Goal: Use online tool/utility: Utilize a website feature to perform a specific function

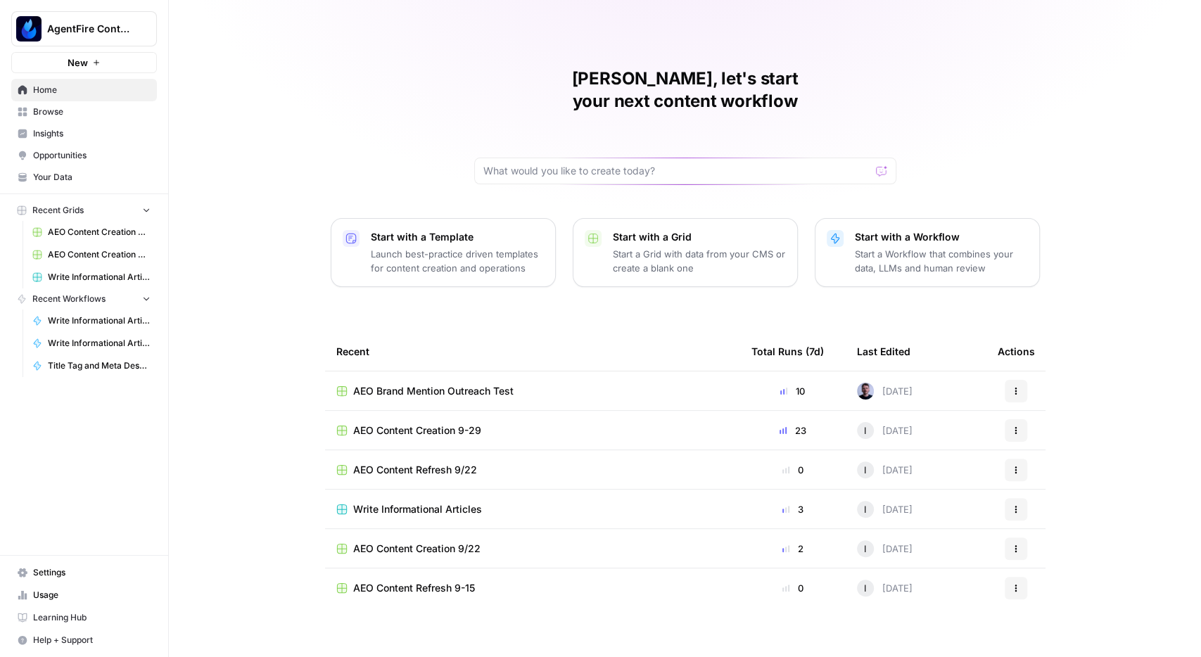
click at [61, 153] on span "Opportunities" at bounding box center [92, 155] width 118 height 13
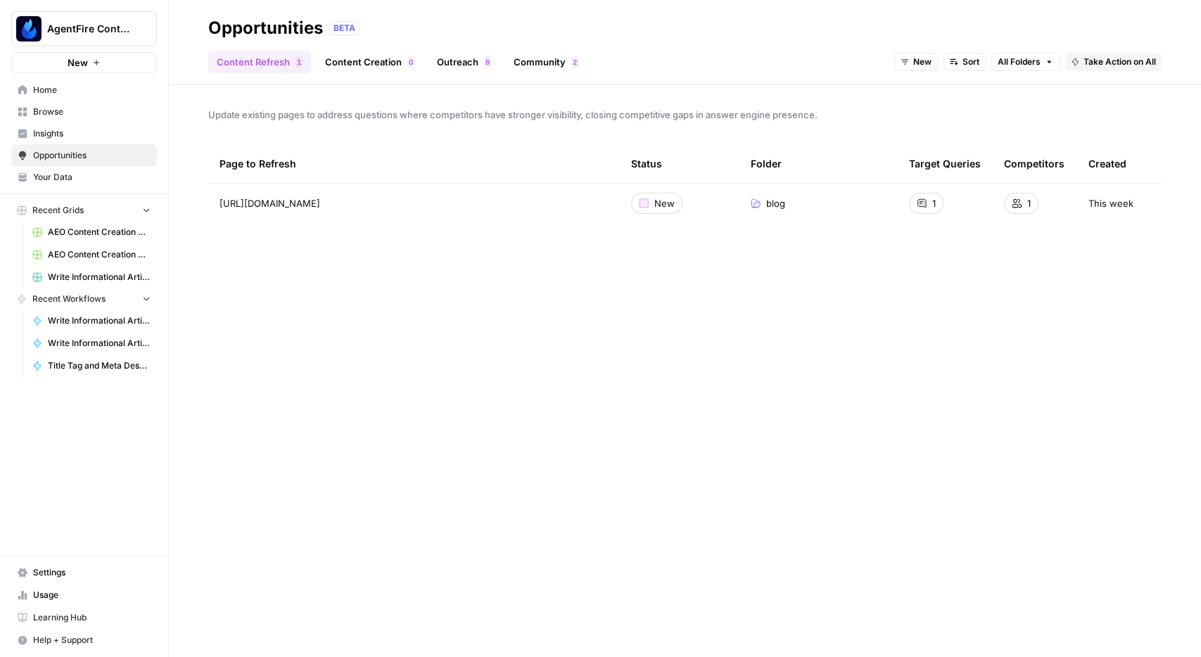
click at [53, 137] on span "Insights" at bounding box center [92, 133] width 118 height 13
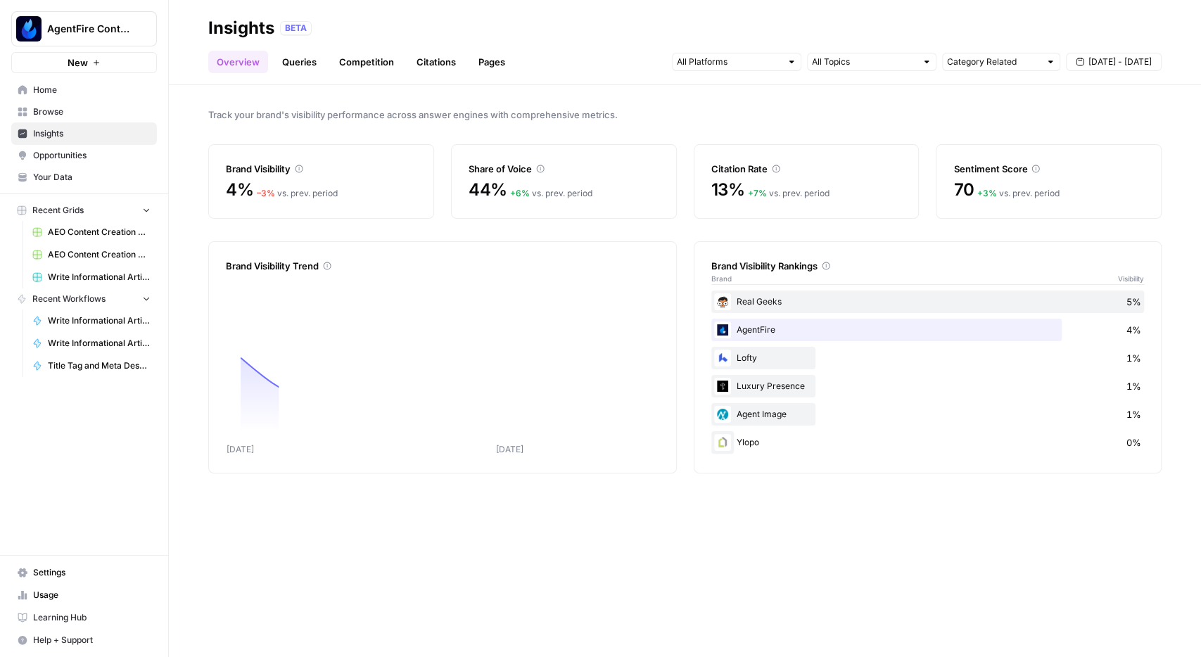
click at [445, 67] on link "Citations" at bounding box center [436, 62] width 56 height 23
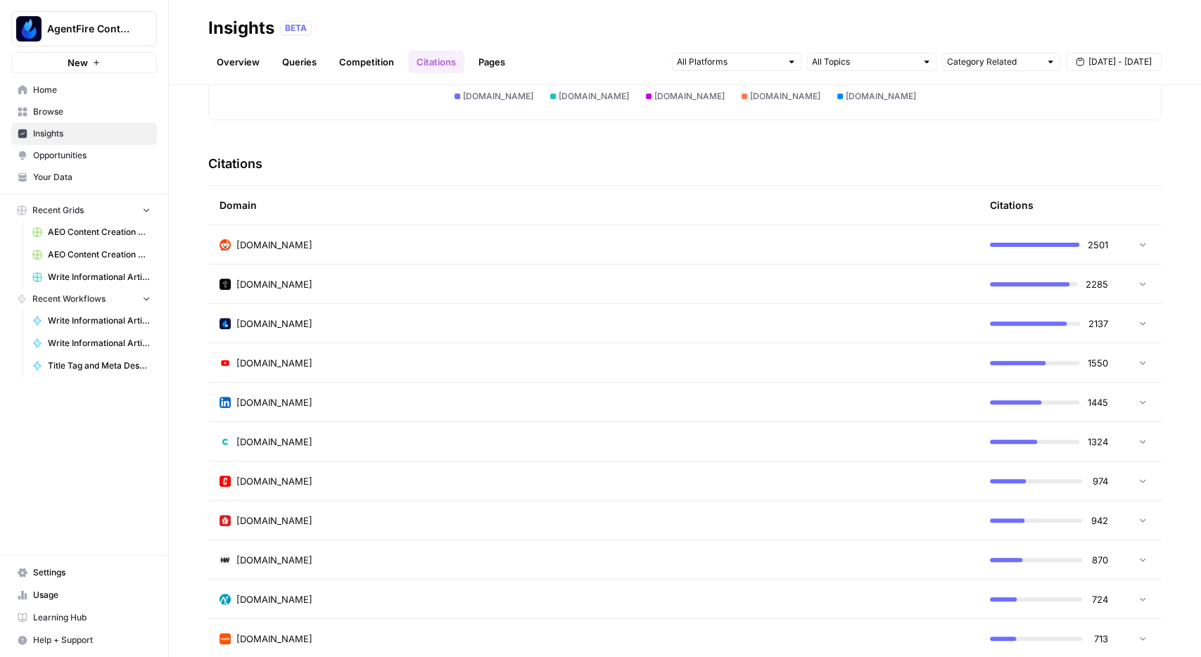
scroll to position [220, 0]
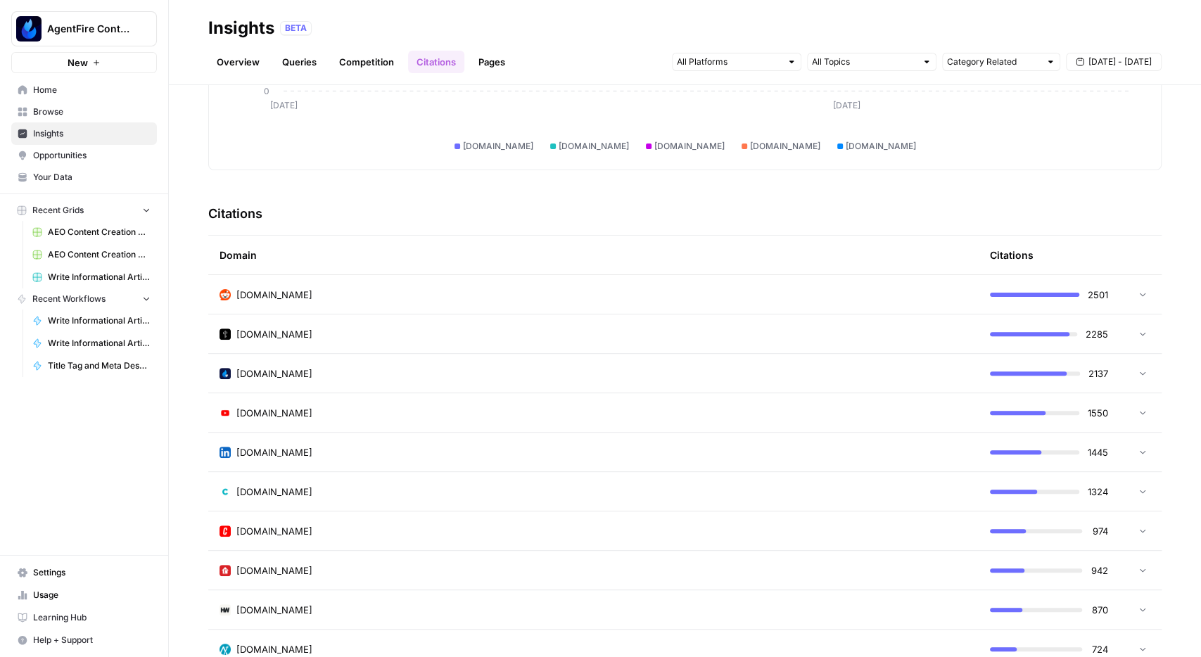
click at [1104, 57] on span "Sep 24 - Sep 30" at bounding box center [1120, 62] width 63 height 13
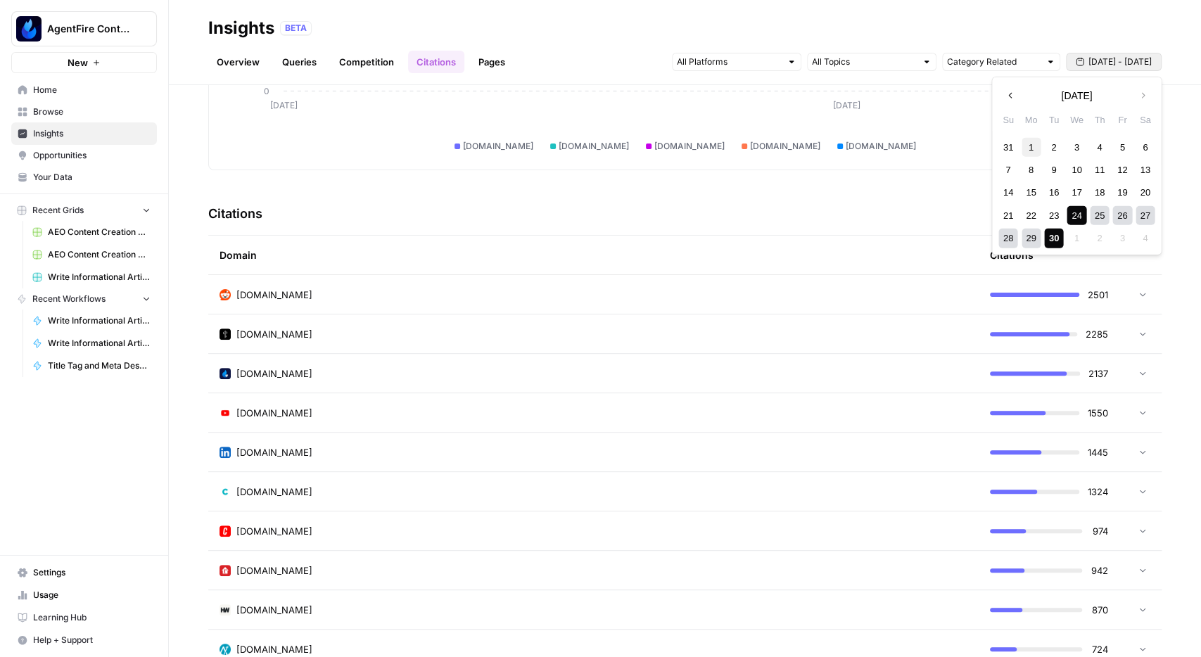
click at [1027, 141] on div "1" at bounding box center [1031, 146] width 19 height 19
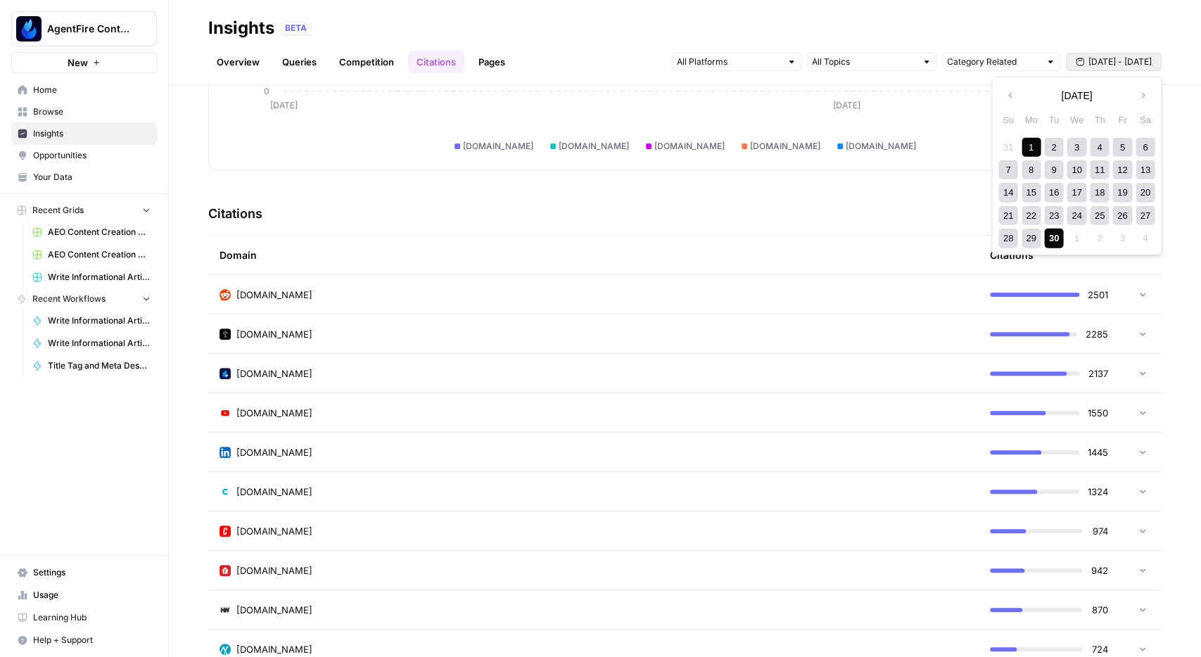
click at [1058, 241] on div "30" at bounding box center [1053, 238] width 19 height 19
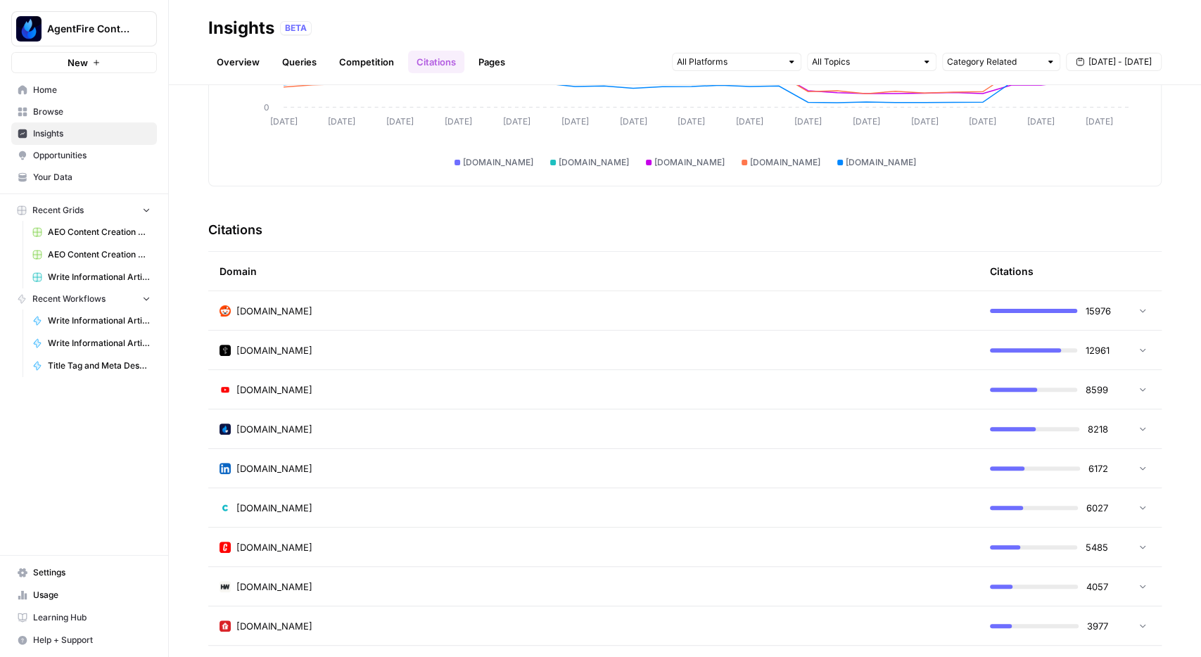
scroll to position [220, 0]
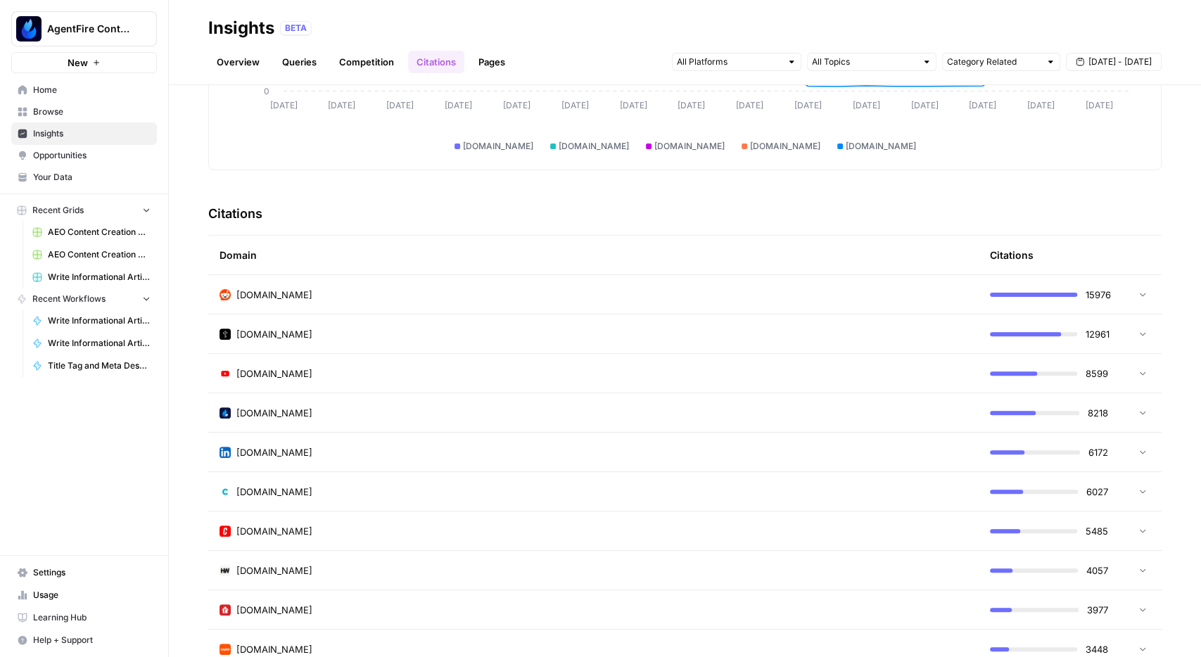
click at [1146, 296] on icon at bounding box center [1143, 294] width 10 height 10
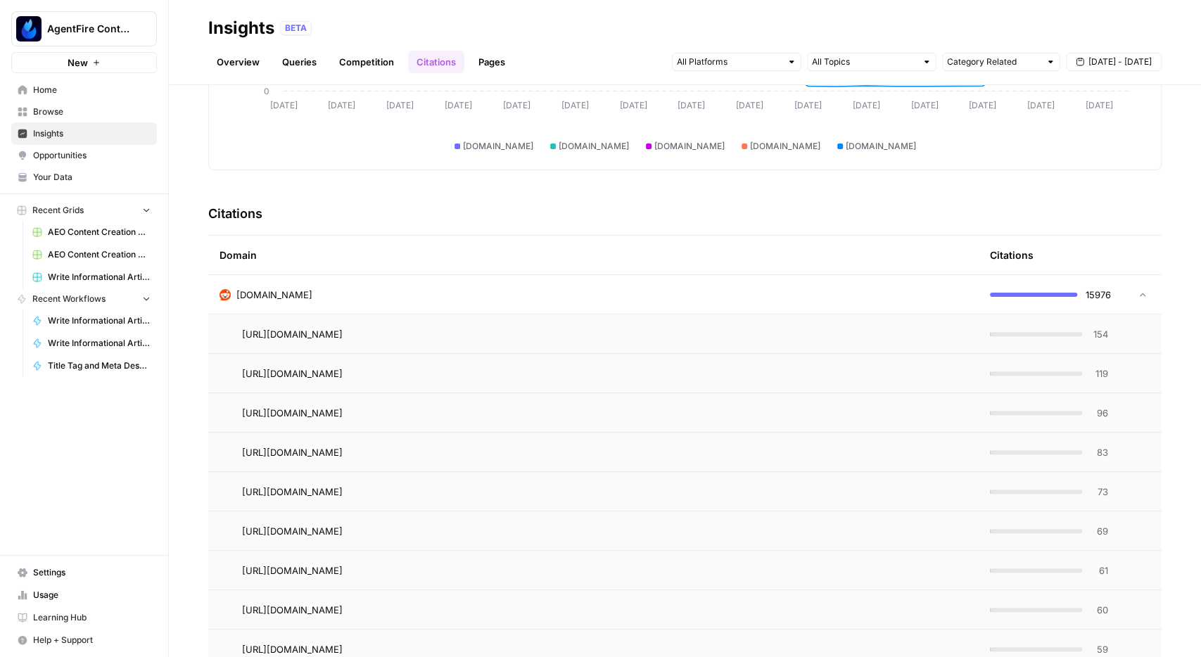
click at [1146, 296] on icon at bounding box center [1143, 295] width 10 height 10
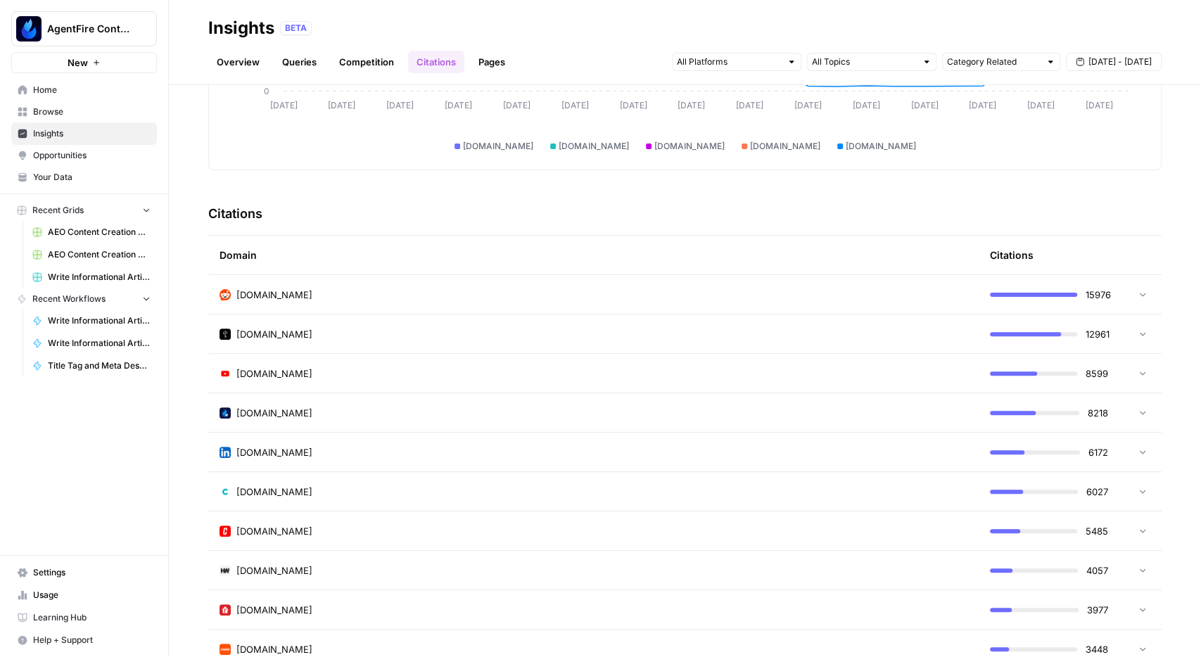
click at [1143, 332] on icon at bounding box center [1143, 334] width 10 height 10
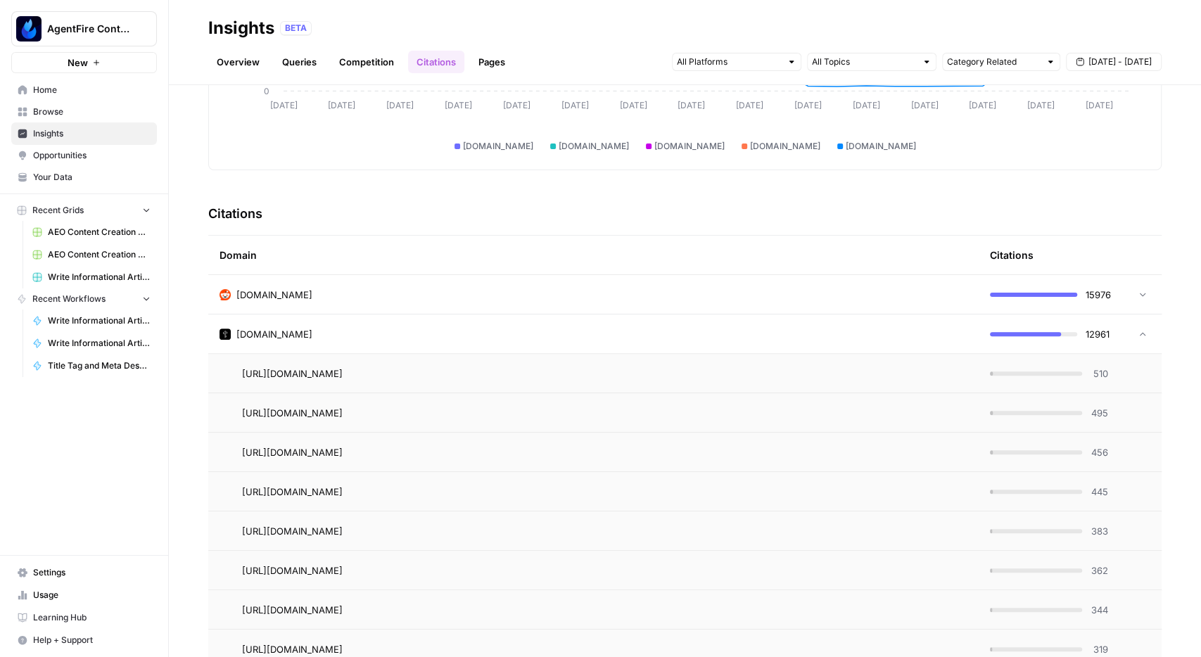
click at [1141, 330] on icon at bounding box center [1143, 334] width 10 height 10
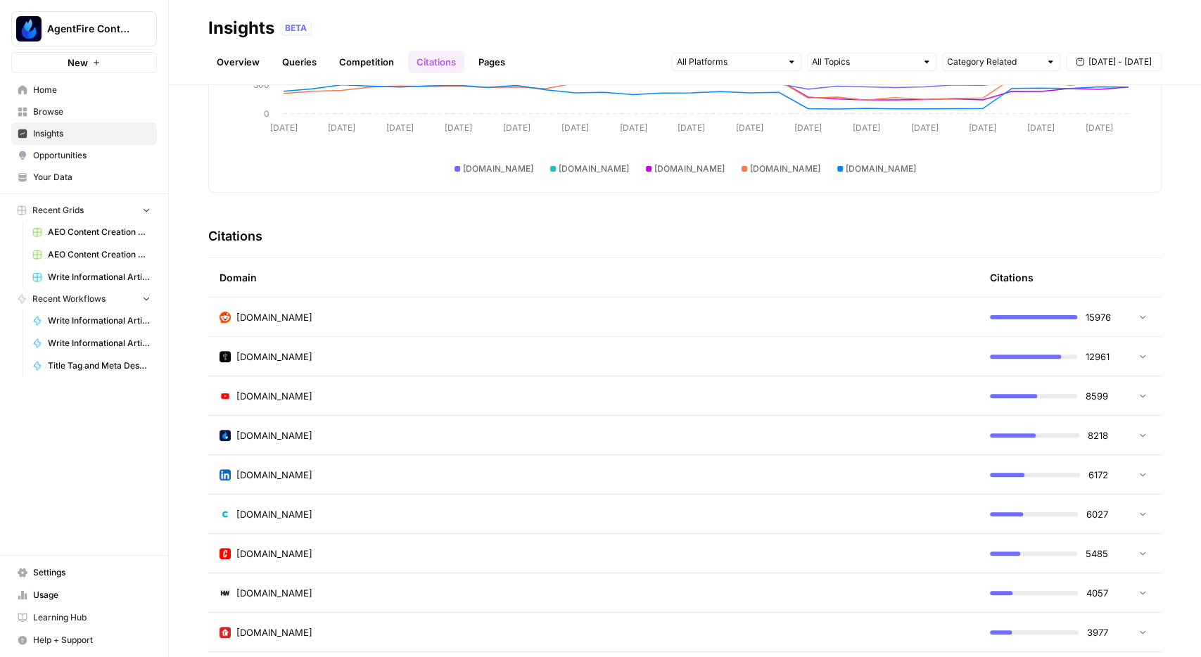
scroll to position [0, 0]
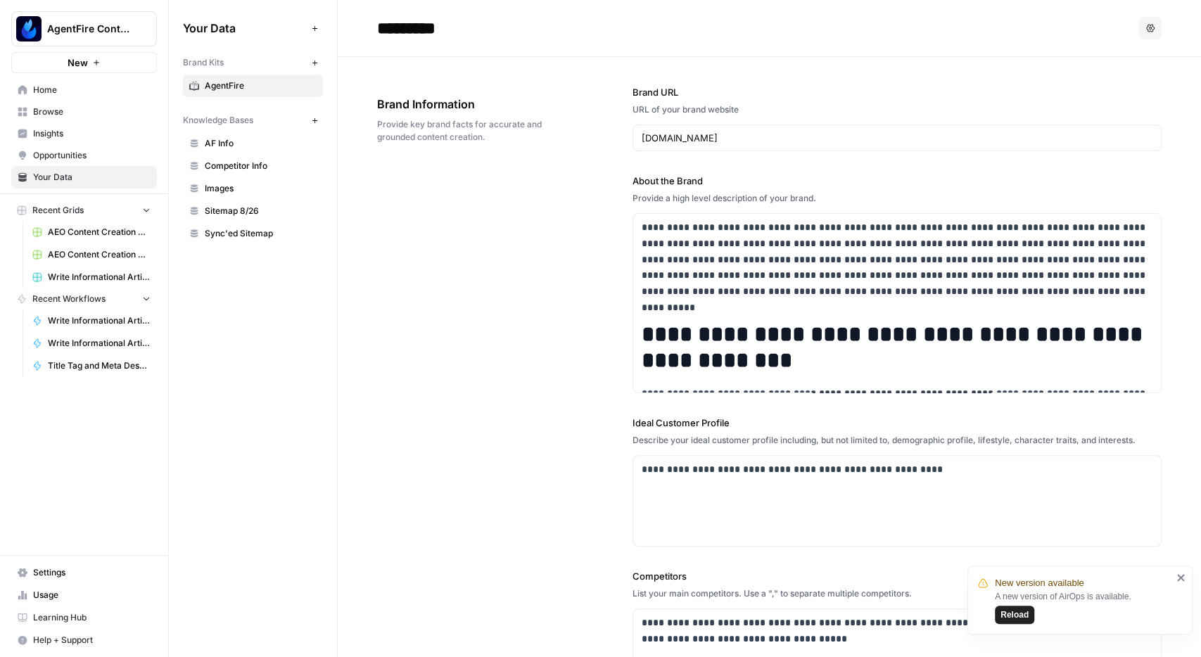
scroll to position [704, 0]
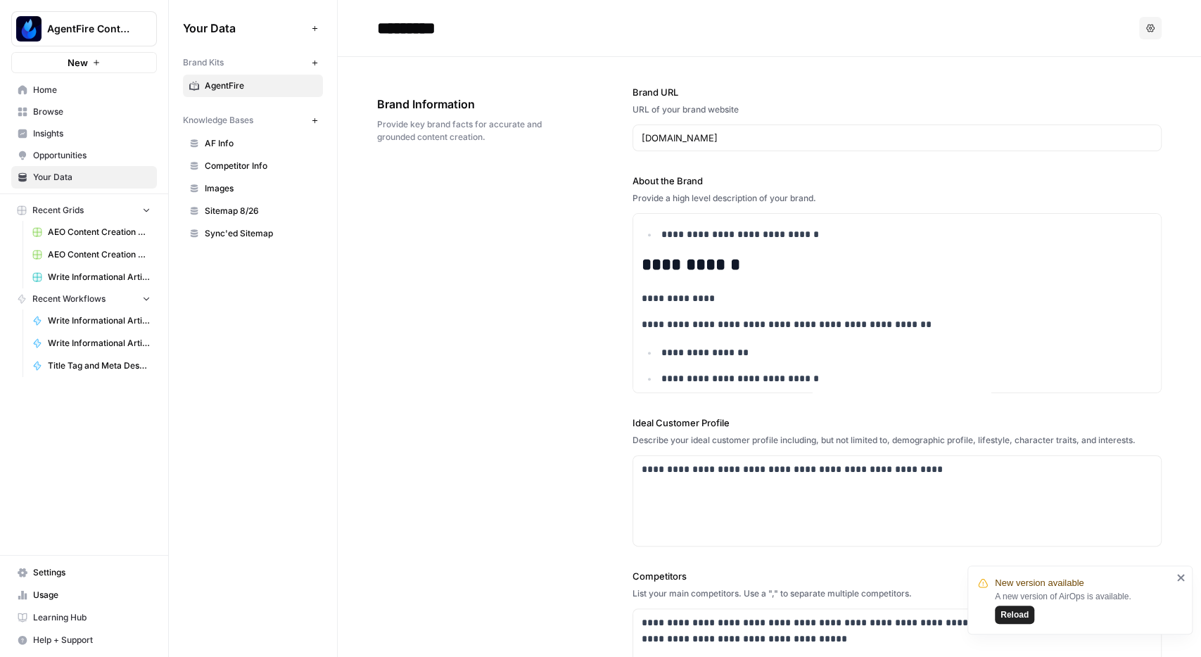
click at [1018, 614] on span "Reload" at bounding box center [1015, 615] width 28 height 13
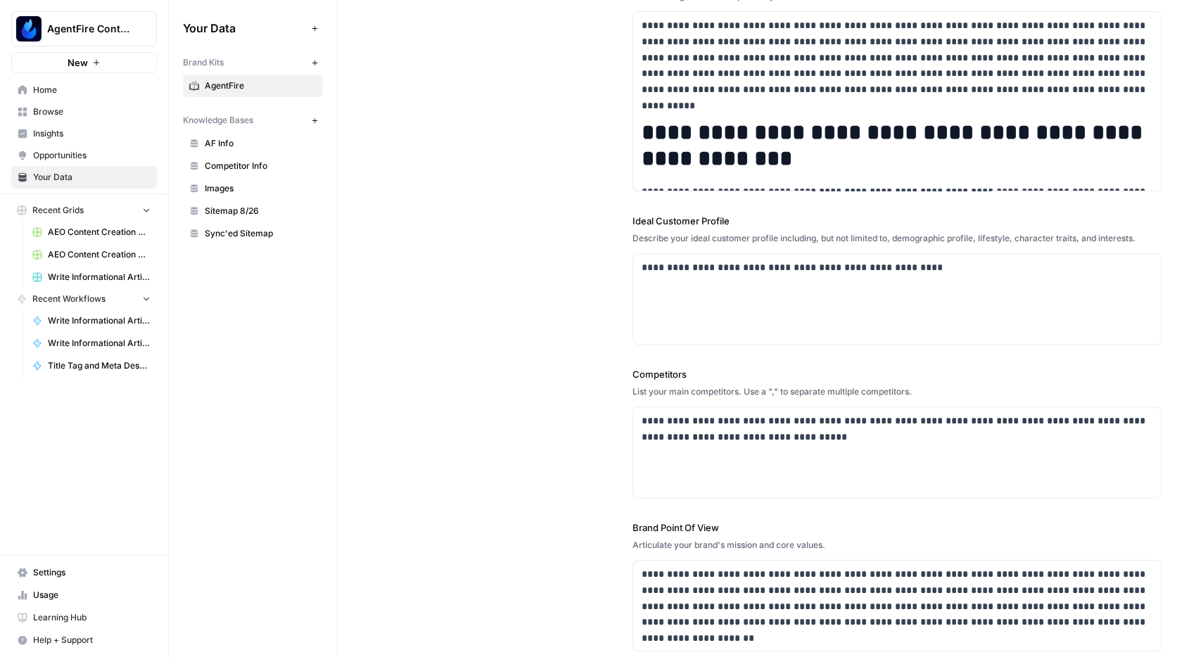
scroll to position [245, 0]
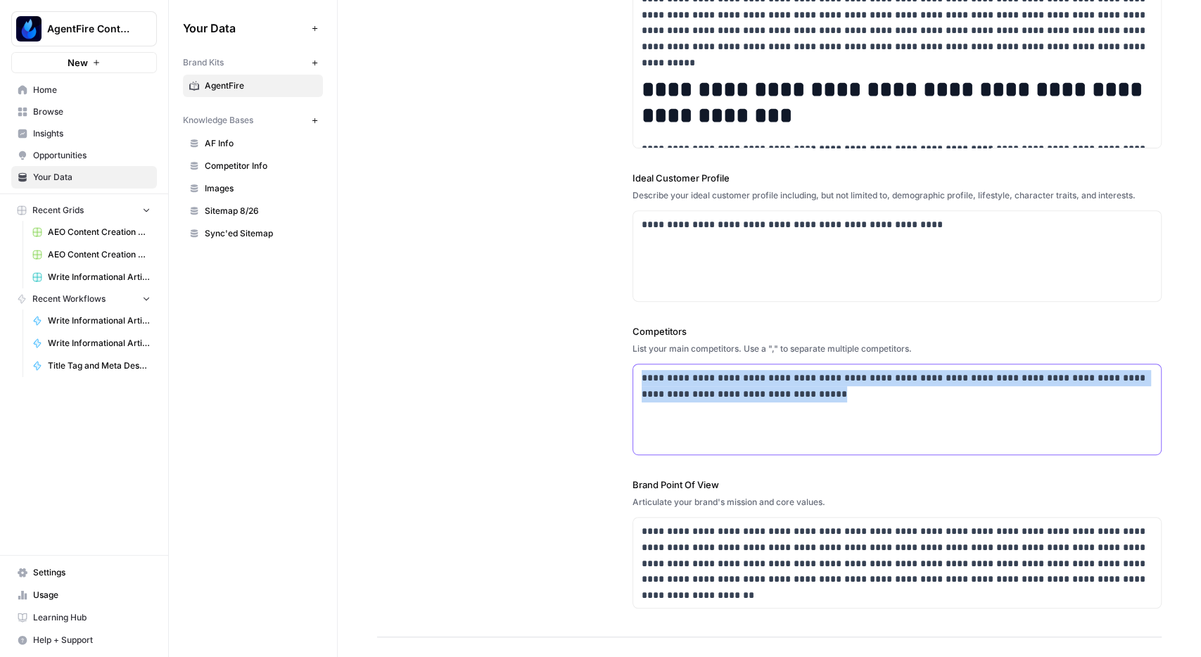
drag, startPoint x: 665, startPoint y: 379, endPoint x: 478, endPoint y: 347, distance: 189.8
click at [633, 364] on div "**********" at bounding box center [897, 409] width 528 height 90
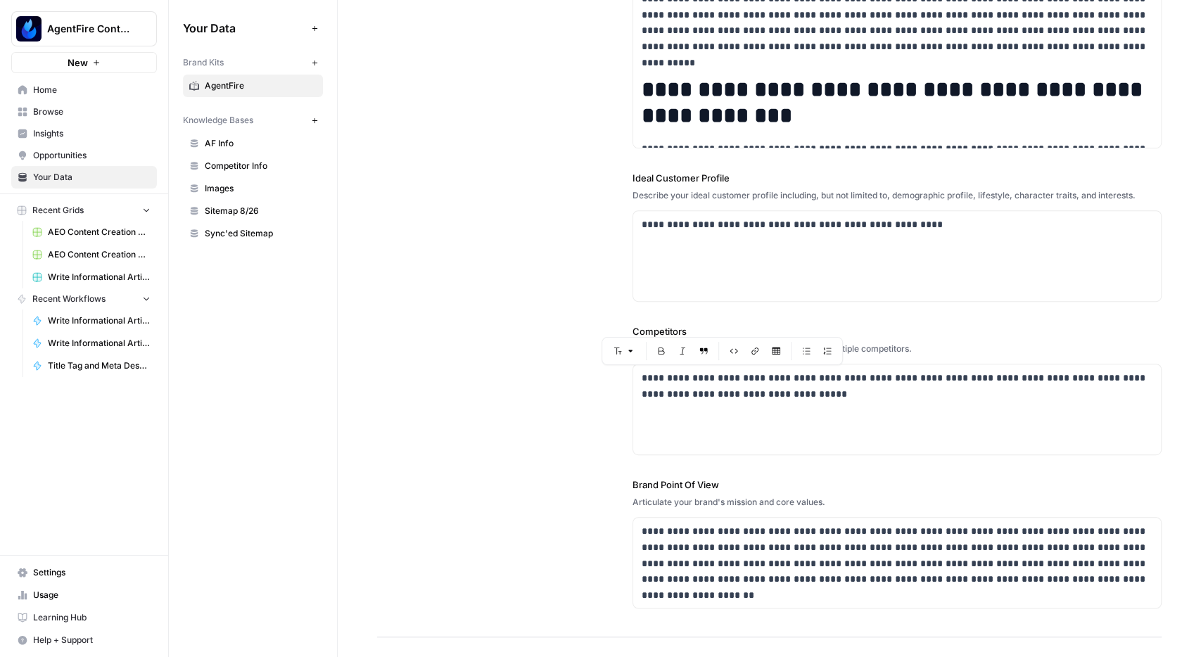
click at [478, 354] on div "**********" at bounding box center [769, 224] width 785 height 825
click at [64, 130] on span "Insights" at bounding box center [92, 133] width 118 height 13
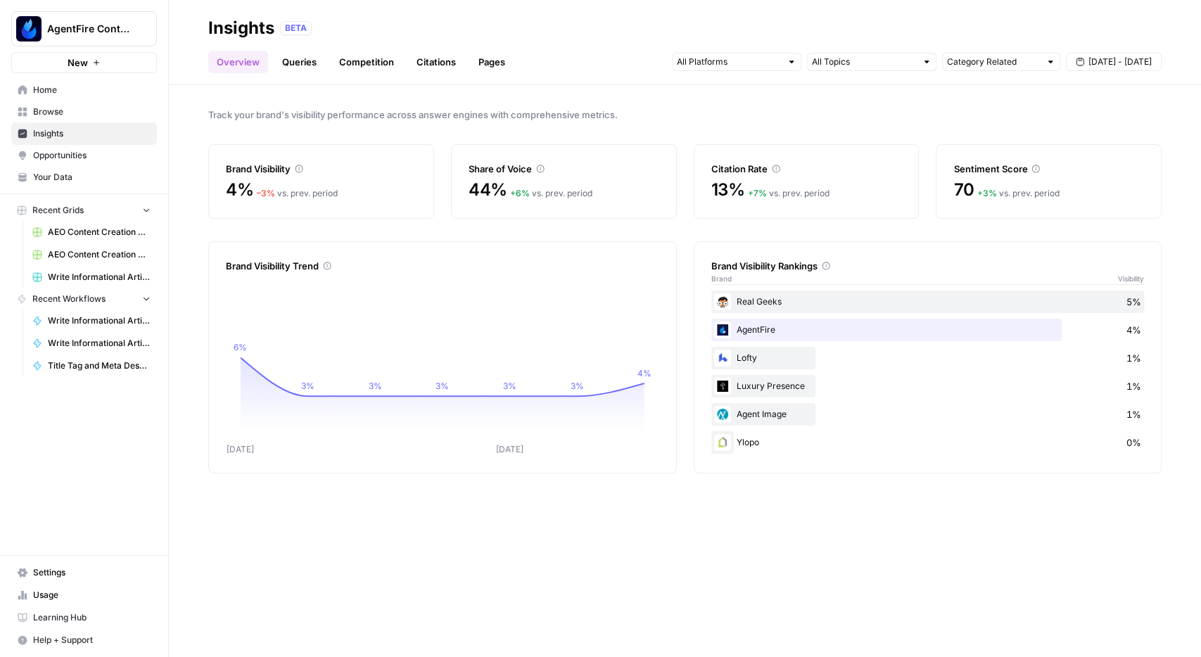
click at [1121, 65] on span "Sep 24 - Sep 30" at bounding box center [1120, 62] width 63 height 13
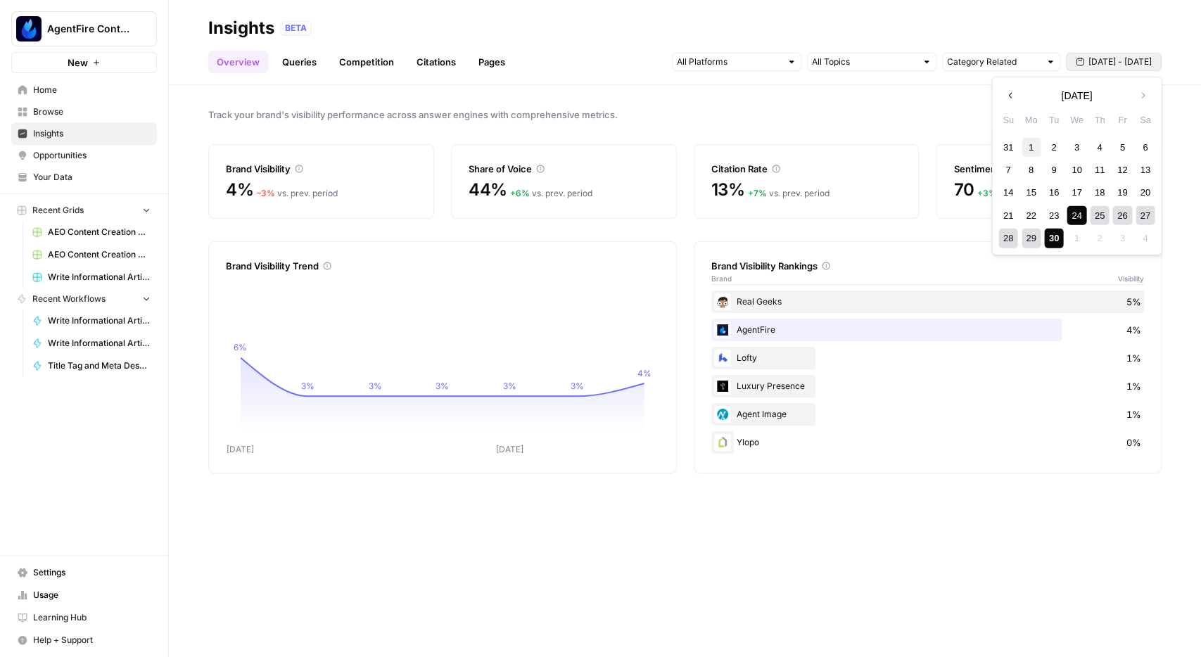
click at [1029, 148] on div "1" at bounding box center [1031, 146] width 19 height 19
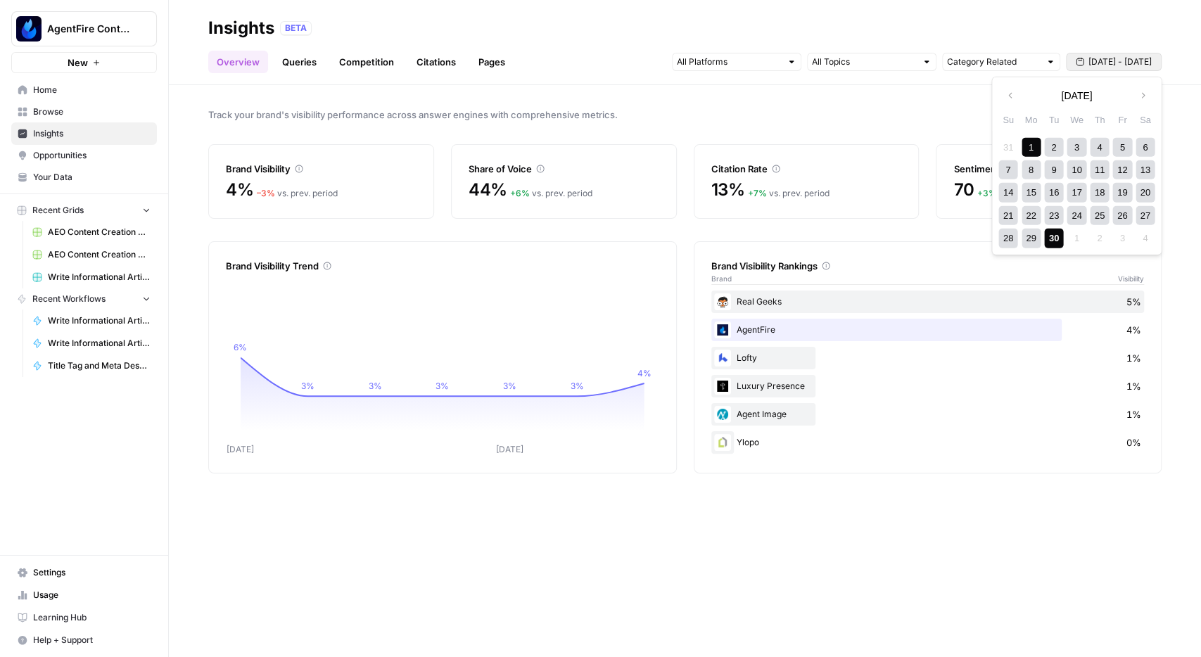
click at [1059, 241] on div "30" at bounding box center [1053, 238] width 19 height 19
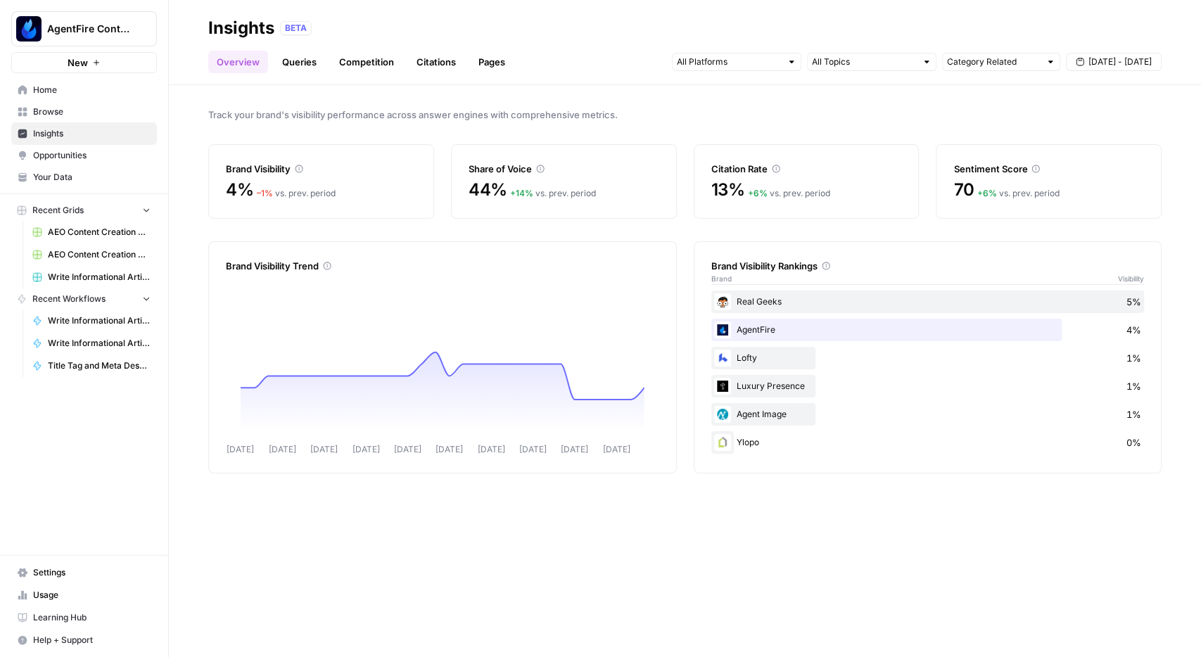
click at [310, 63] on link "Queries" at bounding box center [299, 62] width 51 height 23
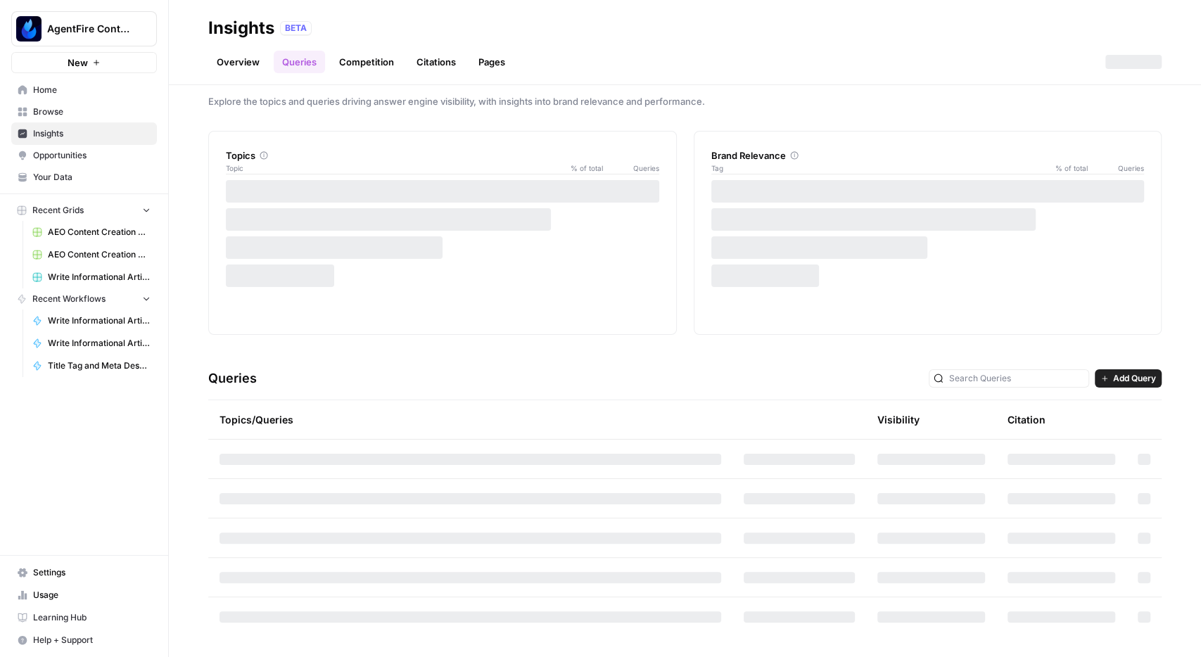
scroll to position [15, 0]
click at [436, 63] on link "Citations" at bounding box center [436, 62] width 56 height 23
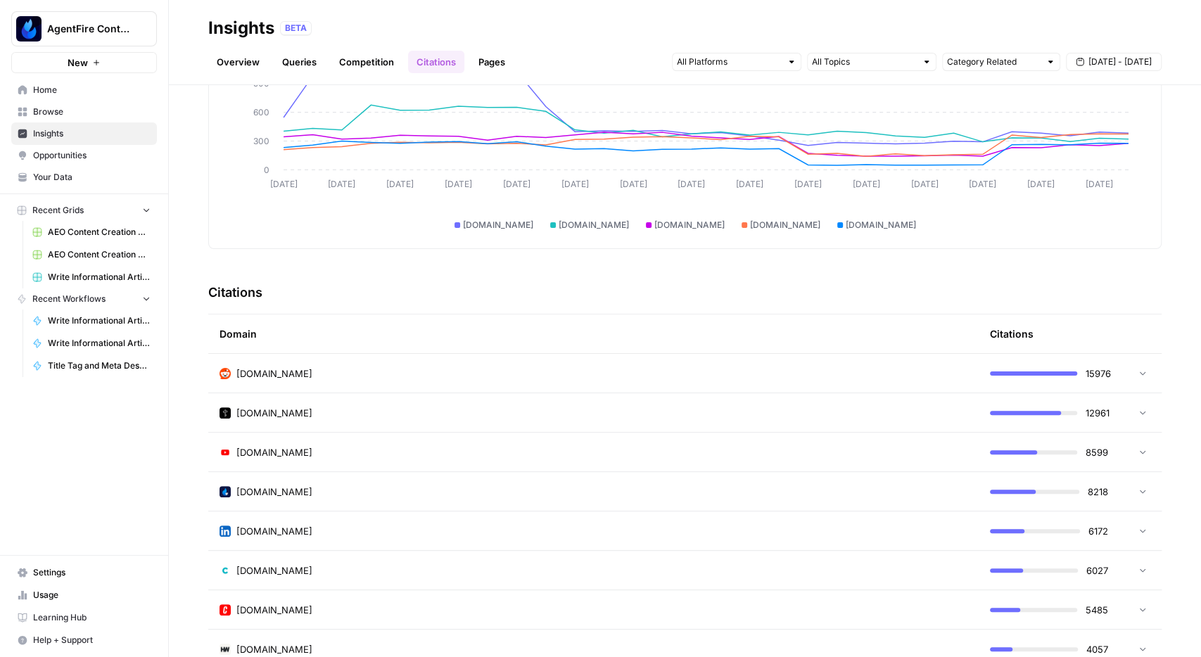
scroll to position [139, 0]
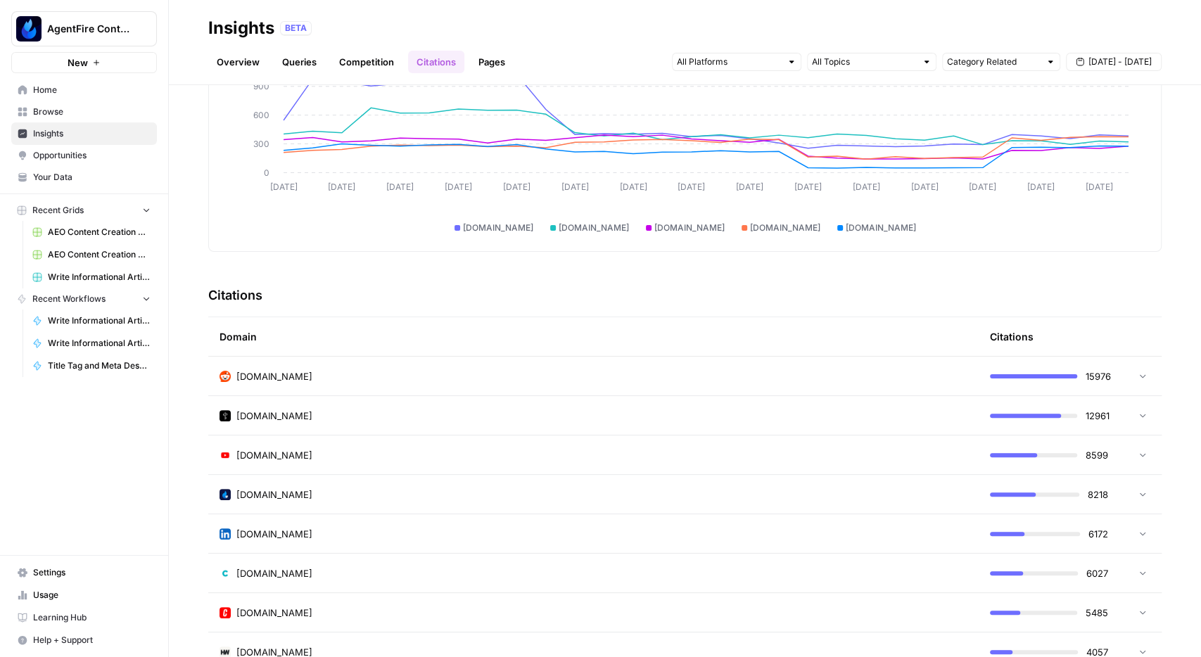
click at [290, 61] on link "Queries" at bounding box center [299, 62] width 51 height 23
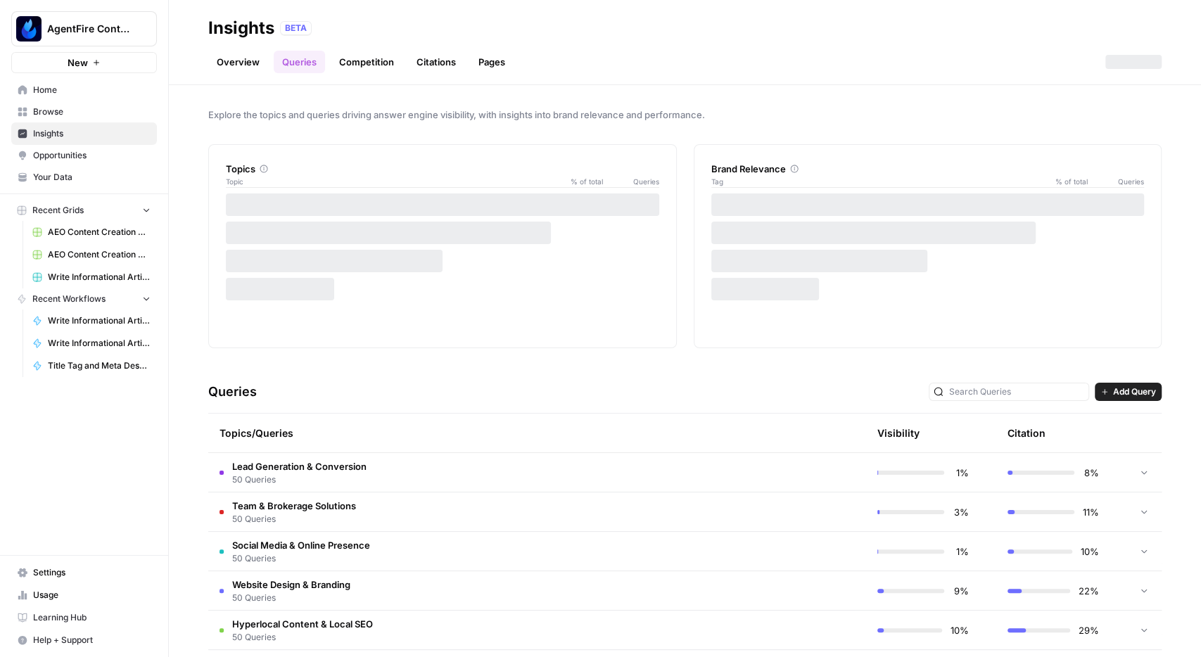
click at [450, 469] on td "Lead Generation & Conversion 50 Queries" at bounding box center [470, 472] width 524 height 39
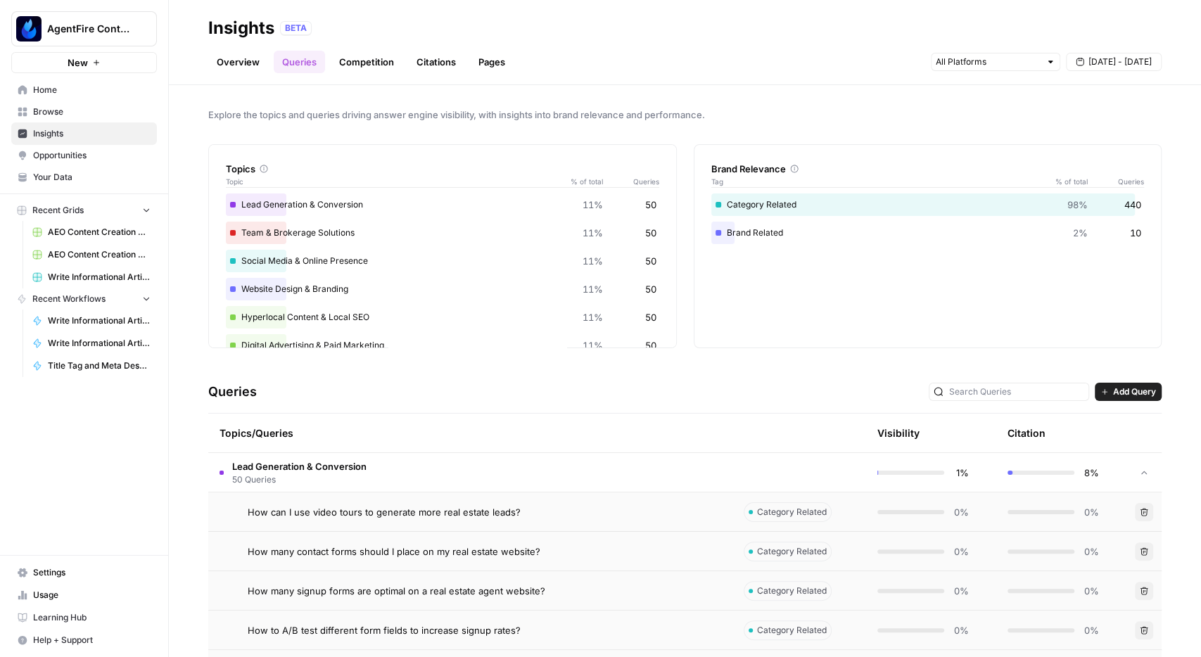
click at [515, 476] on td "Lead Generation & Conversion 50 Queries" at bounding box center [470, 472] width 524 height 39
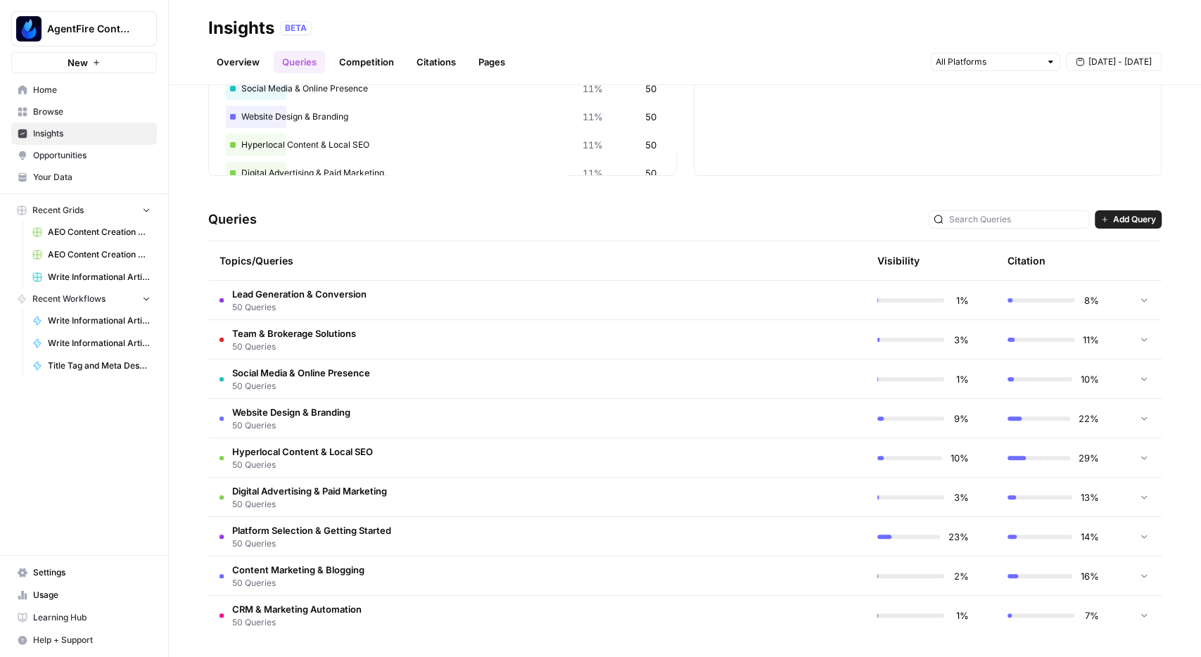
click at [480, 535] on td "Platform Selection & Getting Started 50 Queries" at bounding box center [470, 536] width 524 height 39
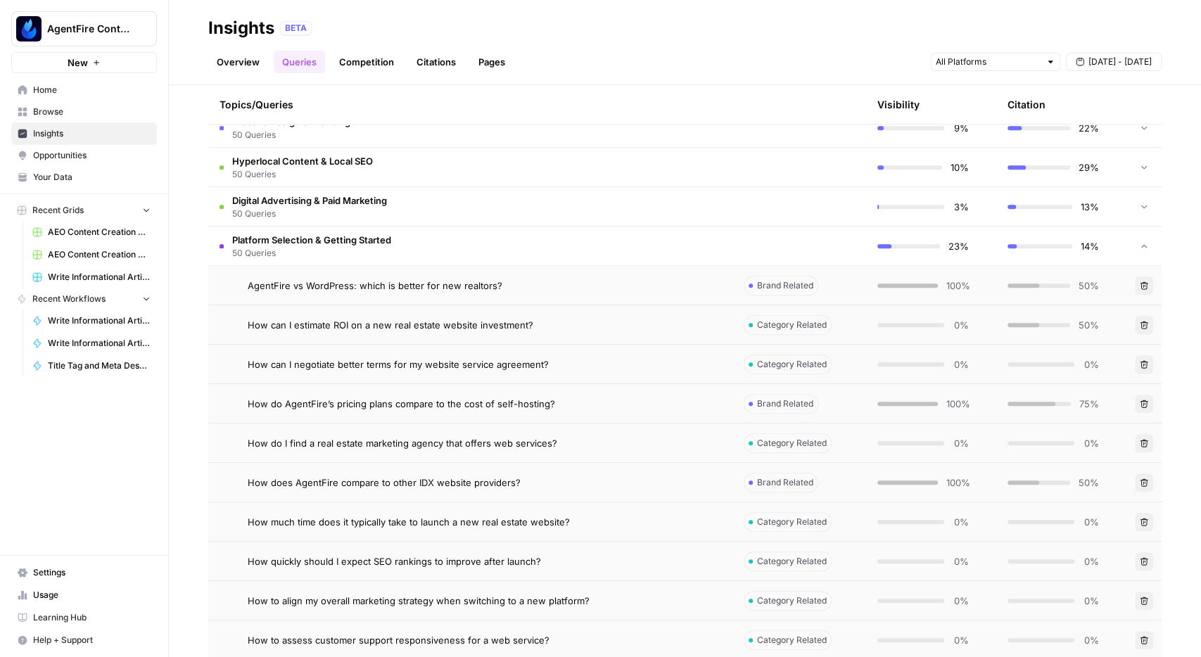
scroll to position [417, 0]
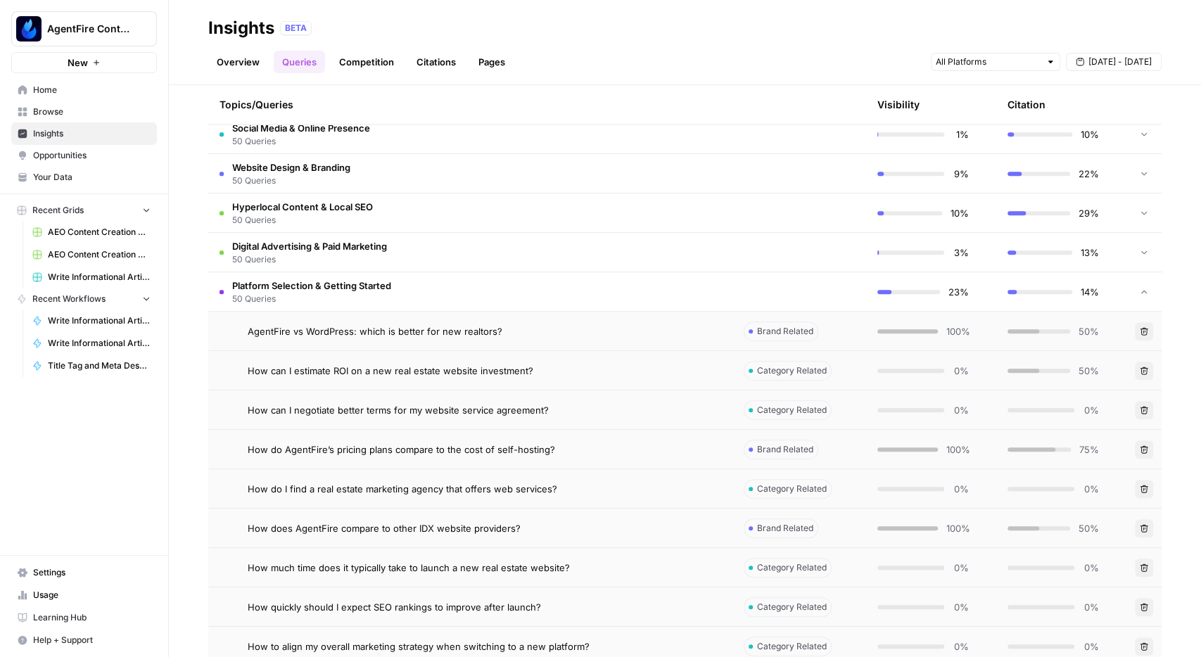
click at [590, 325] on div "AgentFire vs WordPress: which is better for new realtors?" at bounding box center [485, 331] width 474 height 14
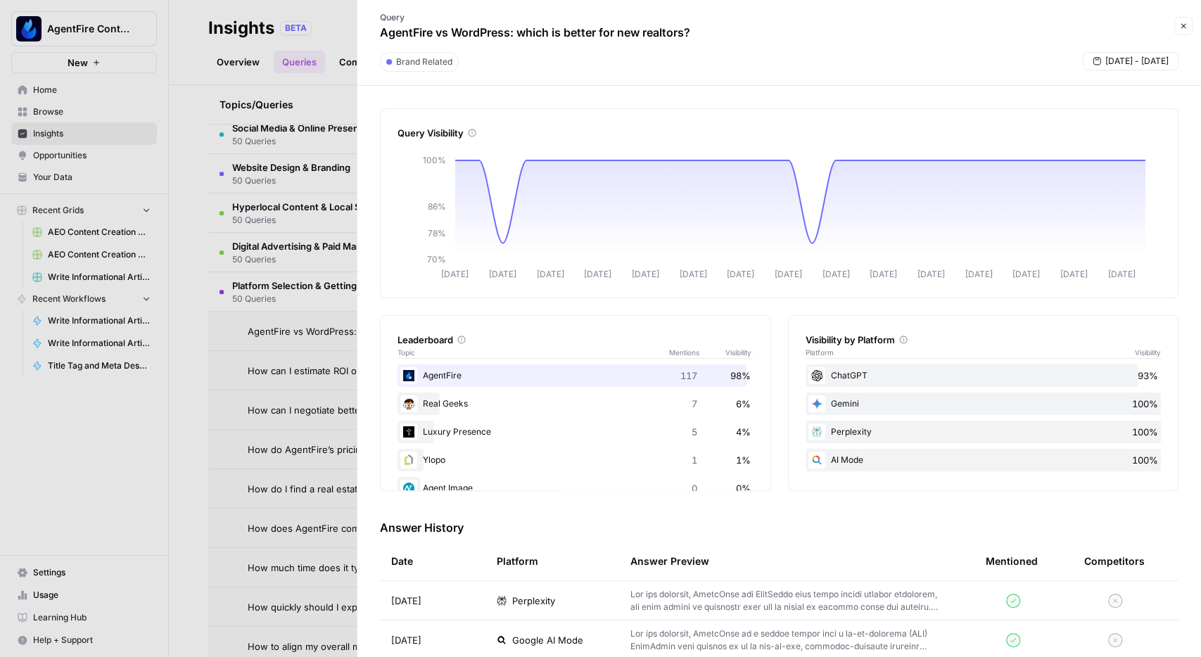
click at [300, 440] on div at bounding box center [600, 328] width 1201 height 657
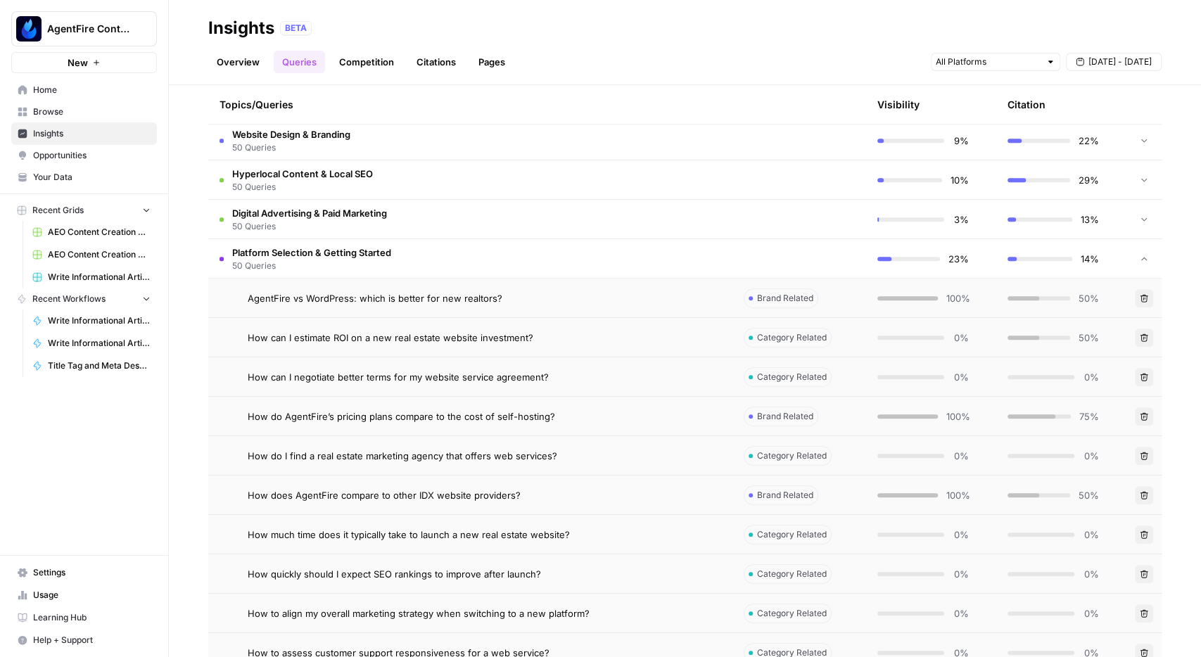
scroll to position [499, 0]
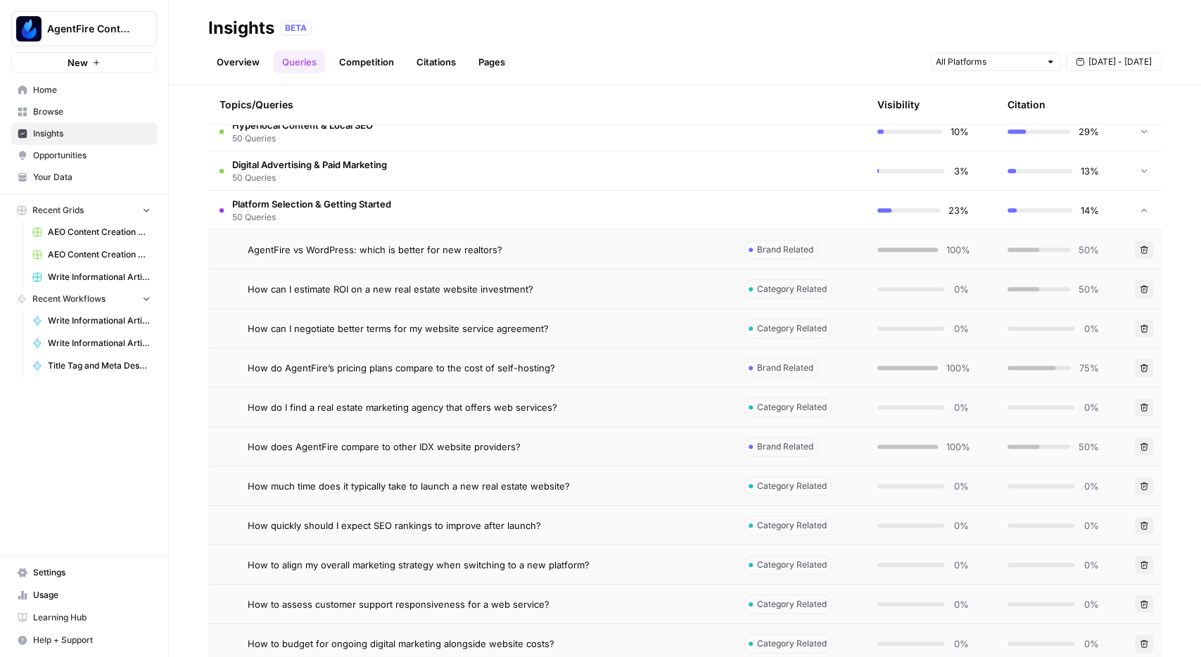
click at [544, 286] on div "How can I estimate ROI on a new real estate website investment?" at bounding box center [485, 289] width 474 height 14
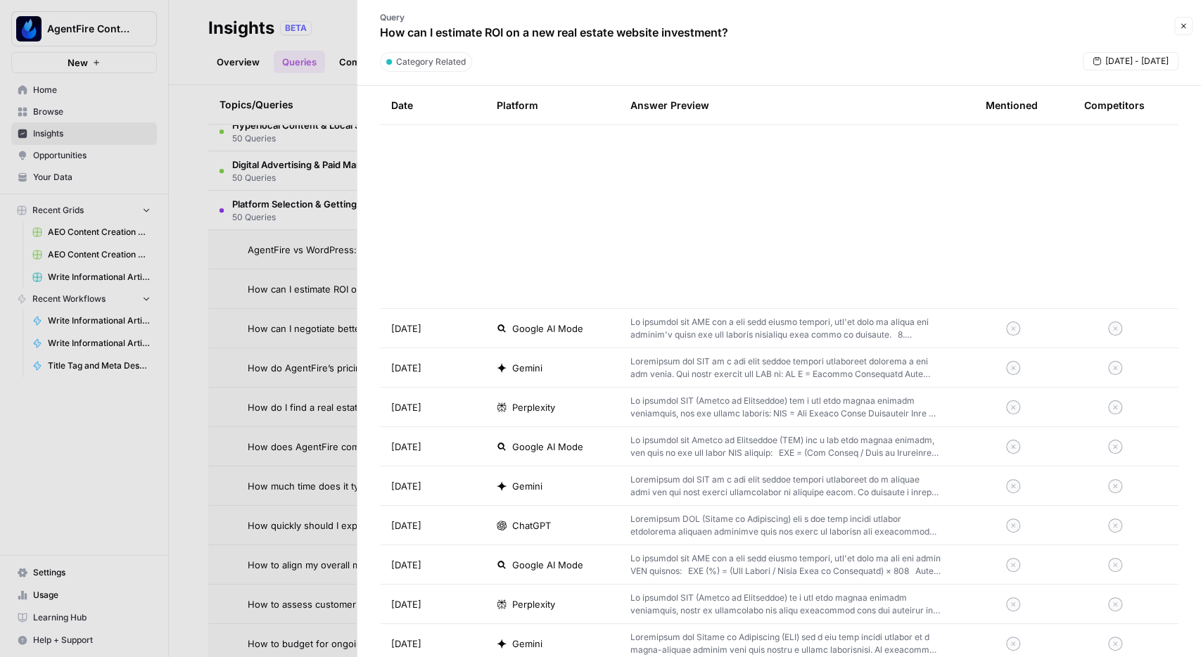
scroll to position [2349, 0]
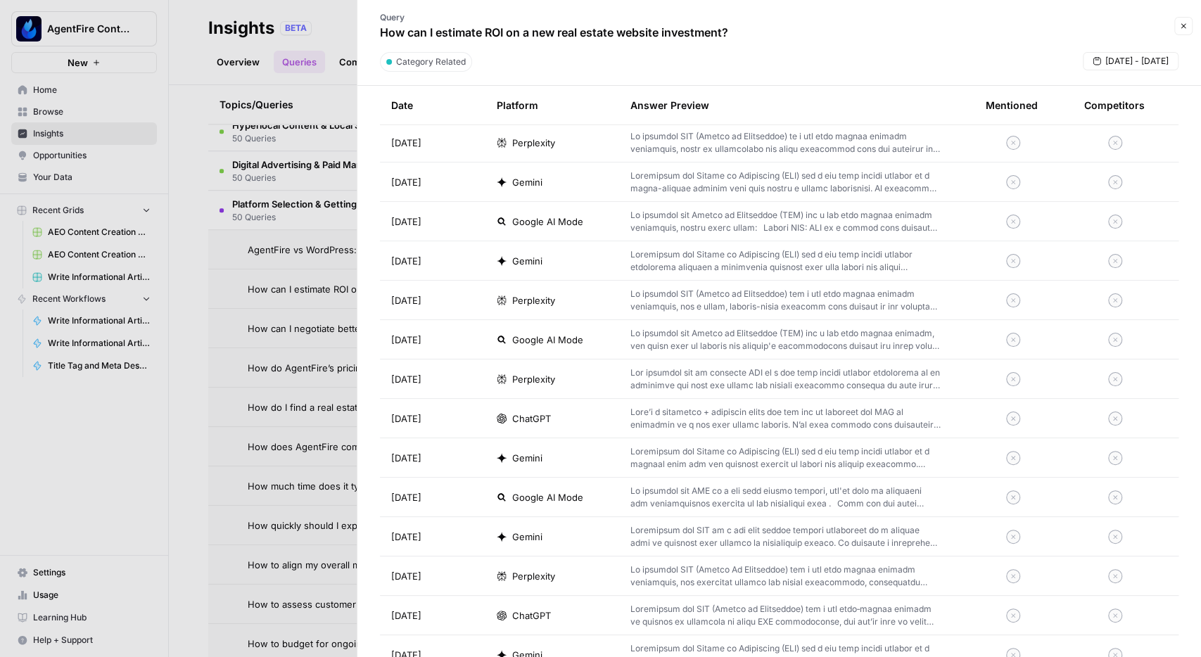
click at [247, 401] on div at bounding box center [600, 328] width 1201 height 657
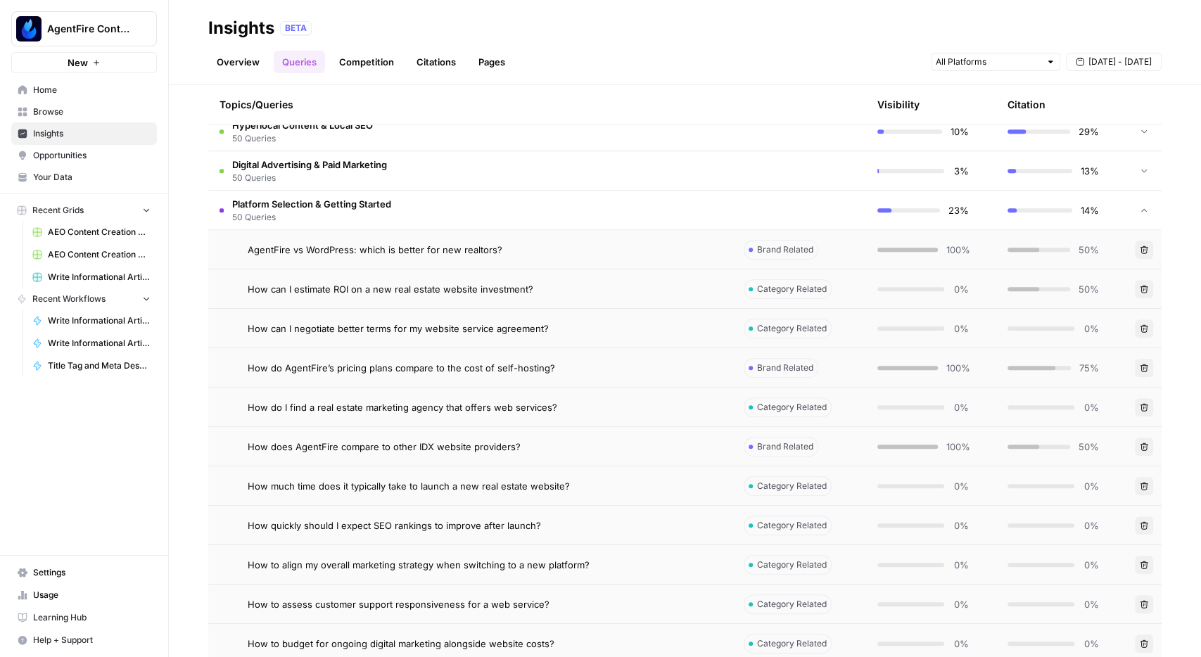
click at [405, 496] on td "How much time does it typically take to launch a new real estate website?" at bounding box center [470, 486] width 524 height 39
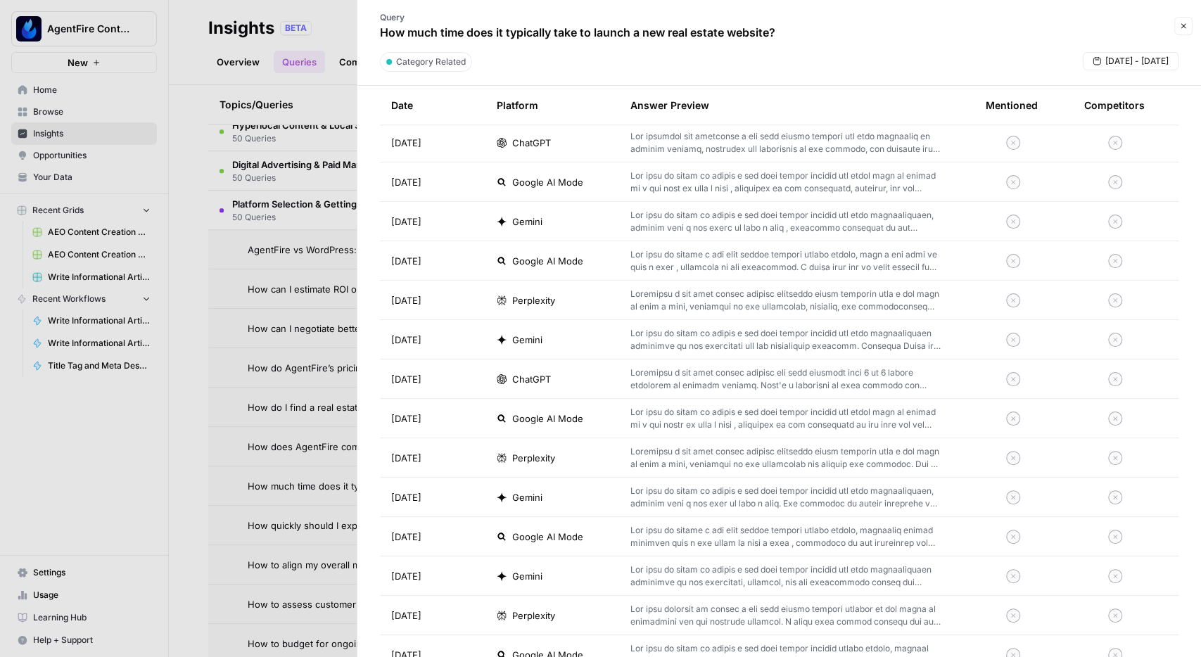
scroll to position [1181, 0]
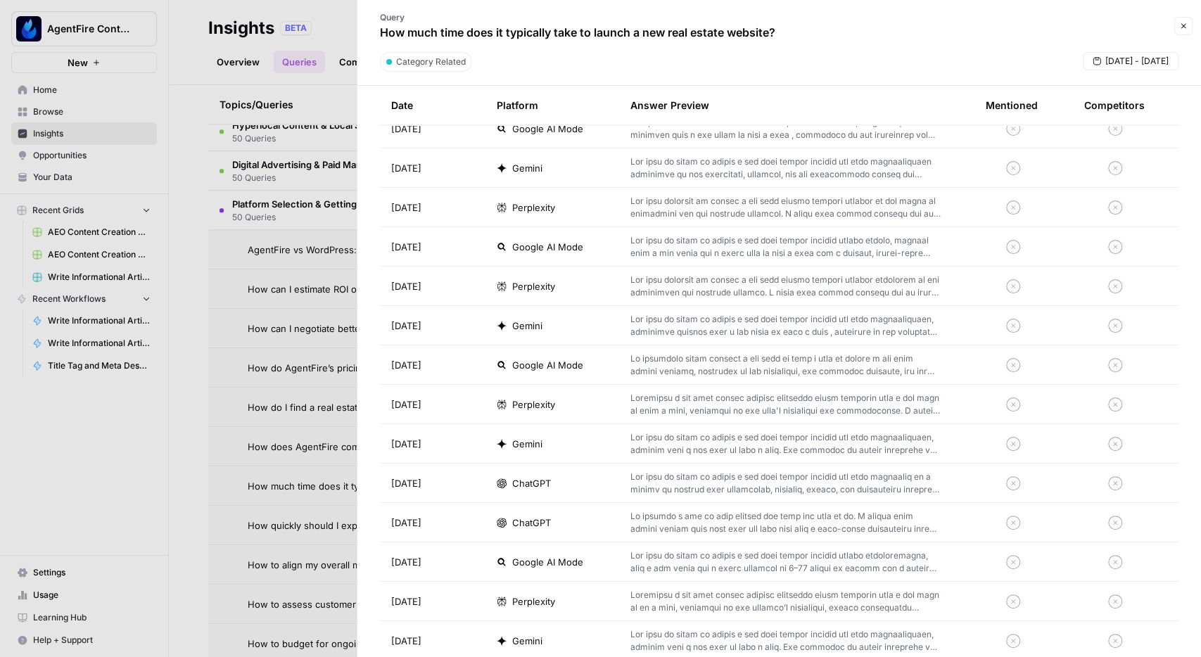
click at [134, 307] on div at bounding box center [600, 328] width 1201 height 657
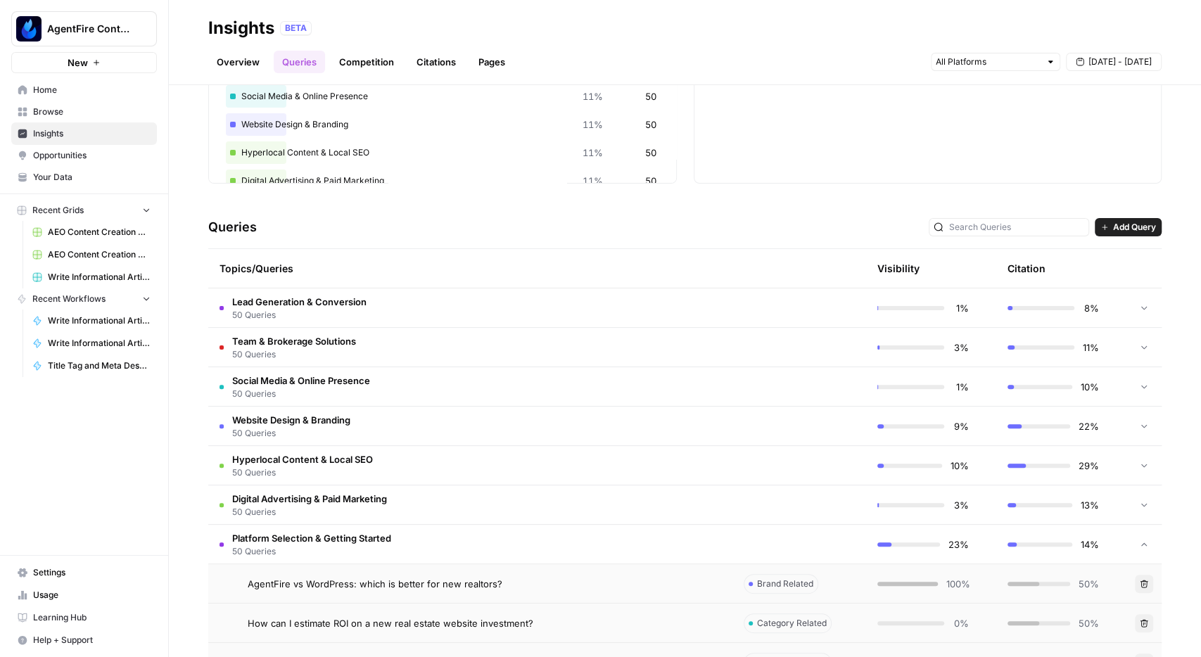
scroll to position [91, 0]
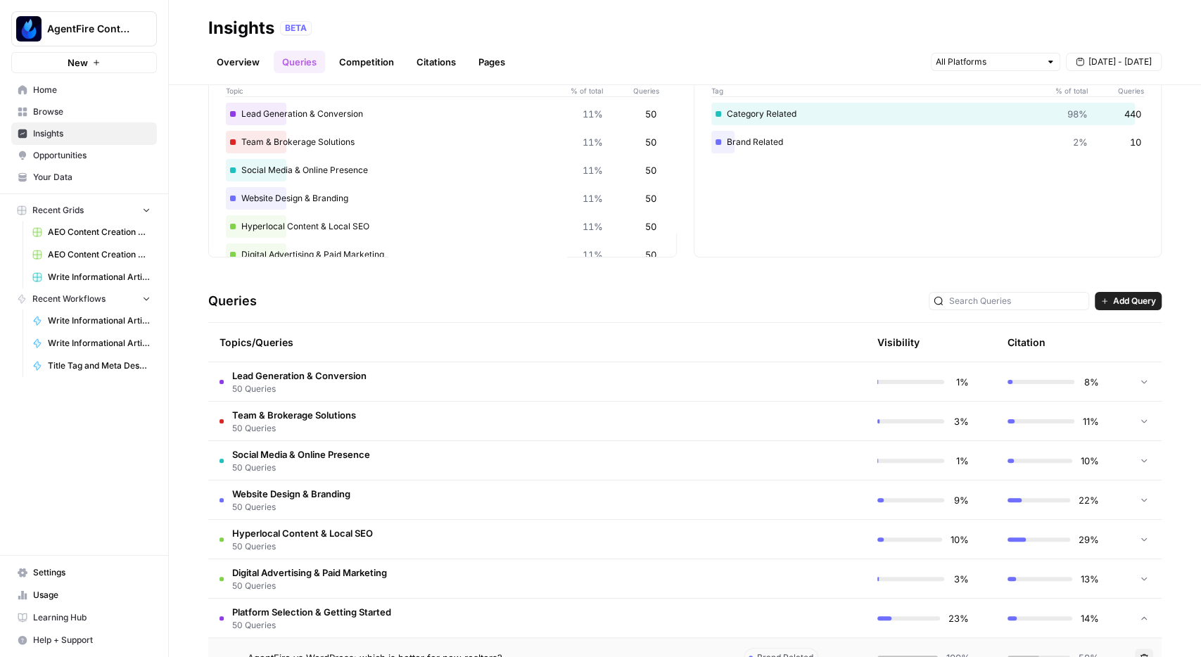
click at [350, 371] on span "Lead Generation & Conversion" at bounding box center [299, 376] width 134 height 14
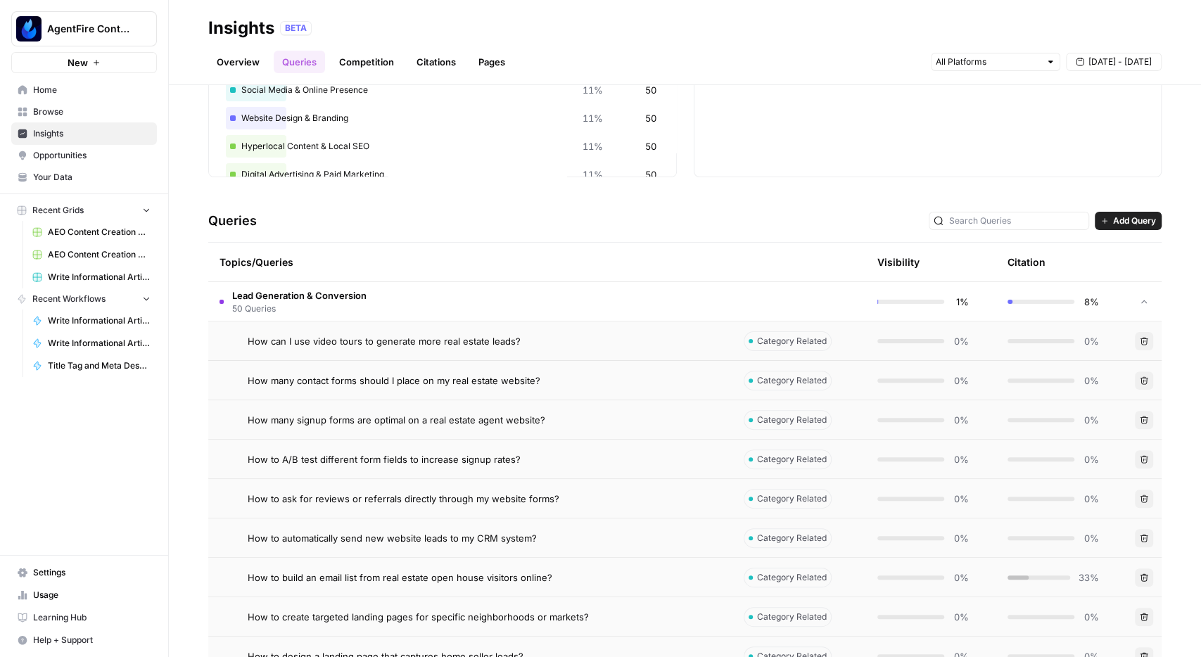
scroll to position [254, 0]
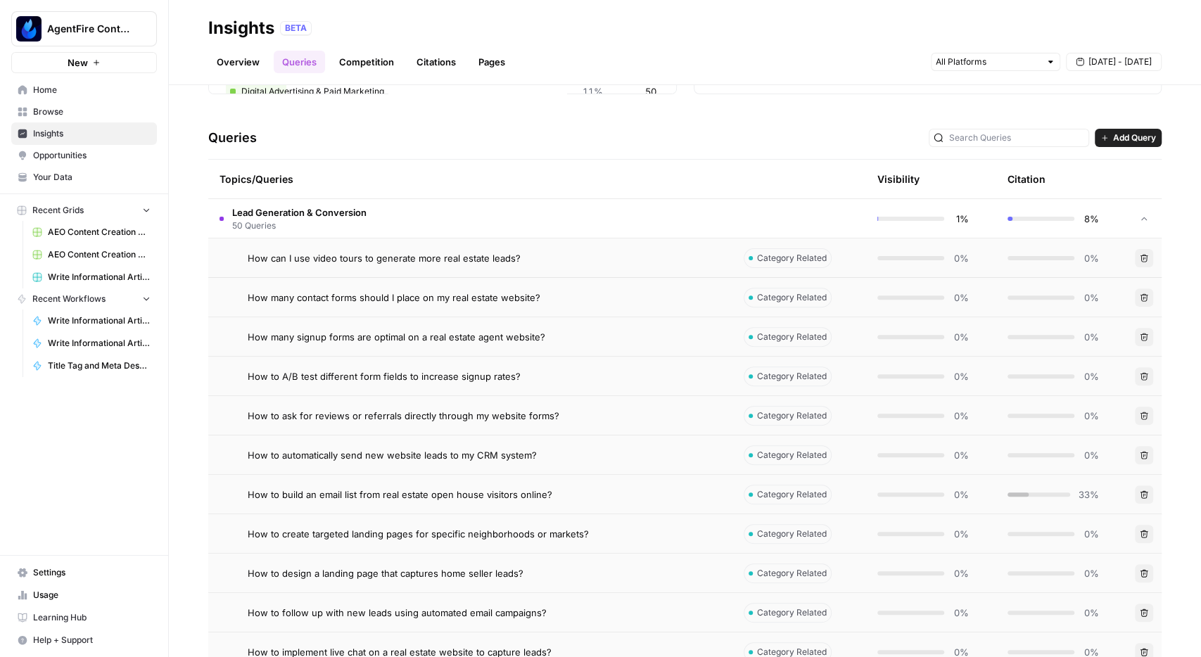
click at [540, 258] on div "How can I use video tours to generate more real estate leads?" at bounding box center [485, 258] width 474 height 14
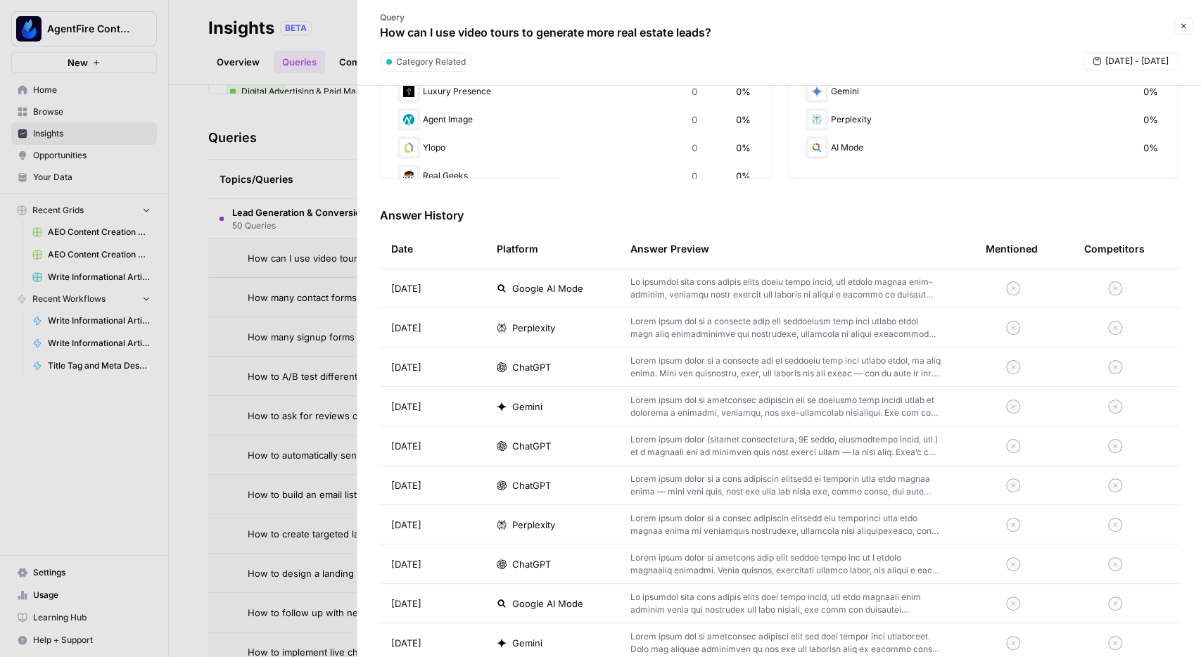
scroll to position [326, 0]
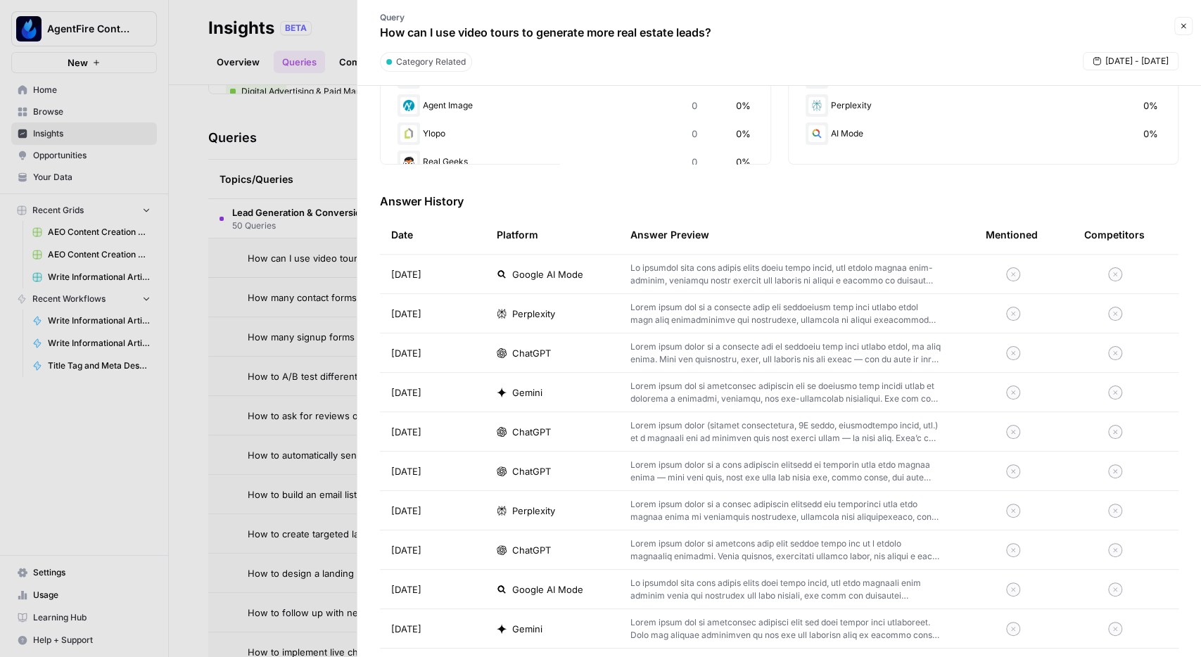
click at [292, 344] on div at bounding box center [600, 328] width 1201 height 657
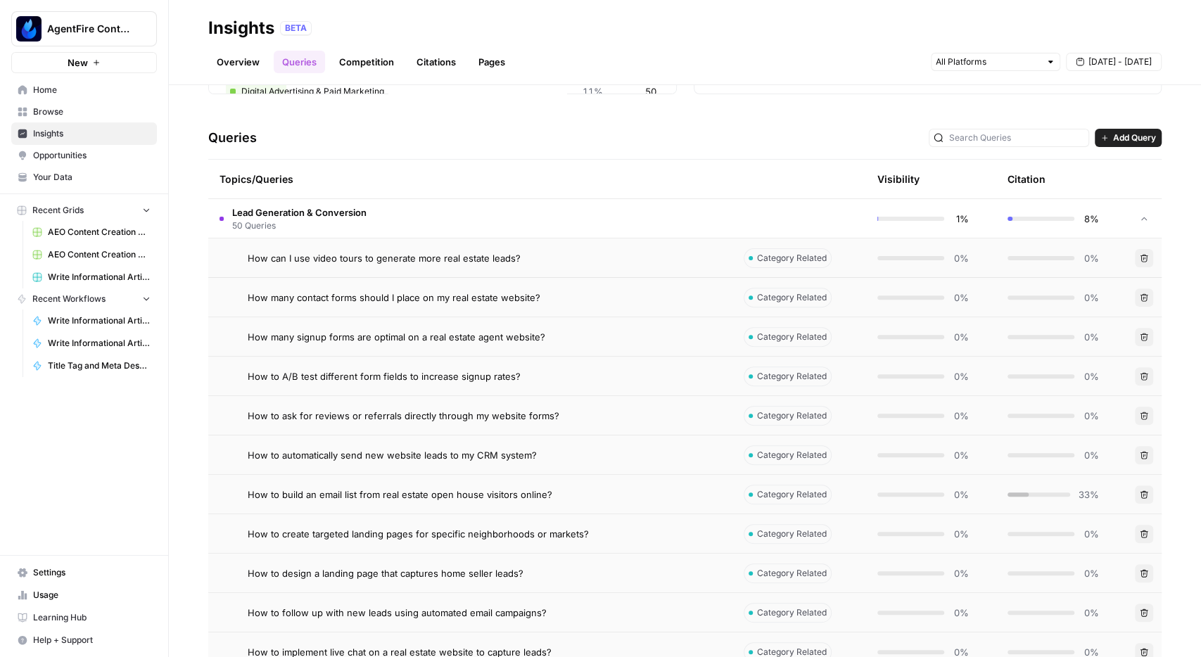
click at [675, 208] on td "Lead Generation & Conversion 50 Queries" at bounding box center [470, 218] width 524 height 39
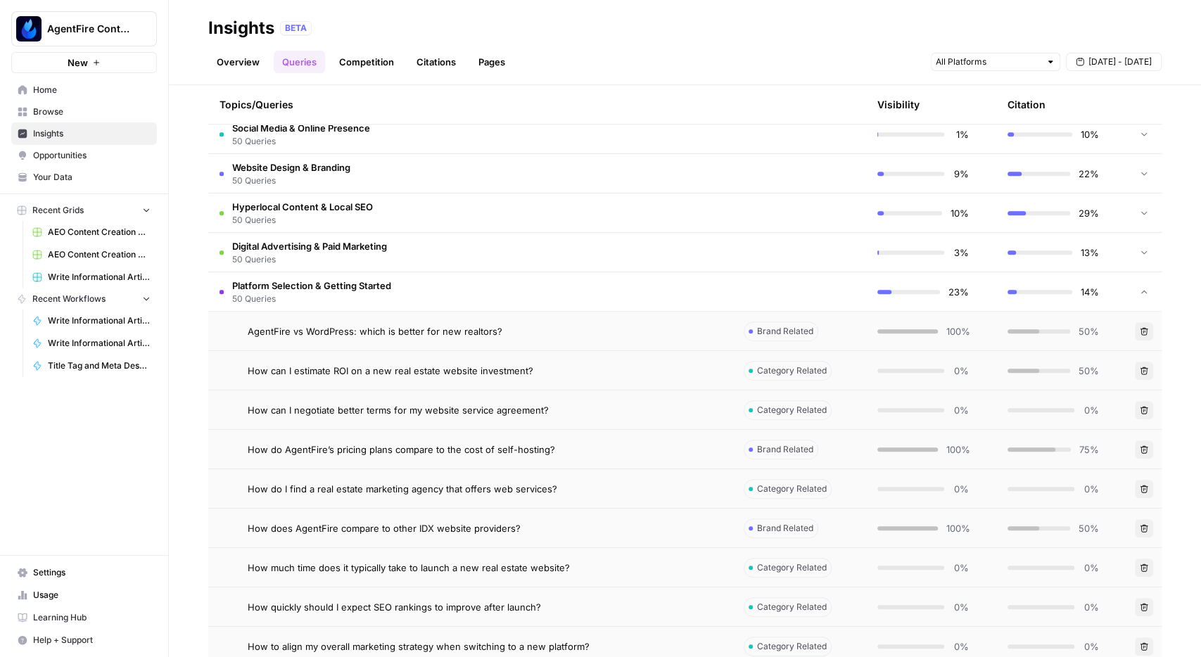
click at [673, 280] on td "Platform Selection & Getting Started 50 Queries" at bounding box center [470, 291] width 524 height 39
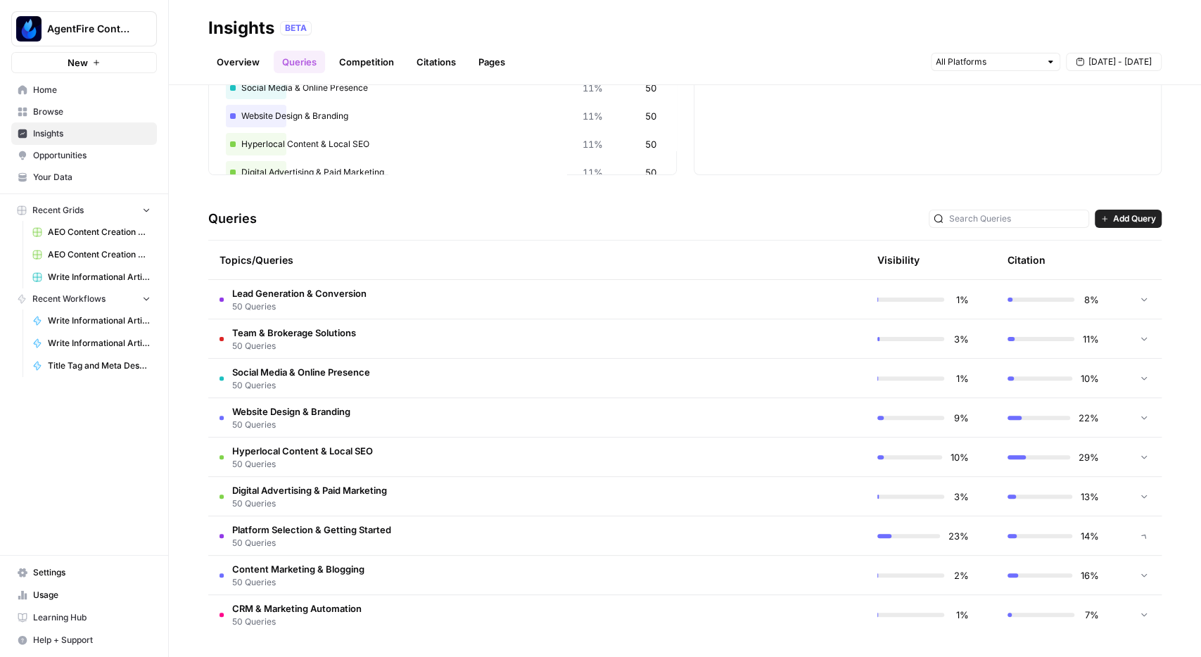
scroll to position [172, 0]
click at [768, 519] on td at bounding box center [799, 536] width 134 height 39
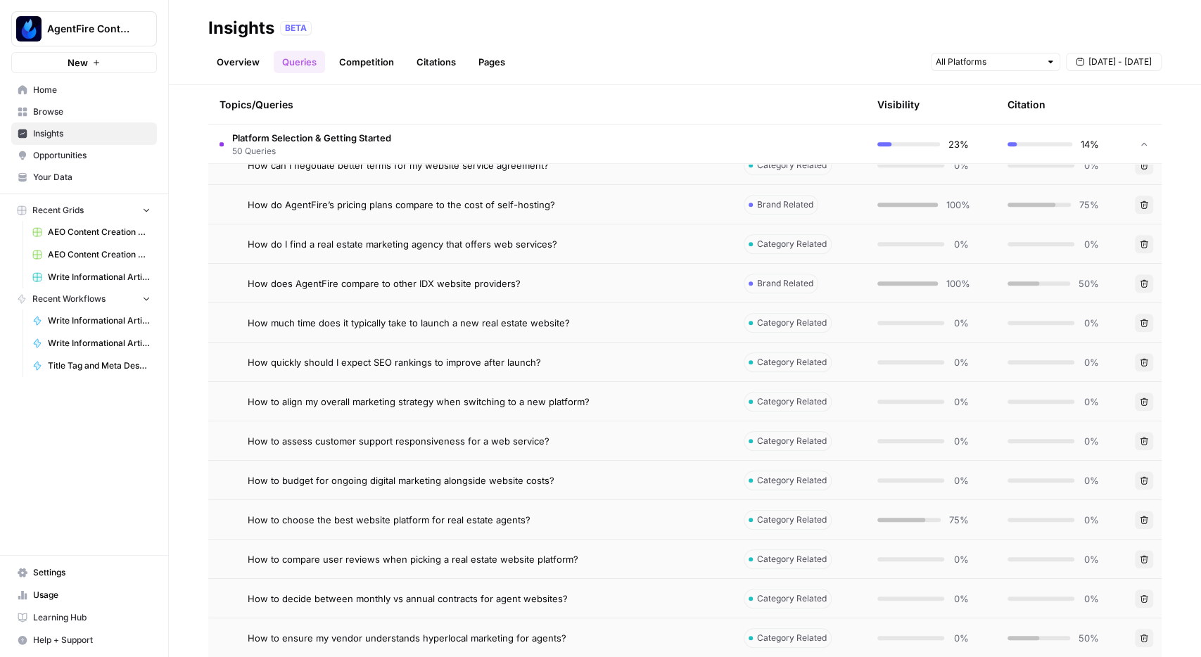
scroll to position [580, 0]
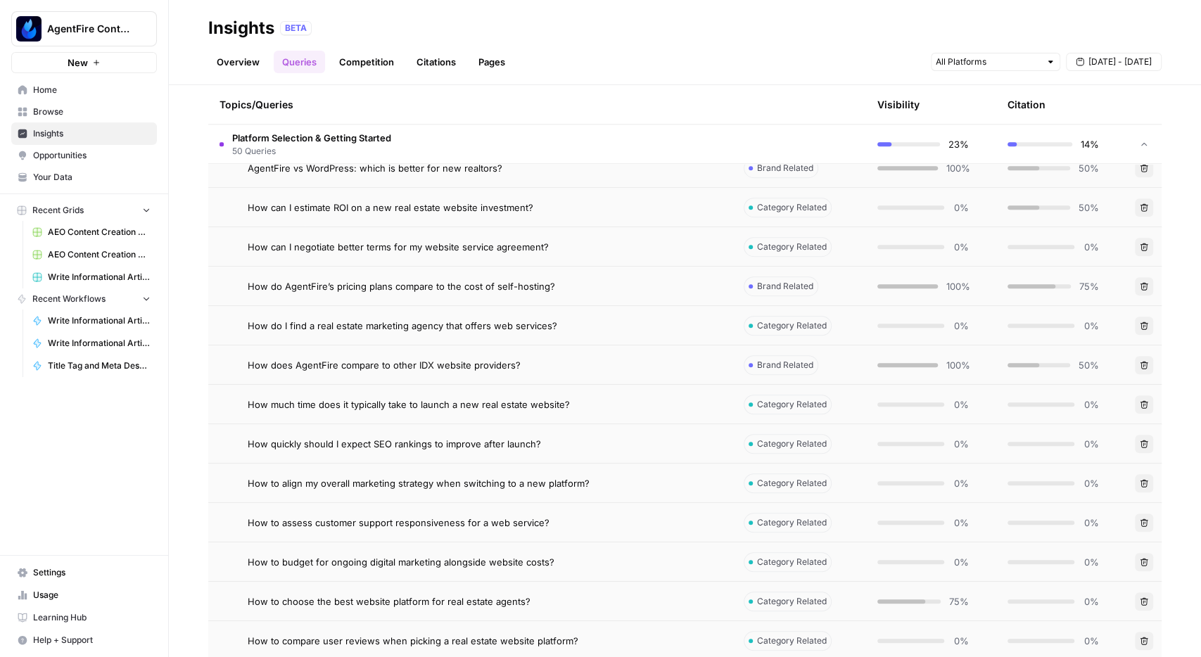
click at [646, 282] on div "How do AgentFire’s pricing plans compare to the cost of self-hosting?" at bounding box center [485, 286] width 474 height 14
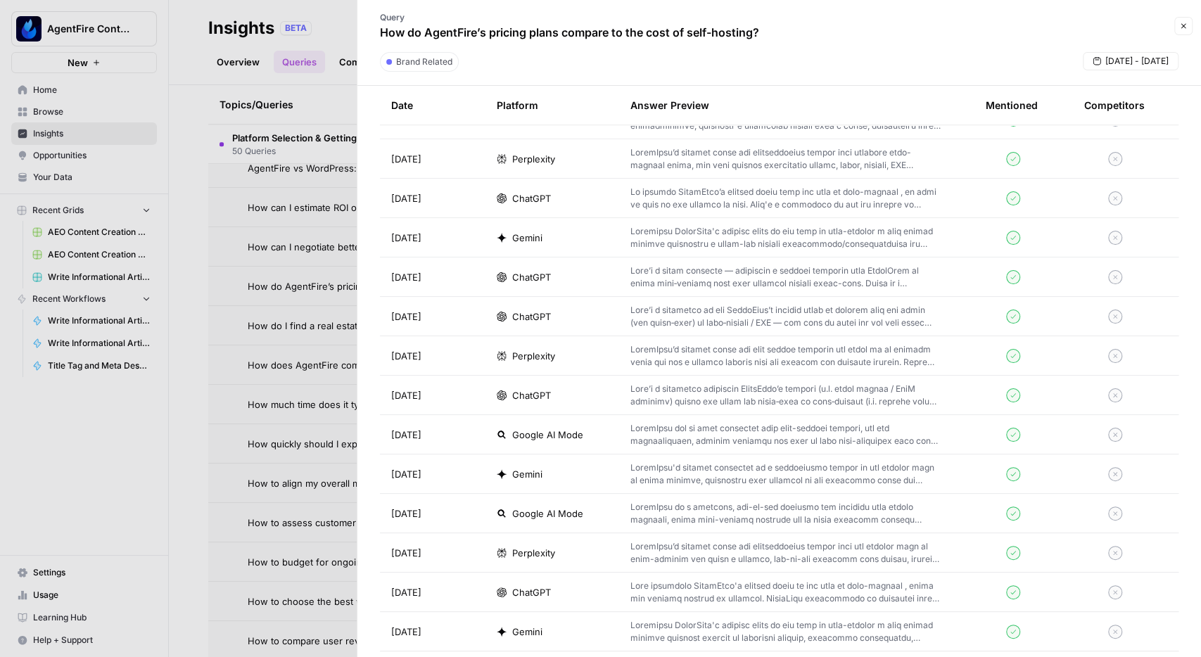
scroll to position [447, 0]
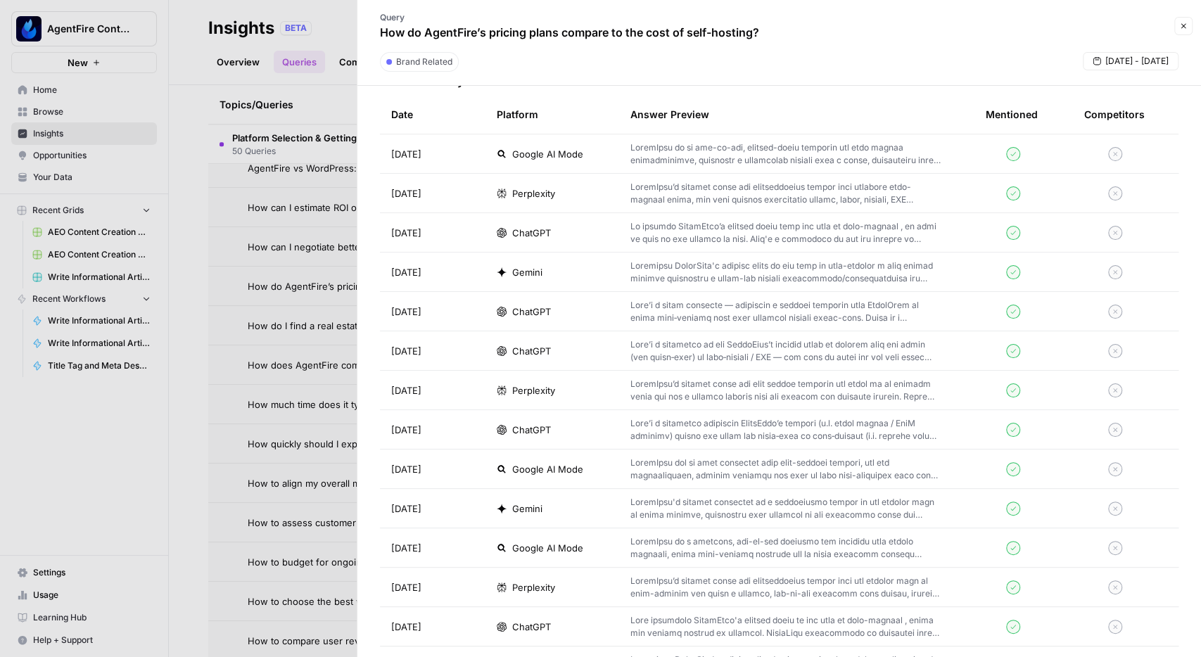
click at [692, 230] on p at bounding box center [785, 232] width 310 height 25
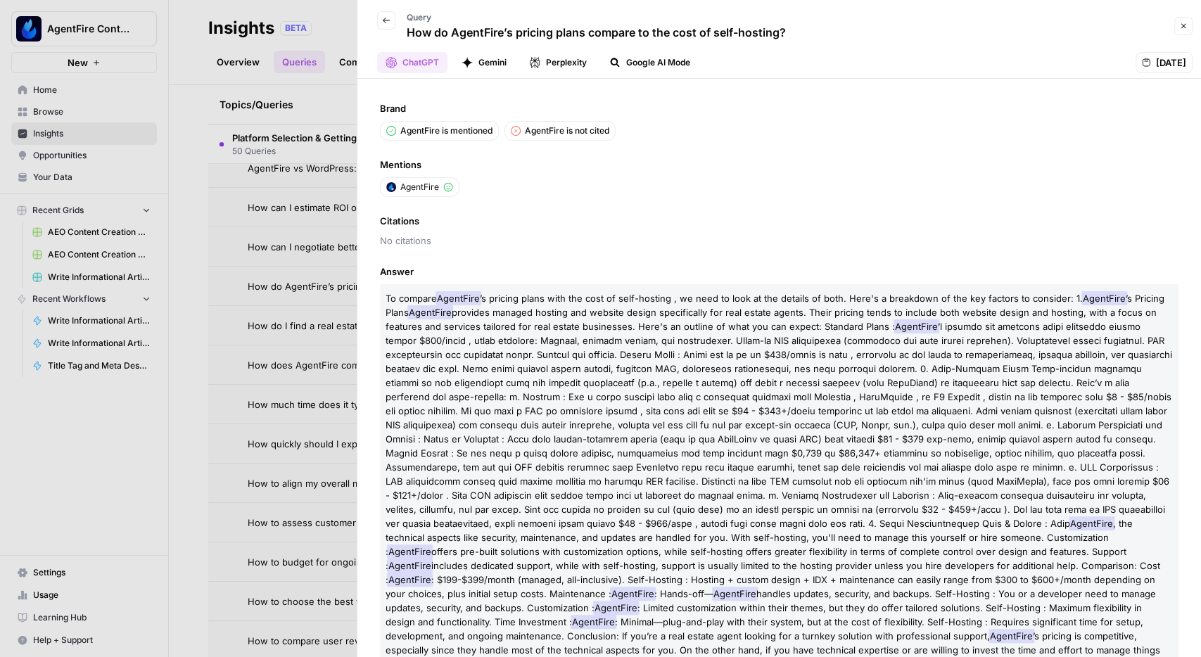
click at [243, 430] on div at bounding box center [600, 328] width 1201 height 657
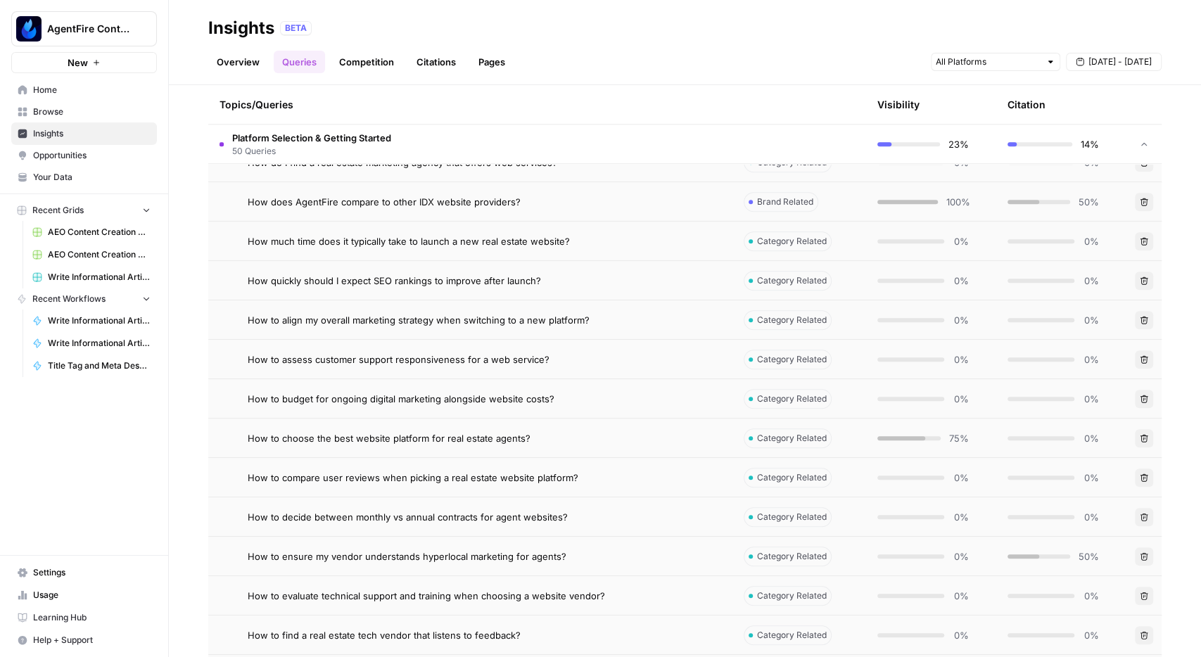
scroll to position [907, 0]
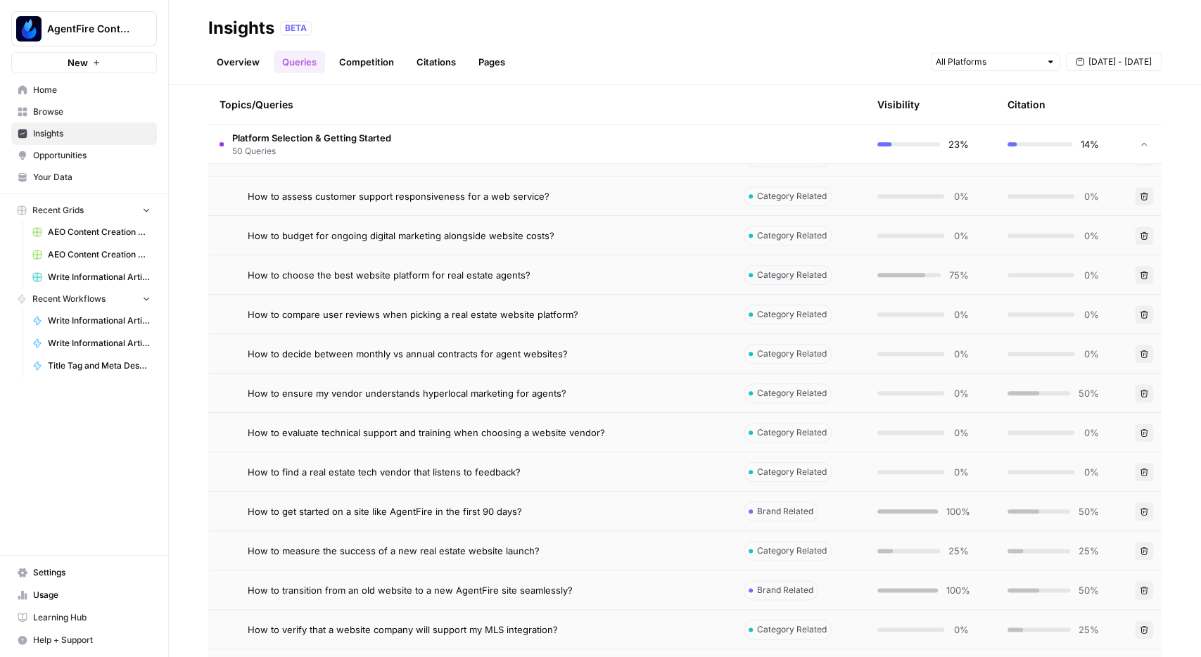
click at [372, 143] on span "Platform Selection & Getting Started" at bounding box center [311, 138] width 159 height 14
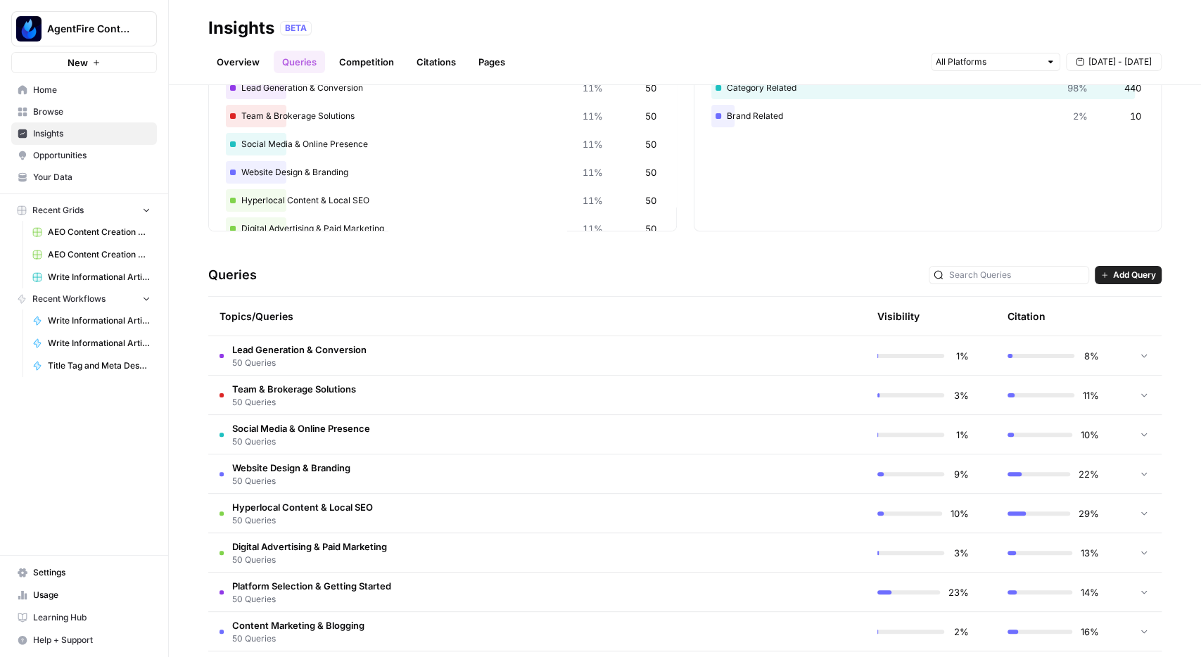
scroll to position [0, 0]
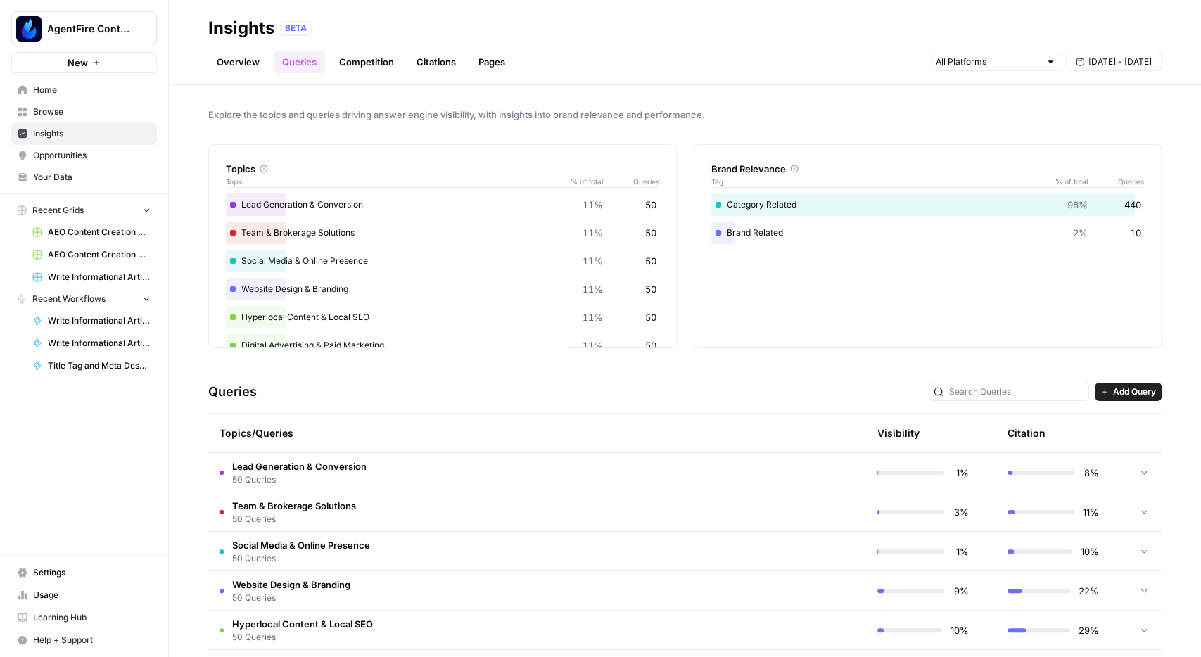
click at [242, 65] on link "Overview" at bounding box center [238, 62] width 60 height 23
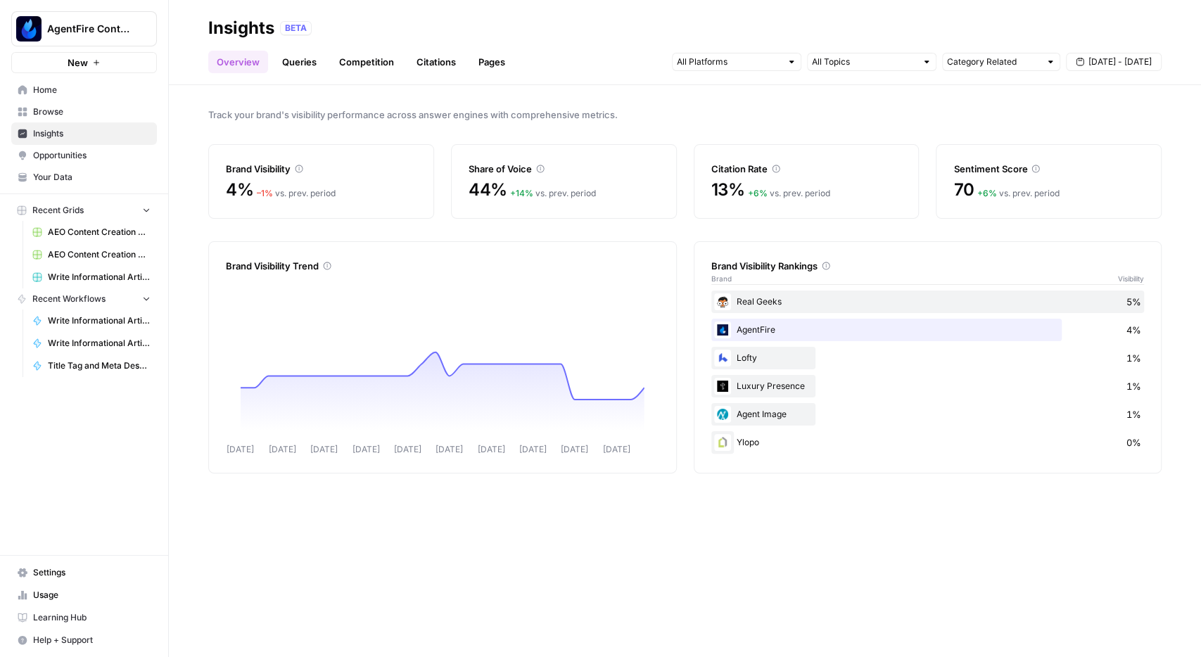
click at [430, 63] on link "Citations" at bounding box center [436, 62] width 56 height 23
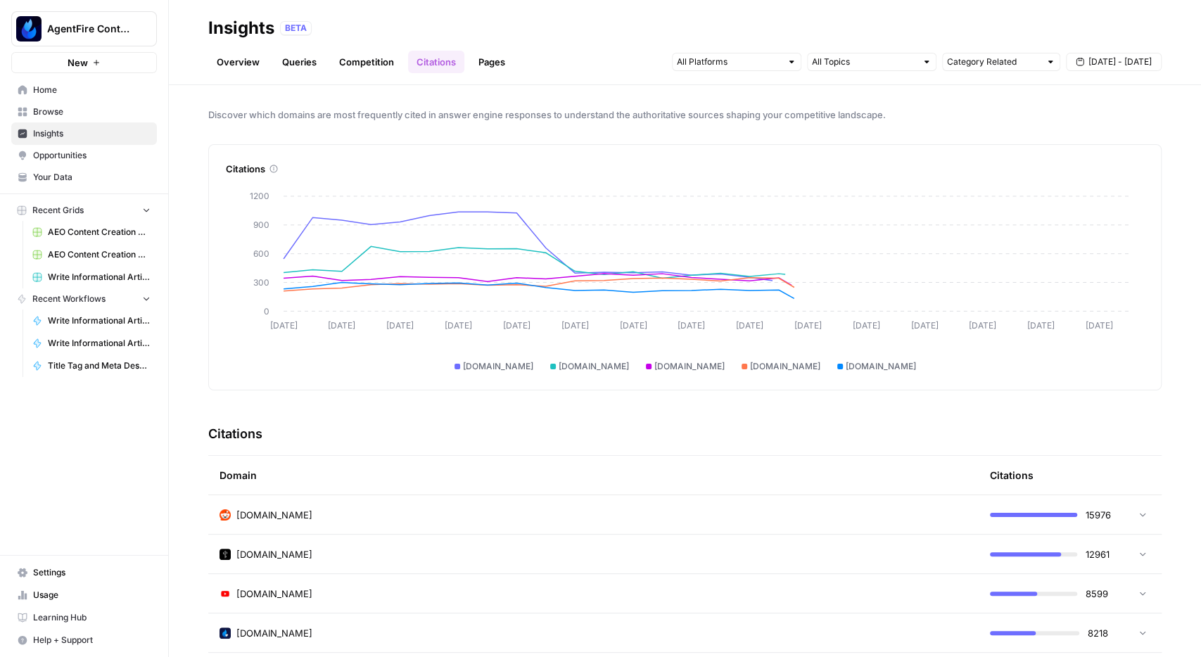
click at [486, 59] on link "Pages" at bounding box center [492, 62] width 44 height 23
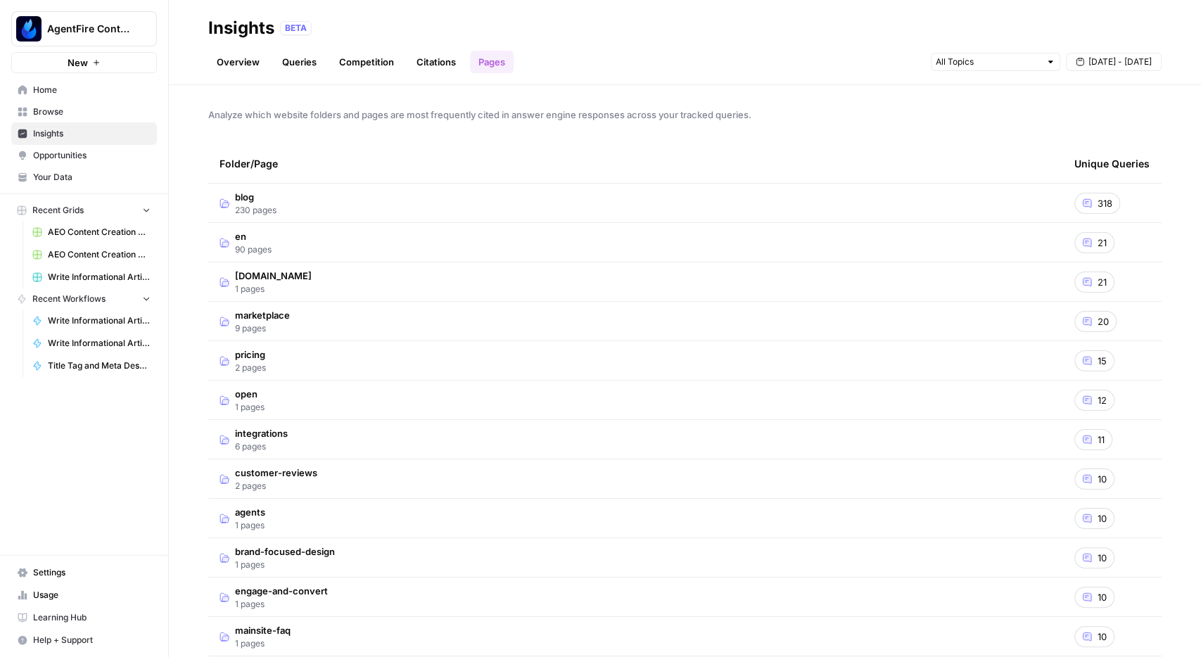
click at [251, 65] on link "Overview" at bounding box center [238, 62] width 60 height 23
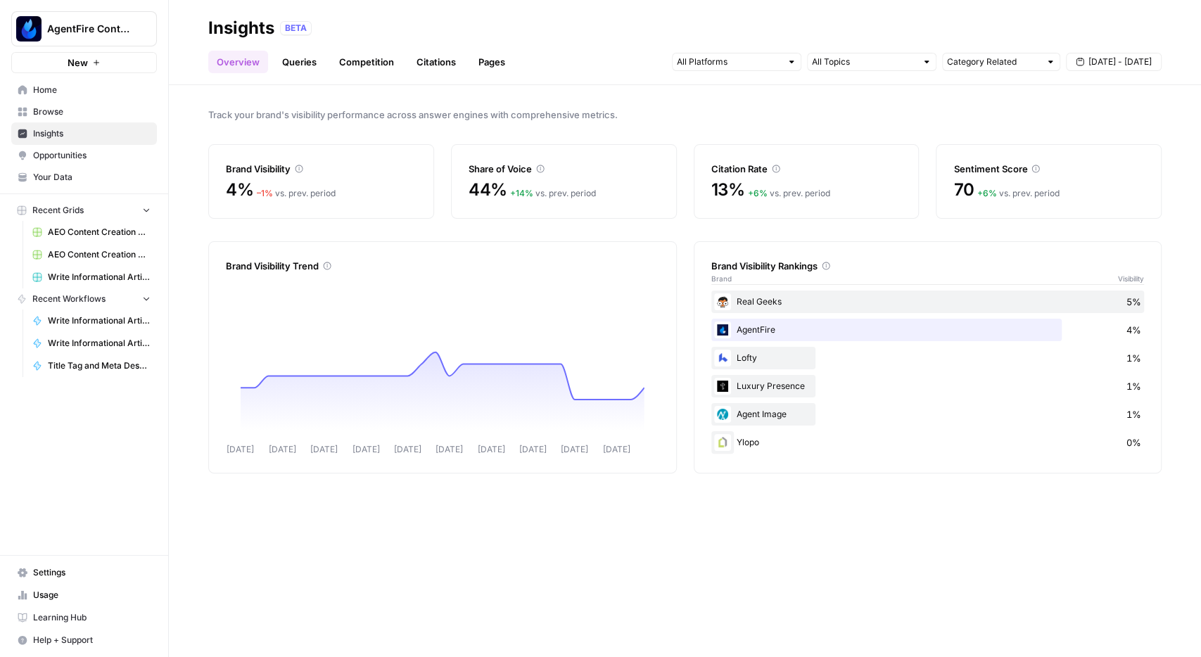
click at [88, 157] on span "Opportunities" at bounding box center [92, 155] width 118 height 13
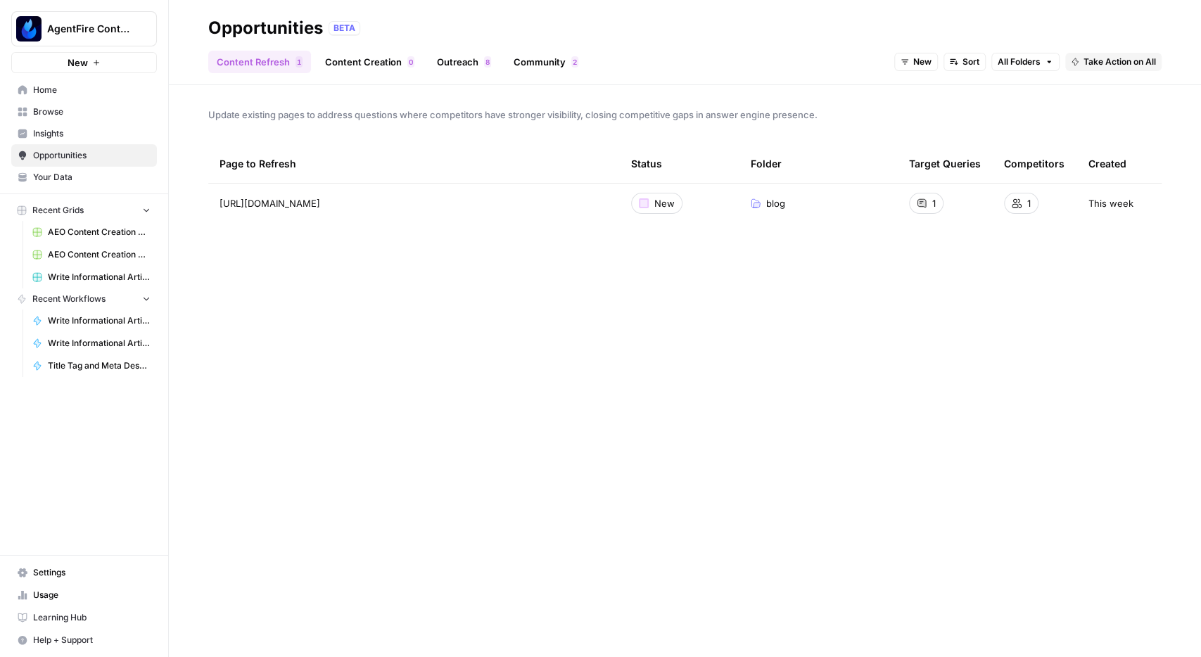
click at [928, 63] on span "New" at bounding box center [922, 62] width 18 height 13
click at [951, 132] on span "In Progress" at bounding box center [950, 132] width 56 height 14
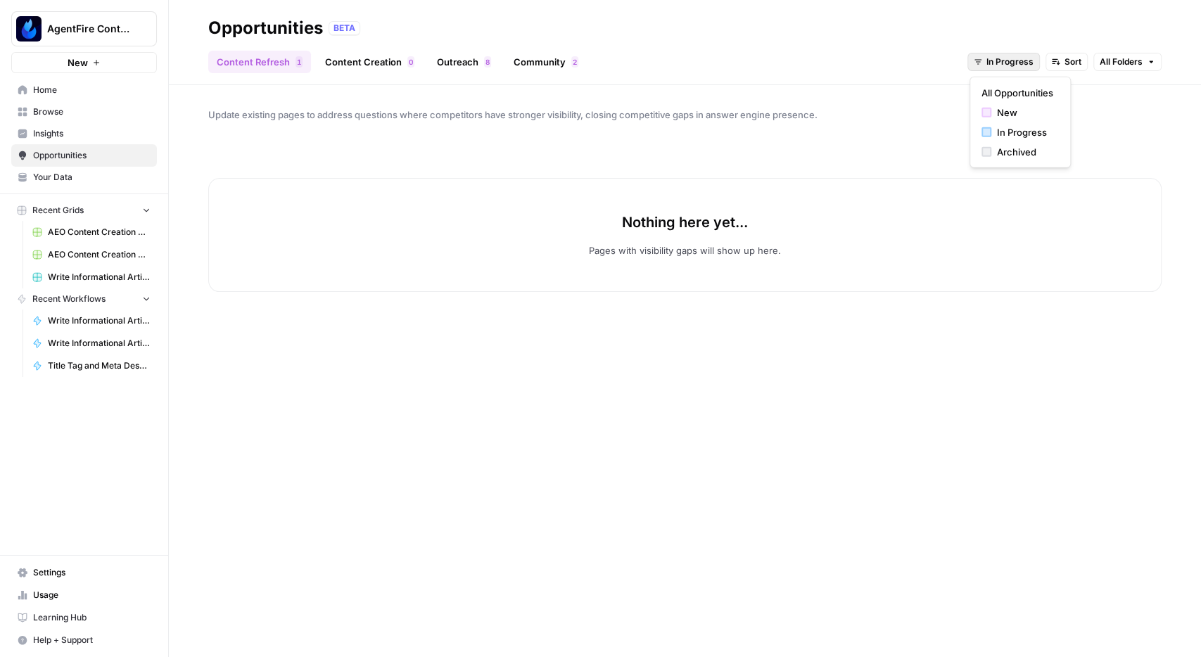
click at [995, 60] on span "In Progress" at bounding box center [1009, 62] width 47 height 13
click at [998, 150] on span "Archived" at bounding box center [1025, 152] width 56 height 14
click at [1003, 65] on span "Archived" at bounding box center [1015, 62] width 37 height 13
click at [1005, 100] on button "All Opportunities" at bounding box center [1029, 93] width 89 height 20
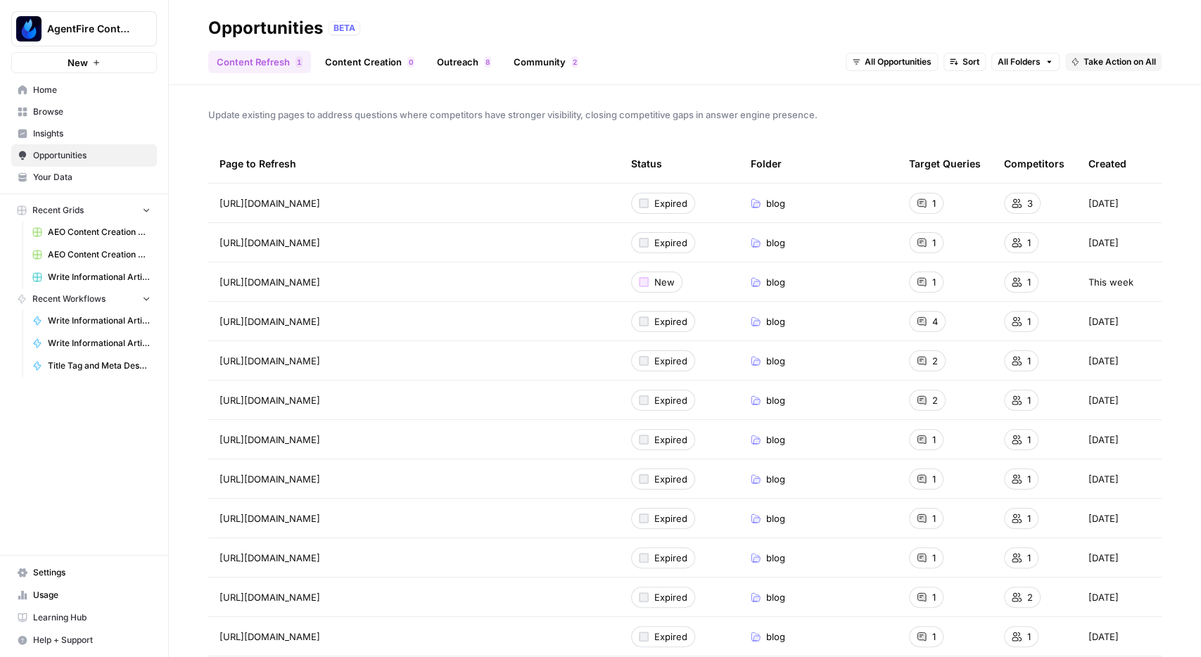
click at [54, 111] on span "Browse" at bounding box center [92, 112] width 118 height 13
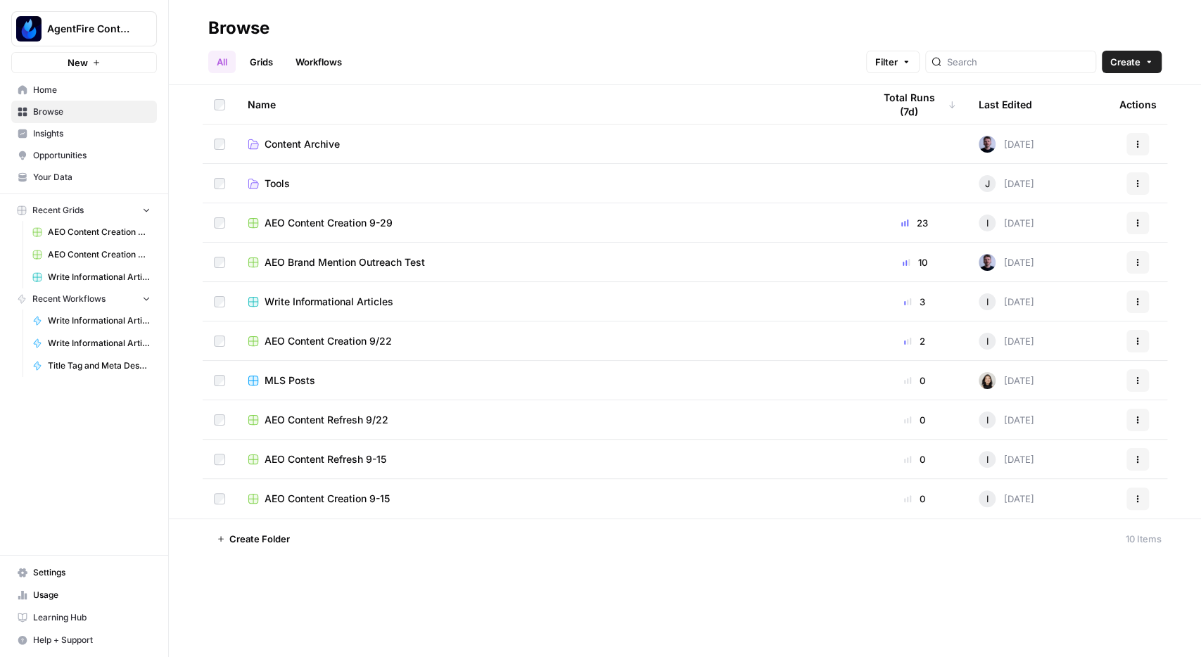
click at [54, 159] on span "Opportunities" at bounding box center [92, 155] width 118 height 13
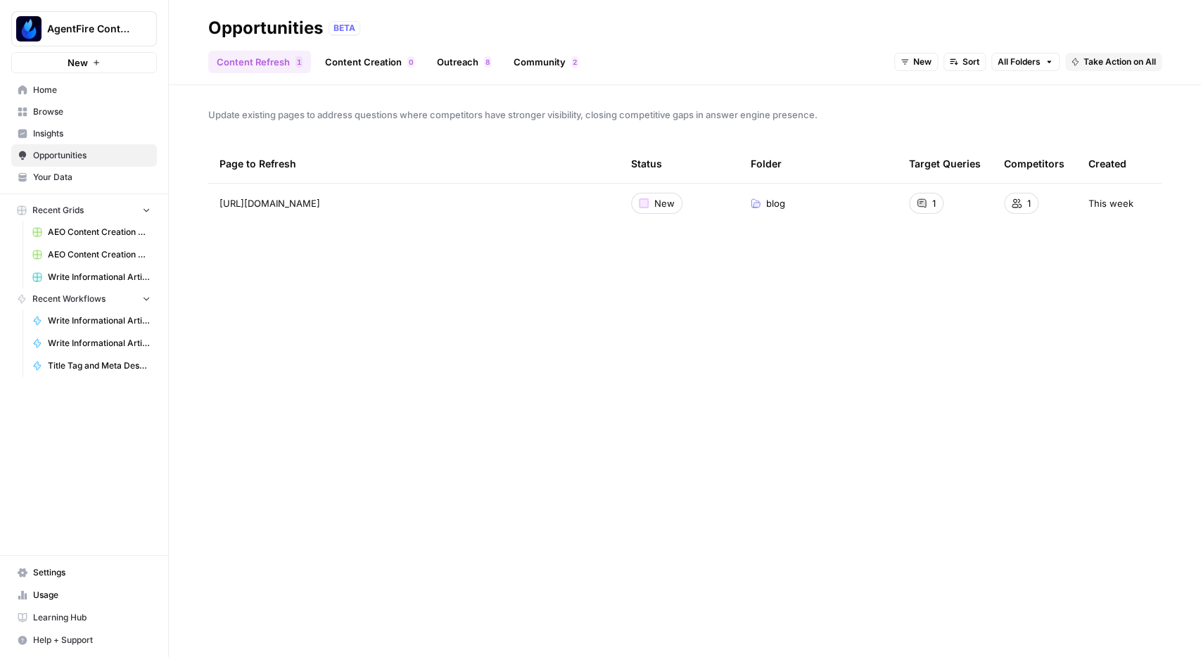
click at [401, 67] on link "Content Creation 0" at bounding box center [370, 62] width 106 height 23
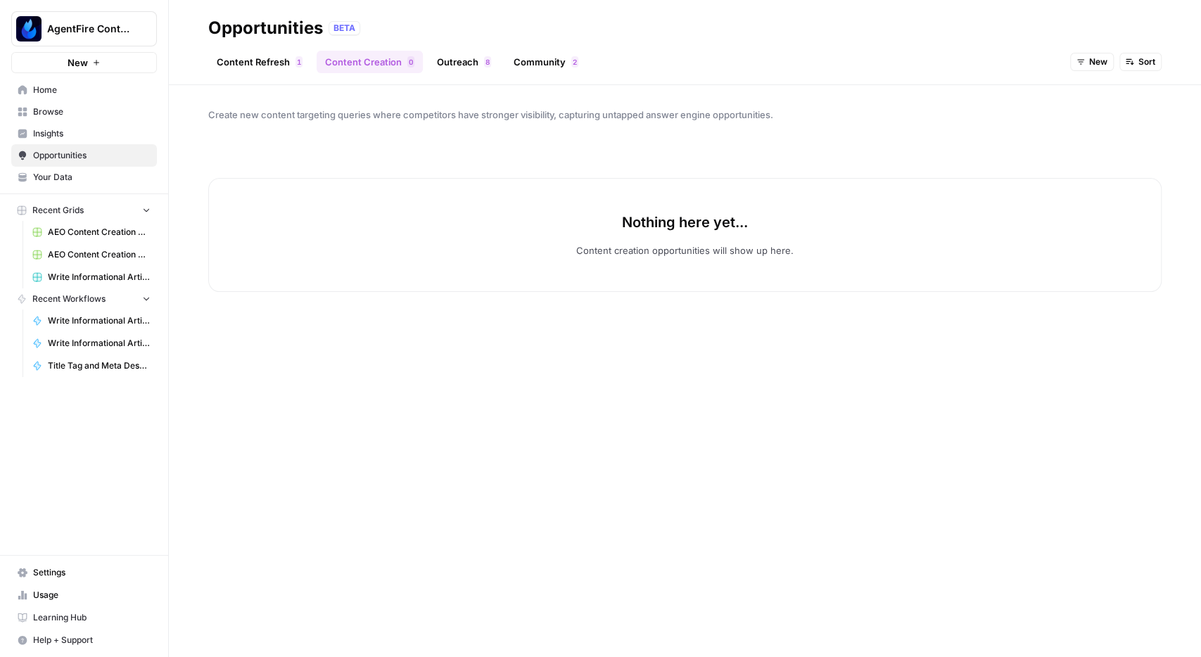
click at [1076, 61] on button "New" at bounding box center [1092, 62] width 44 height 18
click at [1110, 91] on span "All Opportunities" at bounding box center [1118, 93] width 72 height 14
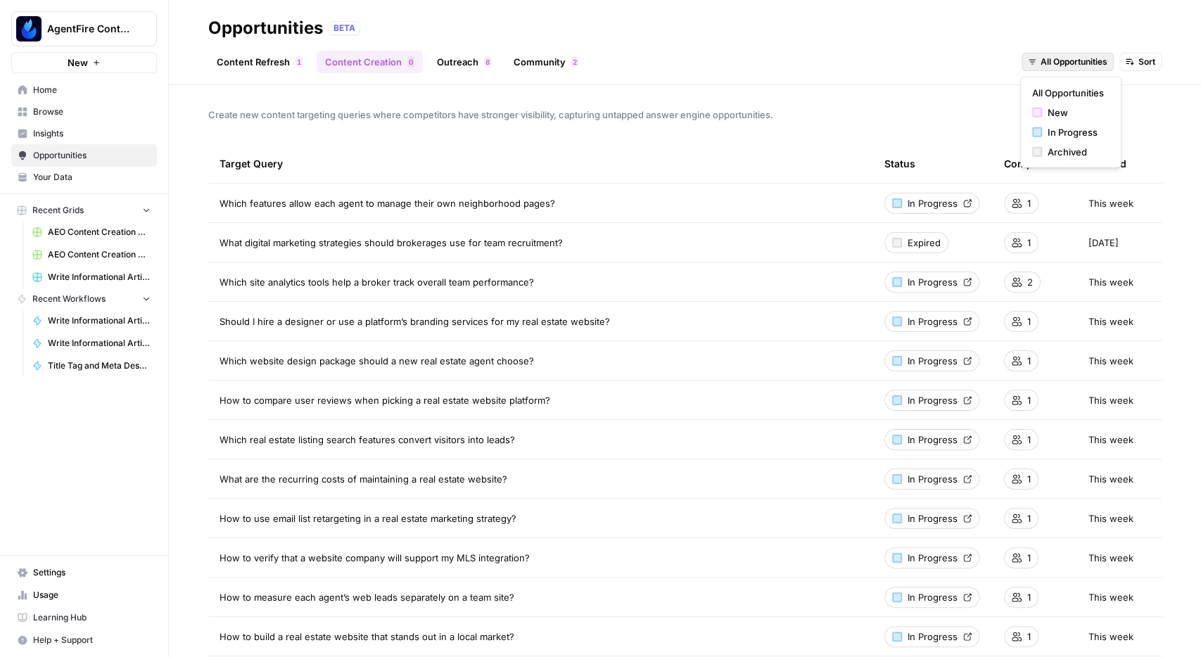
click at [1042, 69] on button "All Opportunities" at bounding box center [1068, 62] width 92 height 18
click at [1063, 115] on span "New" at bounding box center [1076, 113] width 56 height 14
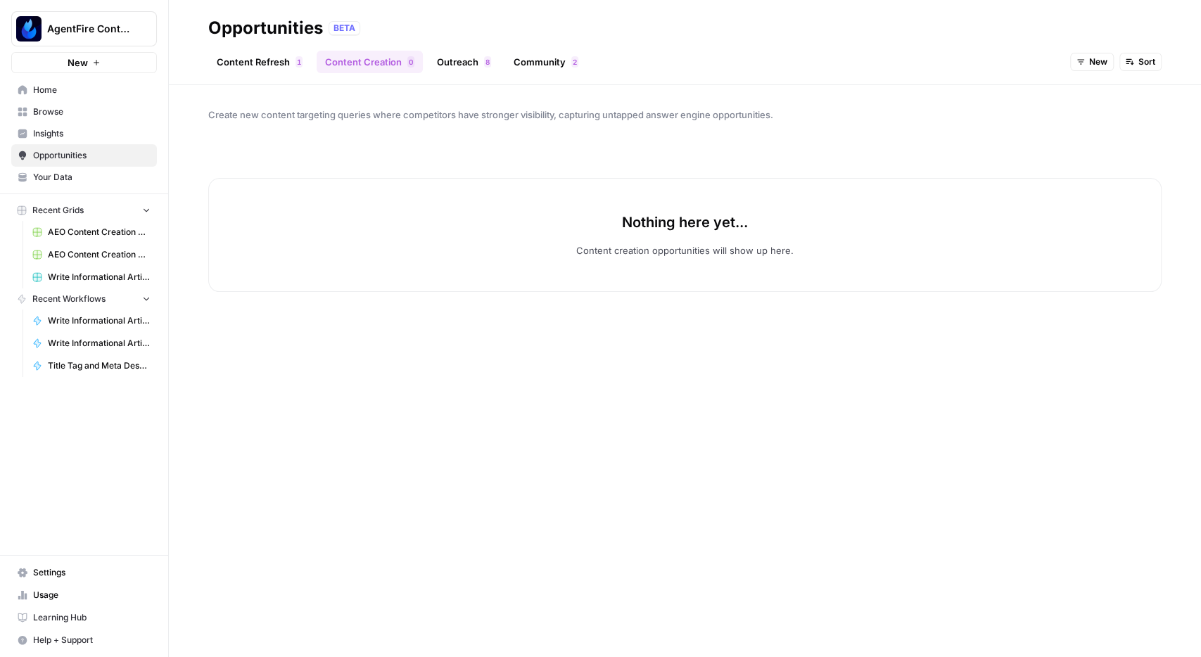
click at [285, 65] on link "Content Refresh 1" at bounding box center [259, 62] width 103 height 23
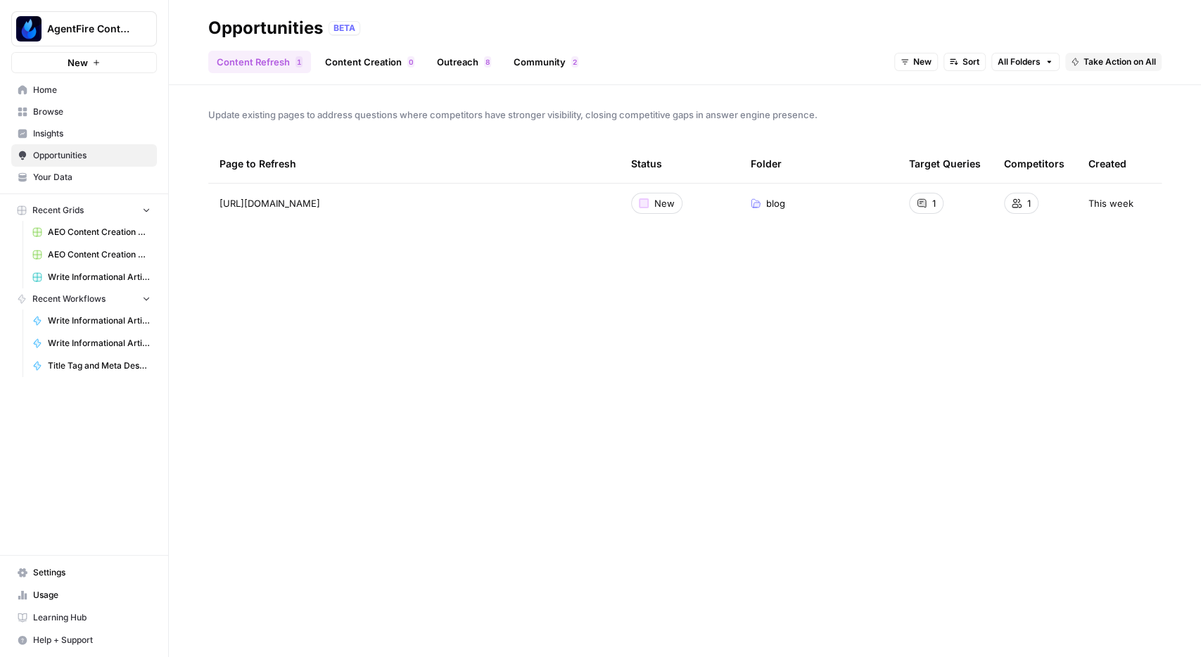
click at [56, 113] on span "Browse" at bounding box center [92, 112] width 118 height 13
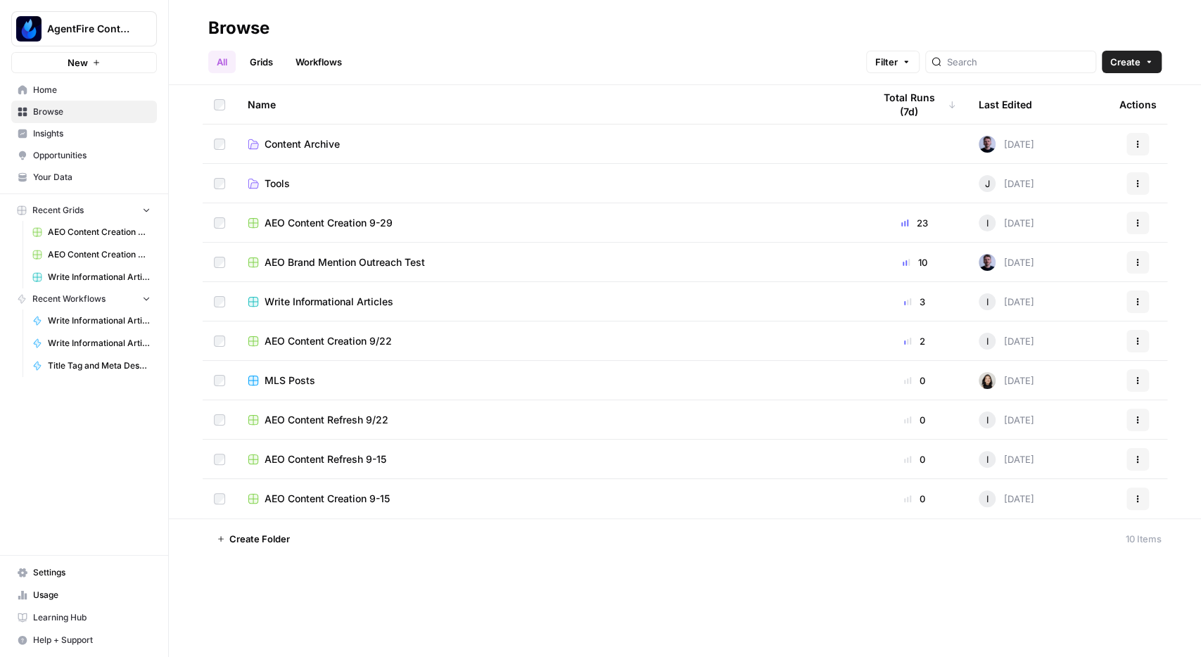
click at [351, 227] on span "AEO Content Creation 9-29" at bounding box center [329, 223] width 128 height 14
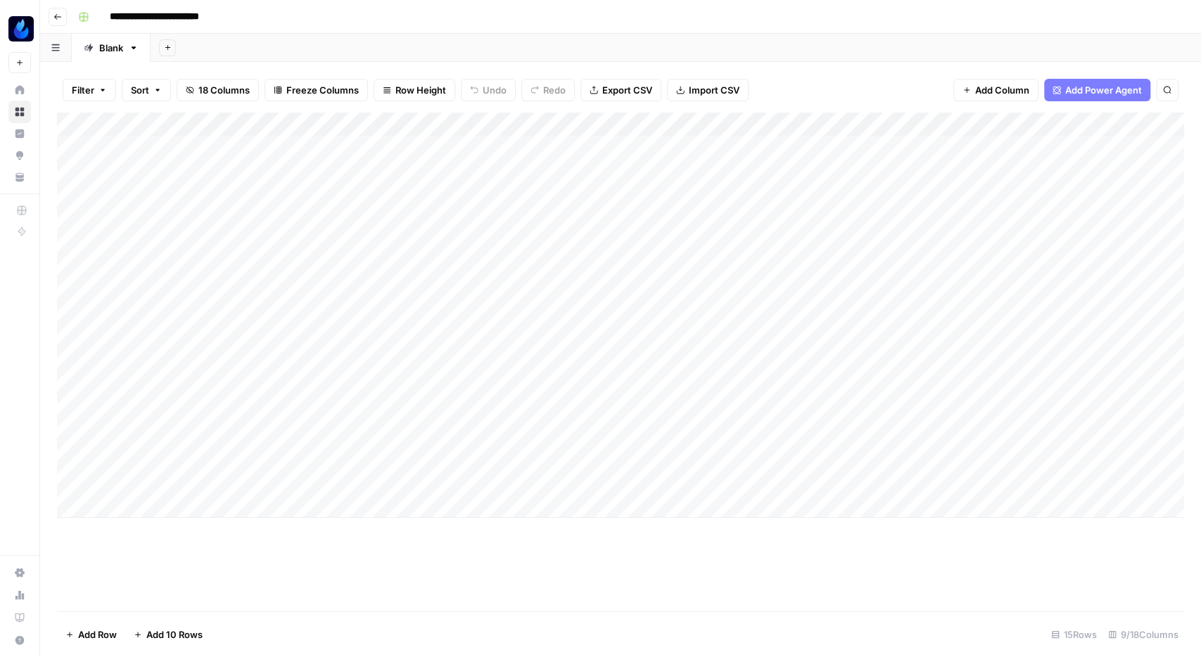
drag, startPoint x: 703, startPoint y: 514, endPoint x: 723, endPoint y: 514, distance: 20.4
click at [723, 514] on div "Add Column" at bounding box center [620, 362] width 1127 height 499
click at [612, 558] on div "Add Column" at bounding box center [620, 362] width 1127 height 499
drag, startPoint x: 754, startPoint y: 562, endPoint x: 782, endPoint y: 562, distance: 28.1
click at [782, 562] on div "Add Column" at bounding box center [620, 362] width 1127 height 499
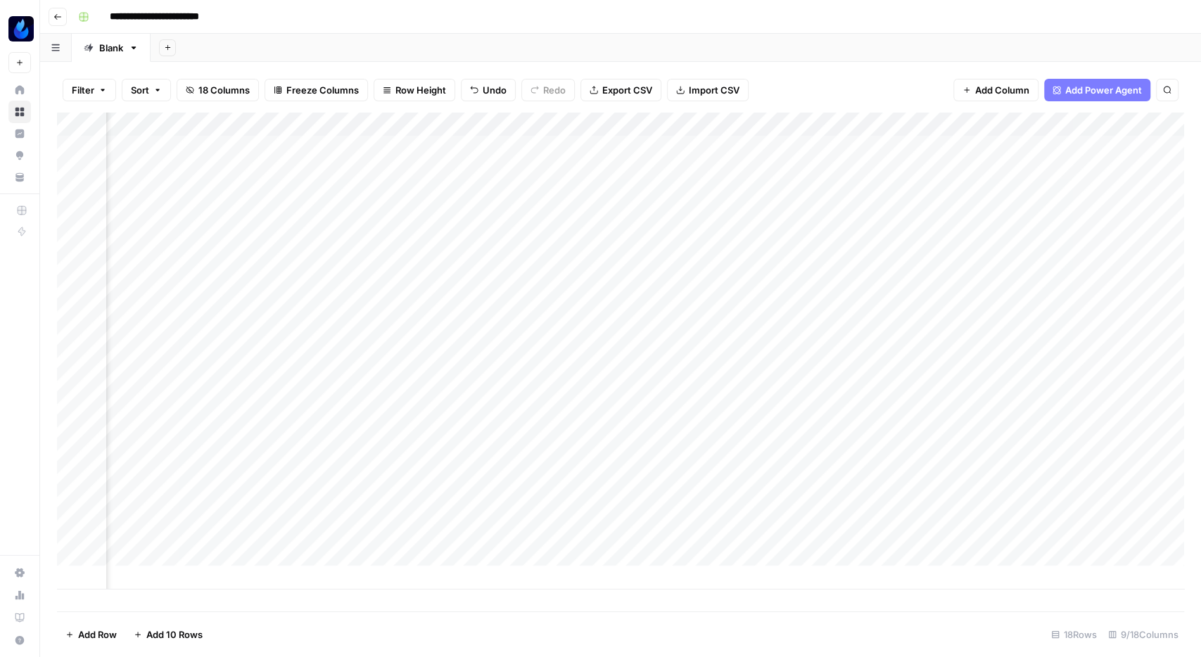
scroll to position [0, 521]
click at [818, 141] on div "Add Column" at bounding box center [620, 351] width 1127 height 477
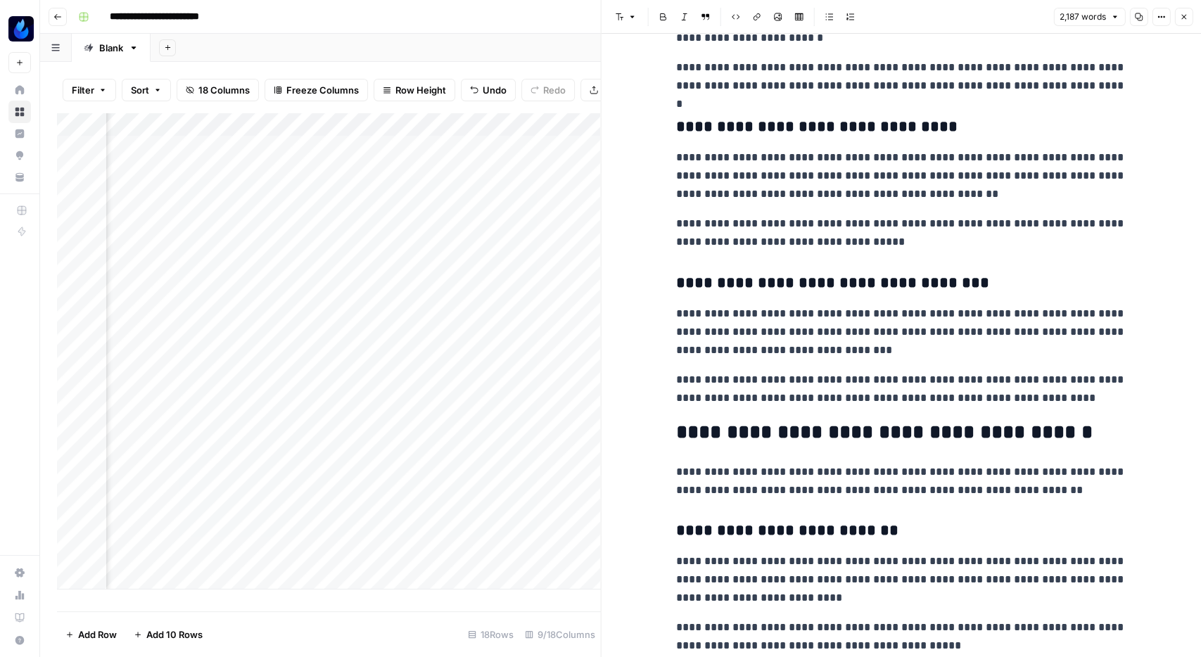
scroll to position [3346, 0]
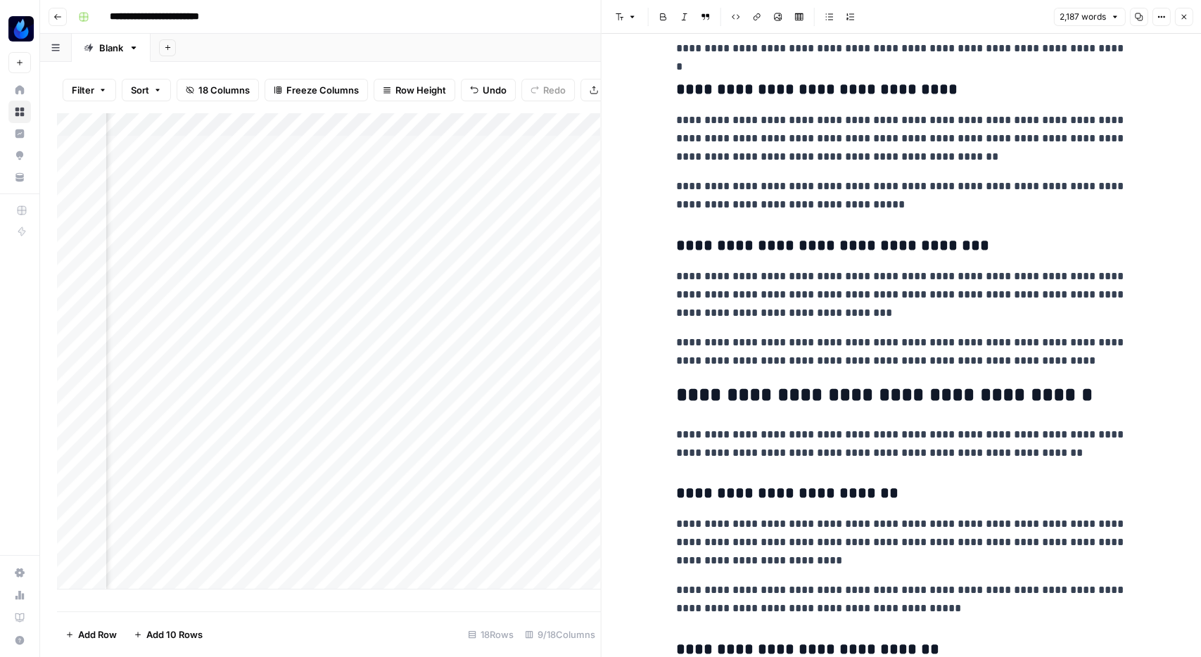
click at [1191, 23] on button "Close" at bounding box center [1183, 17] width 18 height 18
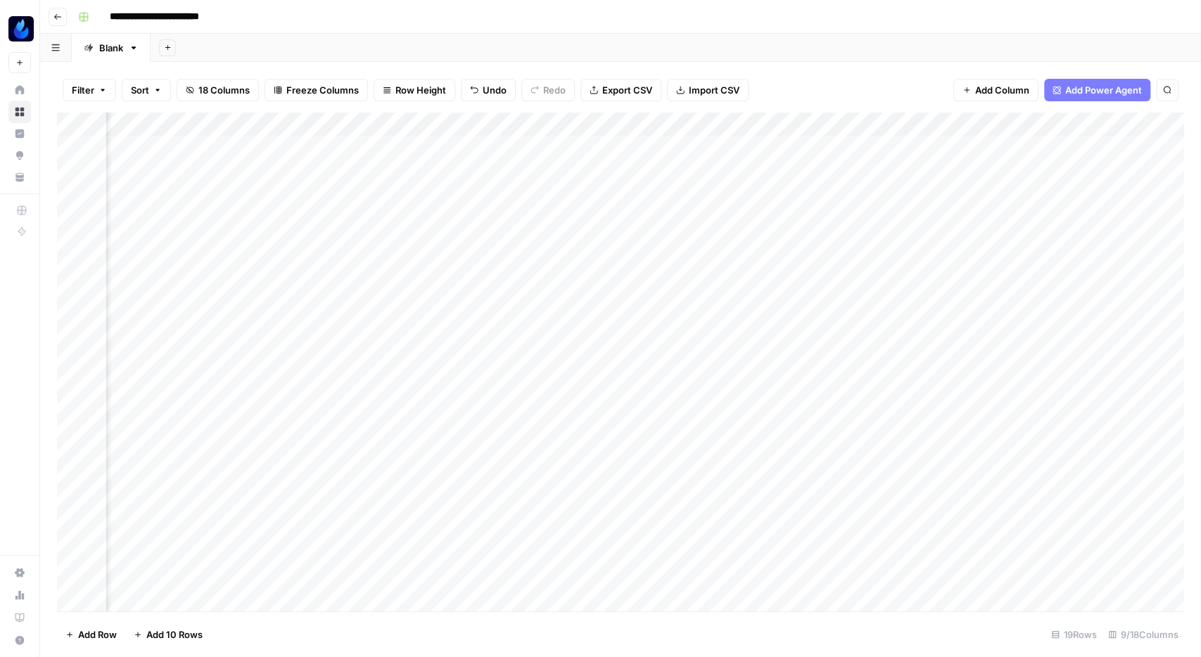
scroll to position [0, 518]
click at [826, 144] on div "Add Column" at bounding box center [620, 364] width 1127 height 502
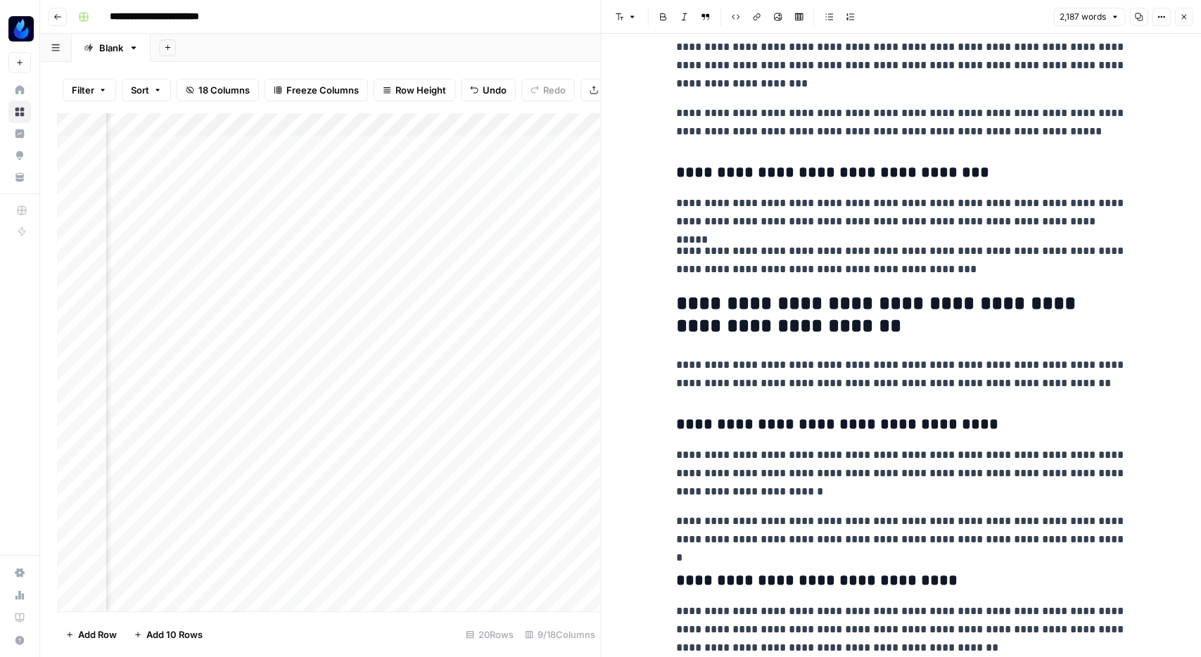
scroll to position [2612, 0]
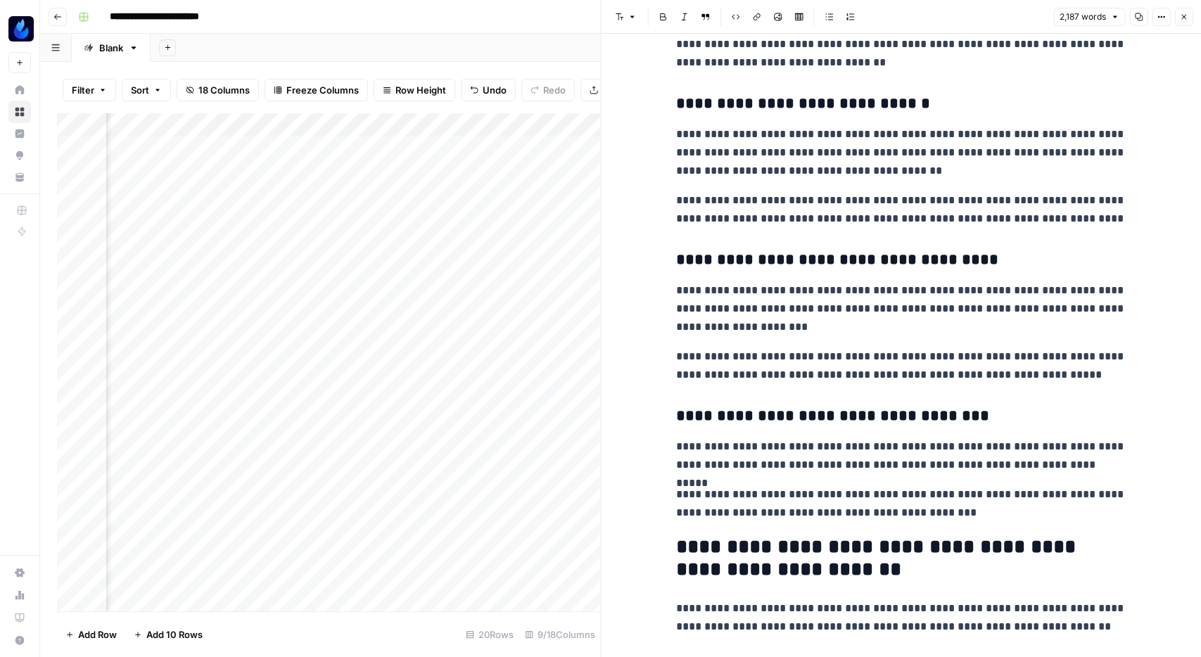
click at [538, 25] on div "**********" at bounding box center [629, 17] width 1115 height 23
click at [1187, 19] on icon "button" at bounding box center [1183, 17] width 8 height 8
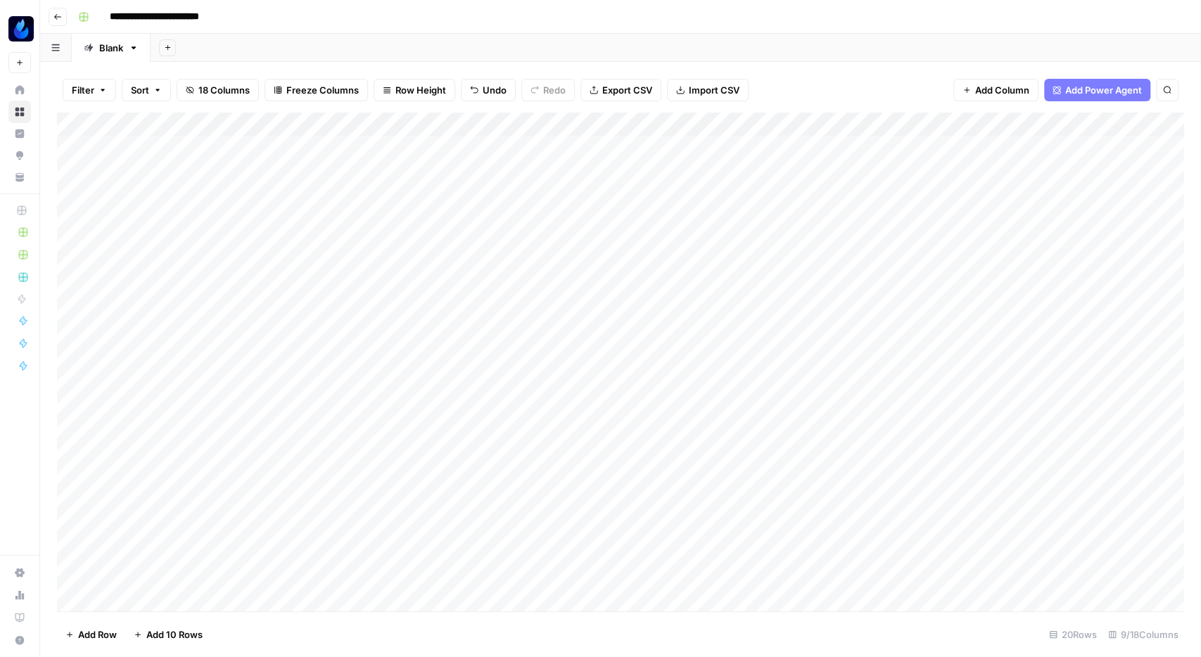
click at [65, 19] on button "Go back" at bounding box center [58, 17] width 18 height 18
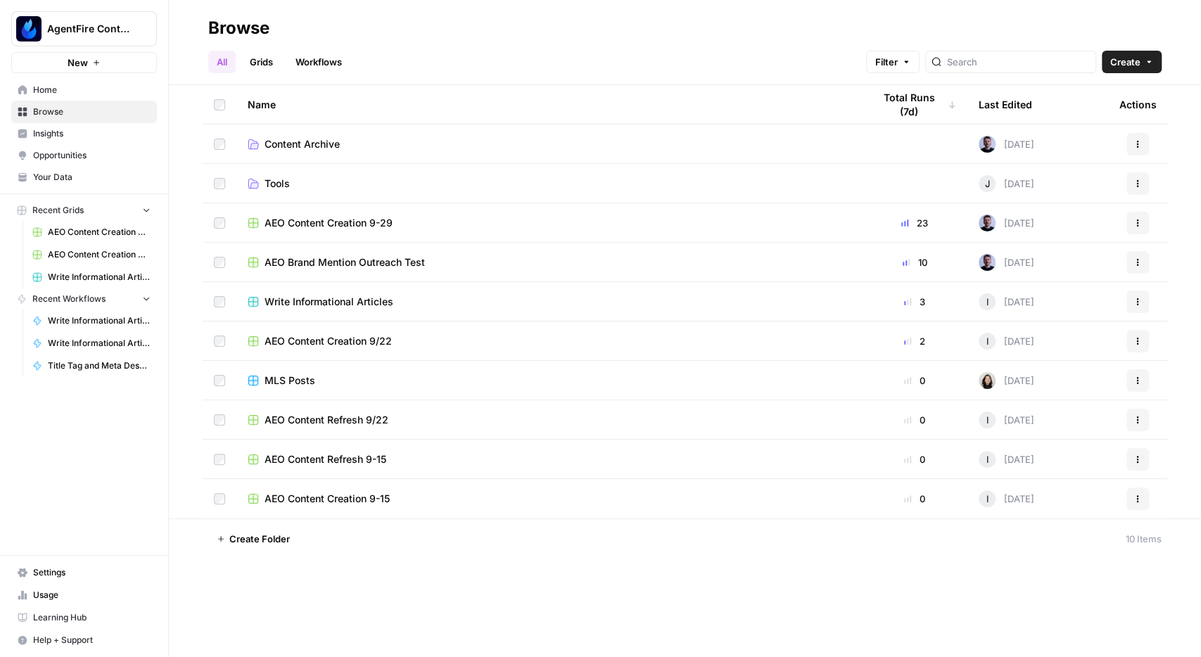
click at [64, 150] on span "Opportunities" at bounding box center [92, 155] width 118 height 13
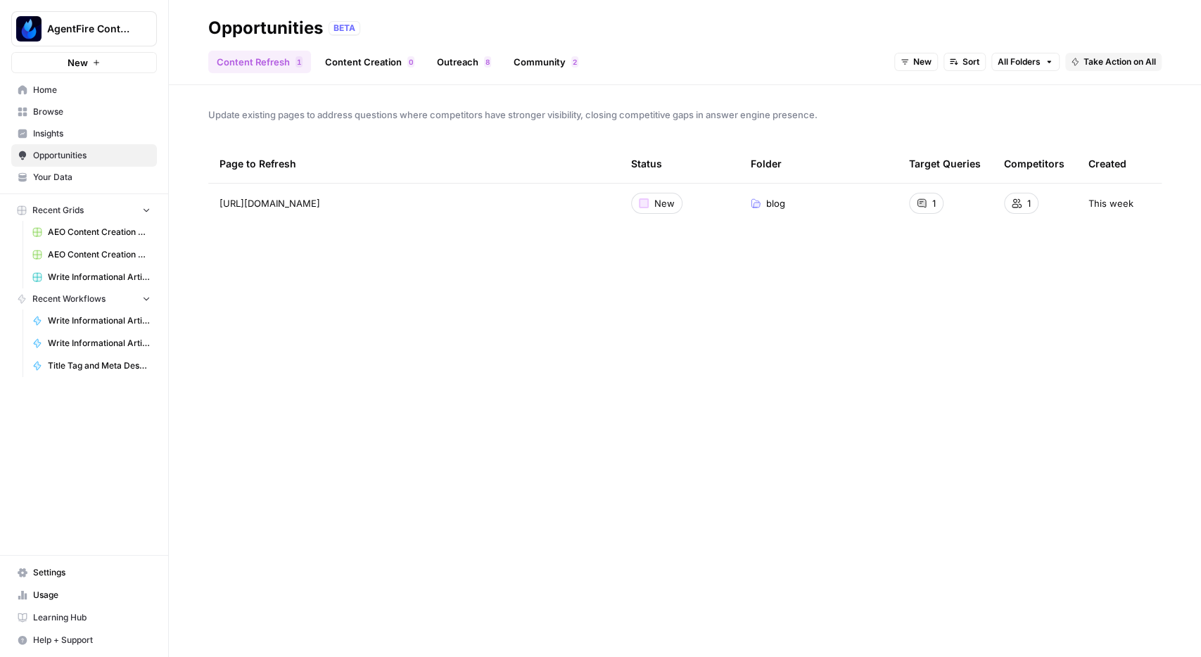
click at [58, 113] on span "Browse" at bounding box center [92, 112] width 118 height 13
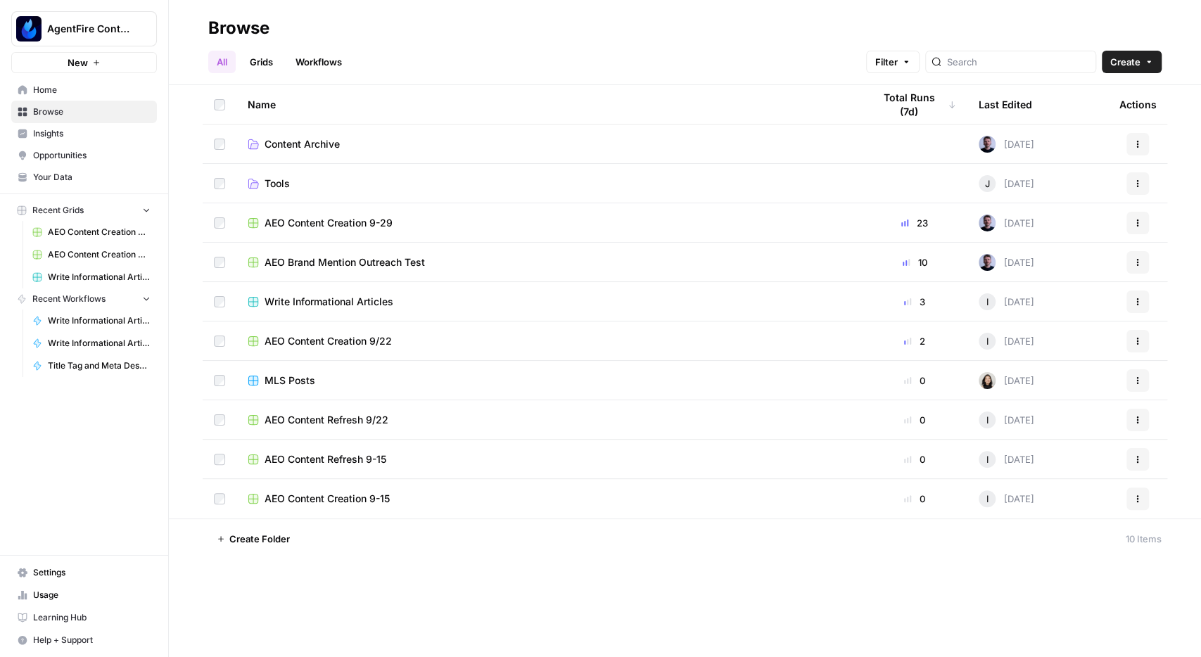
click at [65, 179] on span "Your Data" at bounding box center [92, 177] width 118 height 13
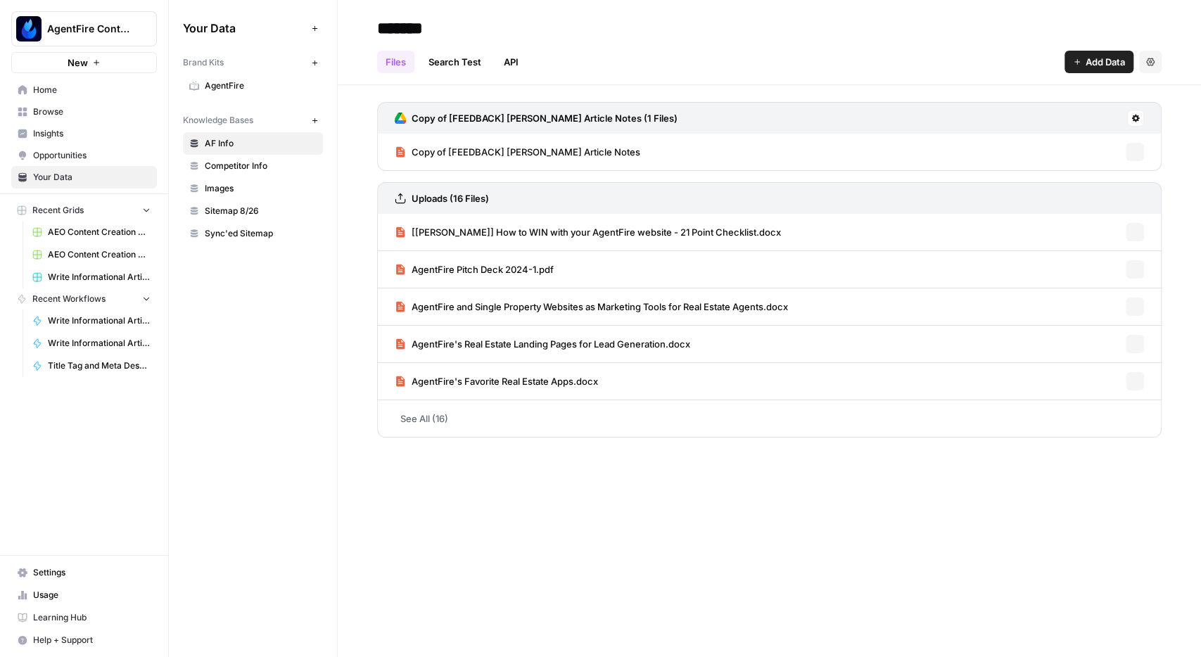
click at [54, 146] on link "Opportunities" at bounding box center [84, 155] width 146 height 23
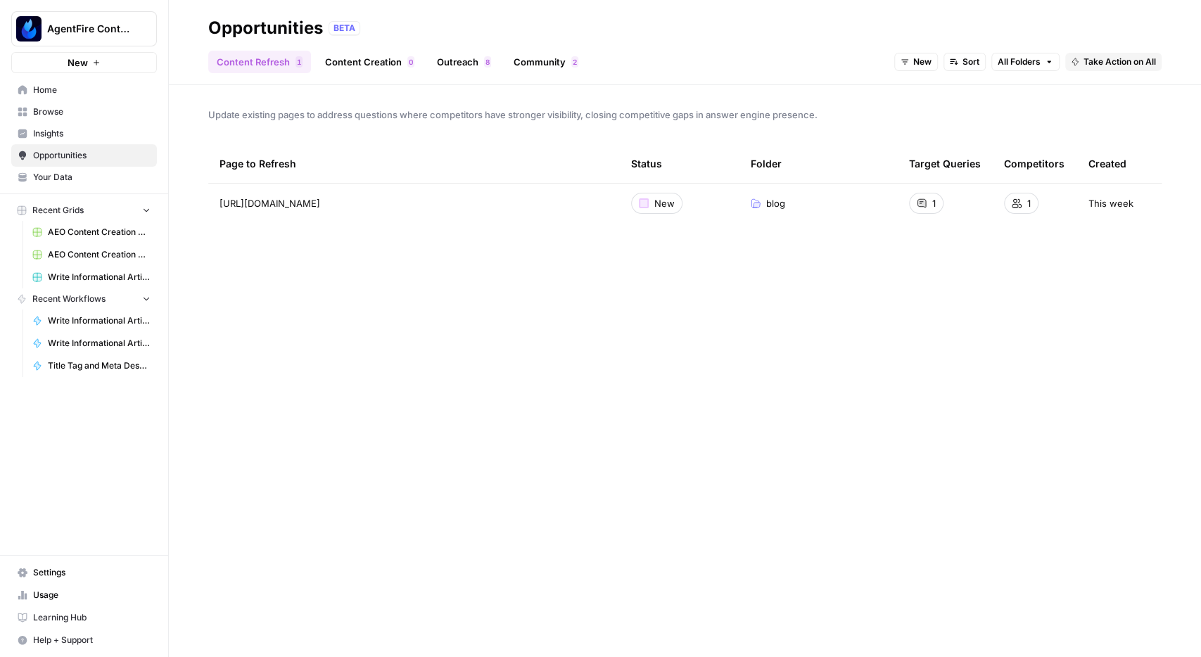
click at [50, 137] on span "Insights" at bounding box center [92, 133] width 118 height 13
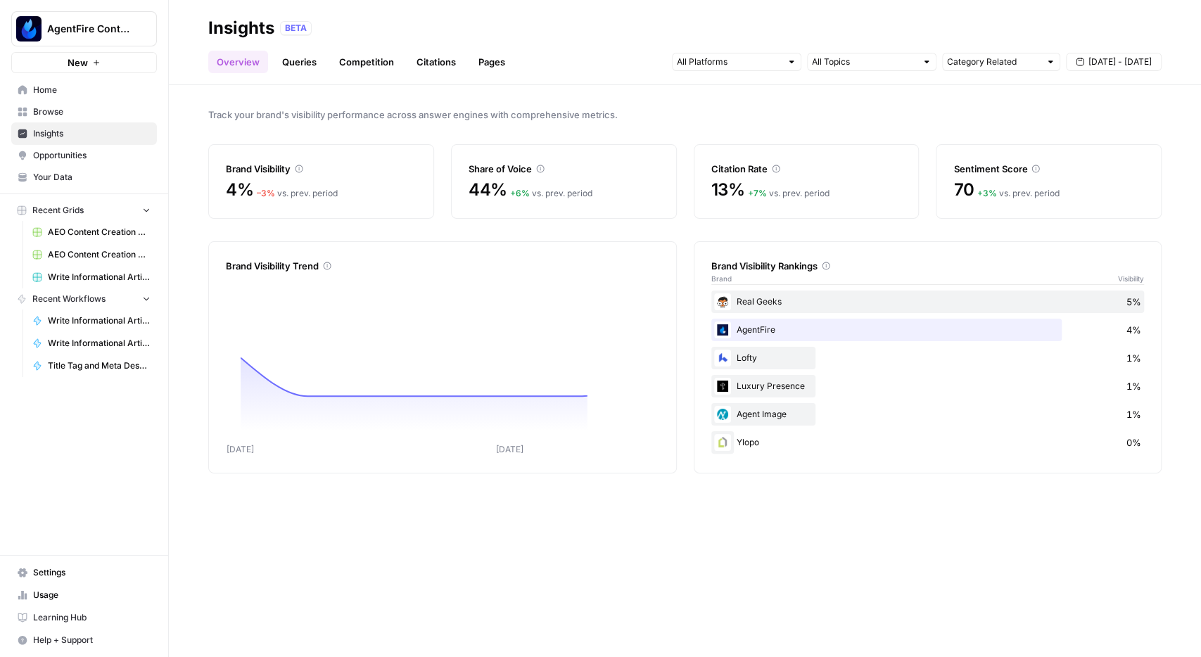
click at [307, 61] on link "Queries" at bounding box center [299, 62] width 51 height 23
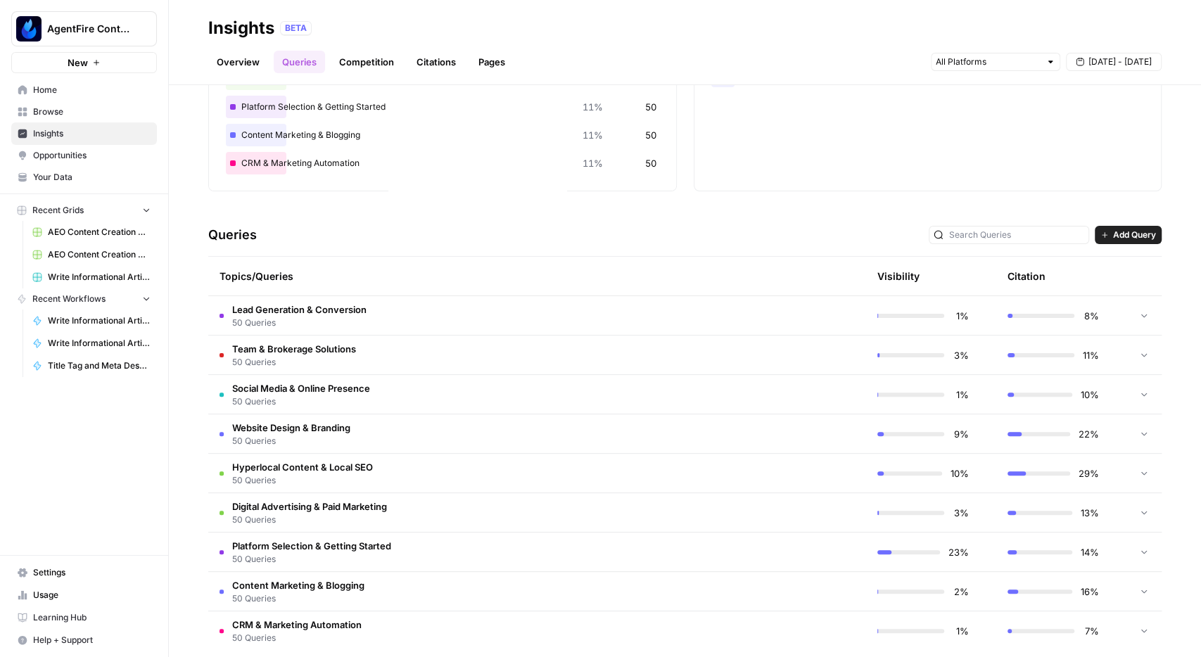
scroll to position [172, 0]
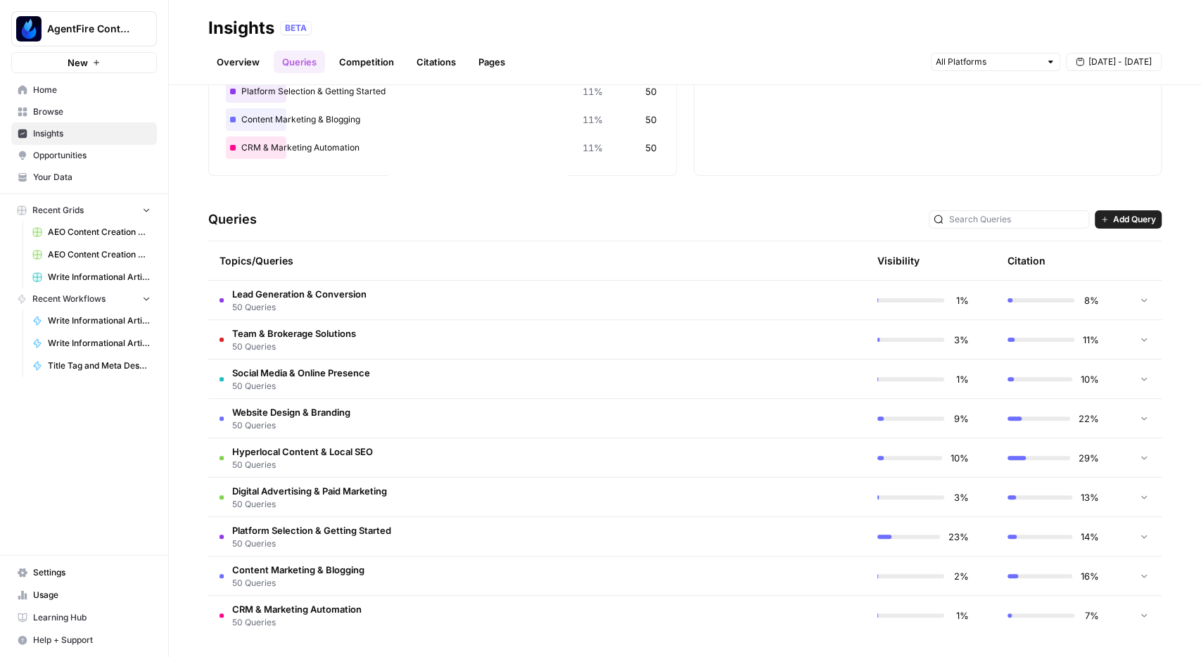
click at [438, 295] on td "Lead Generation & Conversion 50 Queries" at bounding box center [470, 300] width 524 height 39
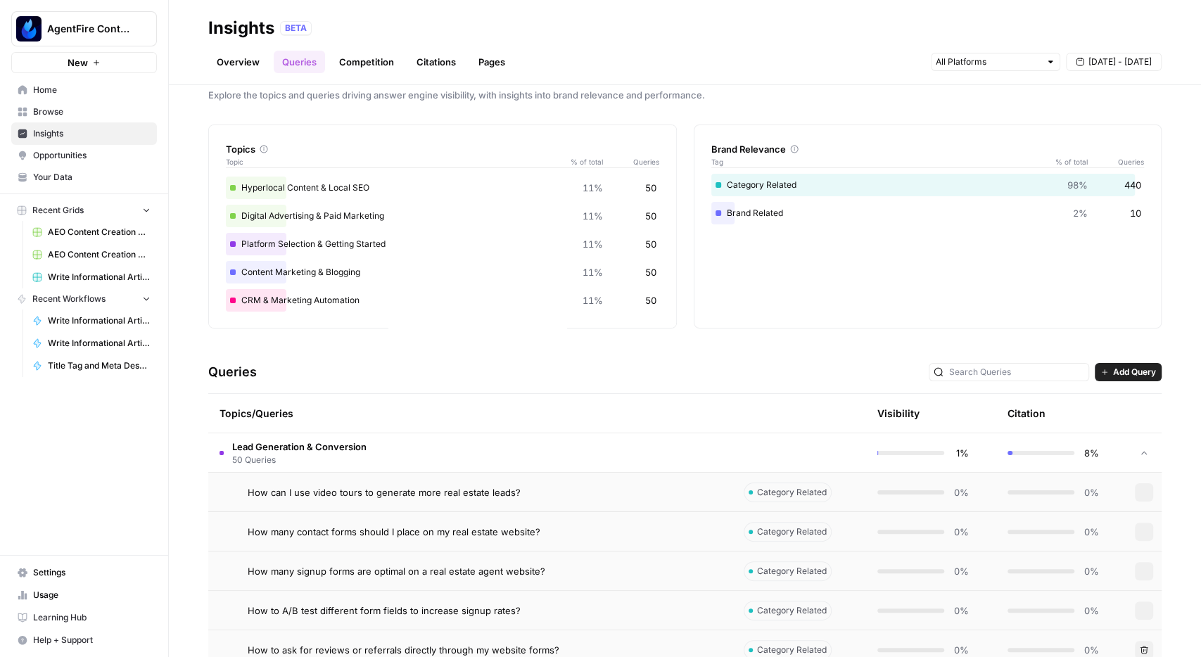
scroll to position [9, 0]
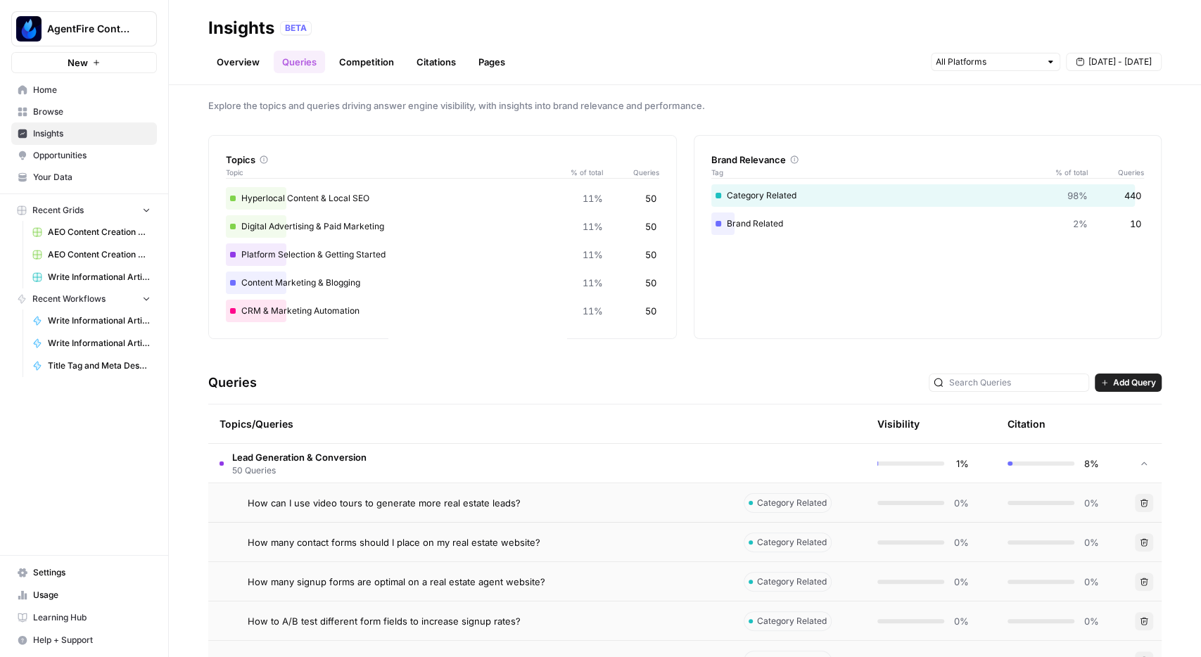
click at [535, 469] on td "Lead Generation & Conversion 50 Queries" at bounding box center [470, 463] width 524 height 39
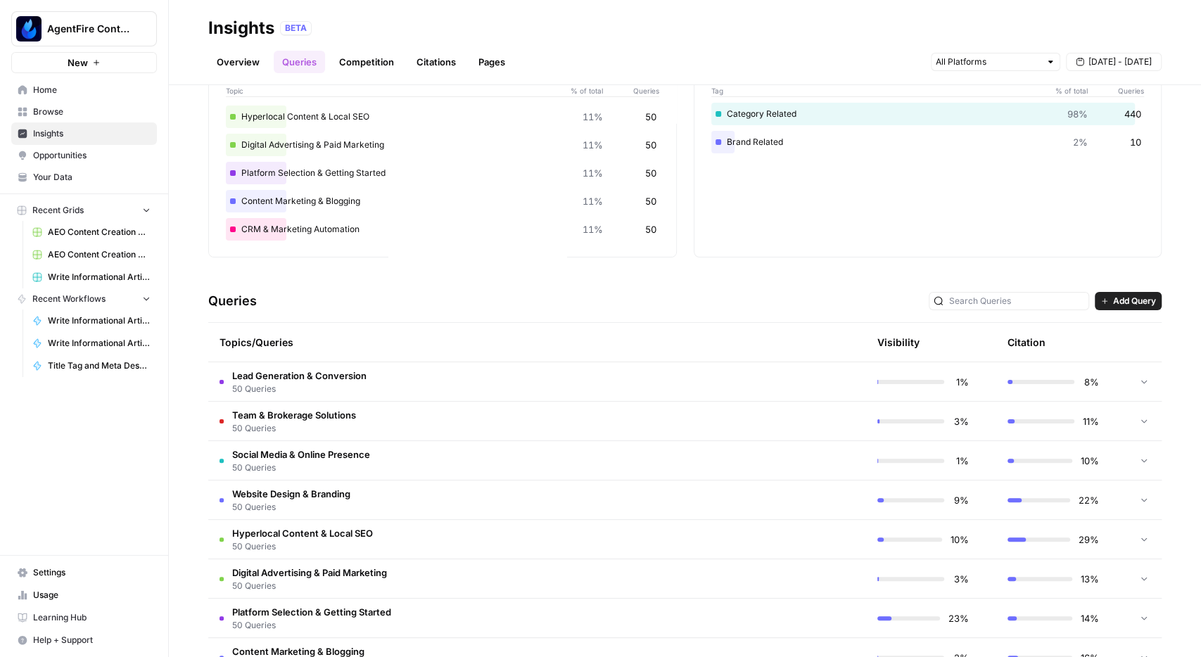
scroll to position [172, 0]
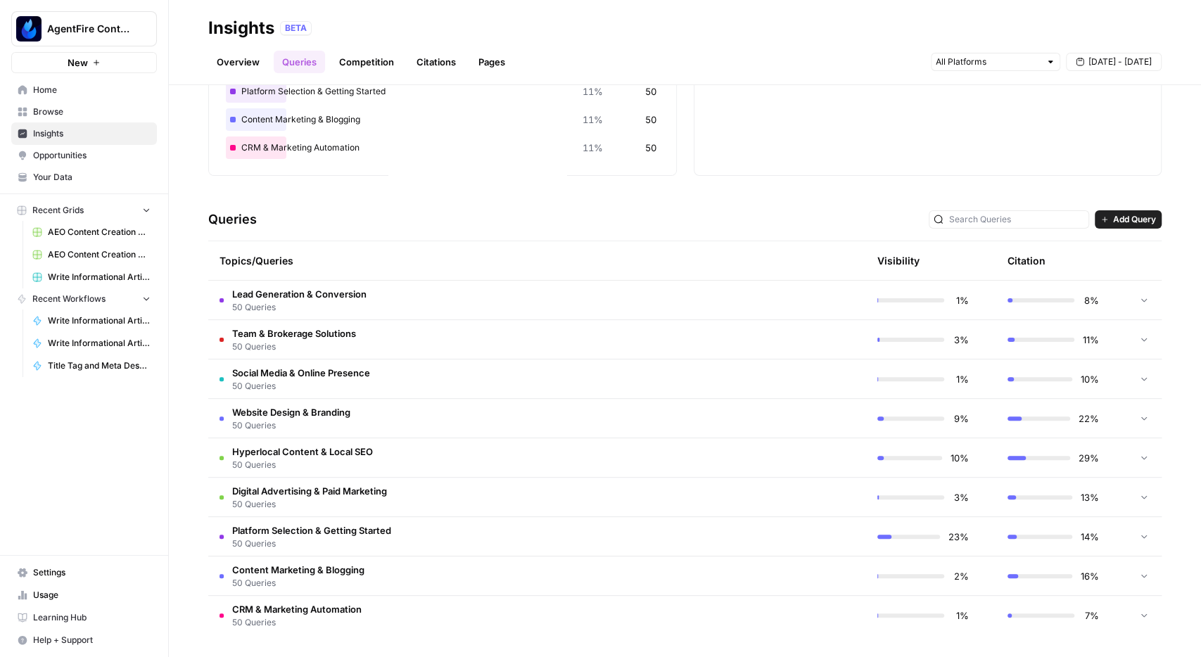
click at [474, 535] on td "Platform Selection & Getting Started 50 Queries" at bounding box center [470, 536] width 524 height 39
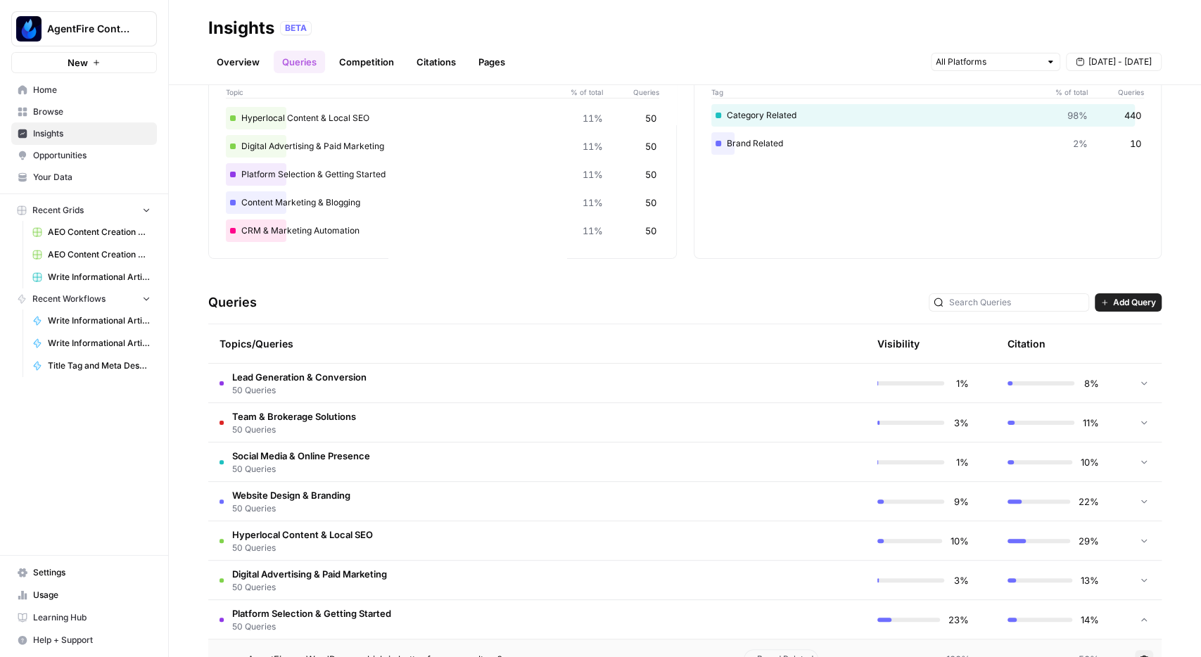
scroll to position [9, 0]
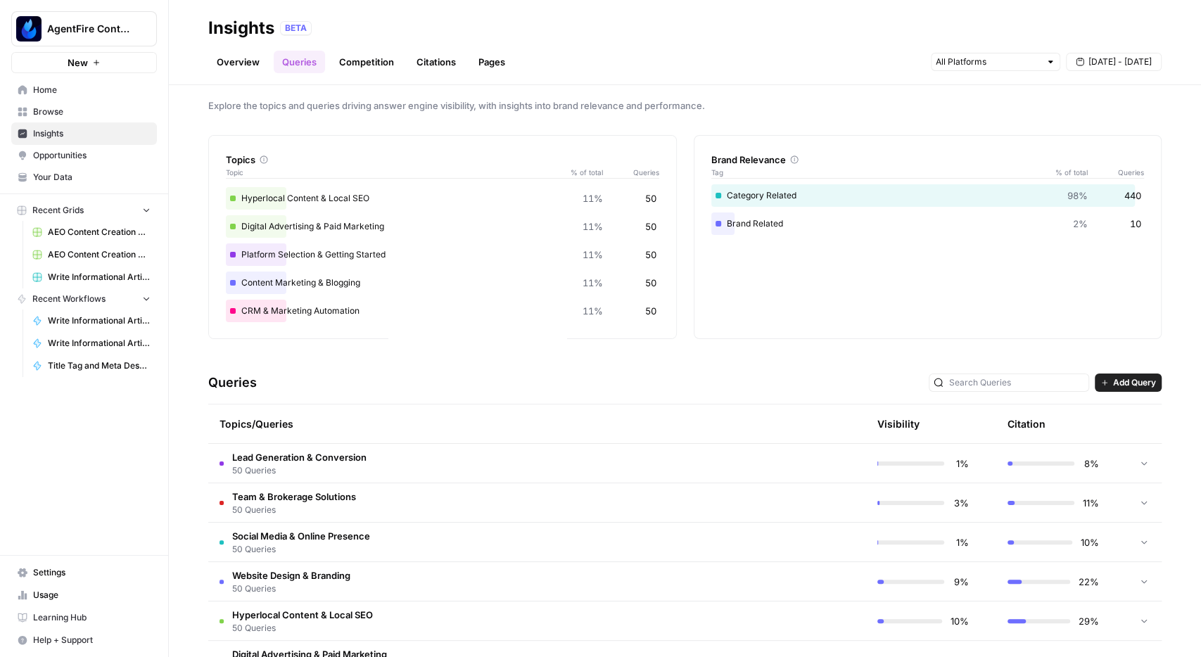
click at [1122, 382] on span "Add Query" at bounding box center [1134, 382] width 43 height 13
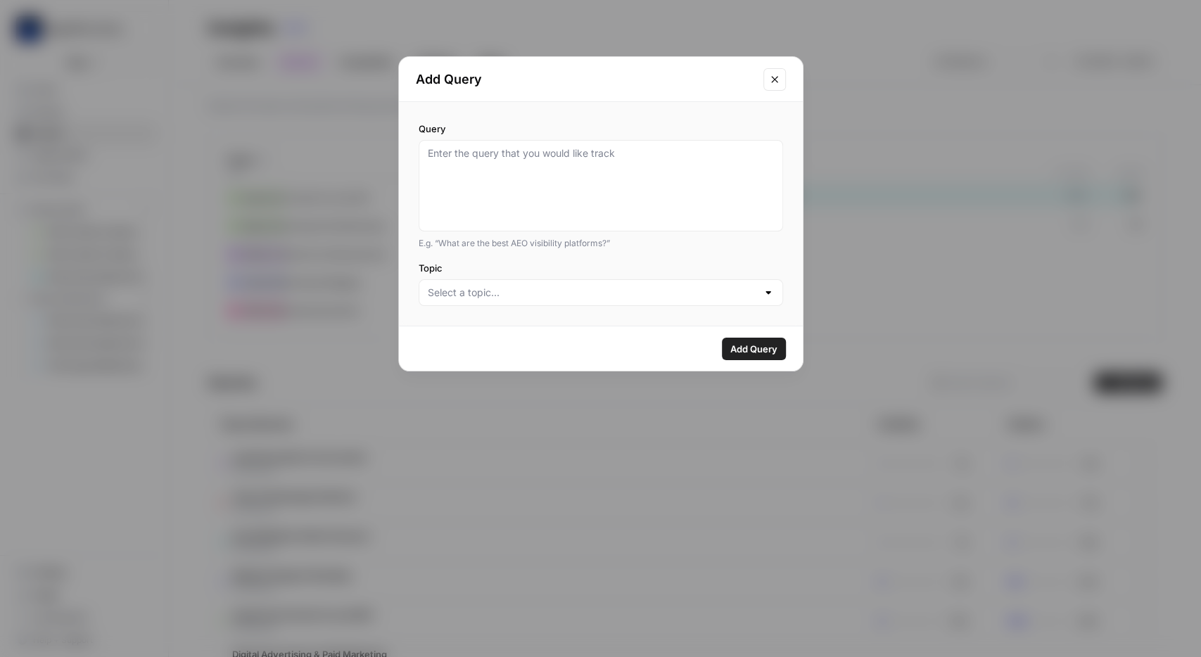
click at [634, 285] on div at bounding box center [601, 292] width 364 height 27
click at [773, 82] on icon "Close modal" at bounding box center [774, 79] width 11 height 11
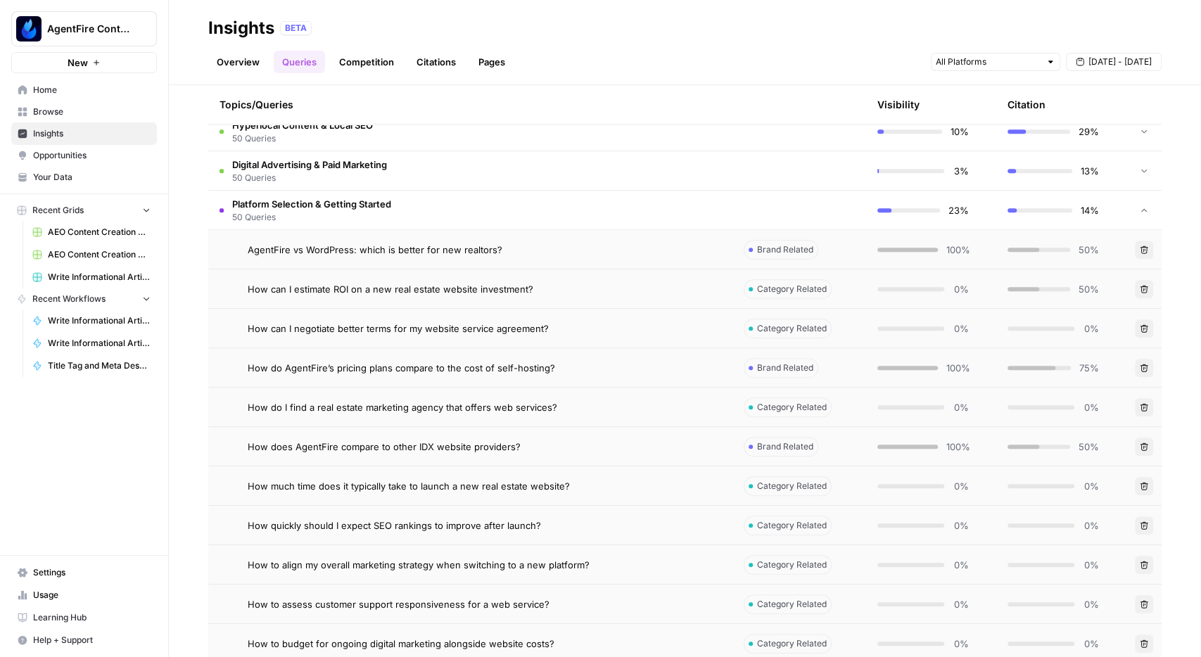
click at [541, 199] on td "Platform Selection & Getting Started 50 Queries" at bounding box center [470, 210] width 524 height 39
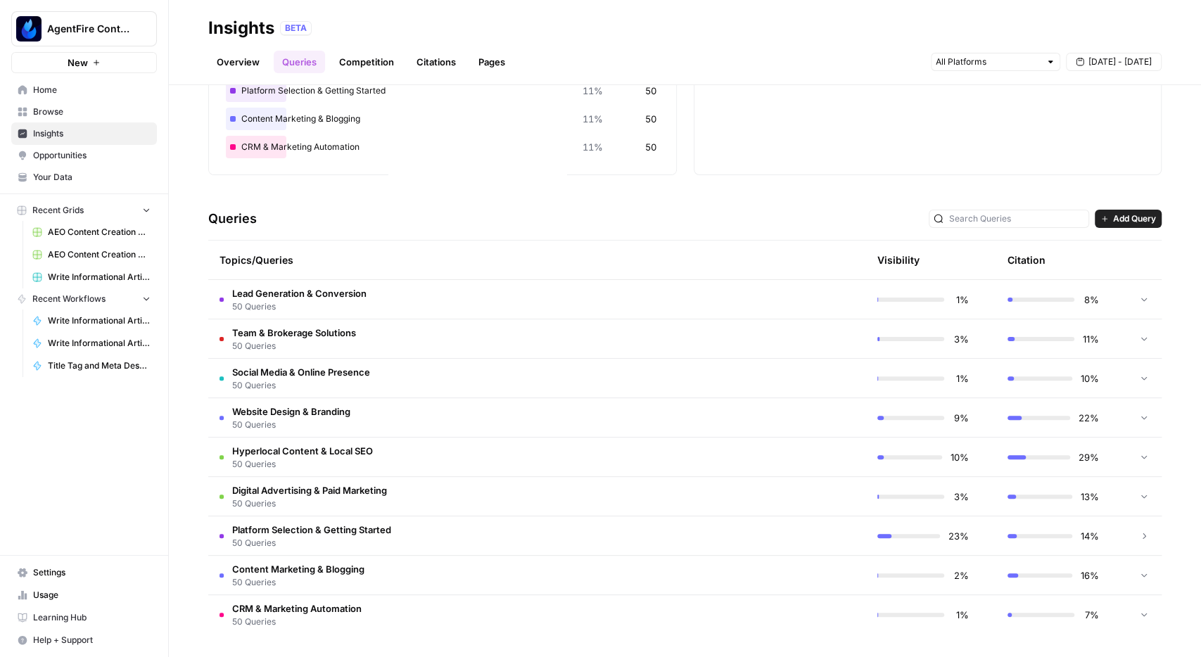
scroll to position [172, 0]
click at [461, 300] on td "Lead Generation & Conversion 50 Queries" at bounding box center [470, 300] width 524 height 39
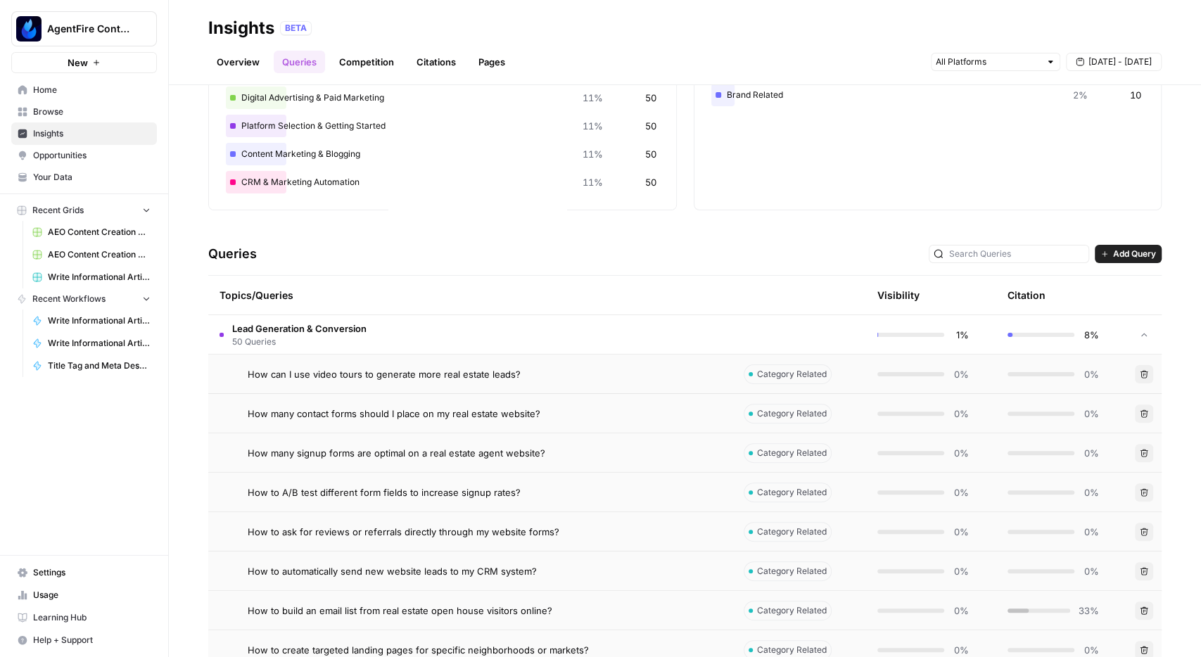
scroll to position [9, 0]
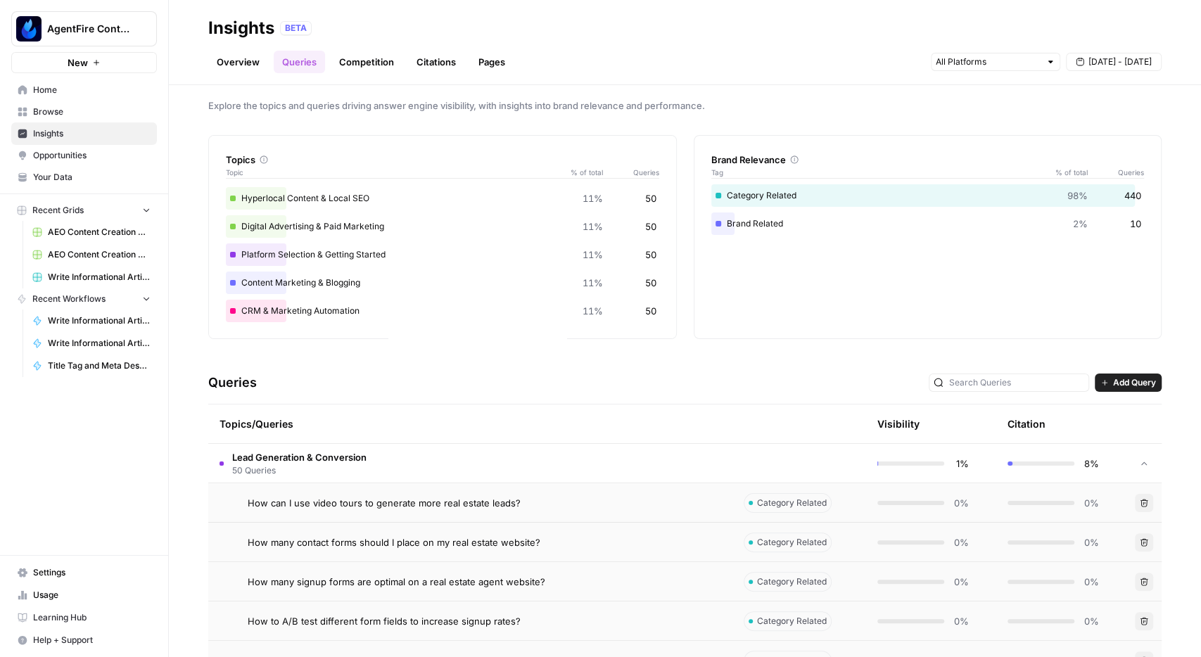
click at [554, 469] on td "Lead Generation & Conversion 50 Queries" at bounding box center [470, 463] width 524 height 39
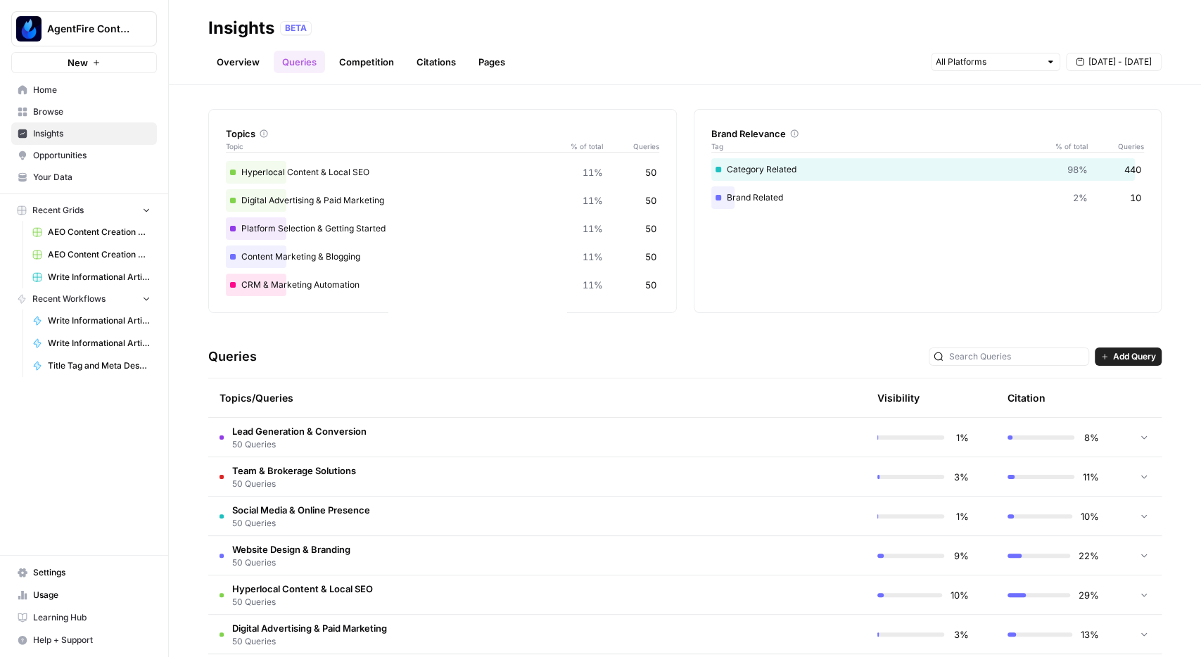
scroll to position [0, 0]
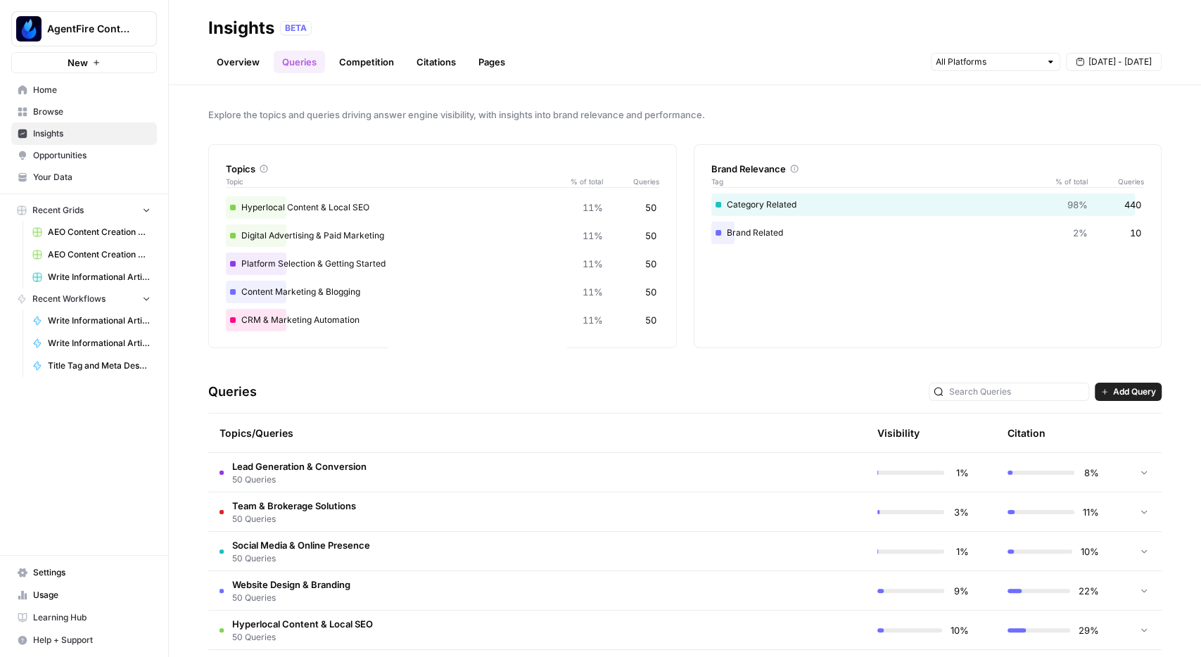
click at [238, 68] on link "Overview" at bounding box center [238, 62] width 60 height 23
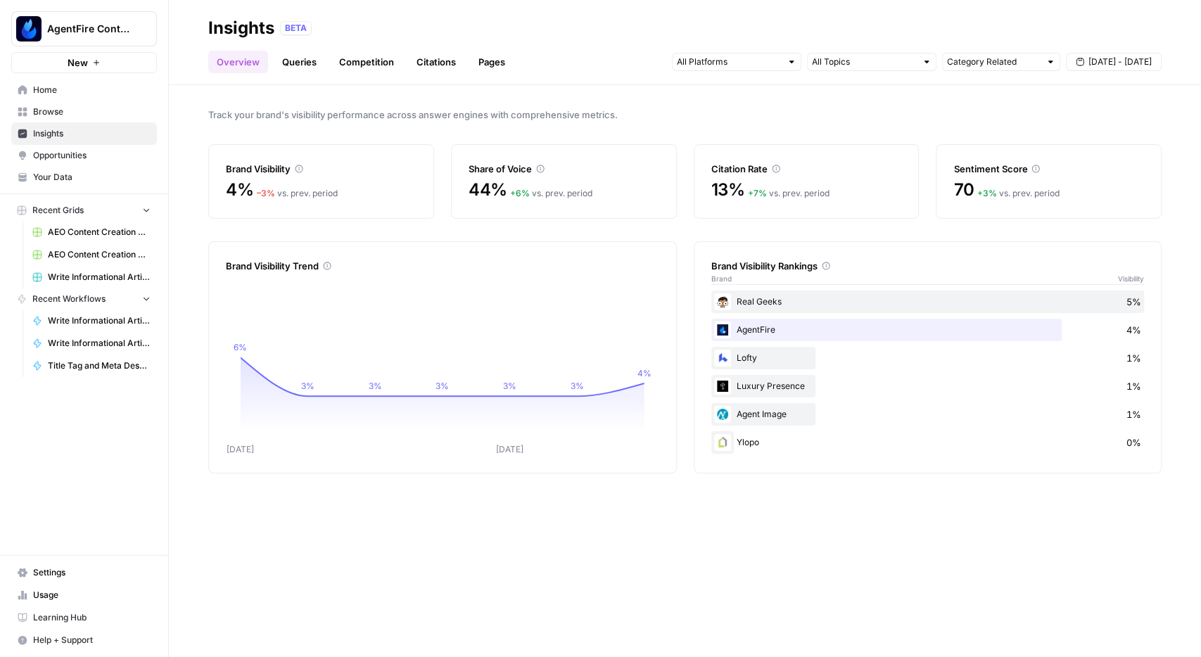
click at [291, 63] on link "Queries" at bounding box center [299, 62] width 51 height 23
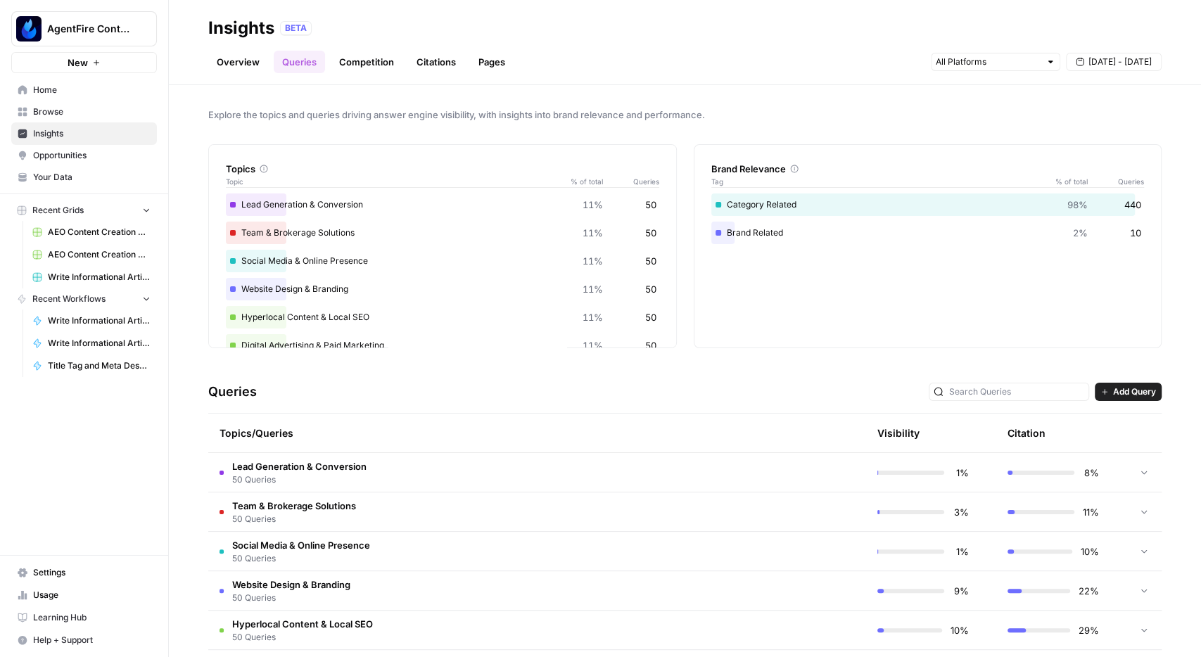
click at [424, 56] on link "Citations" at bounding box center [436, 62] width 56 height 23
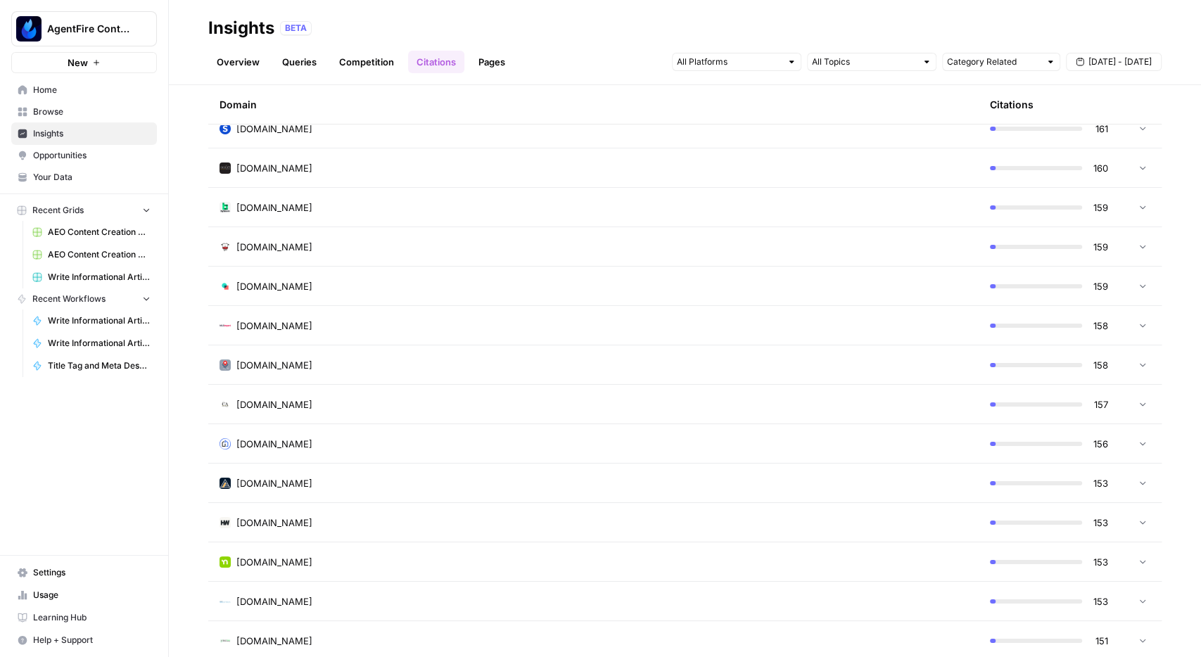
scroll to position [3840, 0]
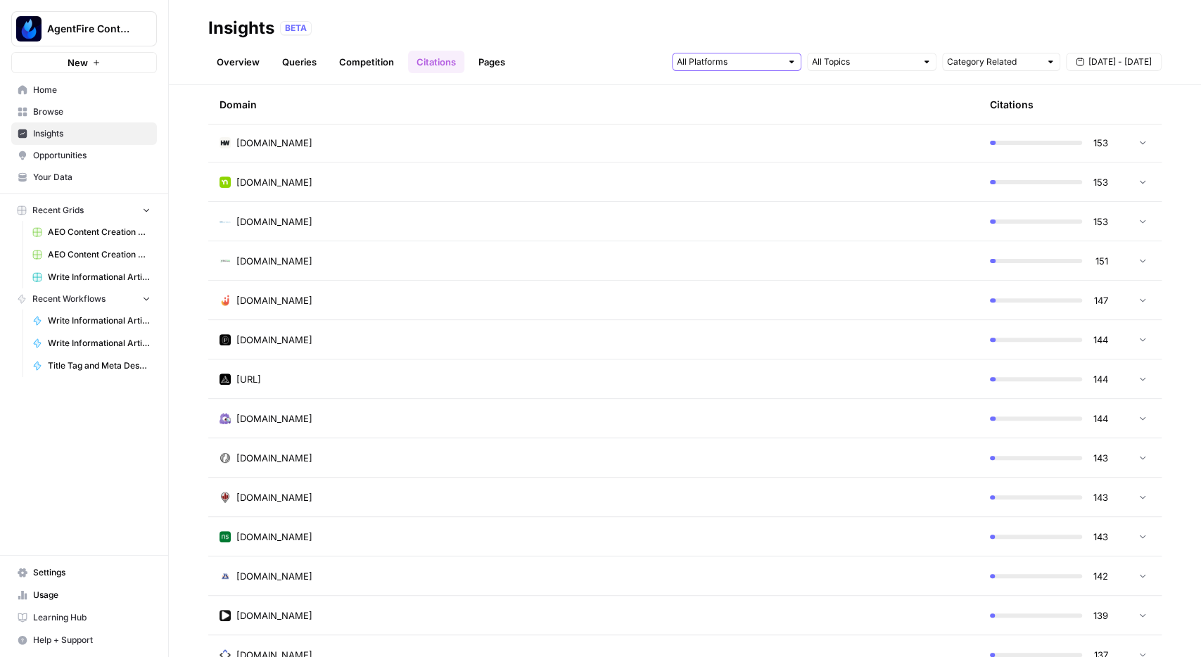
click at [762, 61] on input "text" at bounding box center [729, 62] width 104 height 14
click at [797, 34] on div "BETA" at bounding box center [721, 28] width 882 height 14
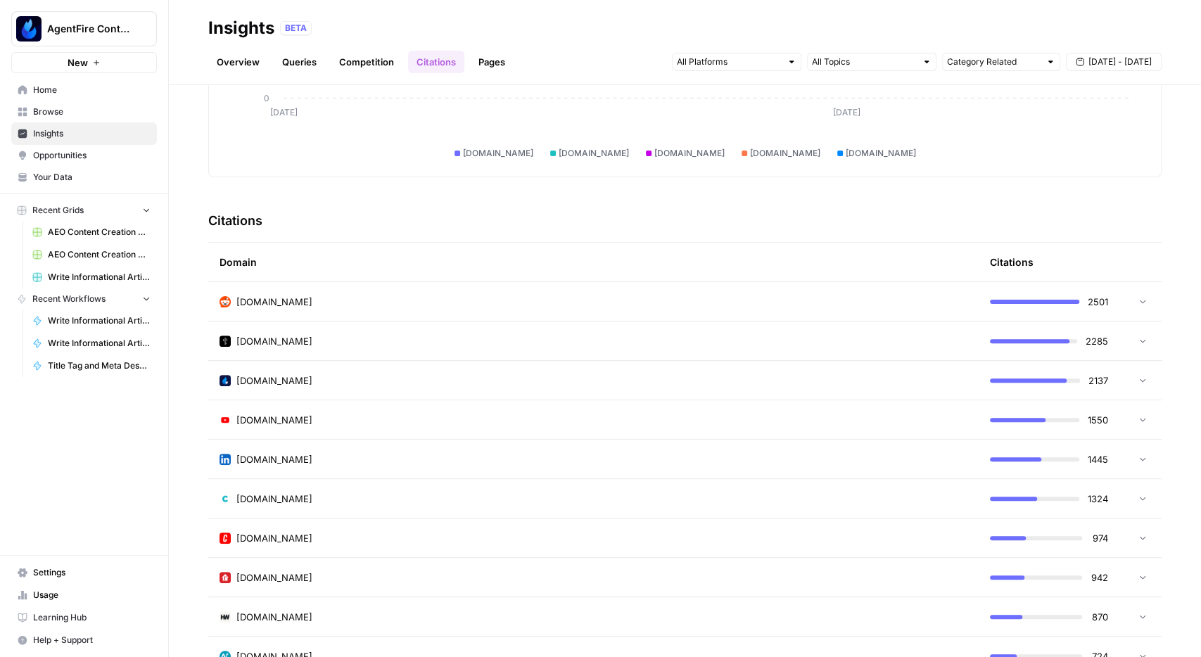
scroll to position [245, 0]
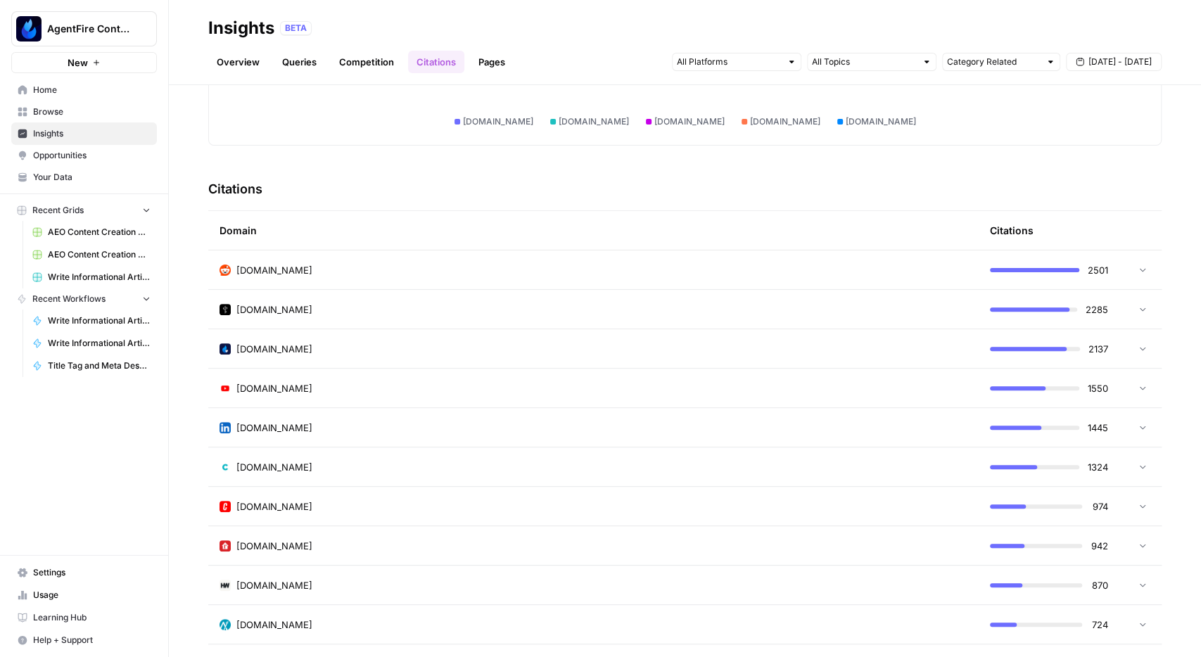
click at [1149, 268] on td at bounding box center [1140, 269] width 42 height 39
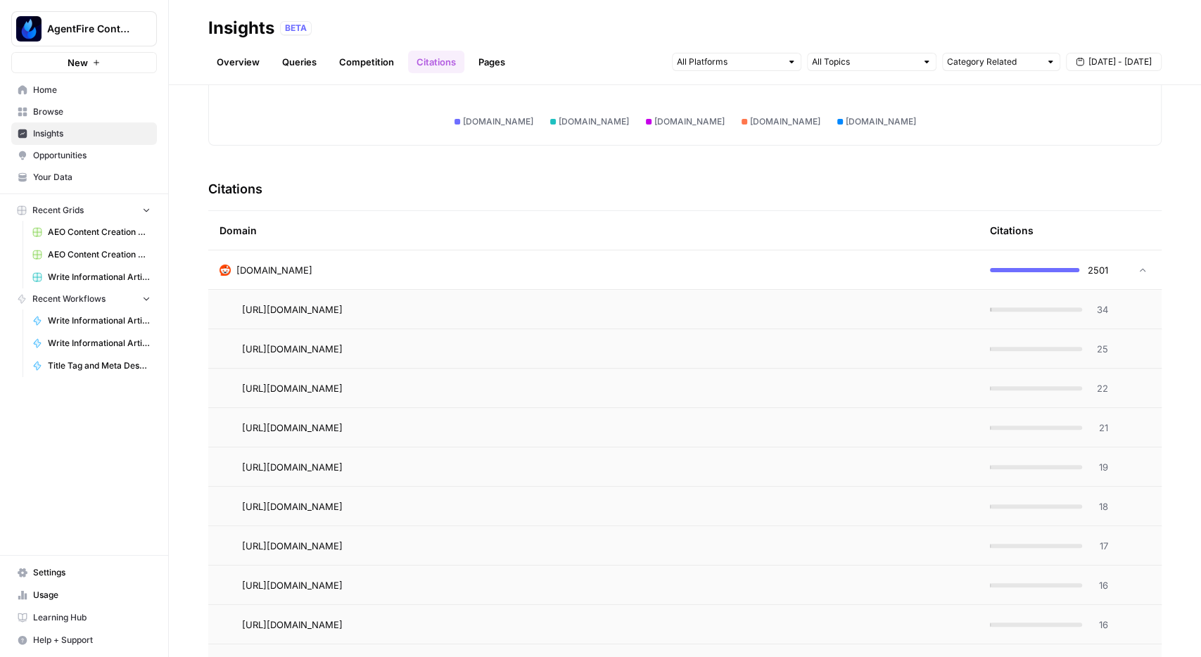
click at [1149, 268] on td at bounding box center [1140, 269] width 42 height 39
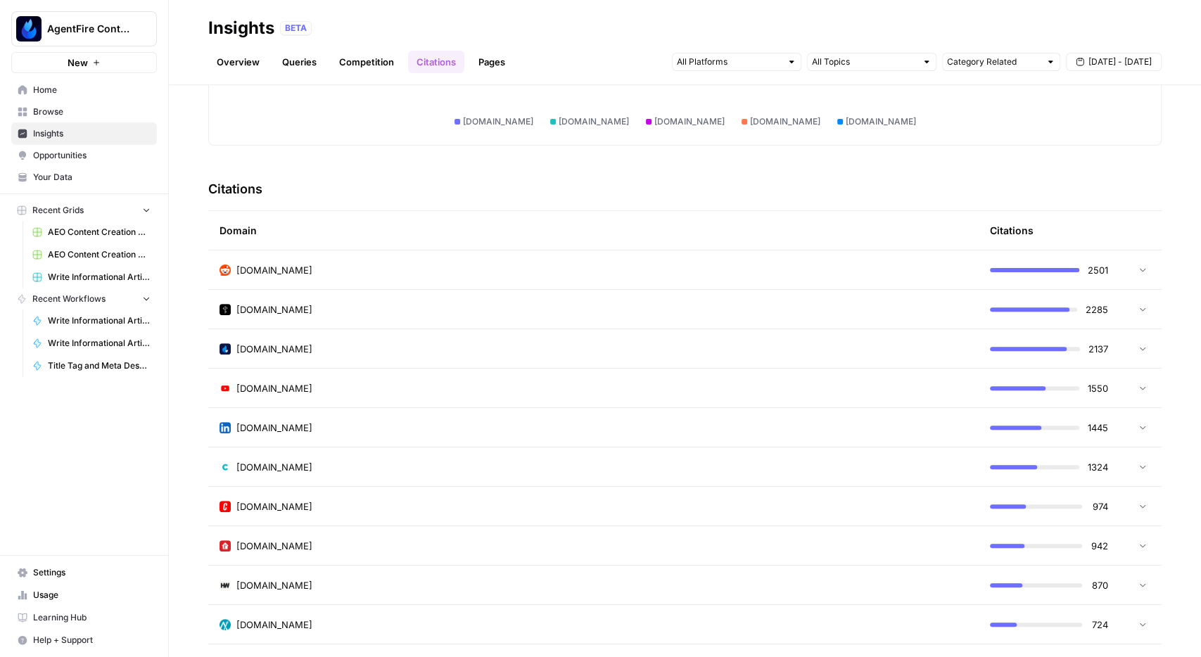
click at [72, 157] on span "Opportunities" at bounding box center [92, 155] width 118 height 13
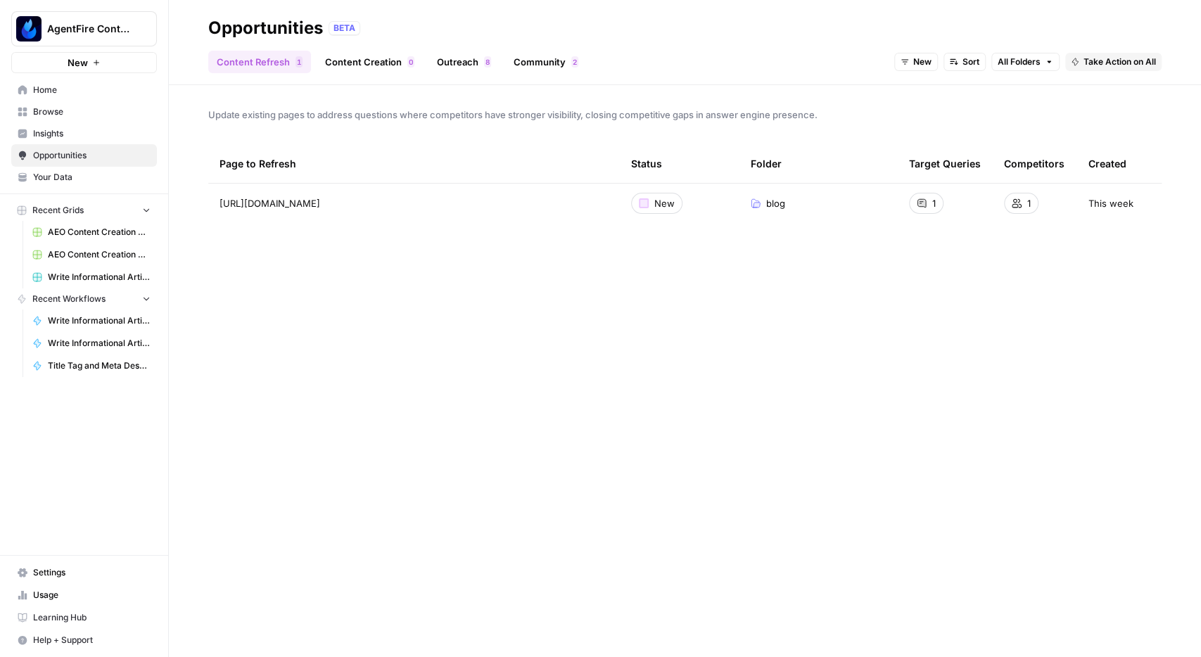
click at [528, 64] on link "Community 2" at bounding box center [546, 62] width 82 height 23
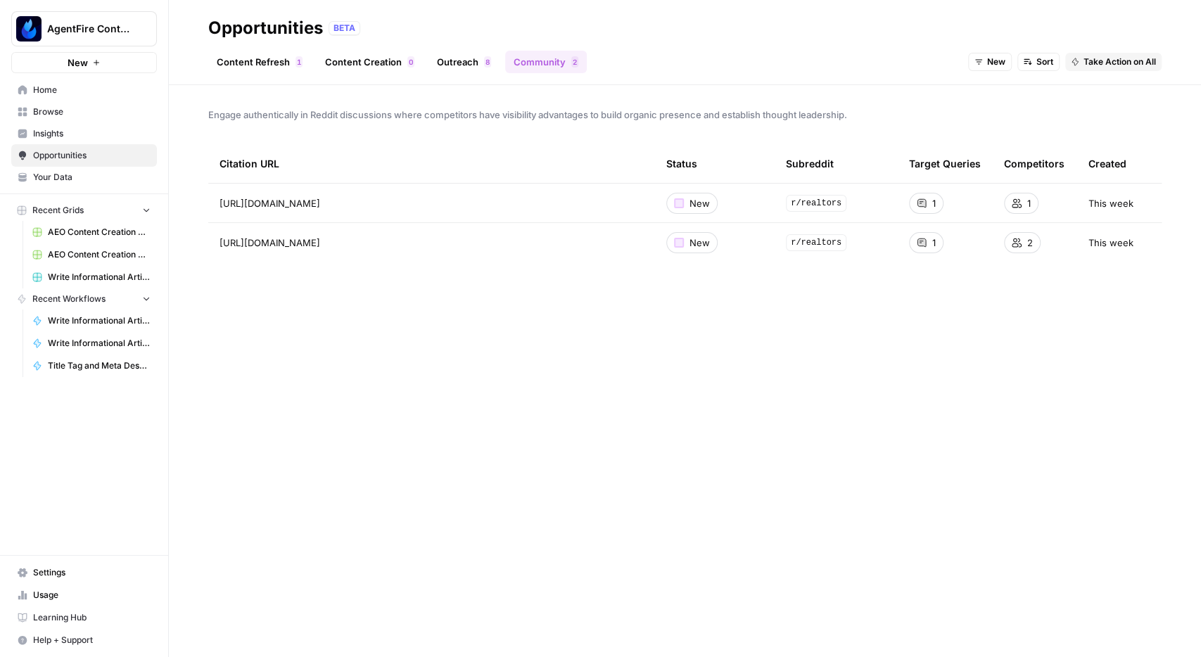
click at [366, 61] on link "Content Creation 0" at bounding box center [370, 62] width 106 height 23
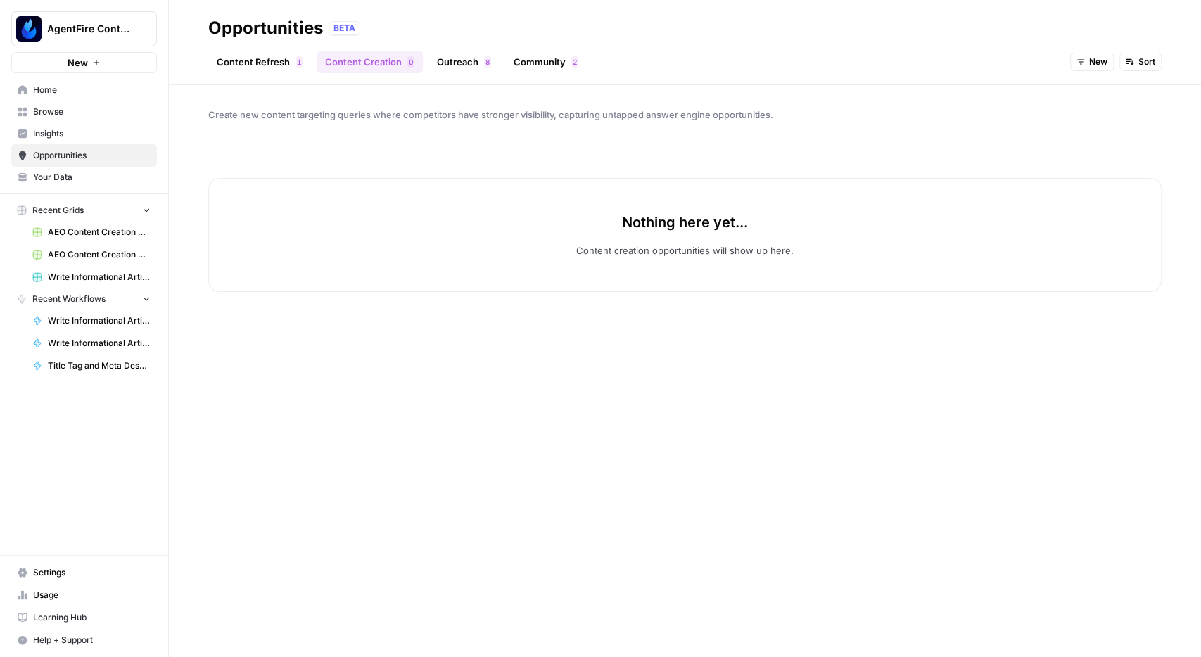
click at [486, 58] on span "8" at bounding box center [488, 61] width 4 height 11
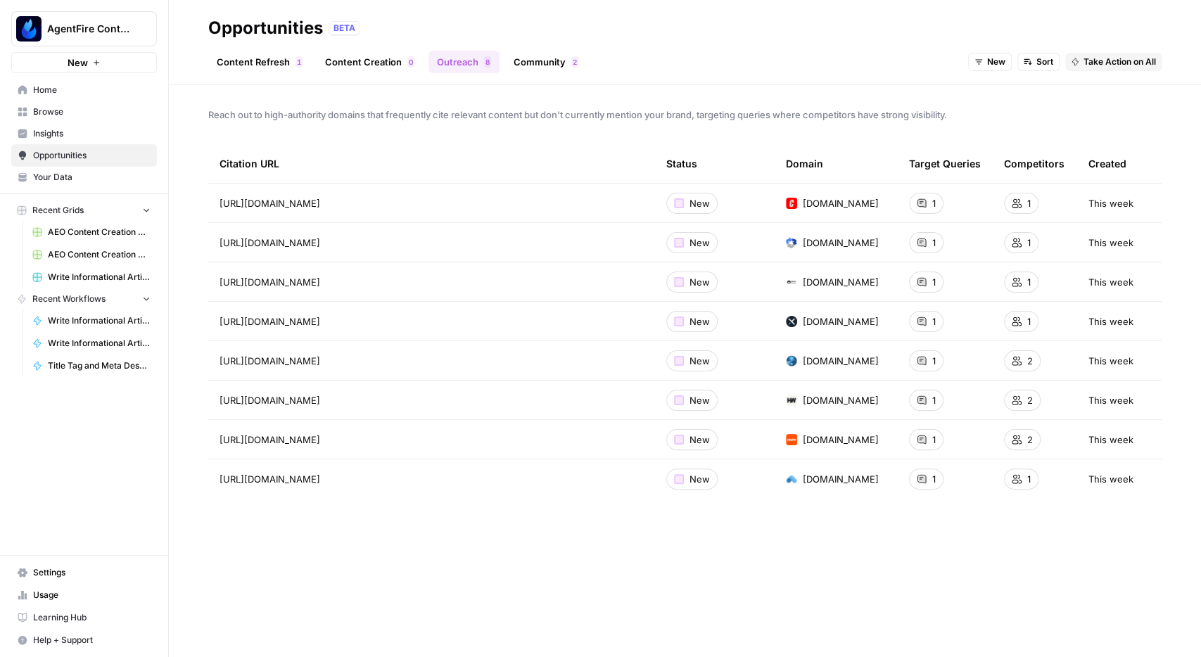
click at [545, 60] on link "Community 2" at bounding box center [546, 62] width 82 height 23
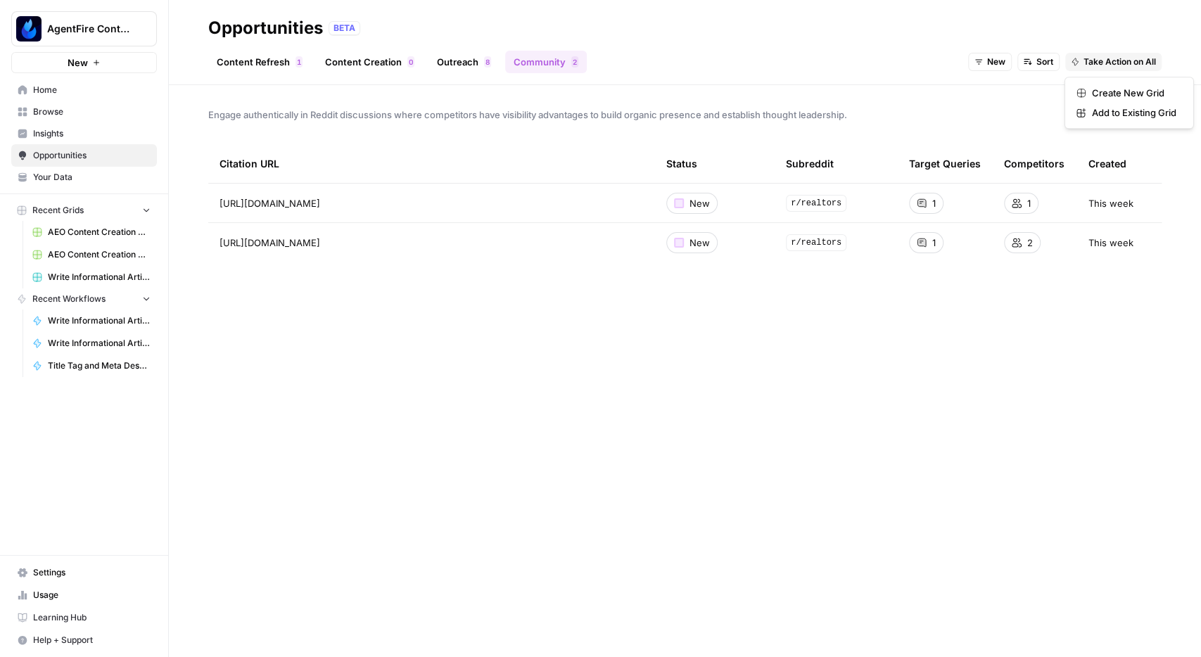
click at [1120, 59] on span "Take Action on All" at bounding box center [1120, 62] width 72 height 13
click at [1116, 91] on span "Create New Grid" at bounding box center [1134, 93] width 84 height 14
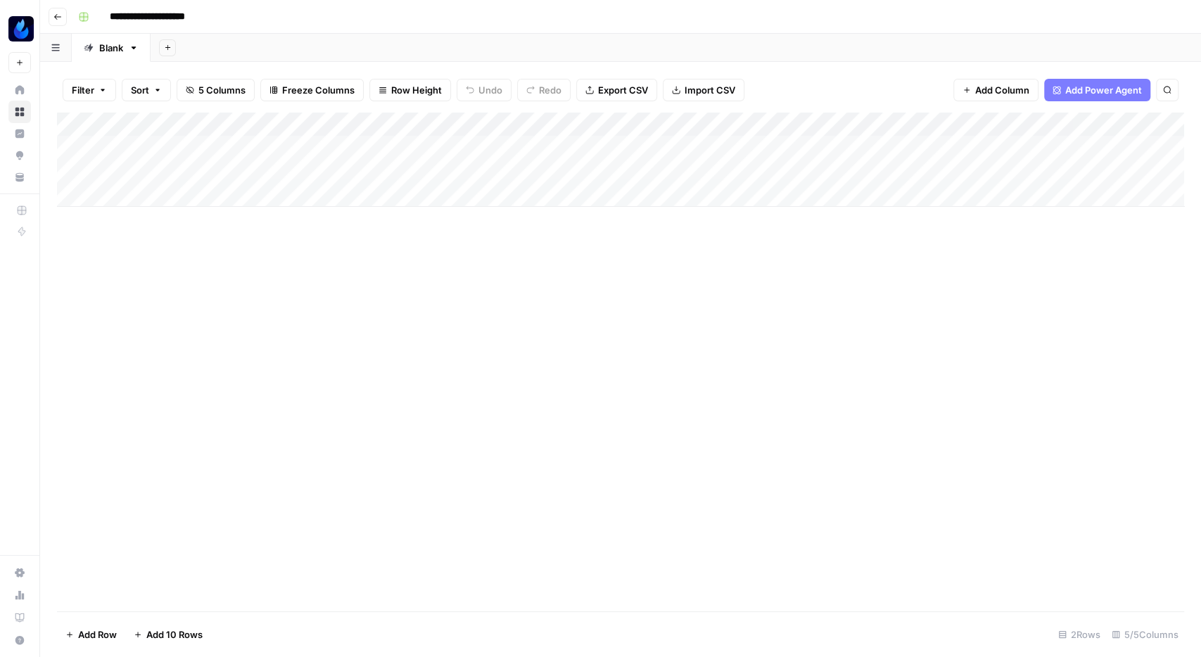
click at [161, 18] on input "**********" at bounding box center [167, 17] width 129 height 23
click at [224, 15] on input "**********" at bounding box center [167, 17] width 129 height 23
click at [89, 144] on div "Add Column" at bounding box center [620, 160] width 1127 height 94
type input "**********"
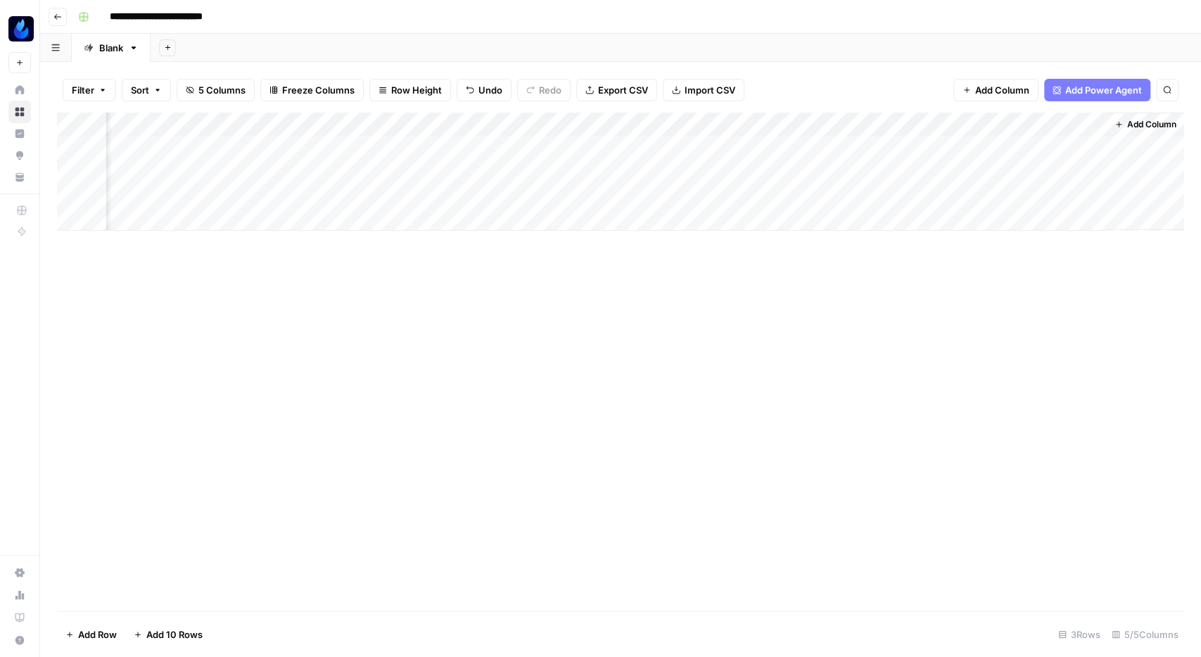
click at [393, 120] on div "Add Column" at bounding box center [620, 172] width 1127 height 118
click at [493, 376] on div "Add Column" at bounding box center [620, 362] width 1127 height 499
click at [92, 168] on div "Add Column" at bounding box center [620, 184] width 1127 height 142
click at [476, 140] on div "Add Column" at bounding box center [620, 184] width 1127 height 142
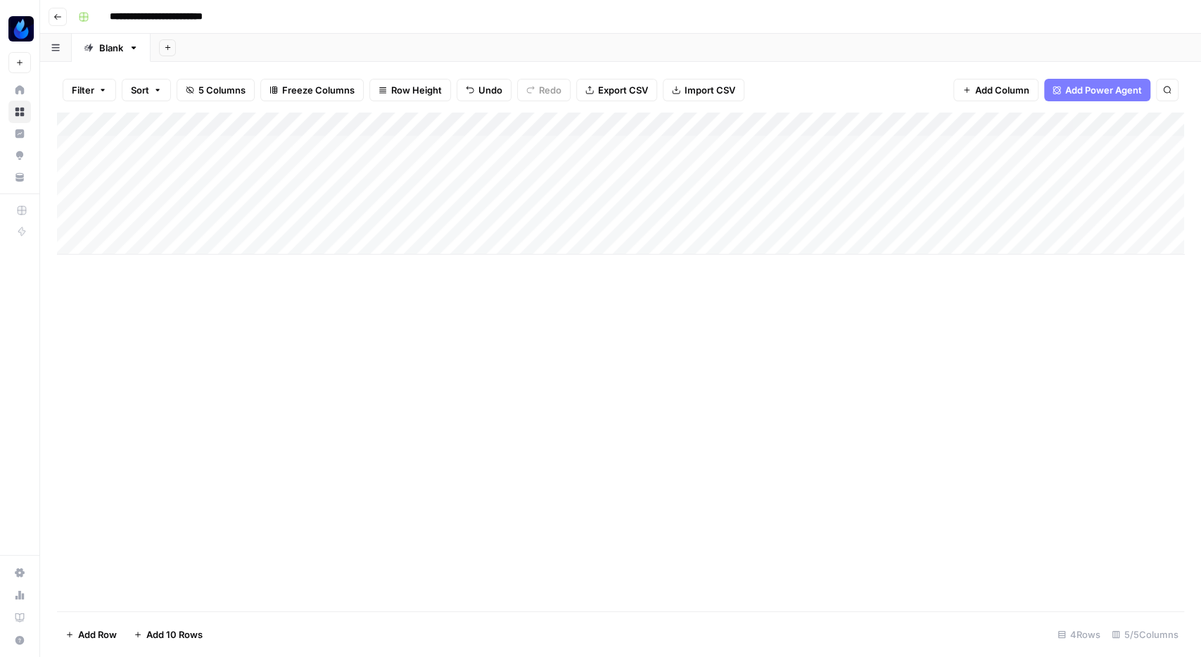
drag, startPoint x: 77, startPoint y: 217, endPoint x: 74, endPoint y: 206, distance: 11.6
click at [76, 217] on div "Add Column" at bounding box center [620, 184] width 1127 height 142
click at [72, 192] on div "Add Column" at bounding box center [620, 184] width 1127 height 142
click at [96, 631] on span "Delete 2 Rows" at bounding box center [96, 635] width 63 height 14
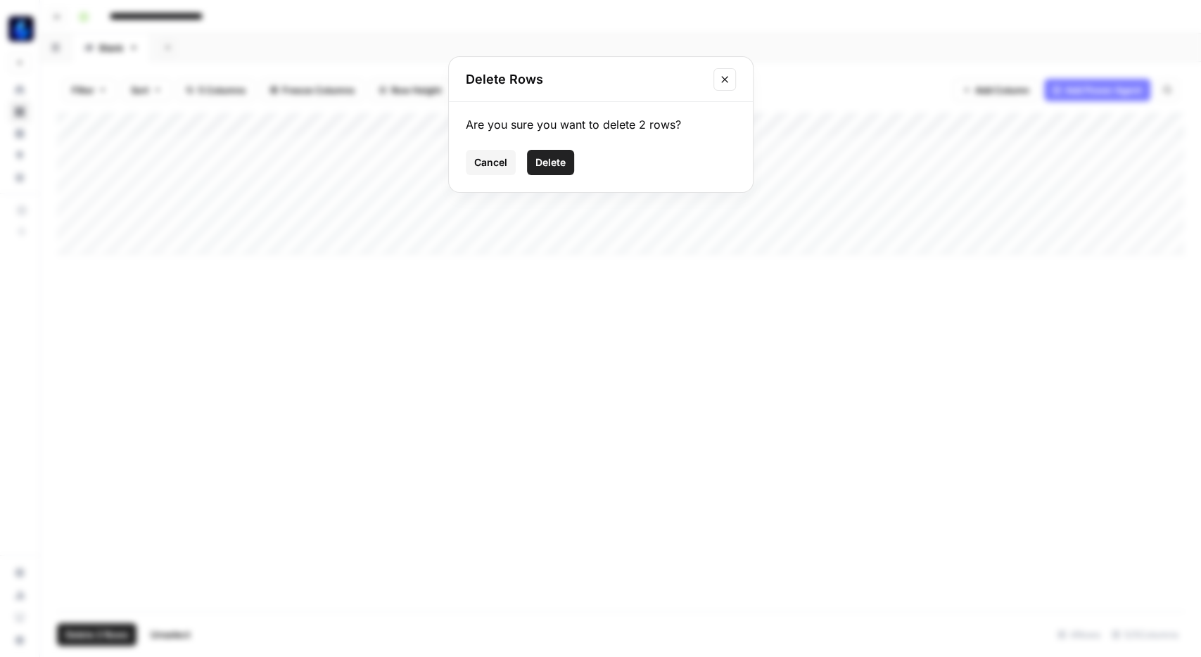
click at [558, 175] on div "Are you sure you want to delete 2 rows? Cancel Delete" at bounding box center [601, 147] width 304 height 90
click at [557, 161] on span "Delete" at bounding box center [550, 163] width 30 height 14
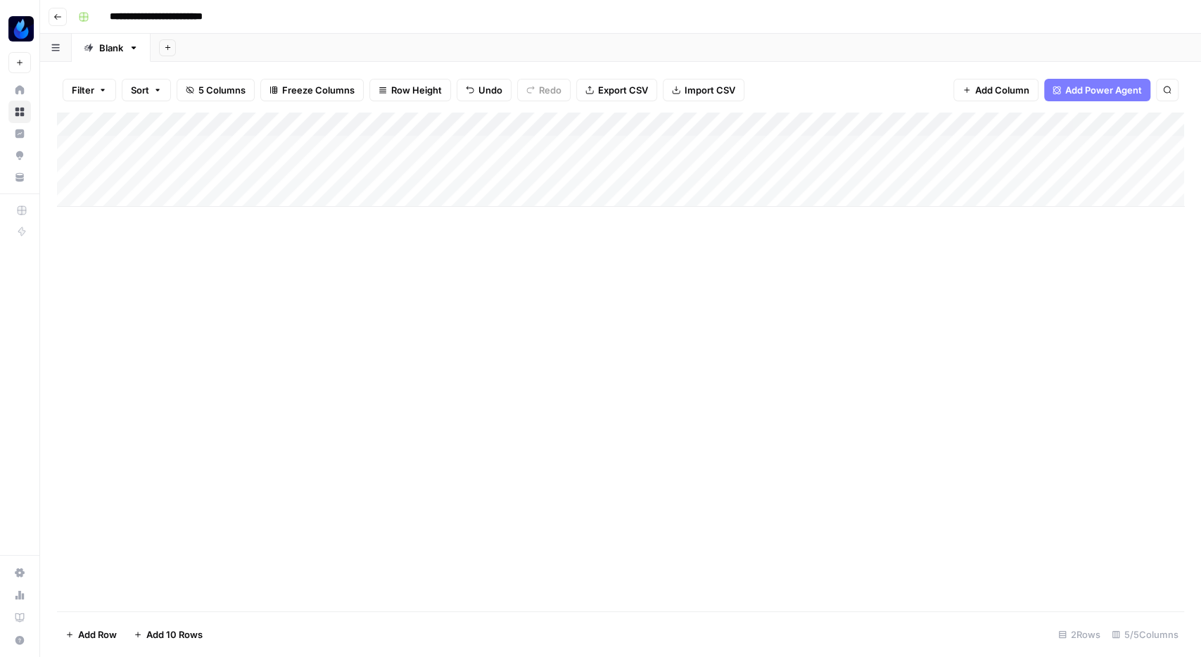
click at [766, 122] on div "Add Column" at bounding box center [620, 160] width 1127 height 94
click at [544, 122] on div "Add Column" at bounding box center [620, 160] width 1127 height 94
click at [331, 353] on div "Add Column" at bounding box center [620, 362] width 1127 height 499
click at [431, 120] on div "Add Column" at bounding box center [620, 160] width 1127 height 94
click at [54, 18] on icon "button" at bounding box center [57, 17] width 8 height 8
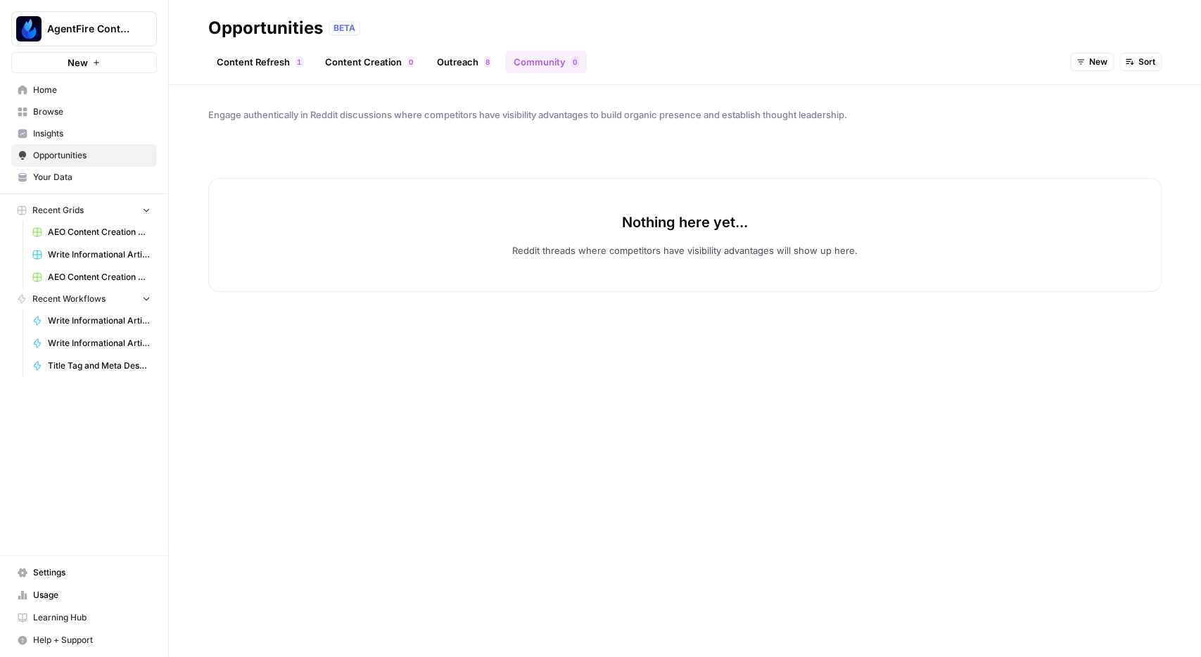
click at [55, 110] on span "Browse" at bounding box center [92, 112] width 118 height 13
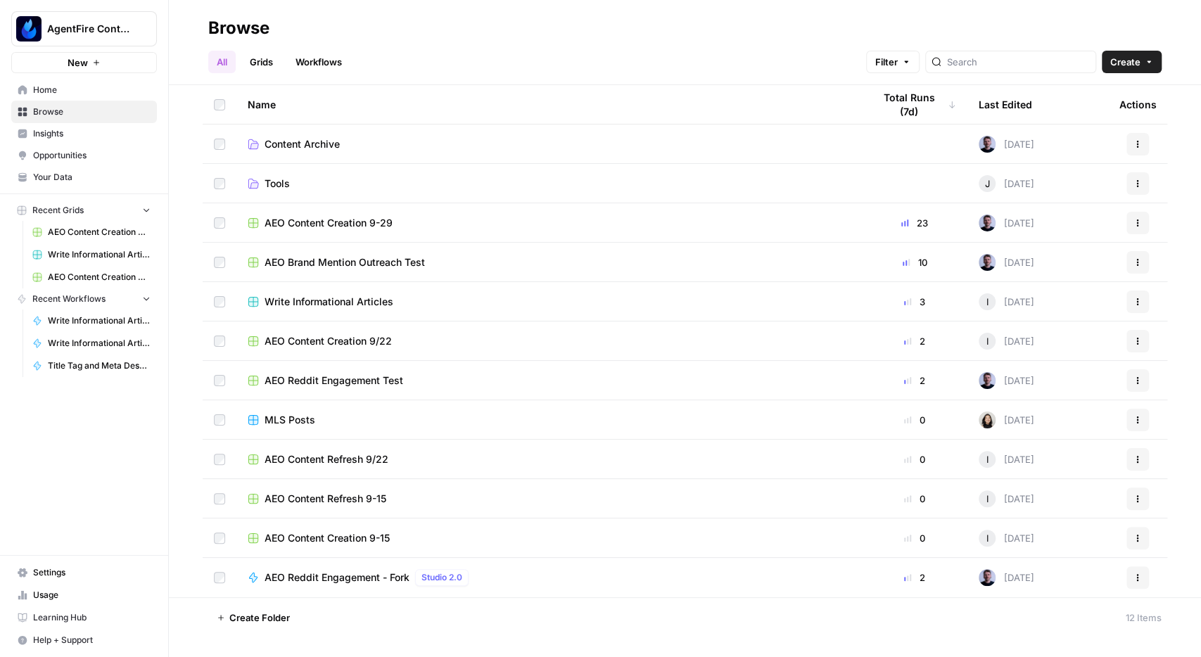
click at [282, 177] on span "Tools" at bounding box center [277, 184] width 25 height 14
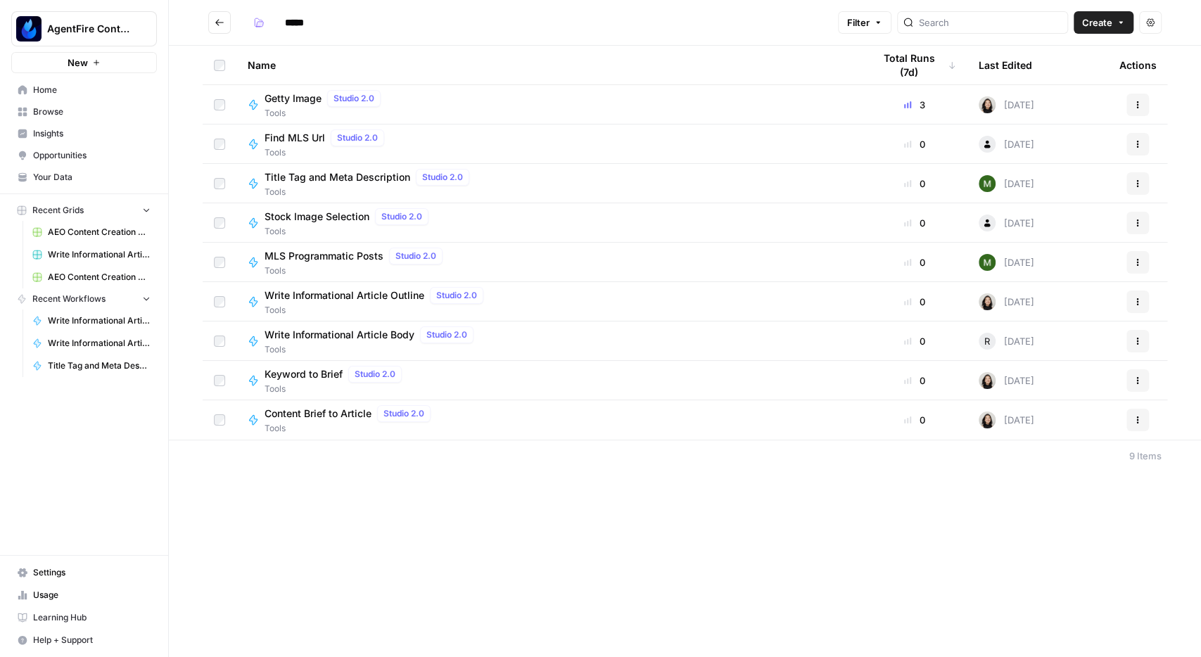
click at [220, 18] on icon "Go back" at bounding box center [220, 23] width 10 height 10
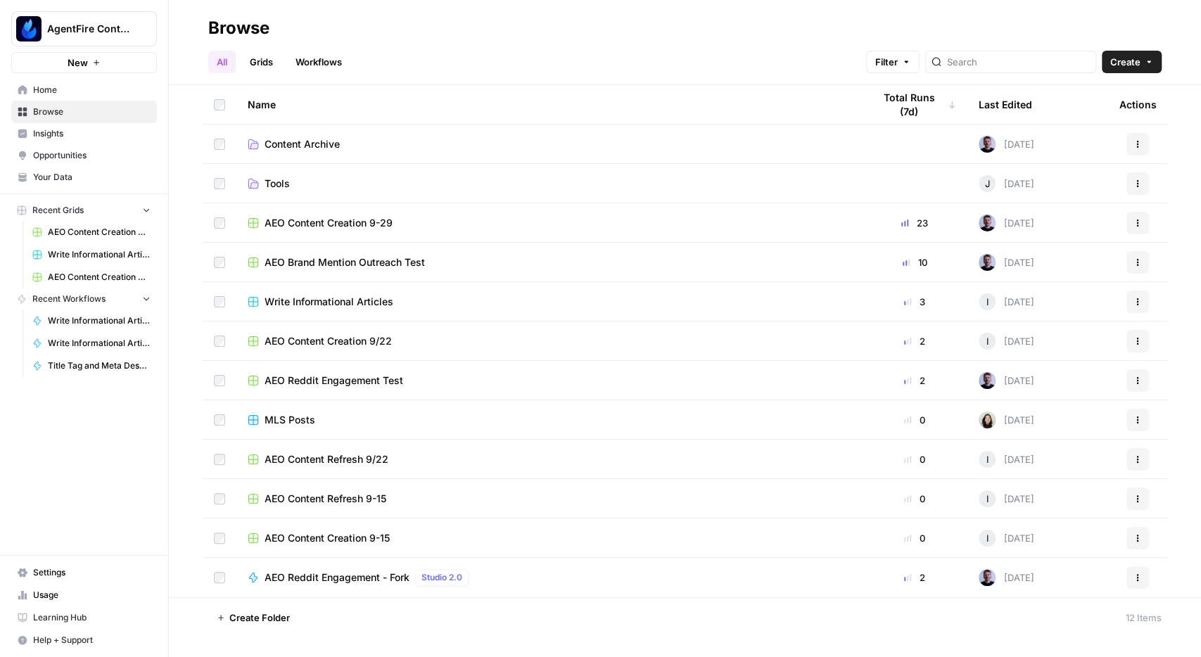
click at [335, 578] on span "AEO Reddit Engagement - Fork" at bounding box center [337, 578] width 145 height 14
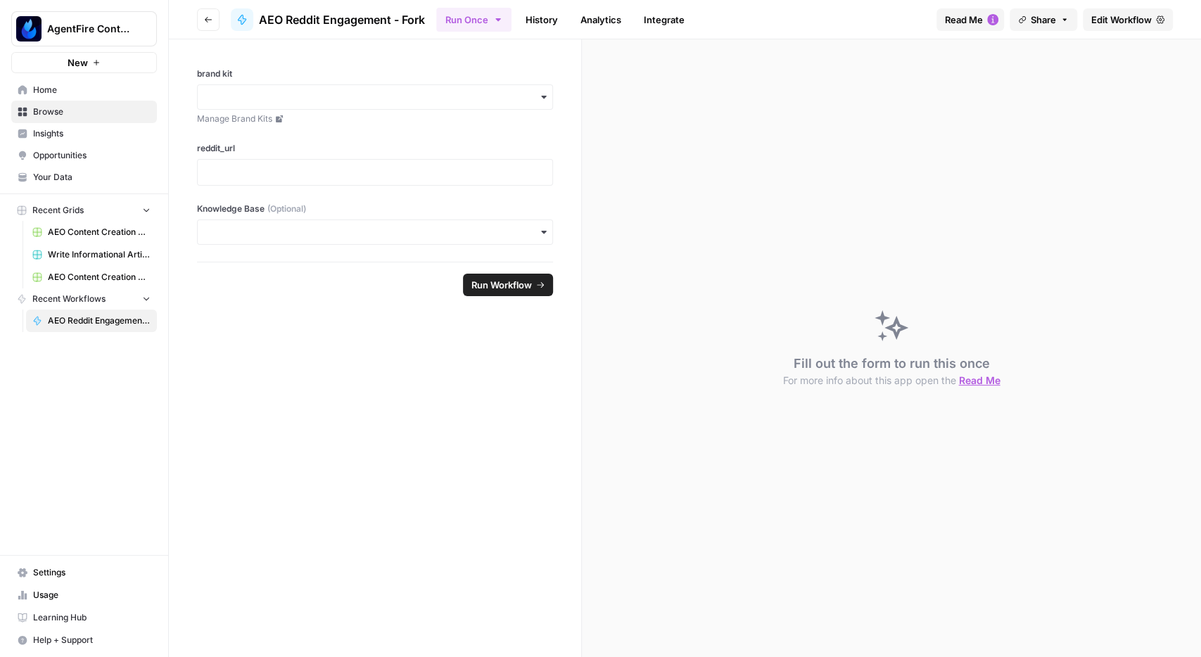
click at [1119, 21] on span "Edit Workflow" at bounding box center [1121, 20] width 61 height 14
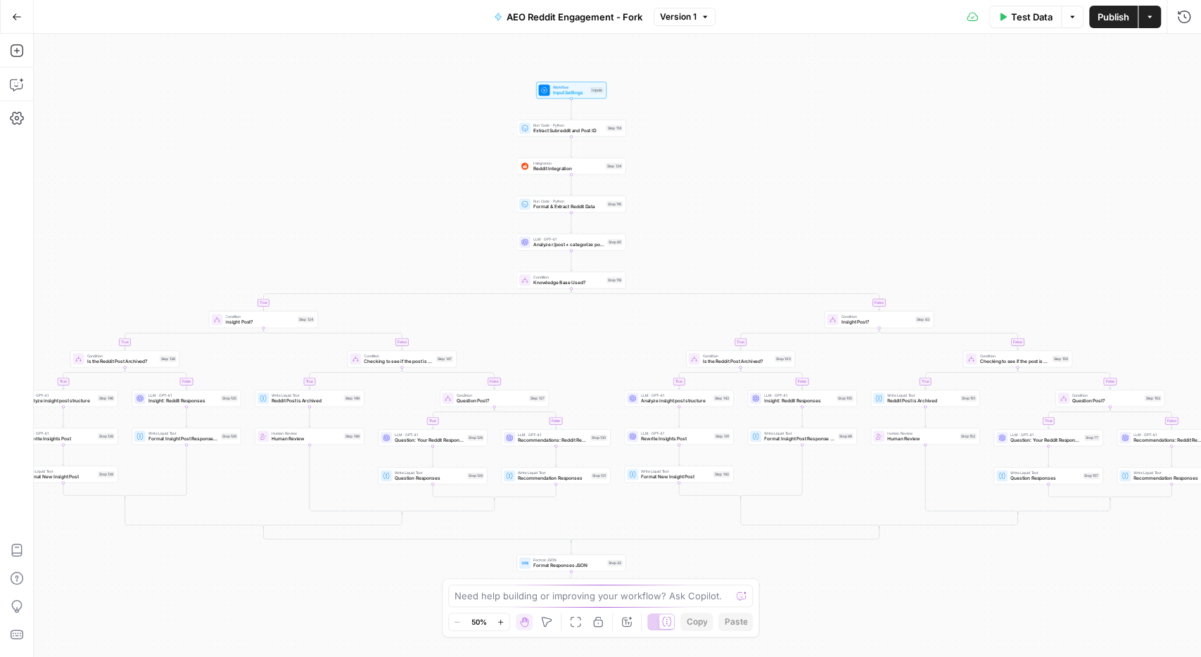
click at [539, 169] on span "Reddit Integration" at bounding box center [568, 168] width 70 height 7
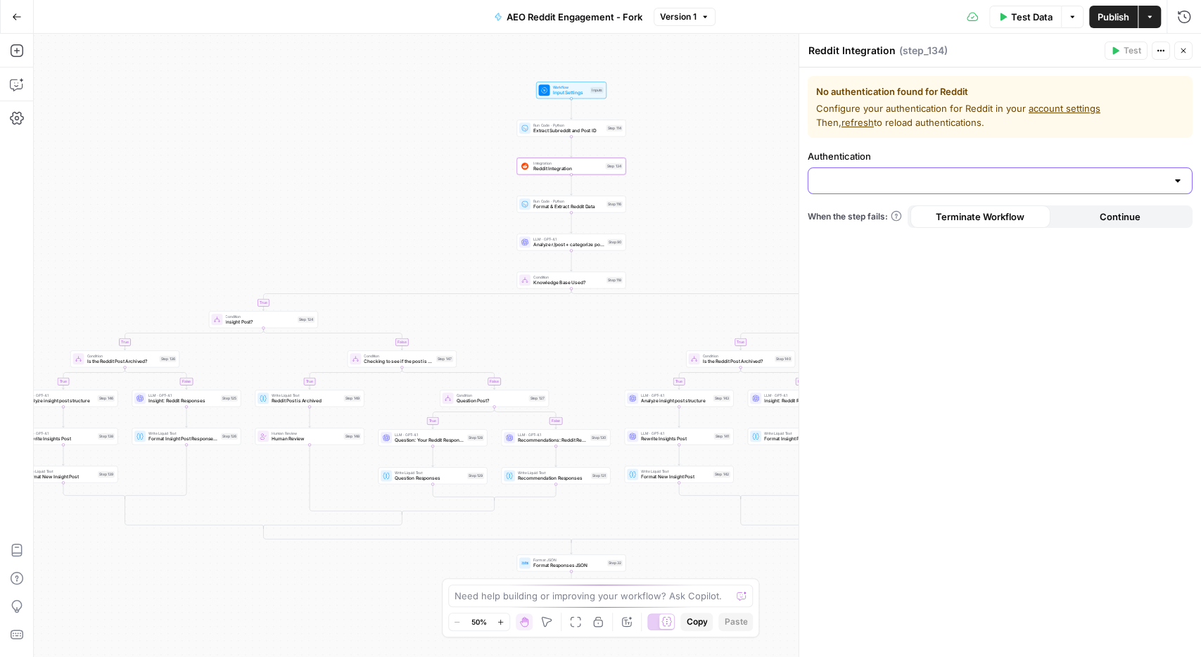
click at [878, 179] on input "Authentication" at bounding box center [992, 181] width 350 height 14
click at [728, 179] on div "true false true false true false true false true false true false true false tr…" at bounding box center [617, 345] width 1167 height 623
click at [953, 174] on div at bounding box center [1000, 180] width 385 height 27
click at [709, 227] on div "true false true false true false true false true false true false true false tr…" at bounding box center [617, 345] width 1167 height 623
click at [1177, 49] on button "Close" at bounding box center [1183, 51] width 18 height 18
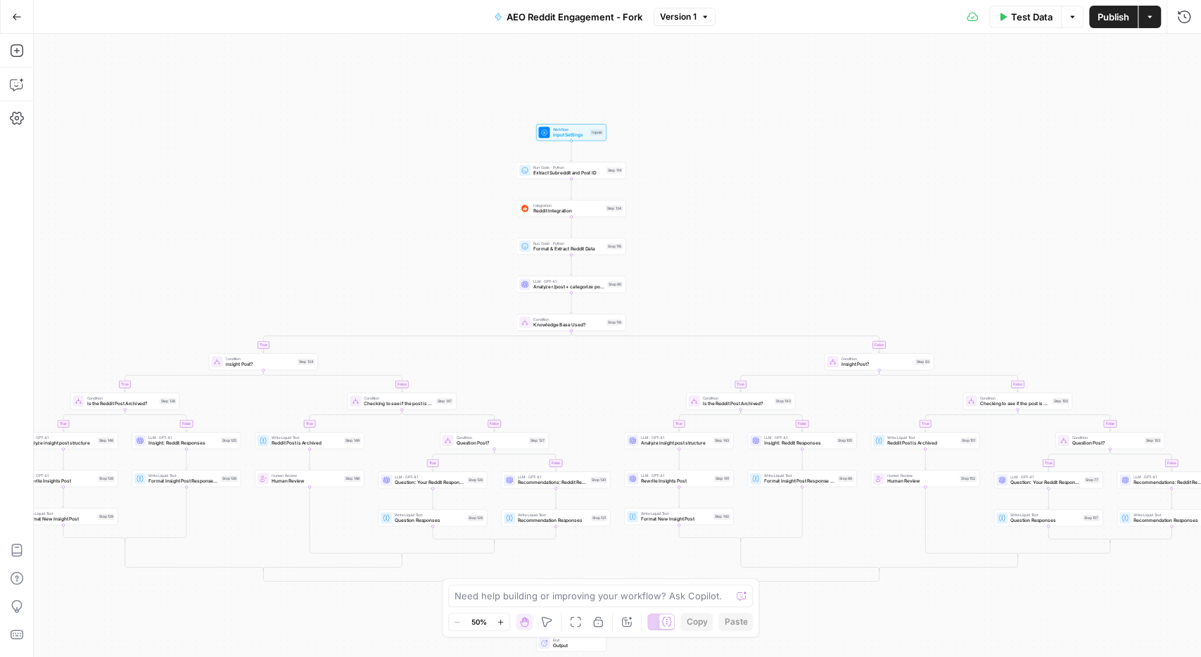
click at [1031, 12] on span "Test Data" at bounding box center [1032, 17] width 42 height 14
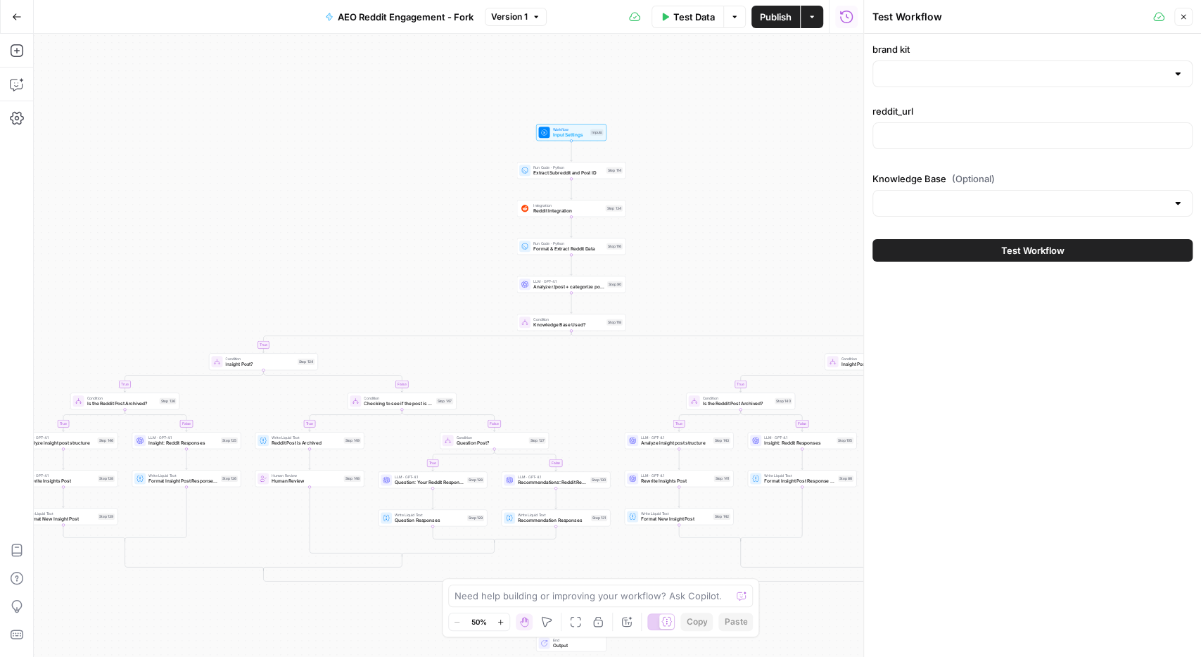
click at [998, 81] on div at bounding box center [1033, 74] width 320 height 27
click at [960, 113] on span "AgentFire" at bounding box center [1029, 108] width 291 height 14
type input "AgentFire"
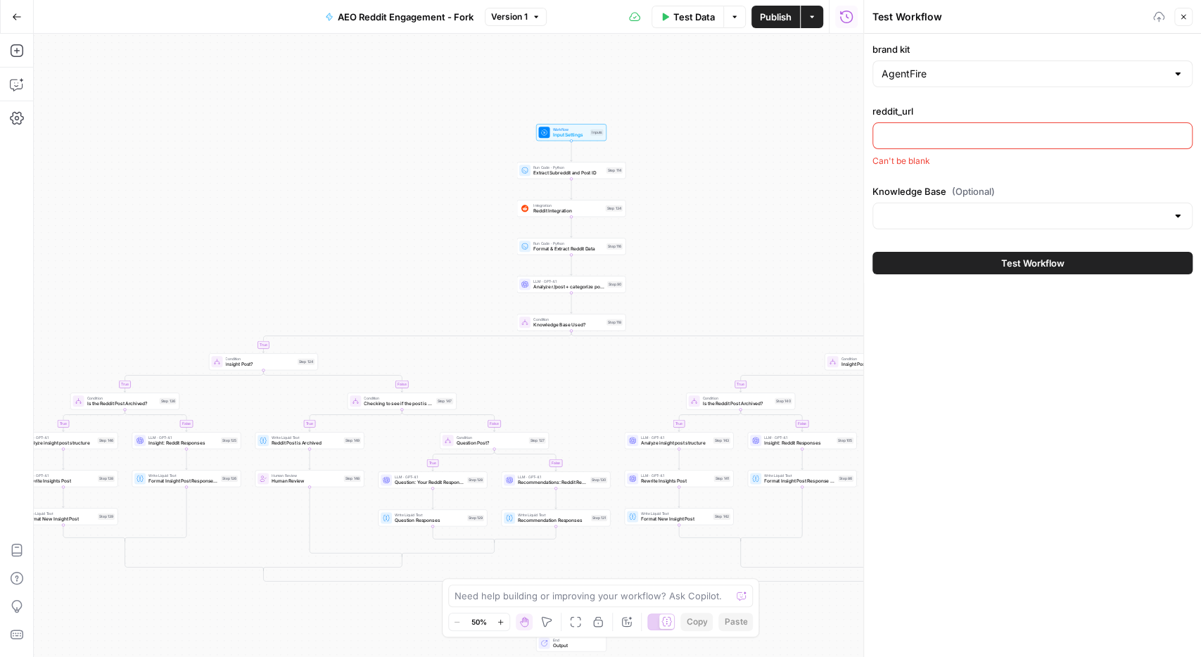
click at [952, 130] on input "reddit_url" at bounding box center [1033, 136] width 302 height 14
click at [796, 164] on div "true false true false true false true false true false true false true false tr…" at bounding box center [449, 345] width 830 height 623
click at [1183, 11] on button "Close" at bounding box center [1183, 17] width 18 height 18
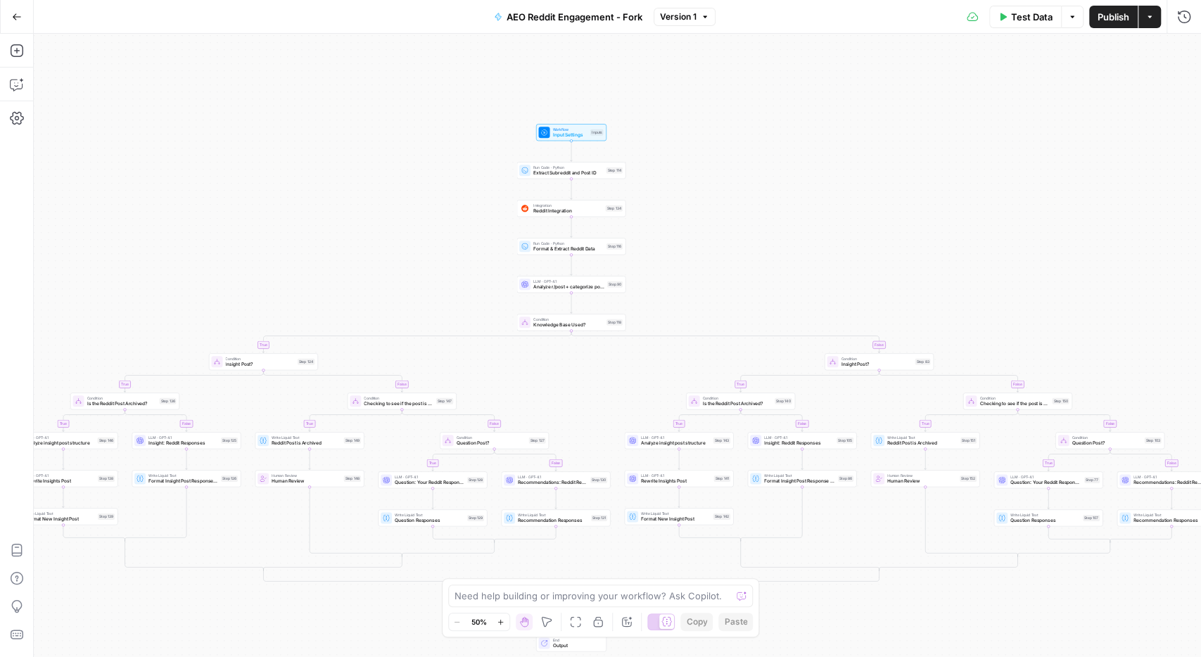
click at [562, 213] on span "Reddit Integration" at bounding box center [568, 211] width 70 height 7
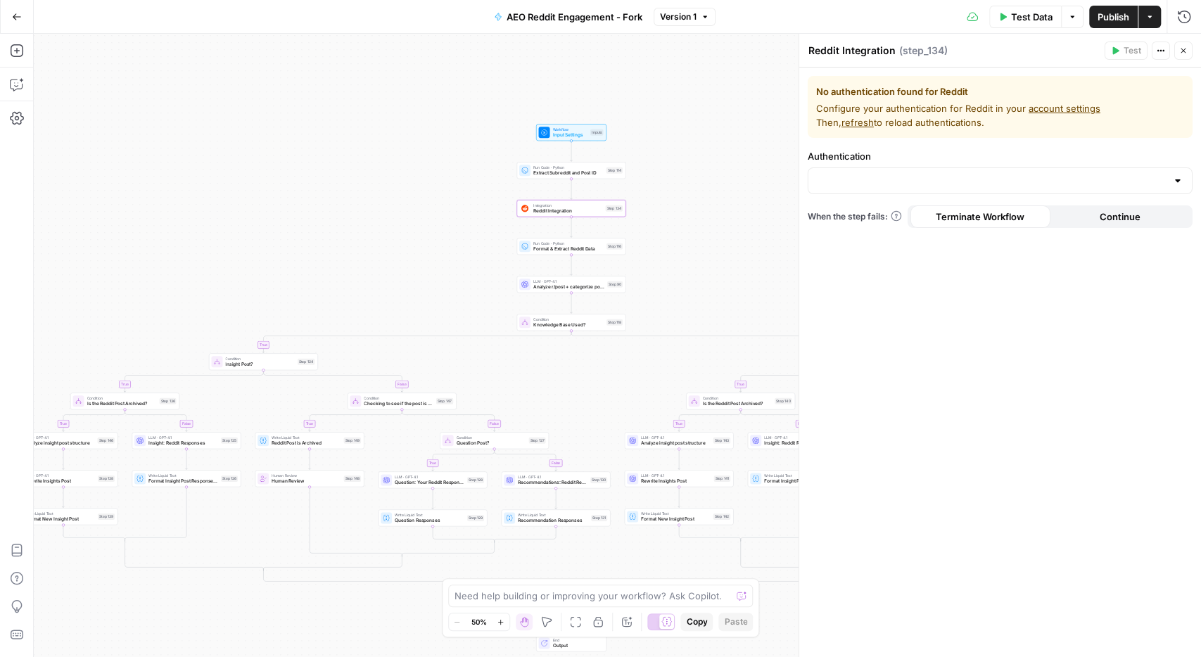
click at [1049, 108] on link "account settings" at bounding box center [1065, 108] width 72 height 11
click at [914, 179] on input "Authentication" at bounding box center [992, 181] width 350 height 14
click at [908, 165] on div "Authentication" at bounding box center [1000, 171] width 385 height 45
click at [868, 165] on div "Authentication" at bounding box center [1000, 171] width 385 height 45
click at [868, 175] on input "Authentication" at bounding box center [992, 181] width 350 height 14
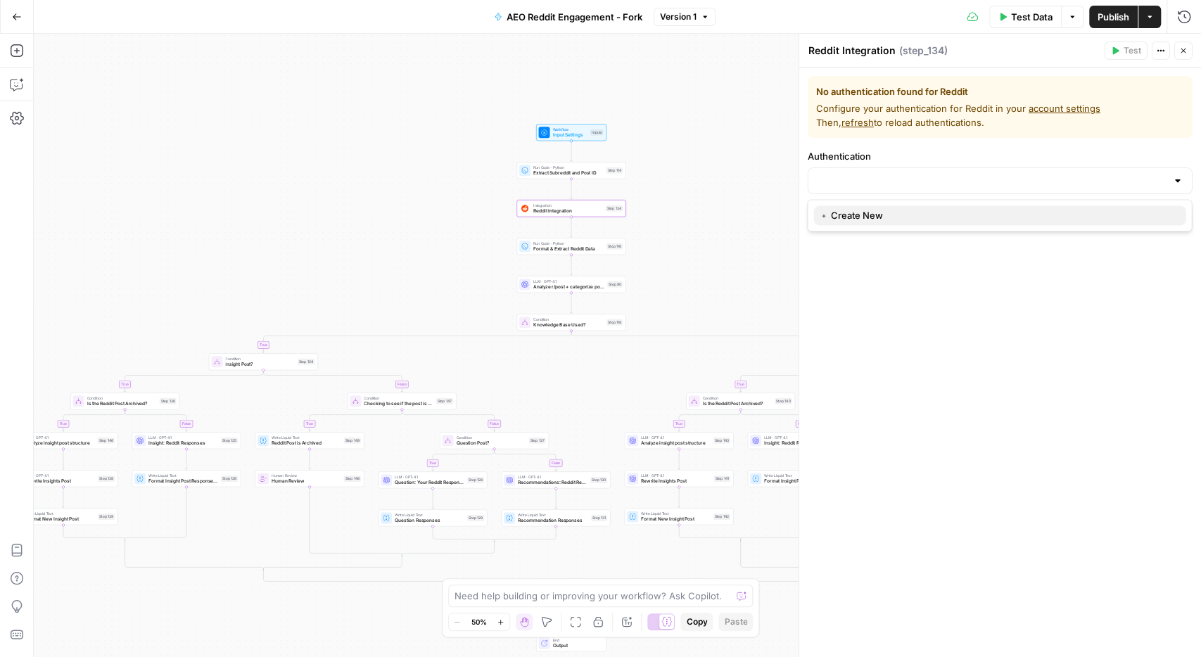
click at [925, 221] on span "﹢ Create New" at bounding box center [996, 215] width 355 height 14
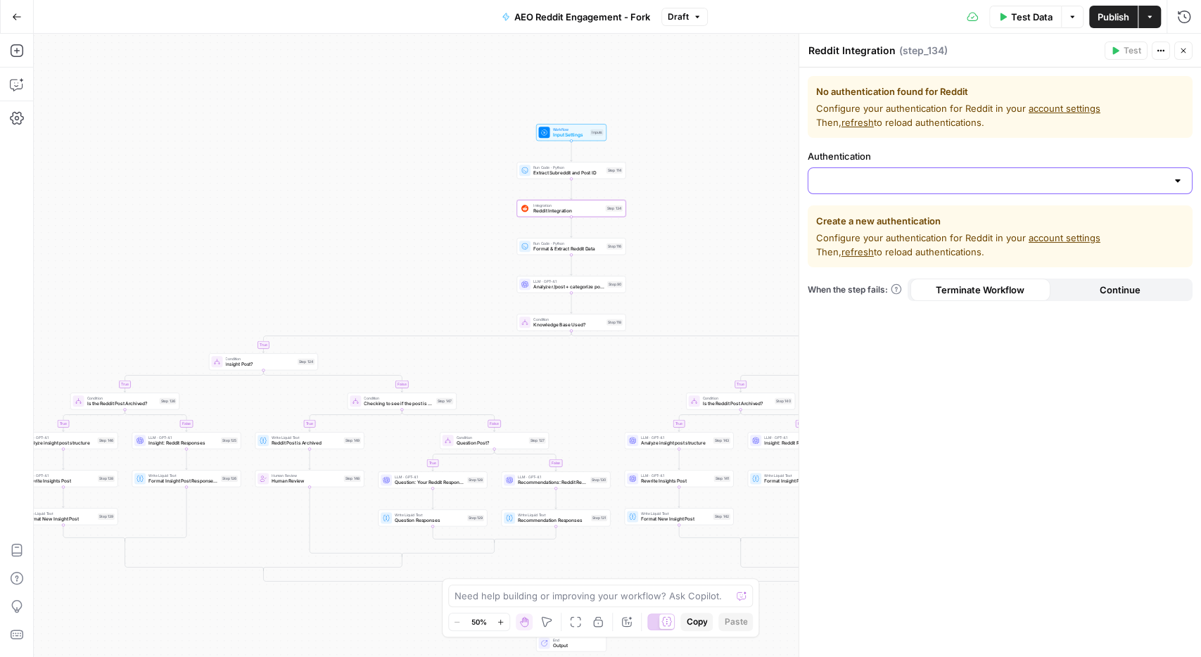
click at [859, 178] on input "Authentication" at bounding box center [992, 181] width 350 height 14
click at [865, 217] on span "﹢ Create New" at bounding box center [996, 215] width 355 height 14
click at [854, 182] on input "Authentication" at bounding box center [992, 181] width 350 height 14
click at [830, 213] on span "﹢ Create New" at bounding box center [996, 215] width 355 height 14
click at [1043, 239] on link "account settings" at bounding box center [1065, 237] width 72 height 11
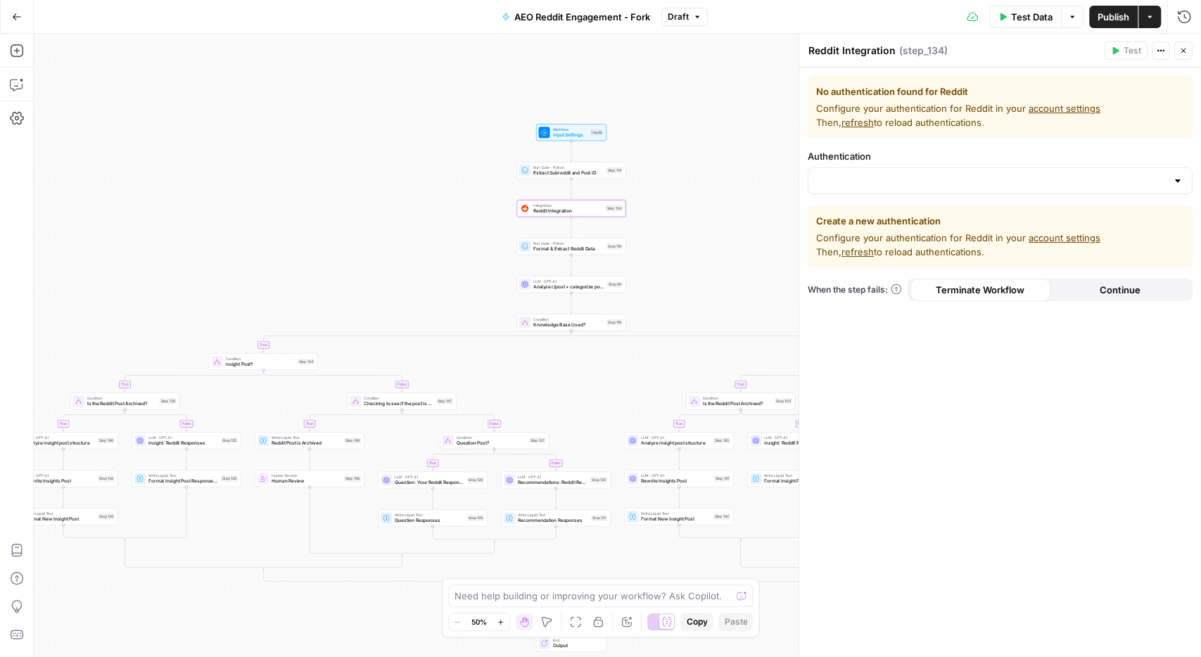
click at [1, 8] on div "Go Back" at bounding box center [17, 16] width 34 height 33
click at [14, 12] on icon "button" at bounding box center [17, 17] width 10 height 10
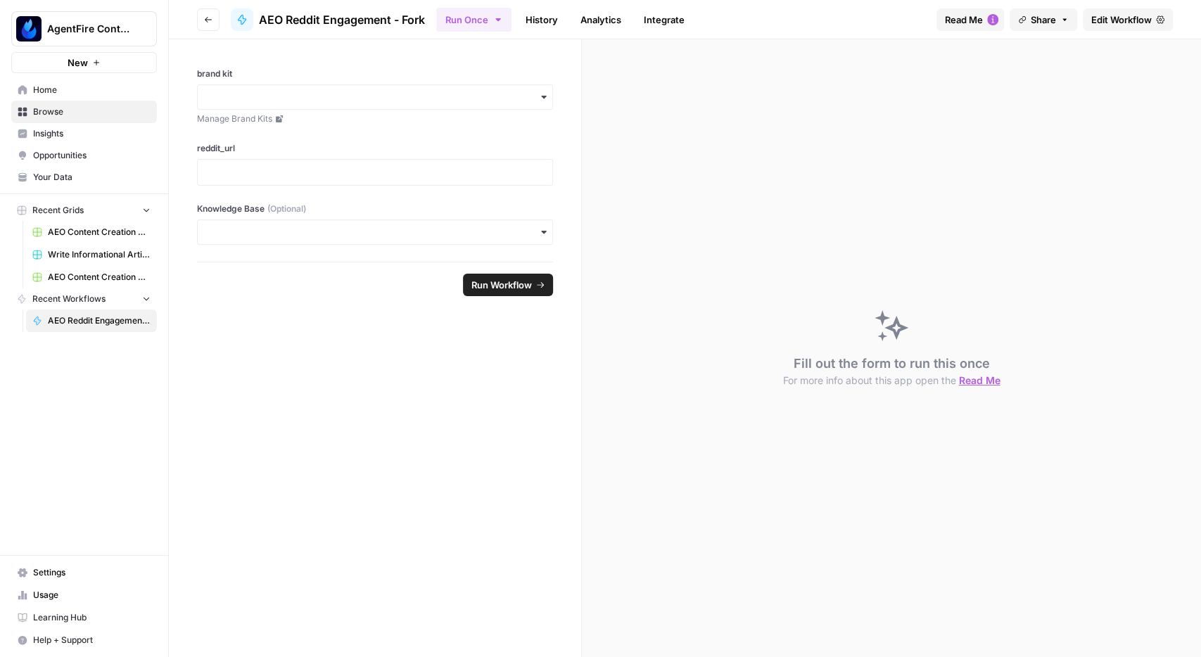
click at [218, 18] on button "Go back" at bounding box center [208, 19] width 23 height 23
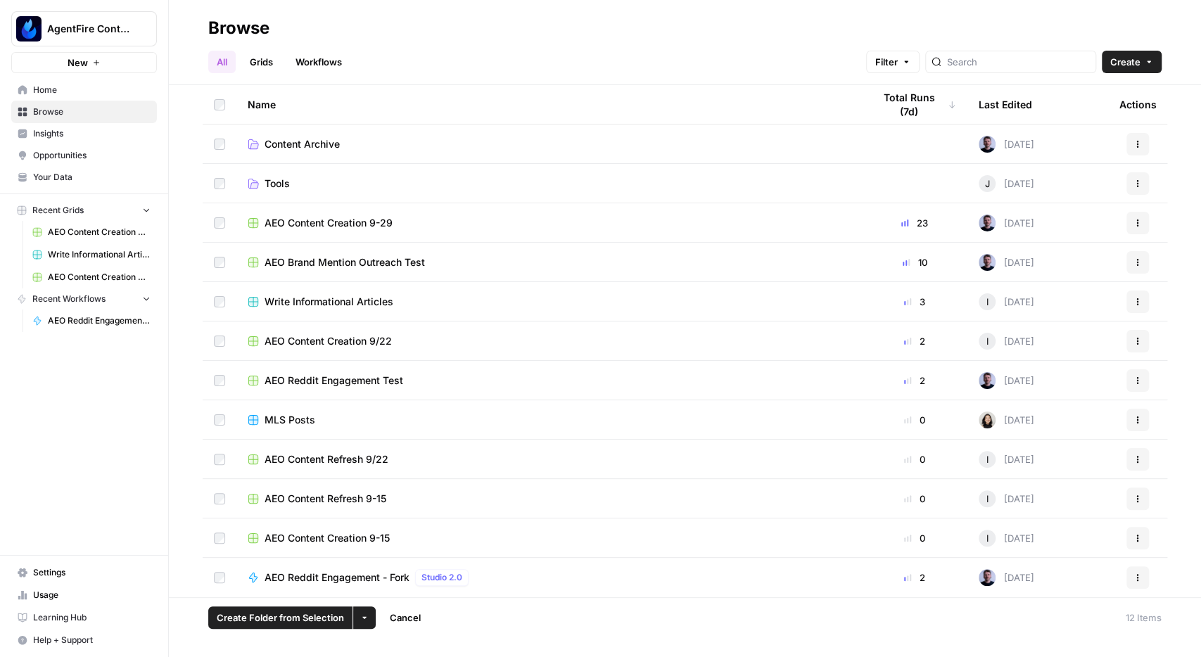
click at [506, 577] on div "AEO Reddit Engagement - Fork Studio 2.0" at bounding box center [549, 577] width 603 height 17
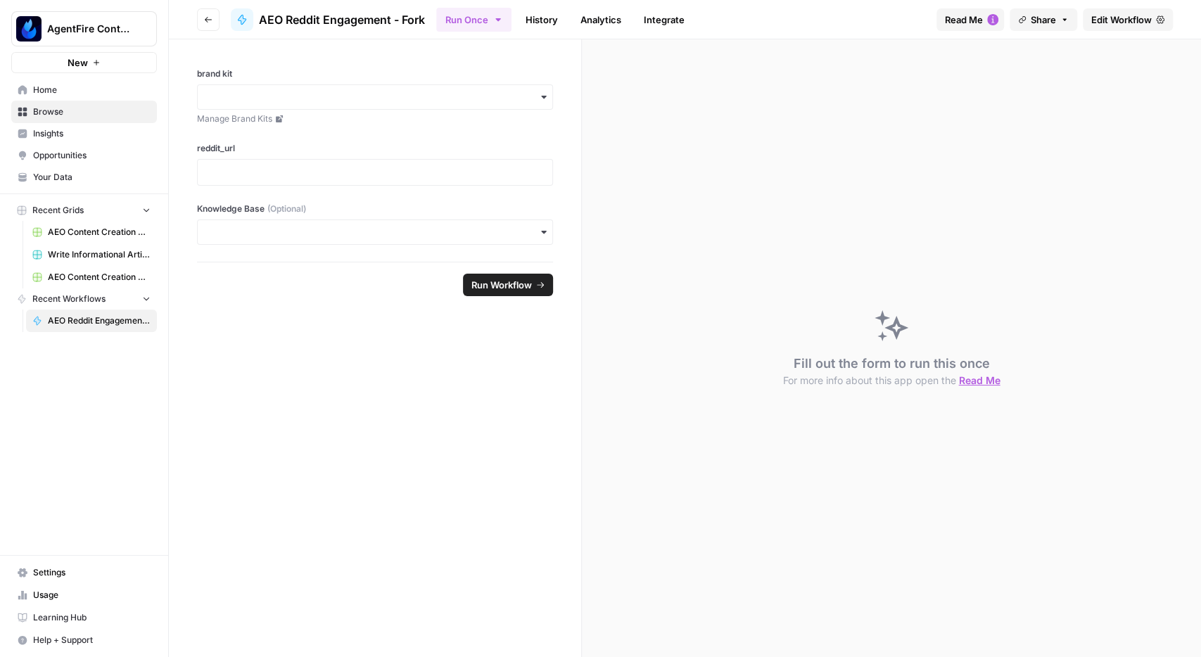
click at [204, 15] on icon "button" at bounding box center [208, 19] width 8 height 8
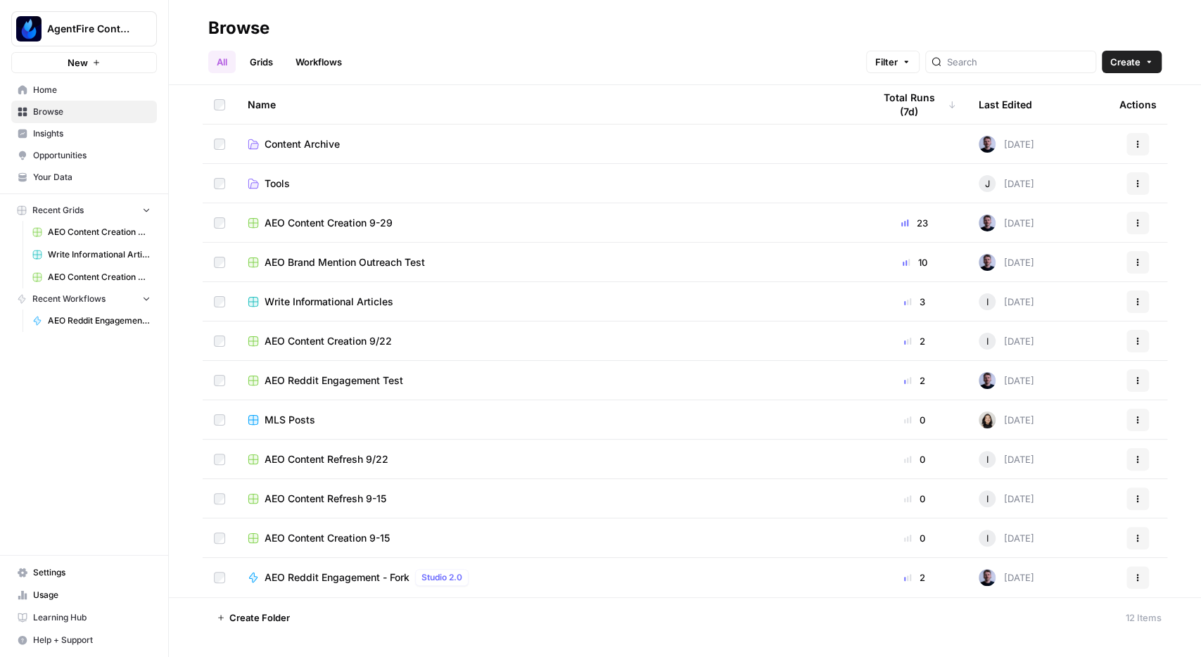
click at [209, 579] on td at bounding box center [220, 577] width 34 height 39
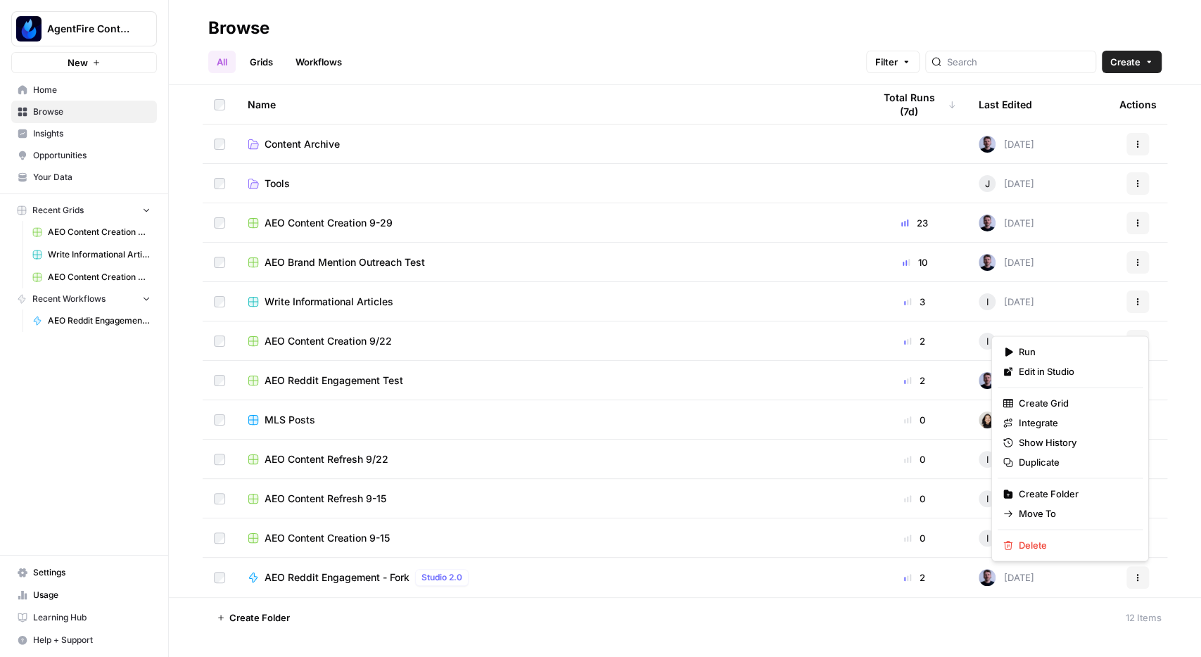
click at [1137, 574] on icon "button" at bounding box center [1138, 575] width 2 height 2
click at [1052, 519] on span "Move To" at bounding box center [1075, 514] width 113 height 14
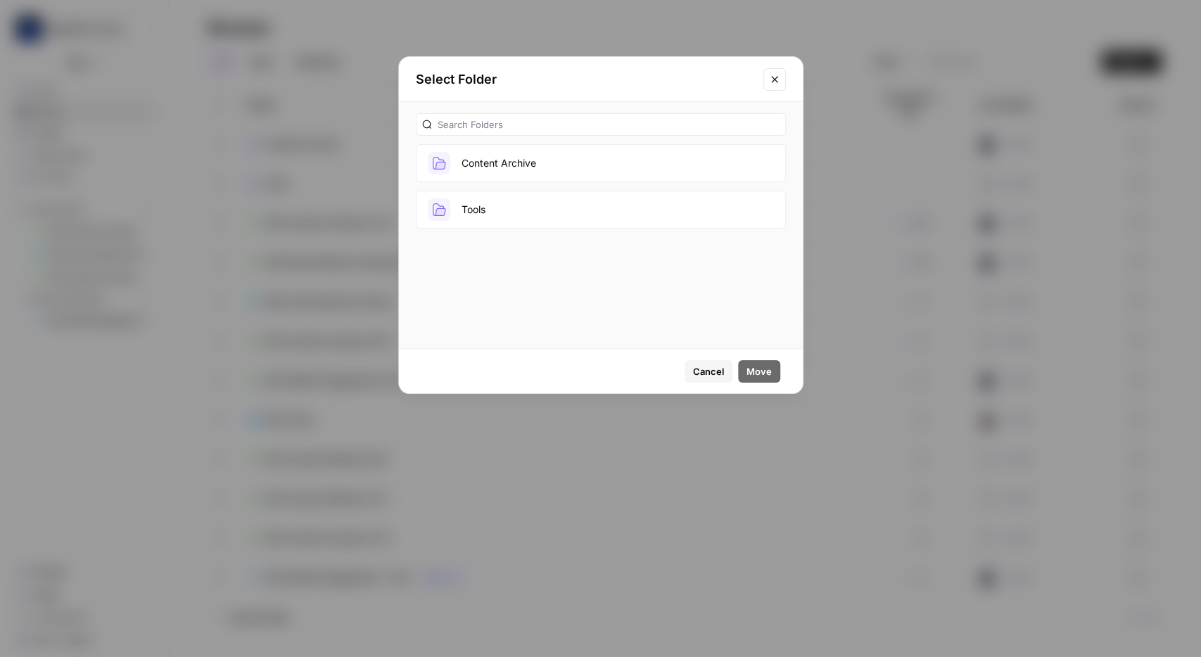
click at [527, 222] on button "Tools" at bounding box center [601, 210] width 370 height 38
click at [766, 368] on span "Move" at bounding box center [759, 371] width 25 height 14
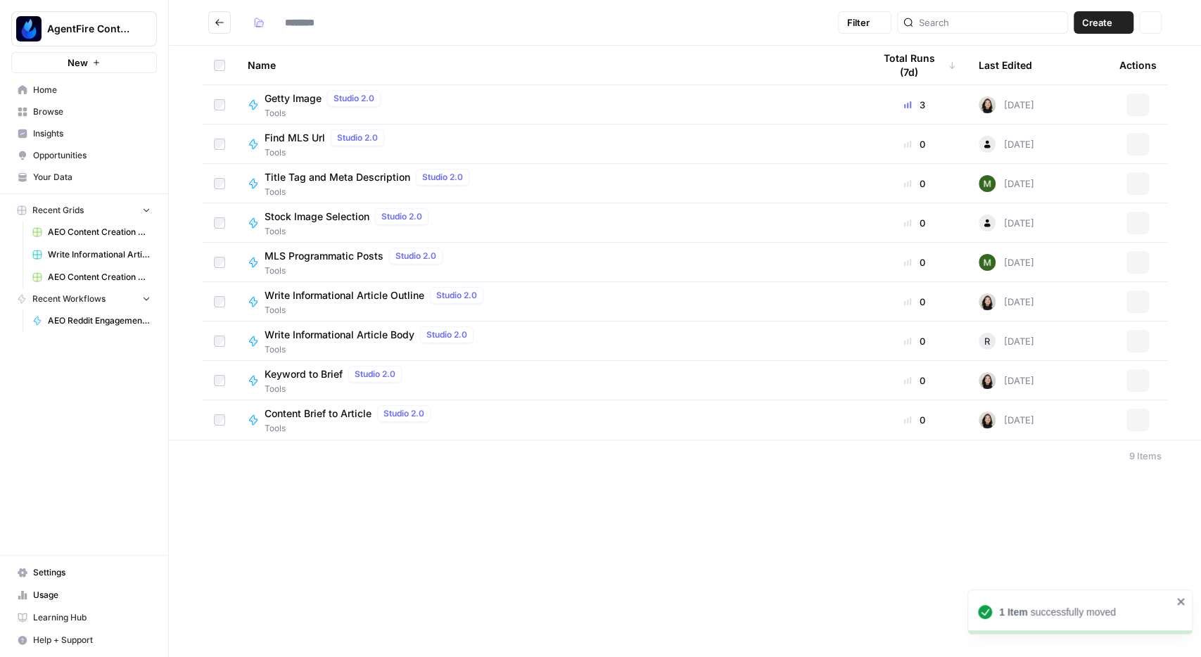
type input "*****"
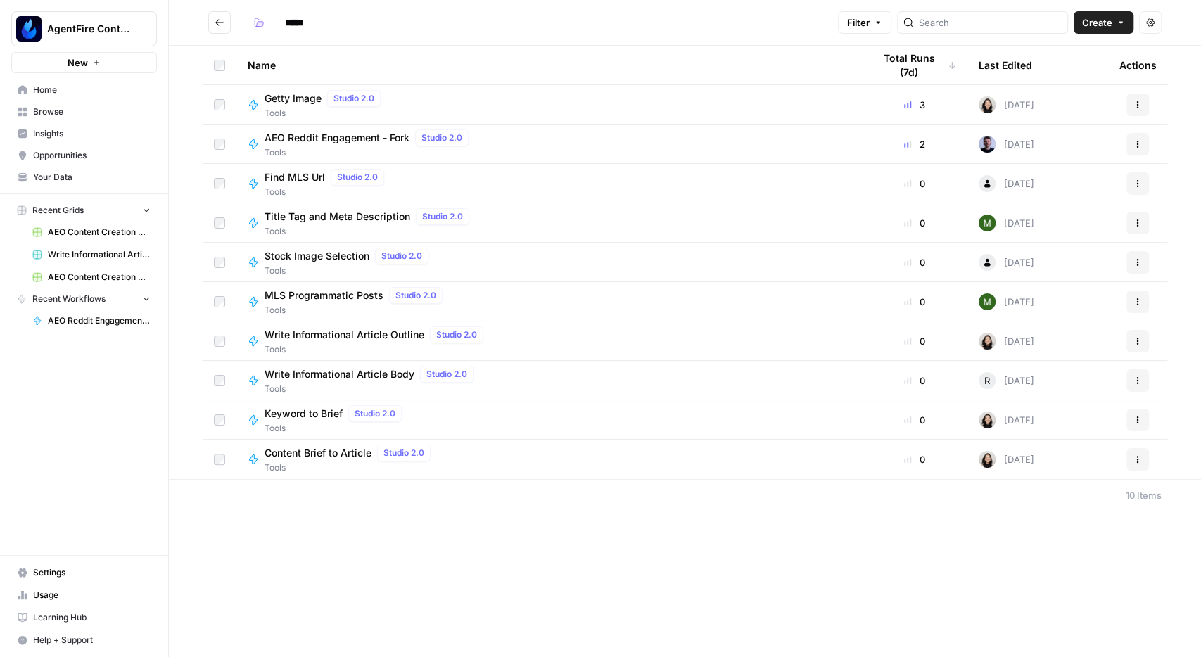
click at [220, 26] on icon "Go back" at bounding box center [220, 23] width 10 height 10
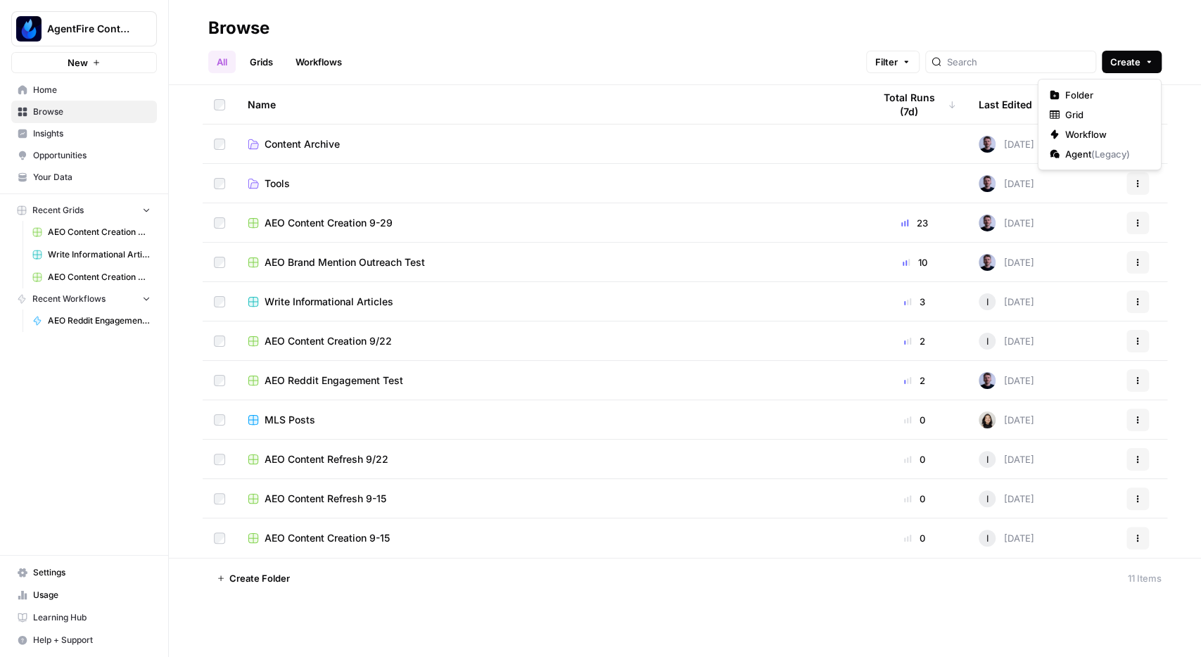
click at [1135, 66] on span "Create" at bounding box center [1125, 62] width 30 height 14
click at [355, 261] on span "AEO Brand Mention Outreach Test" at bounding box center [345, 262] width 160 height 14
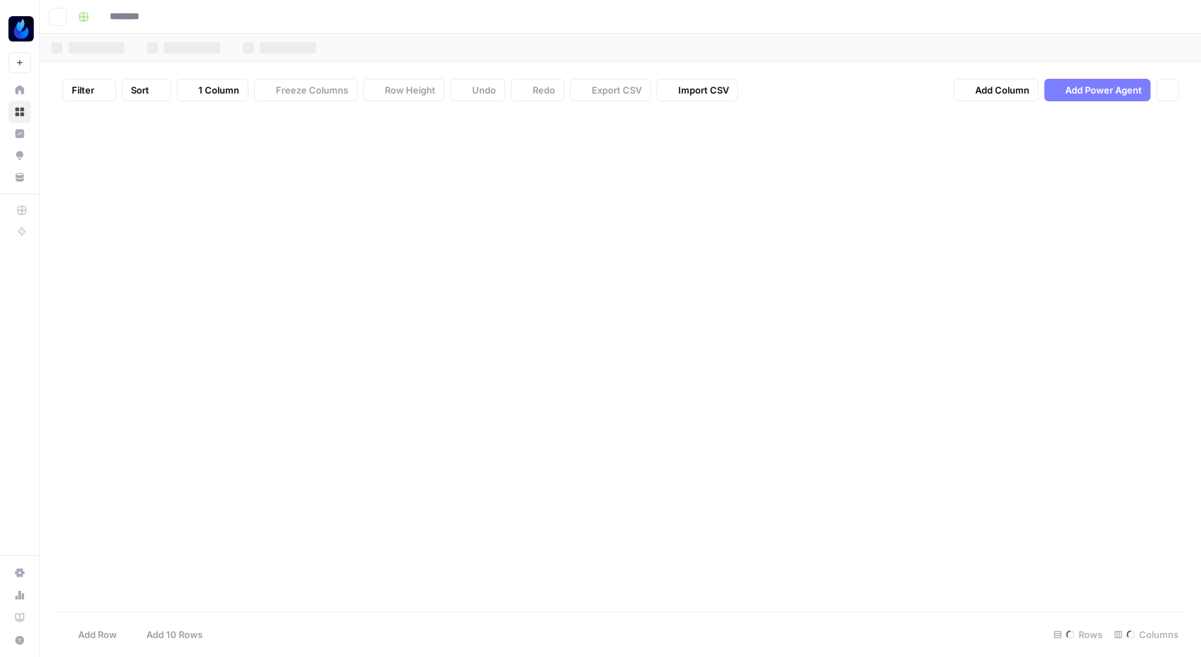
type input "**********"
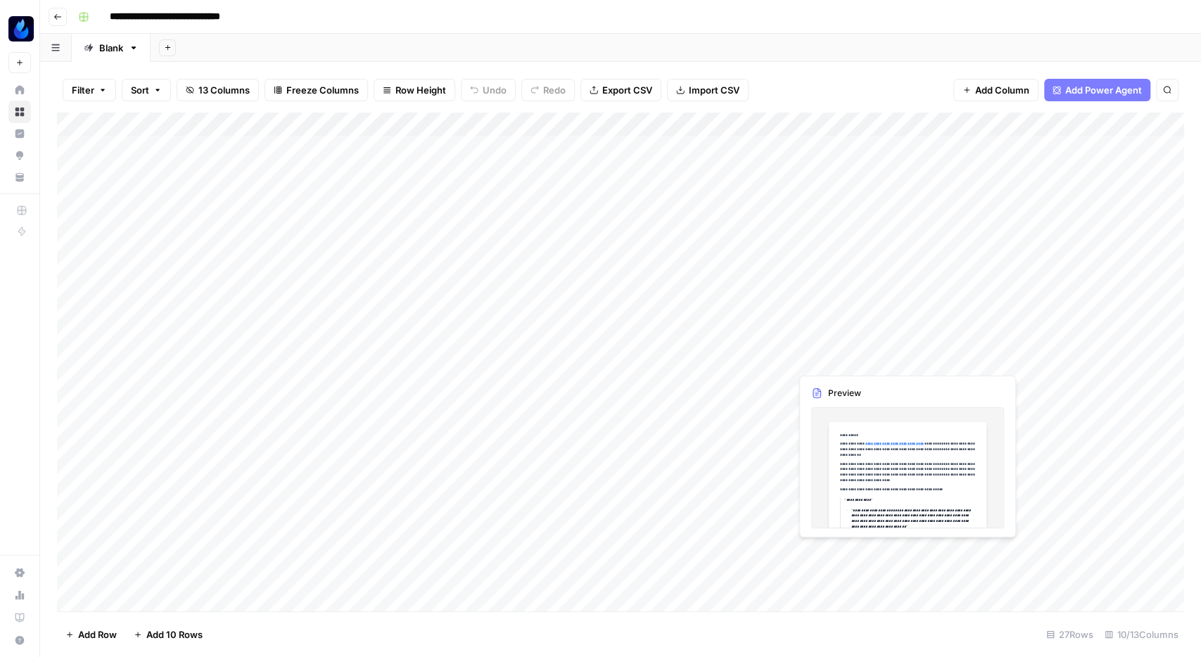
click at [855, 359] on div "Add Column" at bounding box center [620, 364] width 1127 height 502
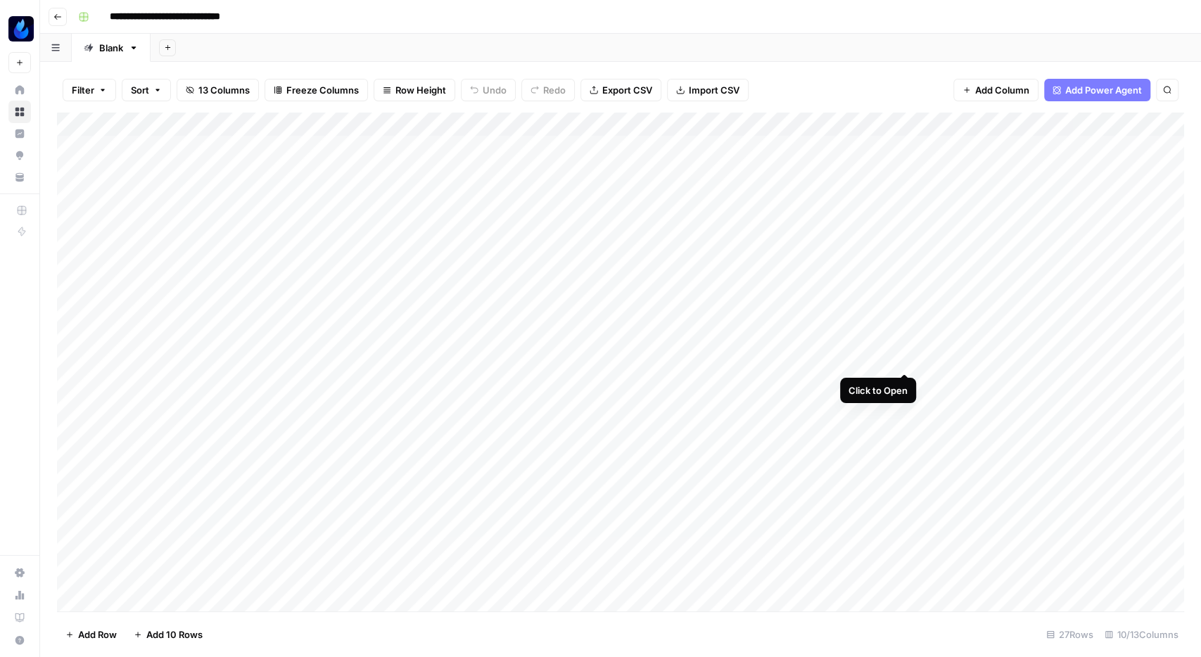
click at [904, 357] on div "Add Column" at bounding box center [620, 364] width 1127 height 502
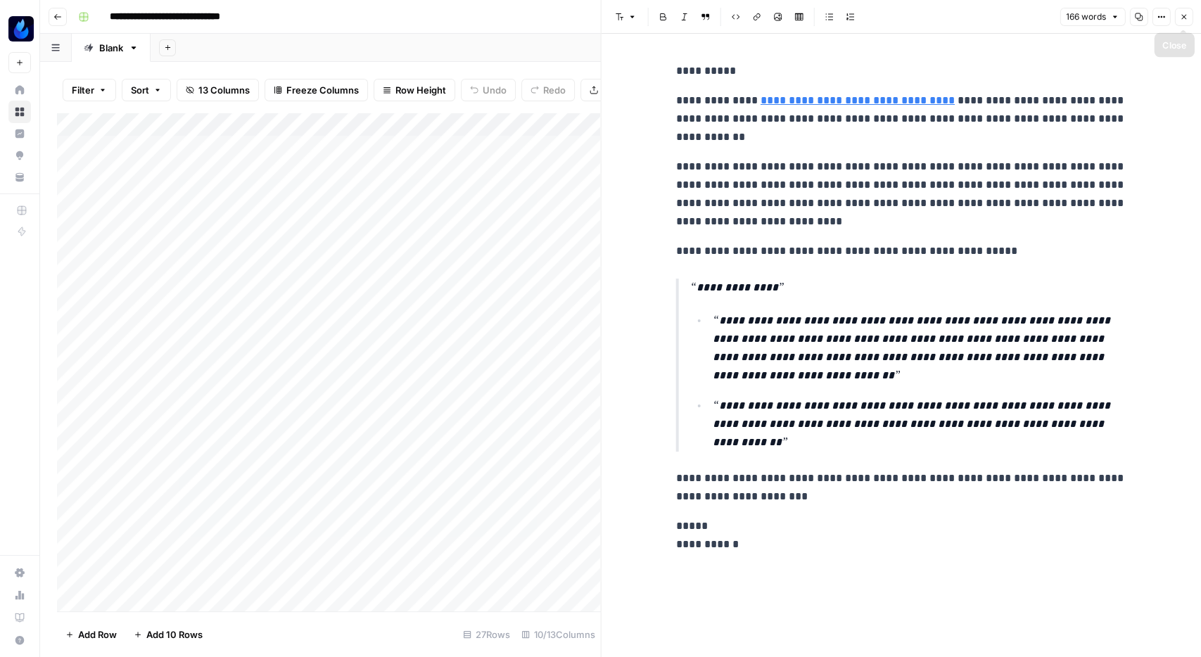
click at [1183, 19] on icon "button" at bounding box center [1183, 17] width 8 height 8
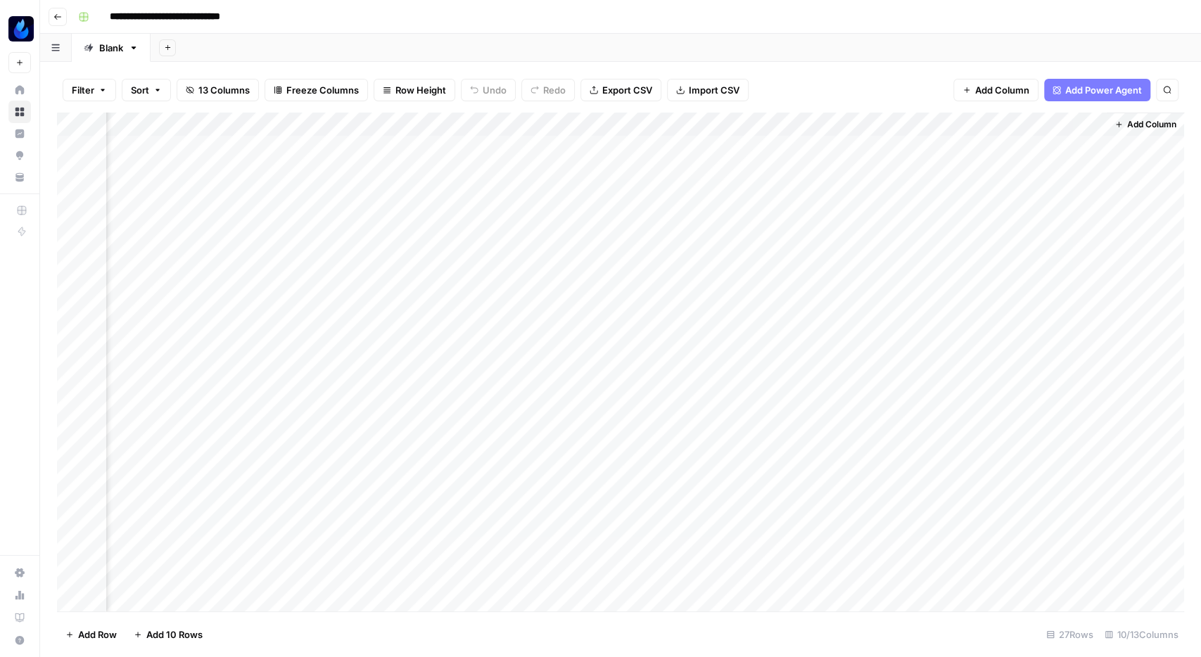
scroll to position [0, 132]
click at [771, 333] on div "Add Column" at bounding box center [620, 364] width 1127 height 502
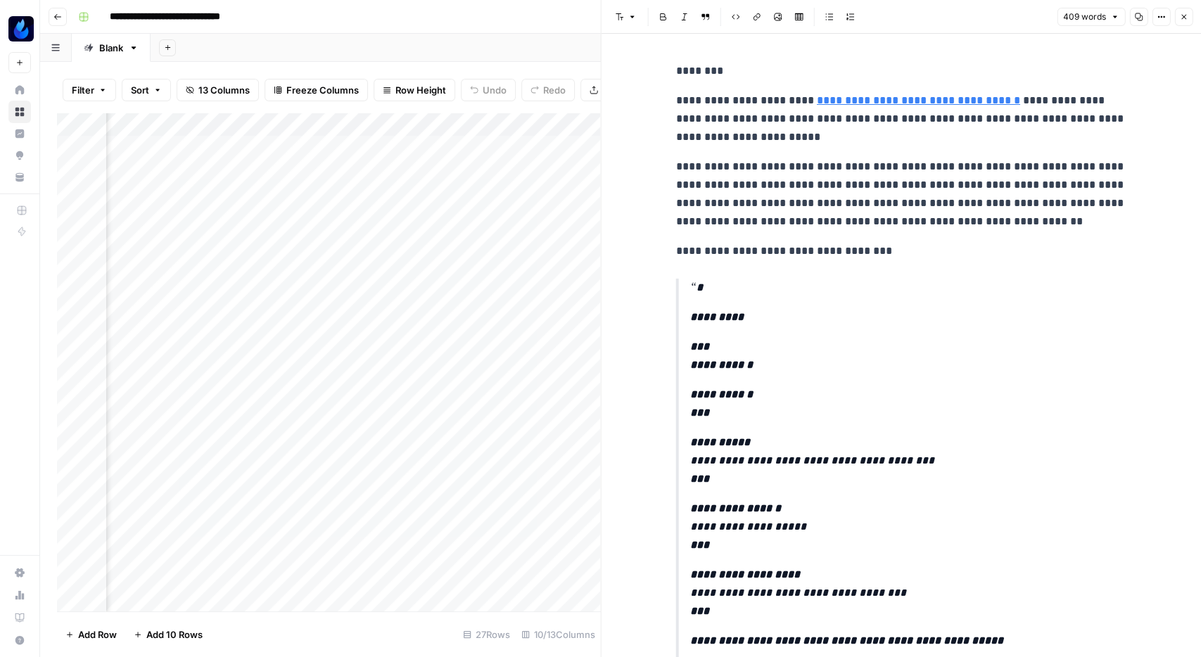
click at [1186, 20] on icon "button" at bounding box center [1183, 17] width 8 height 8
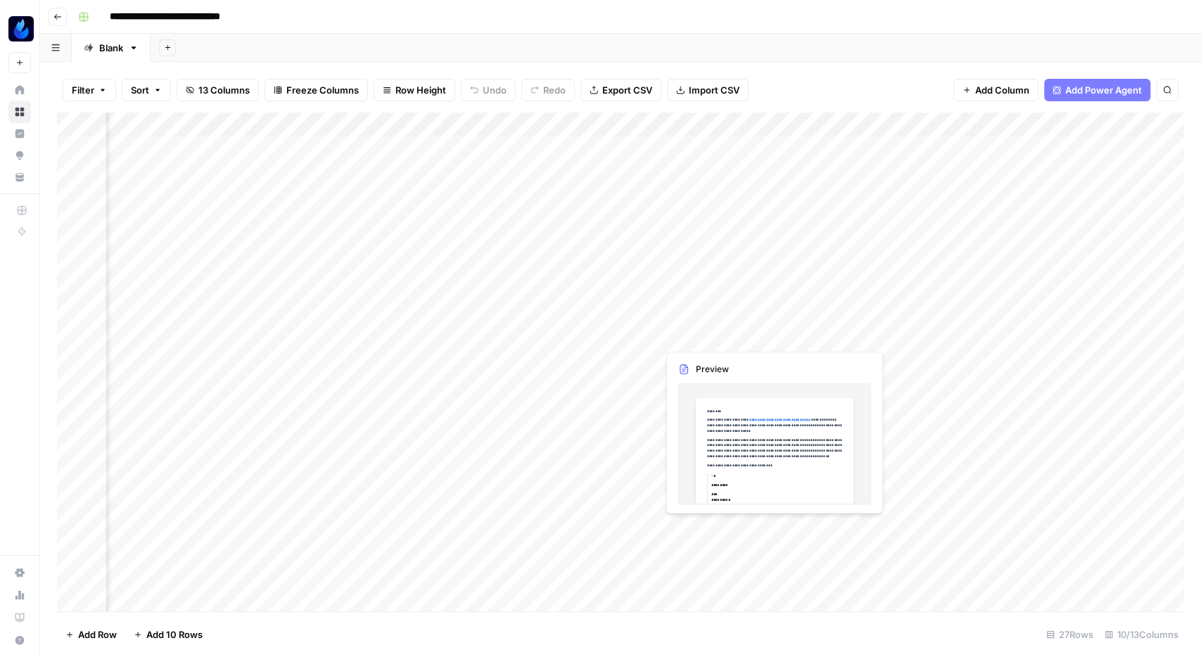
click at [774, 338] on div "Add Column" at bounding box center [620, 364] width 1127 height 502
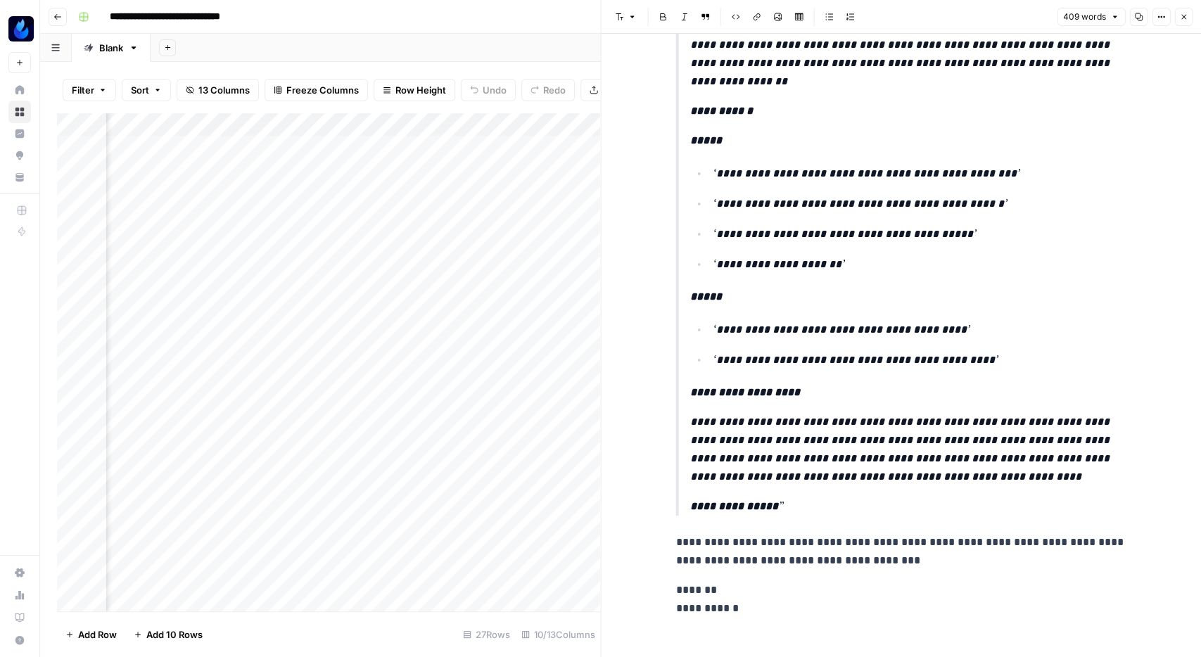
scroll to position [1010, 0]
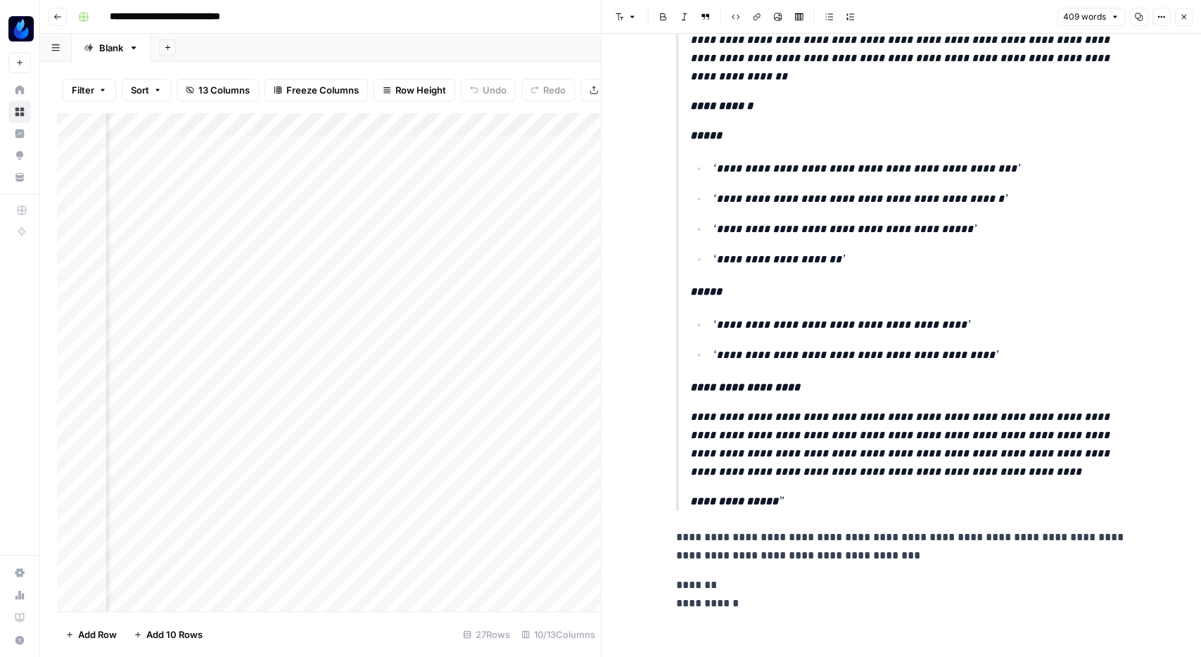
click at [1184, 15] on icon "button" at bounding box center [1183, 17] width 8 height 8
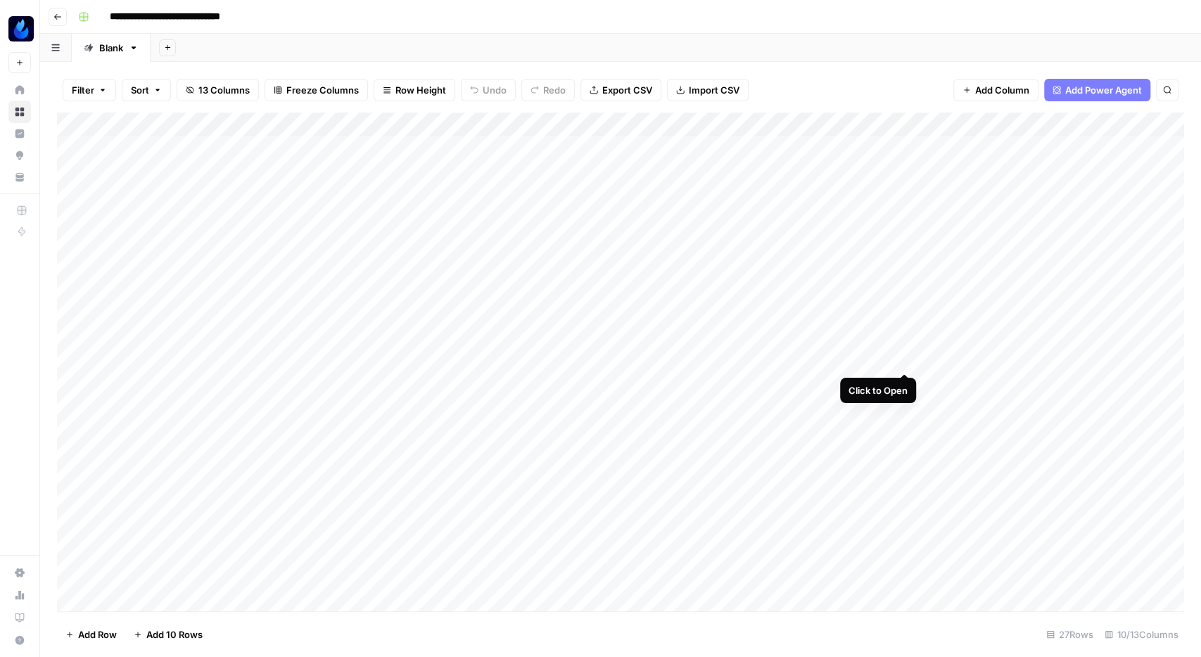
click at [908, 359] on div "Add Column" at bounding box center [620, 364] width 1127 height 502
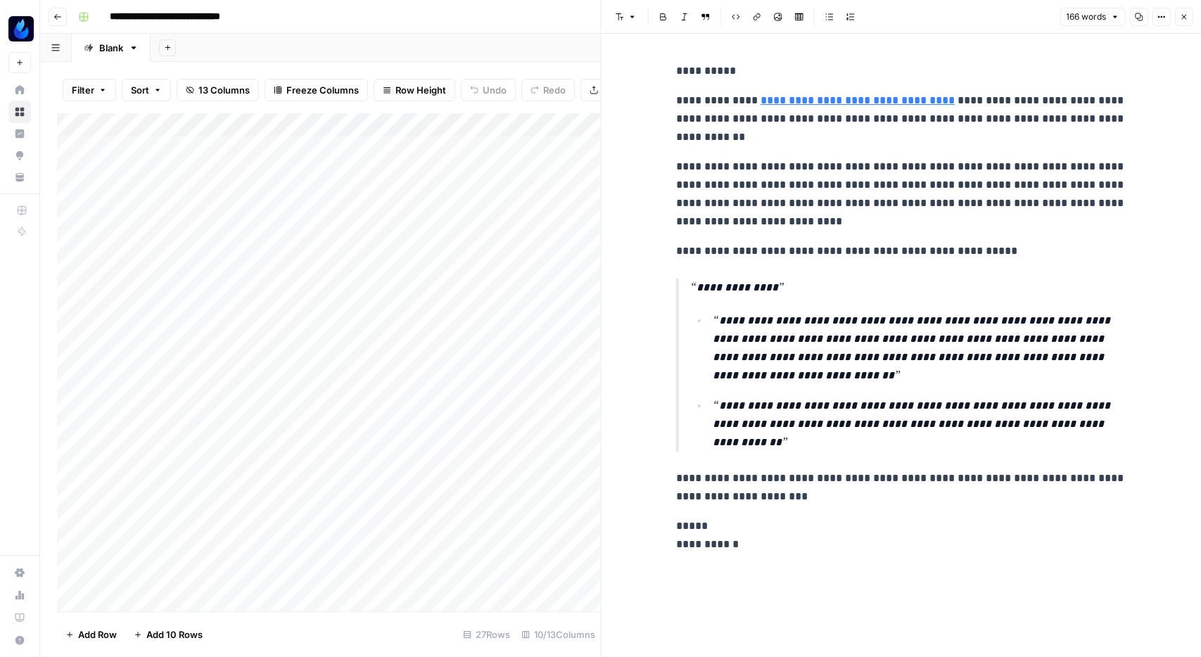
click at [1191, 13] on button "Close" at bounding box center [1183, 17] width 18 height 18
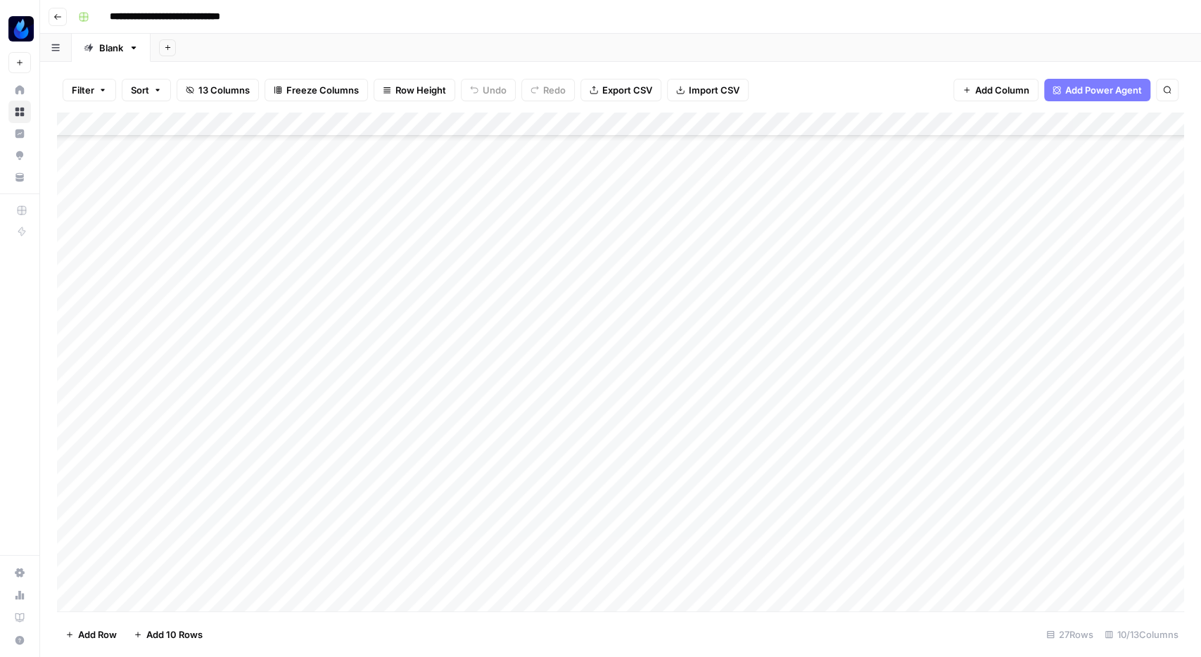
scroll to position [190, 0]
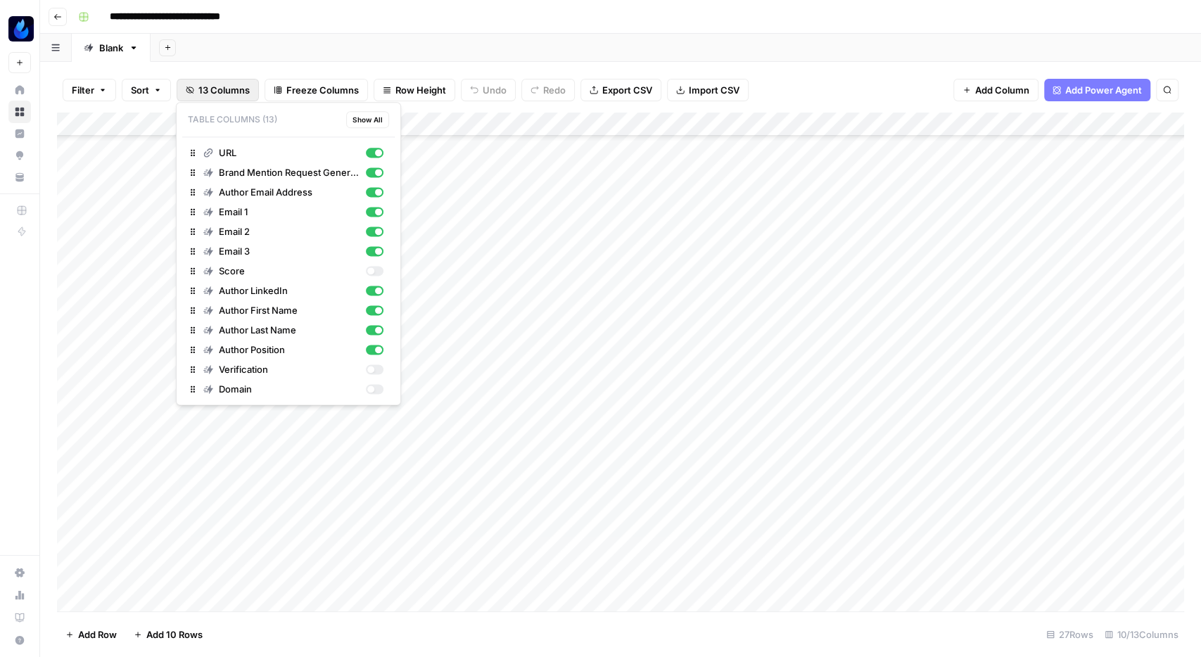
click at [222, 89] on span "13 Columns" at bounding box center [223, 90] width 51 height 14
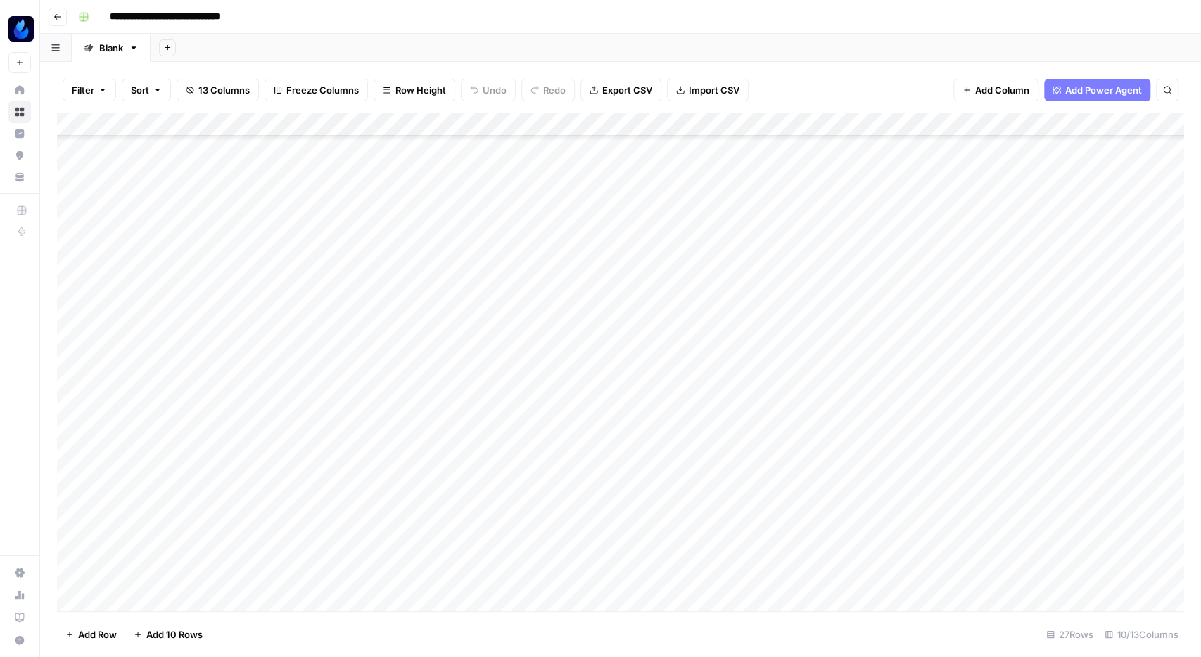
click at [222, 89] on span "13 Columns" at bounding box center [223, 90] width 51 height 14
click at [56, 20] on icon "button" at bounding box center [57, 17] width 8 height 8
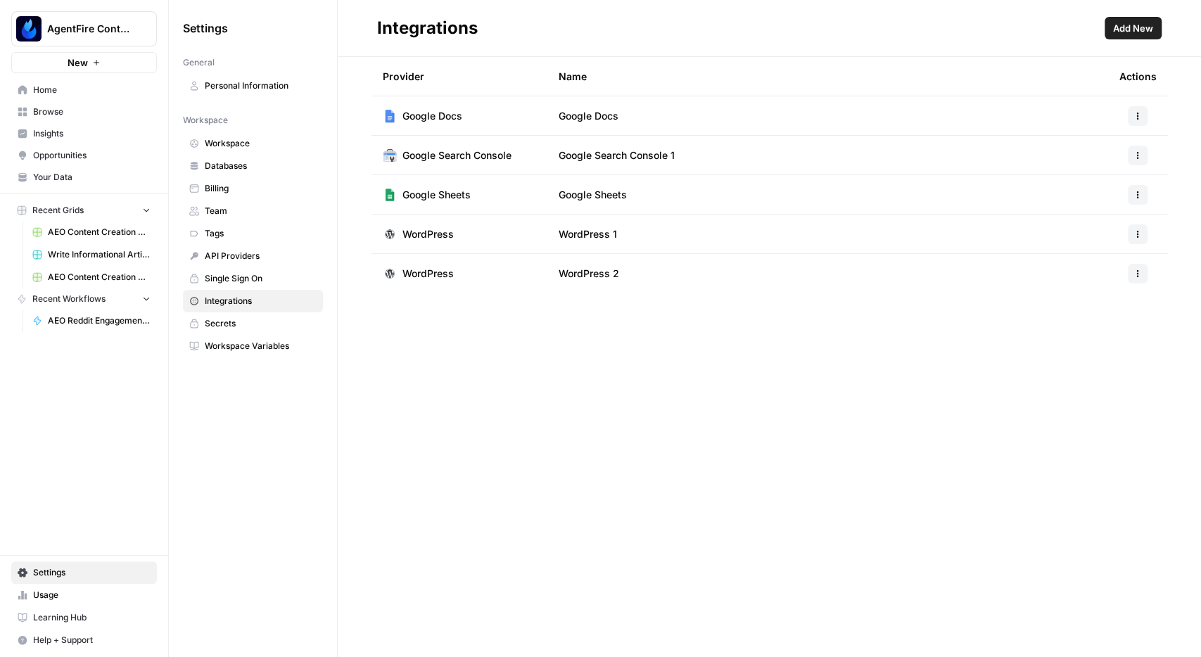
click at [1117, 20] on button "Add New" at bounding box center [1133, 28] width 57 height 23
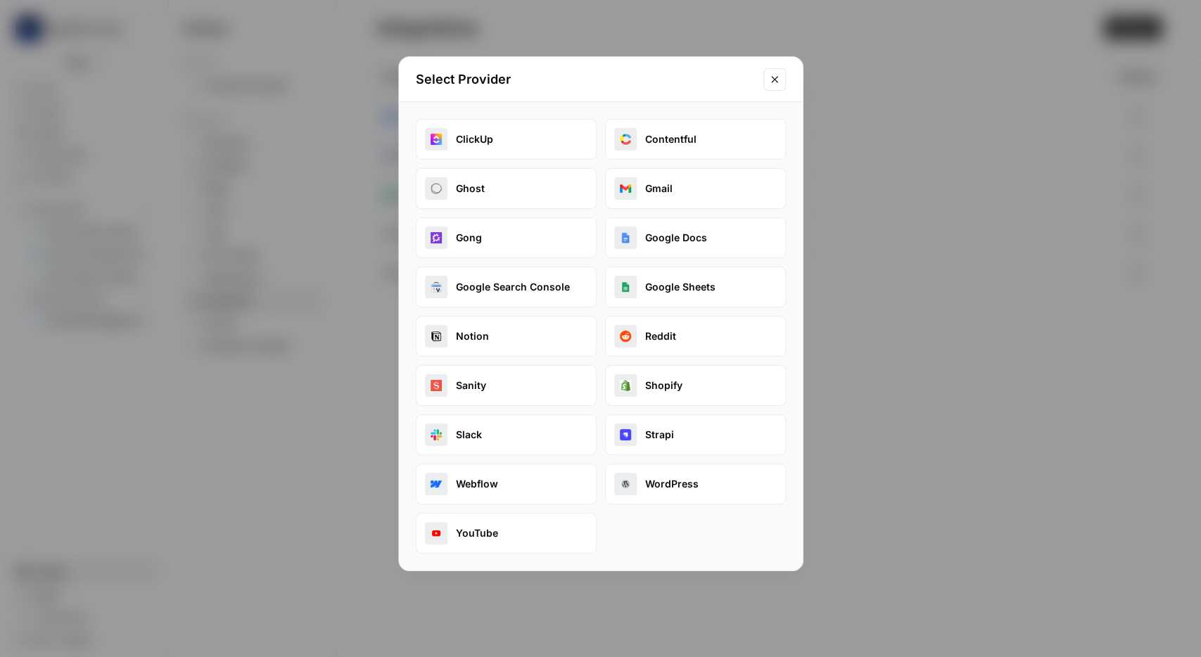
click at [674, 337] on button "Reddit" at bounding box center [695, 336] width 181 height 41
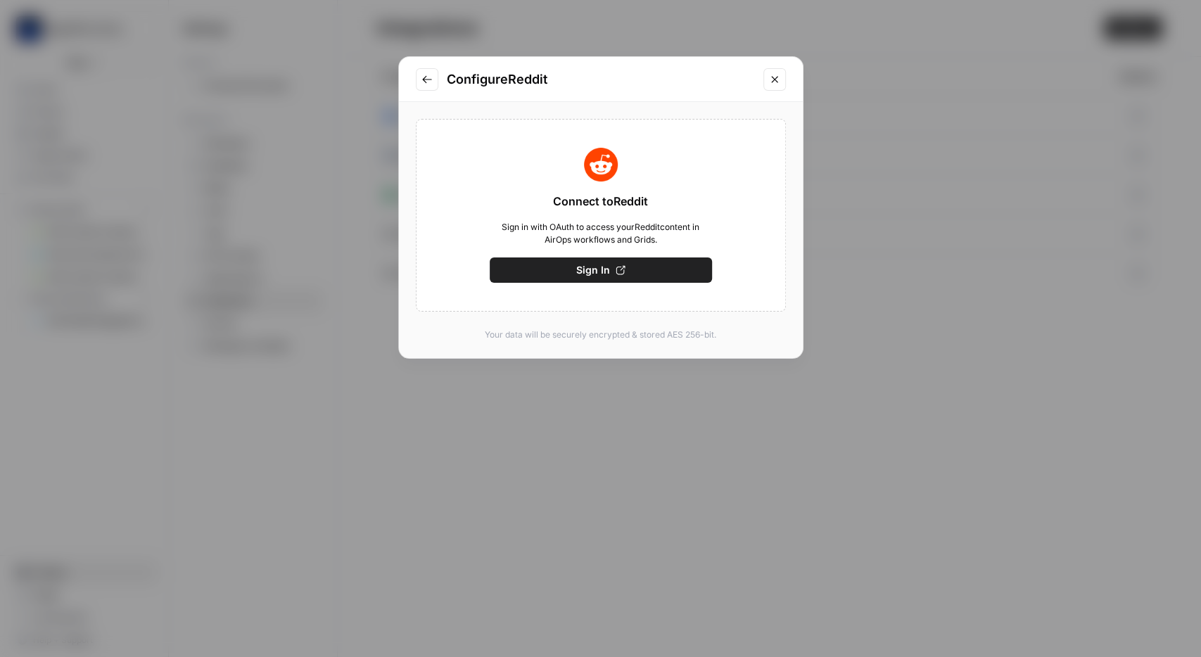
click at [773, 80] on icon "Close modal" at bounding box center [774, 79] width 11 height 11
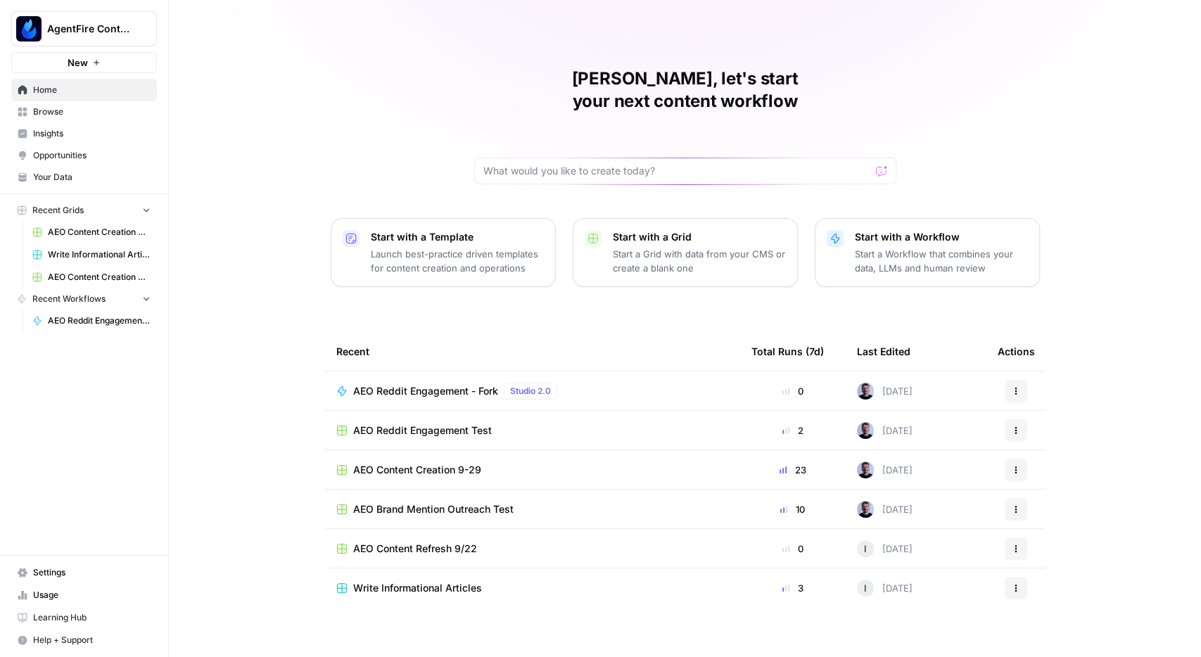
click at [96, 27] on span "AgentFire Content" at bounding box center [89, 29] width 85 height 14
click at [71, 134] on div "A AgentFire" at bounding box center [127, 128] width 214 height 17
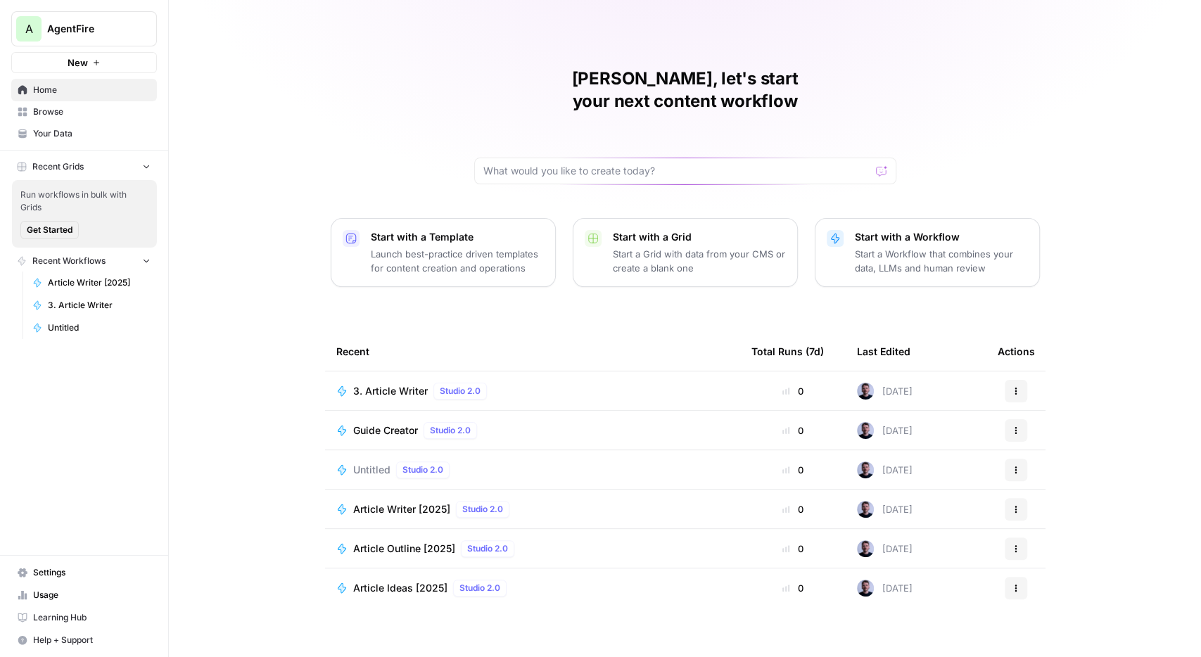
click at [50, 112] on span "Browse" at bounding box center [92, 112] width 118 height 13
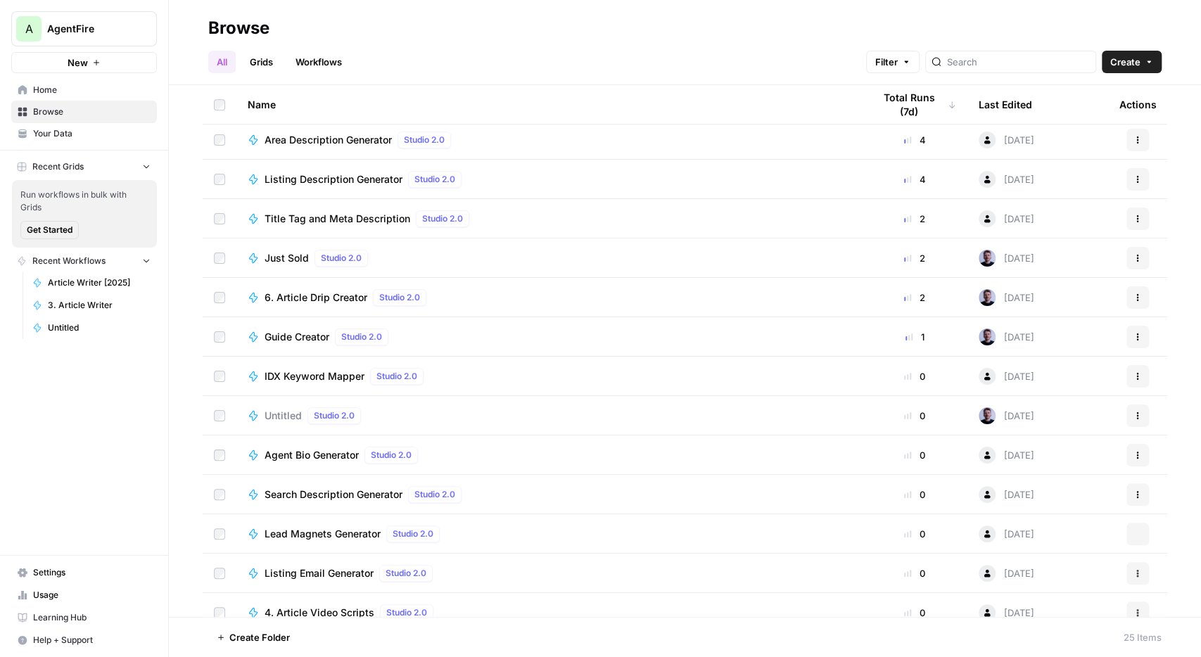
scroll to position [492, 0]
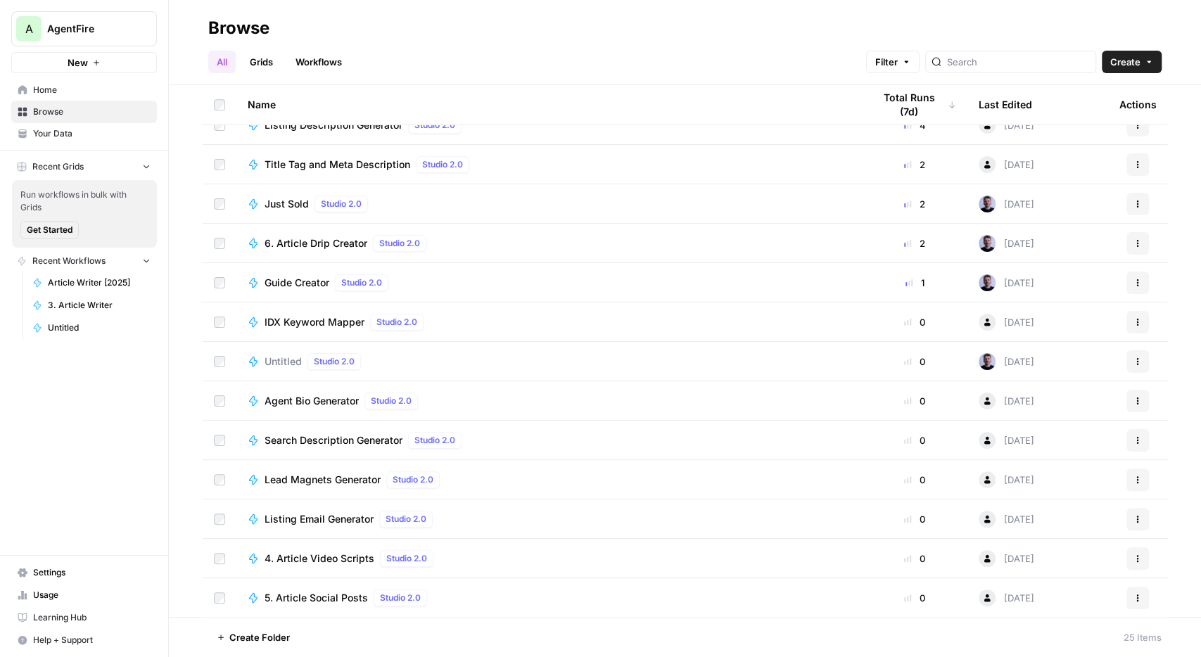
click at [334, 562] on span "4. Article Video Scripts" at bounding box center [320, 559] width 110 height 14
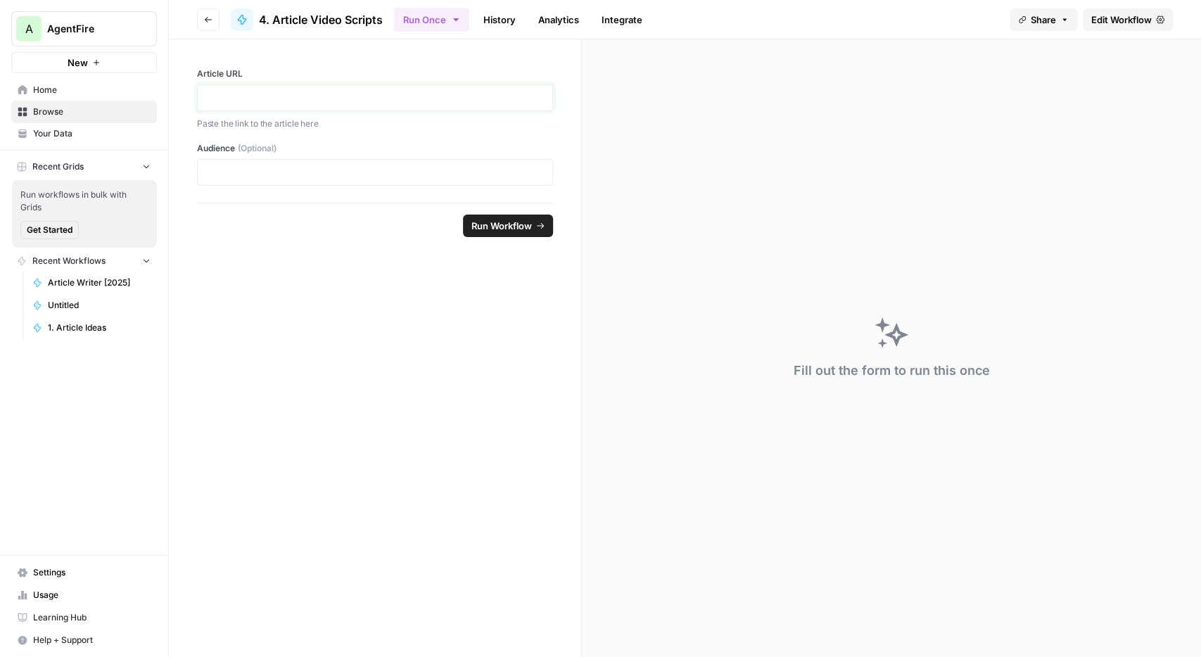
click at [307, 94] on p at bounding box center [375, 98] width 338 height 14
click at [365, 93] on p at bounding box center [375, 98] width 338 height 14
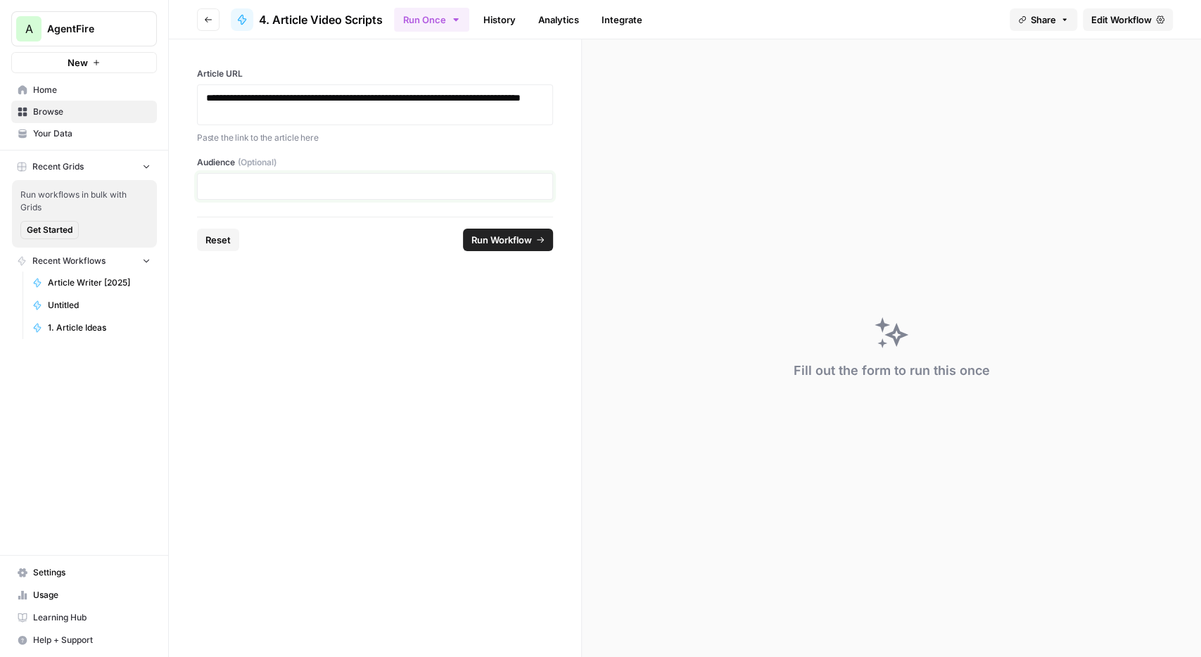
click at [331, 189] on p at bounding box center [375, 186] width 338 height 14
click at [495, 229] on button "Run Workflow" at bounding box center [508, 240] width 90 height 23
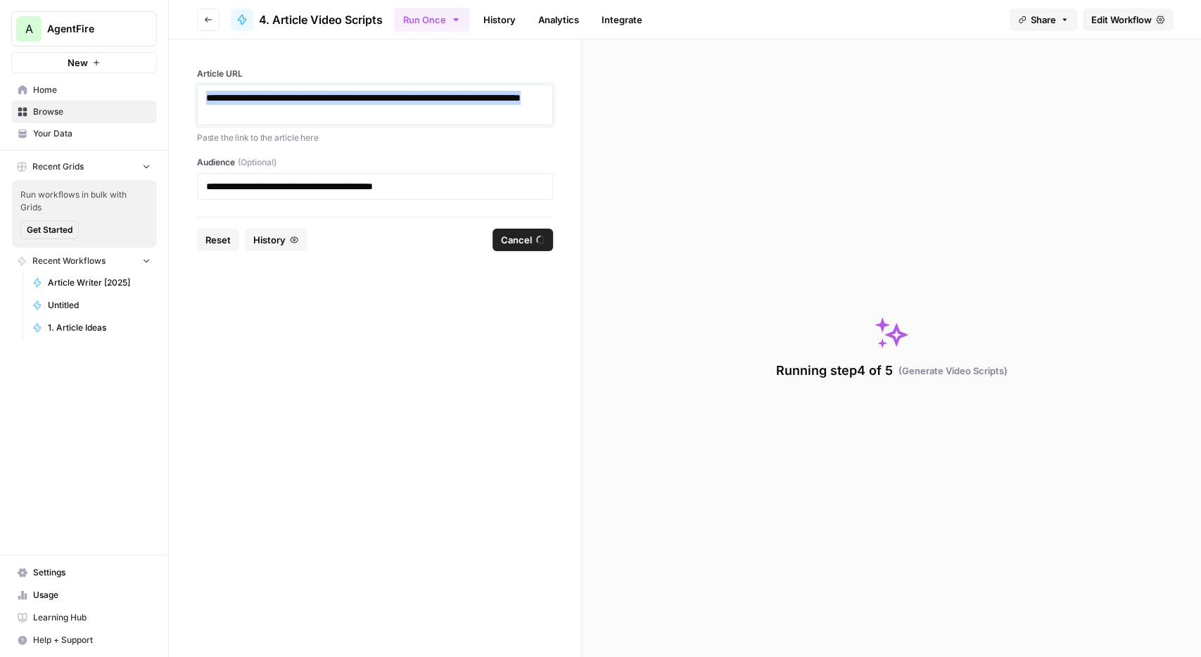
drag, startPoint x: 326, startPoint y: 116, endPoint x: 175, endPoint y: 78, distance: 156.0
click at [175, 78] on div "**********" at bounding box center [375, 127] width 412 height 177
copy p "**********"
click at [400, 184] on p "**********" at bounding box center [375, 186] width 338 height 14
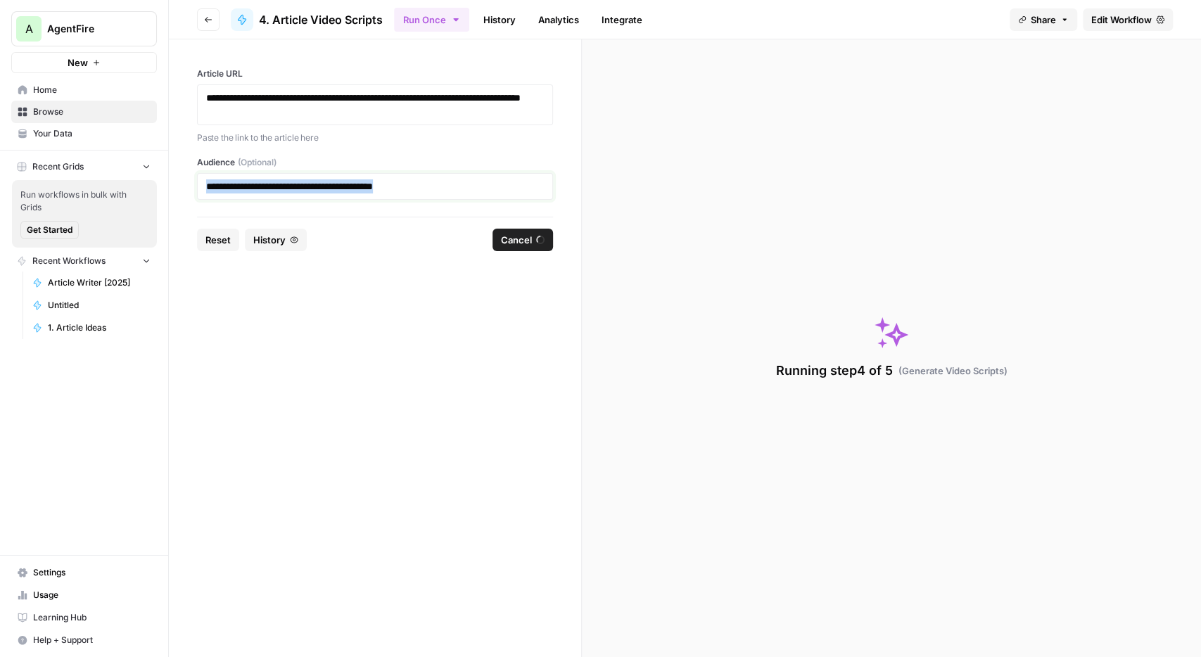
click at [400, 184] on p "**********" at bounding box center [375, 186] width 338 height 14
copy p "**********"
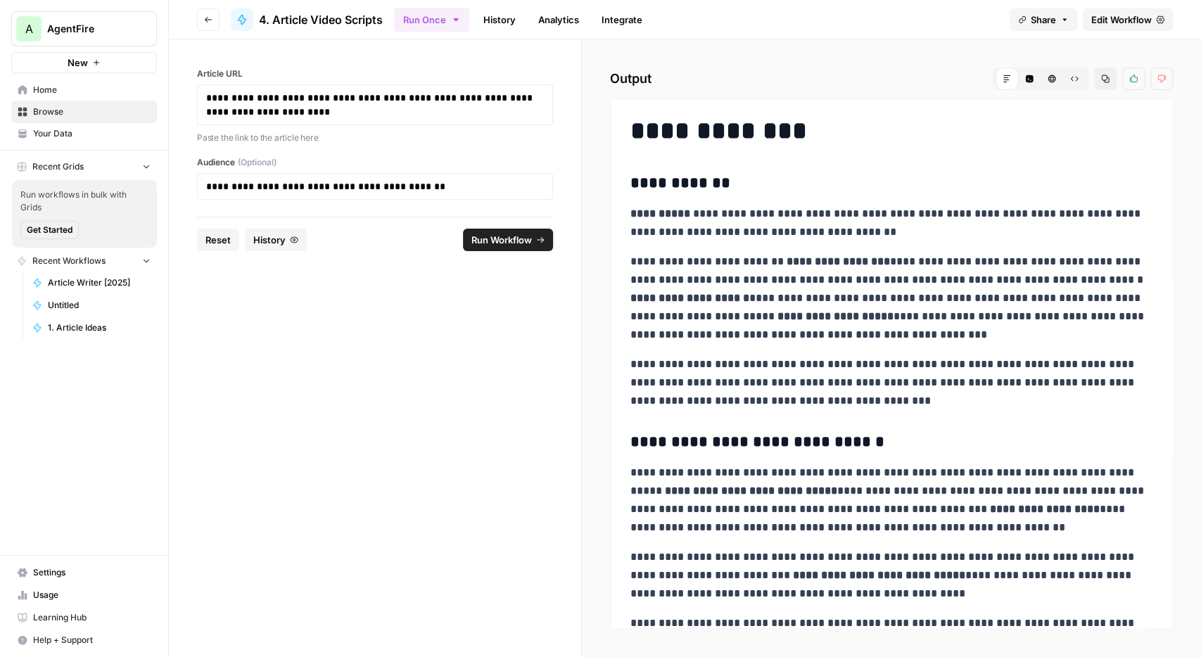
click at [694, 280] on p "**********" at bounding box center [891, 298] width 523 height 91
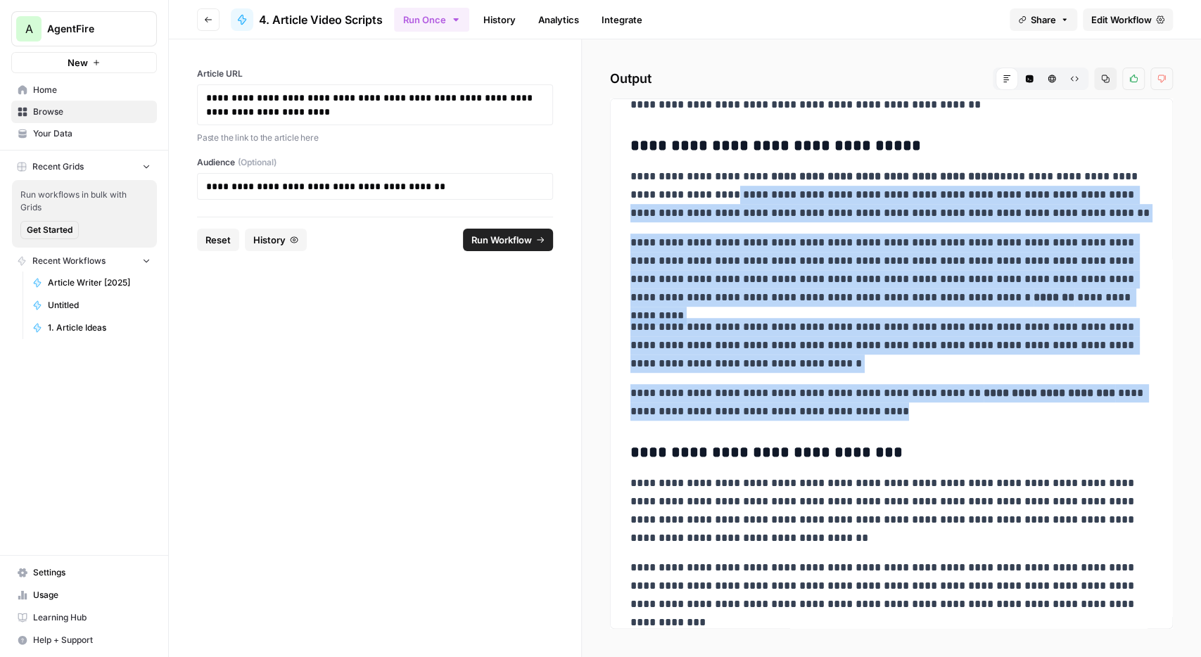
scroll to position [507, 0]
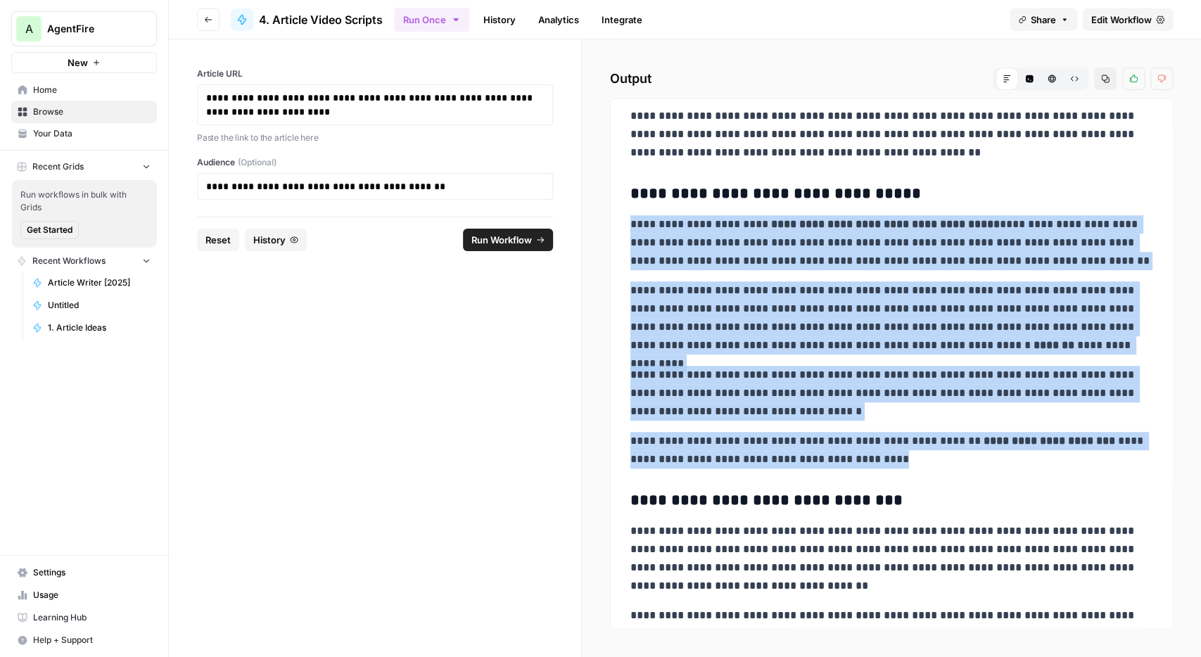
drag, startPoint x: 869, startPoint y: 295, endPoint x: 626, endPoint y: 226, distance: 252.4
click at [626, 226] on div "**********" at bounding box center [891, 192] width 539 height 1178
click at [824, 454] on p "**********" at bounding box center [891, 450] width 523 height 37
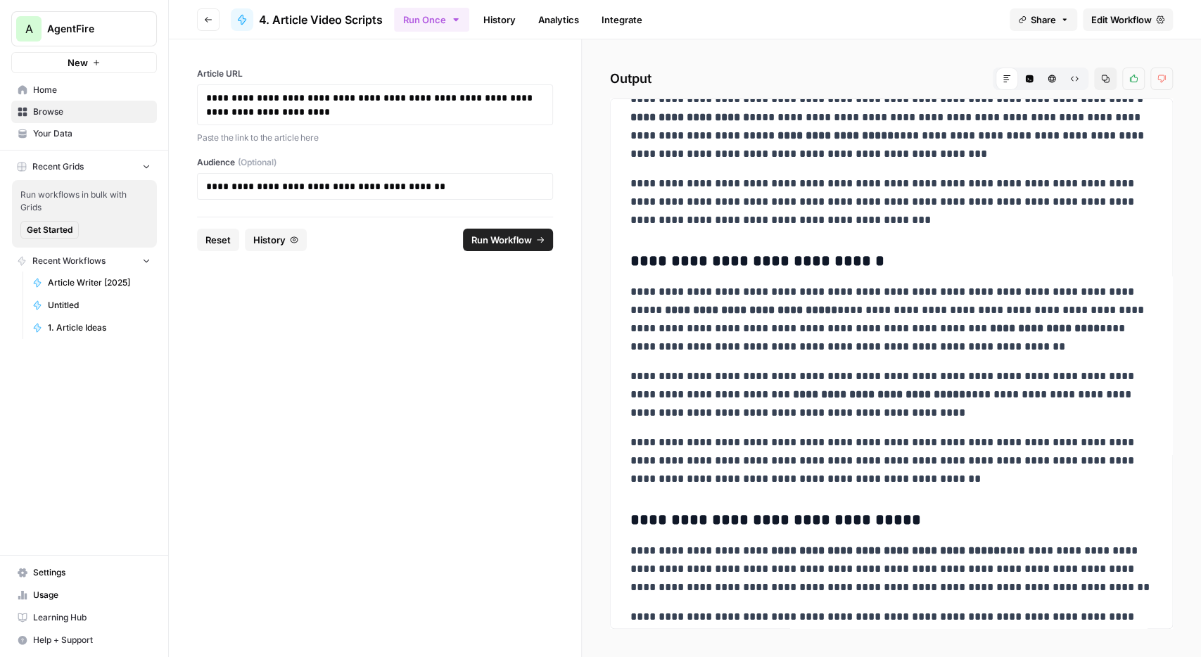
scroll to position [0, 0]
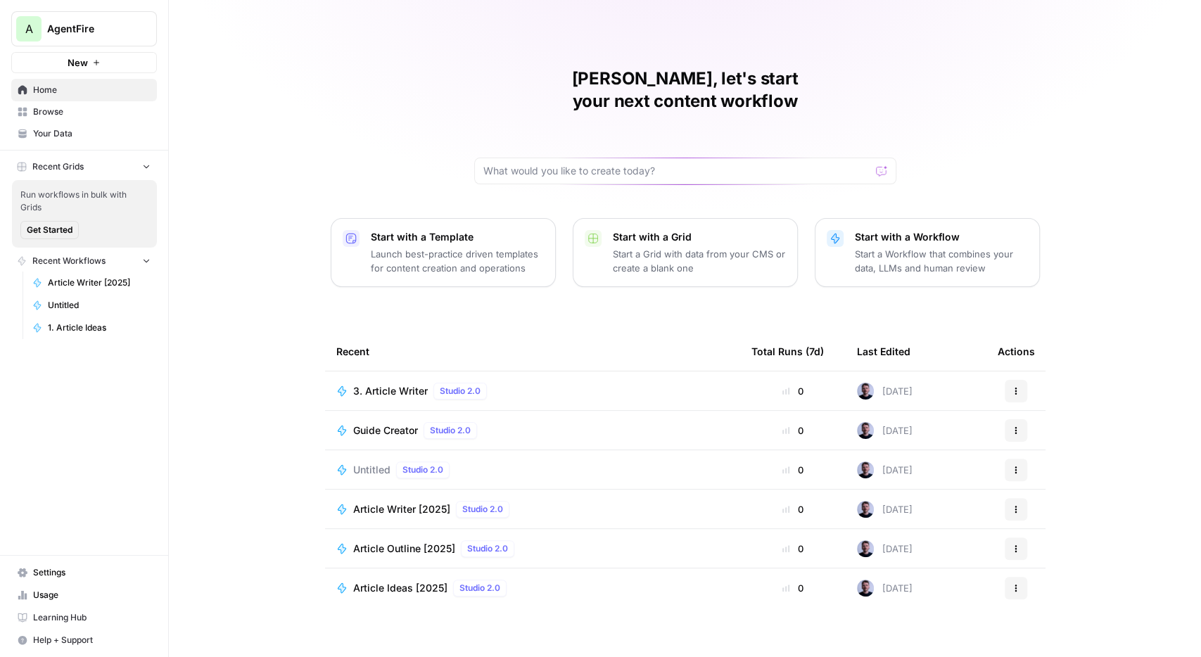
click at [60, 110] on span "Browse" at bounding box center [92, 112] width 118 height 13
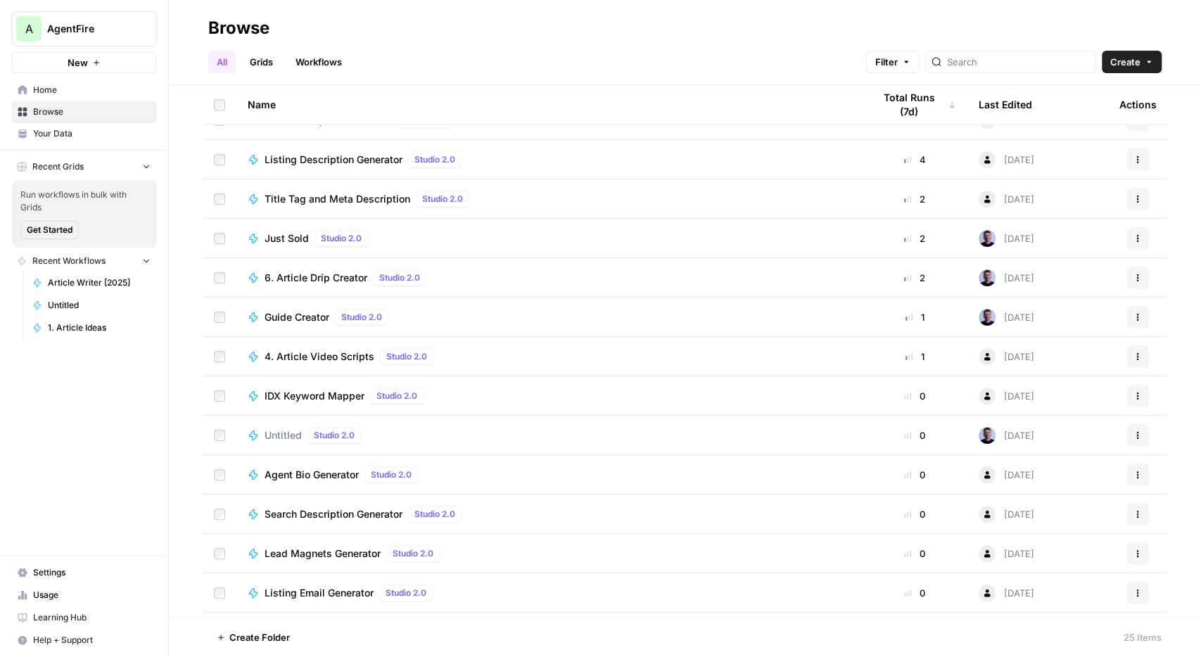
scroll to position [492, 0]
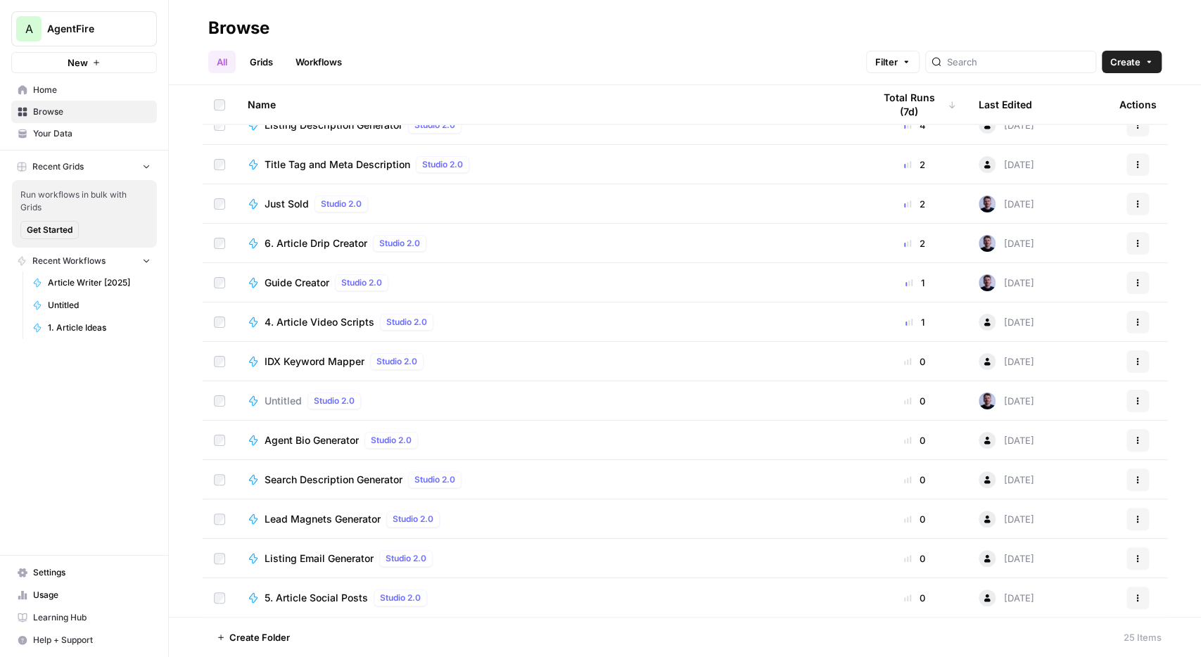
click at [320, 605] on div "5. Article Social Posts Studio 2.0" at bounding box center [349, 598] width 168 height 17
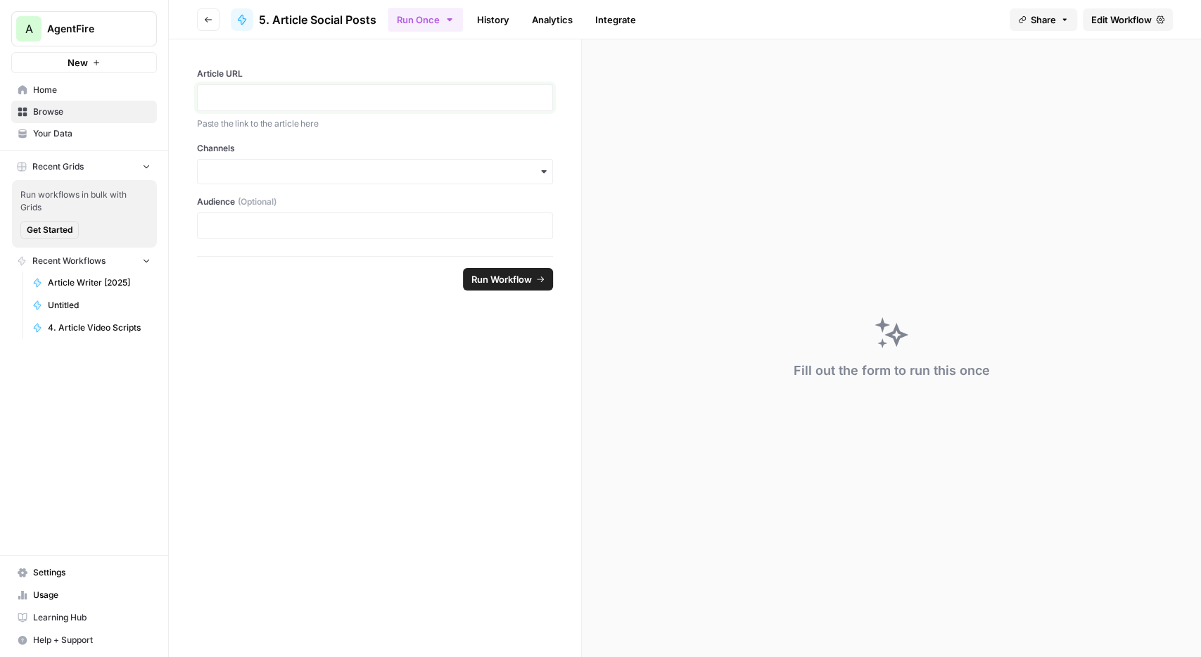
click at [322, 102] on p at bounding box center [375, 98] width 338 height 14
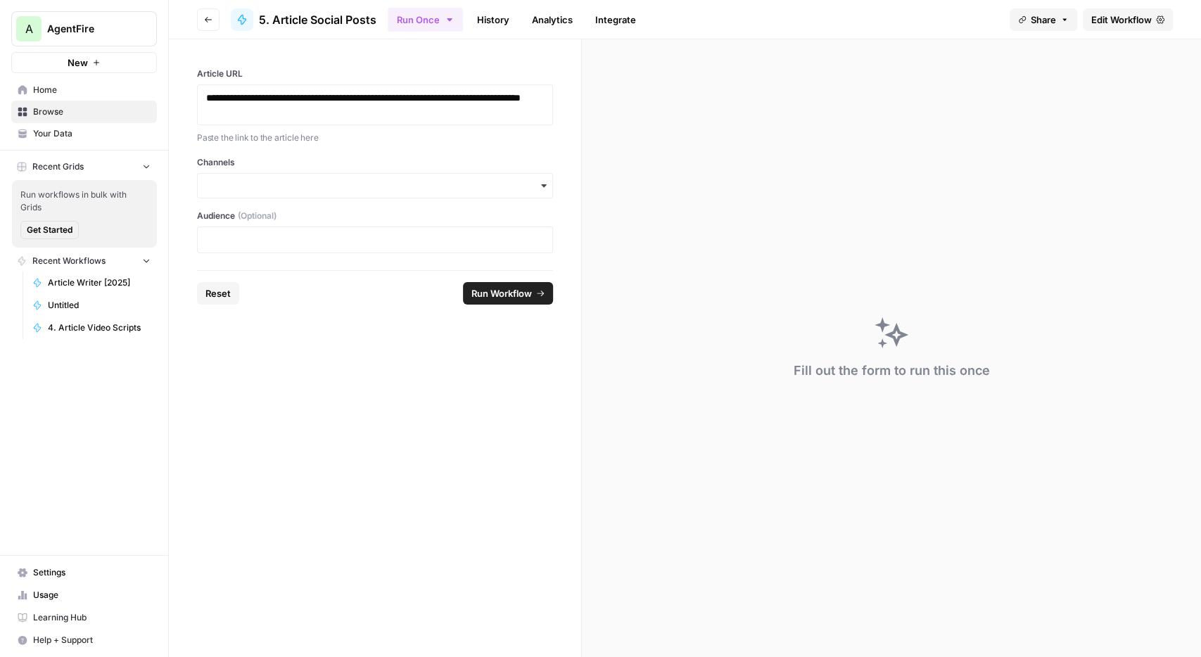
click at [325, 193] on div "button" at bounding box center [375, 185] width 356 height 25
click at [239, 281] on div "LinkedIn" at bounding box center [375, 276] width 355 height 27
click at [313, 182] on div "LinkedIn" at bounding box center [375, 193] width 356 height 41
click at [236, 272] on div "Instagram" at bounding box center [375, 264] width 355 height 27
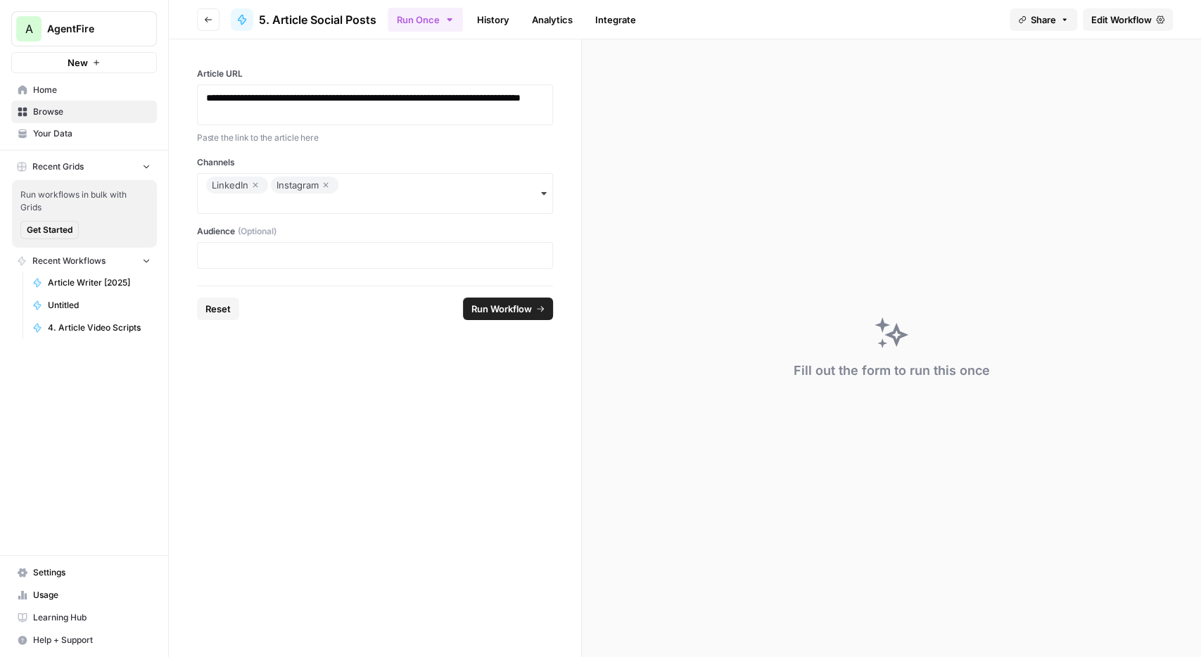
click at [422, 184] on div "LinkedIn Instagram" at bounding box center [375, 193] width 356 height 41
click at [327, 452] on form "**********" at bounding box center [375, 348] width 413 height 618
click at [354, 254] on p at bounding box center [375, 255] width 338 height 14
click at [506, 304] on span "Run Workflow" at bounding box center [501, 309] width 61 height 14
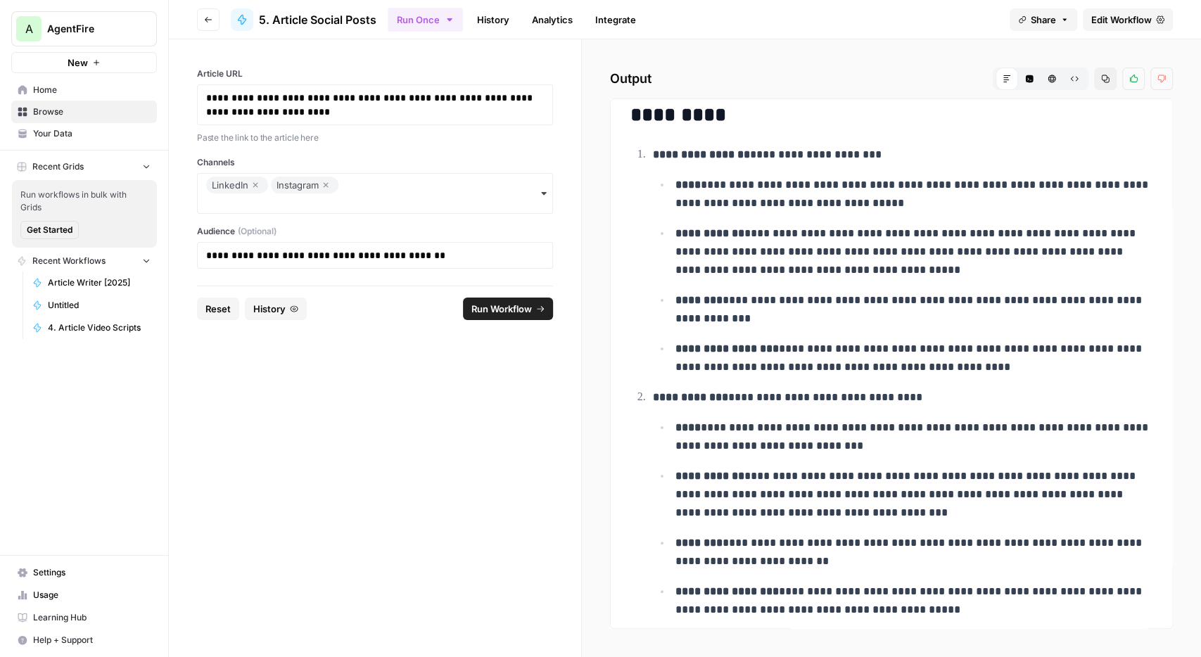
scroll to position [82, 0]
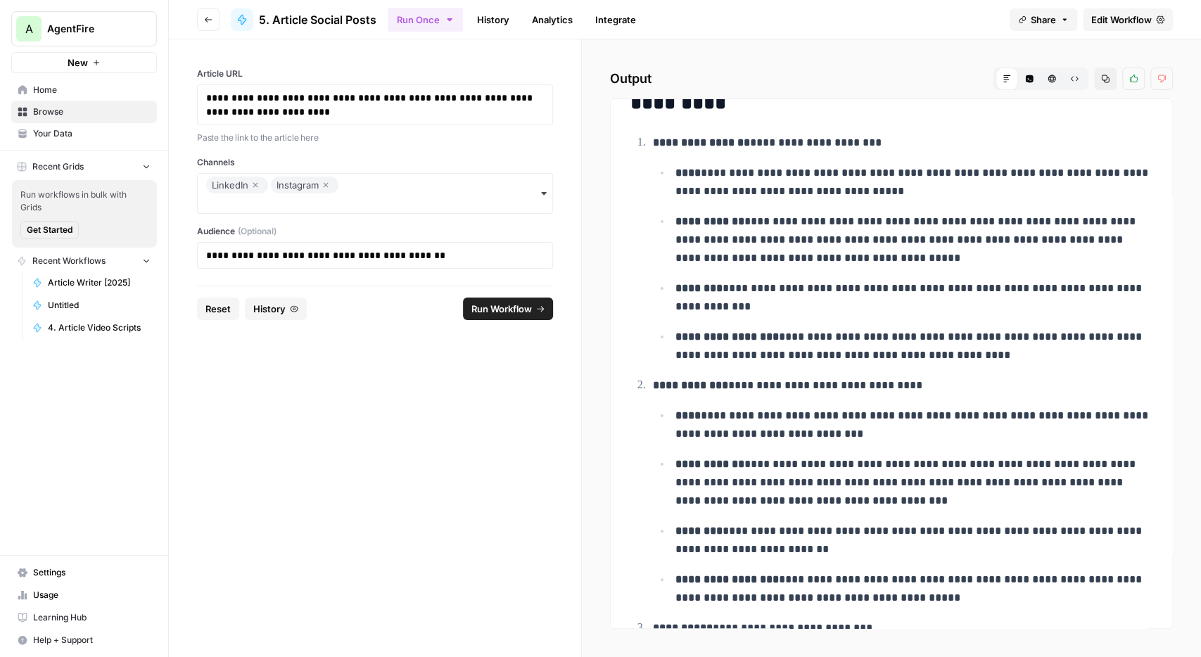
click at [444, 189] on div "LinkedIn Instagram" at bounding box center [375, 193] width 356 height 41
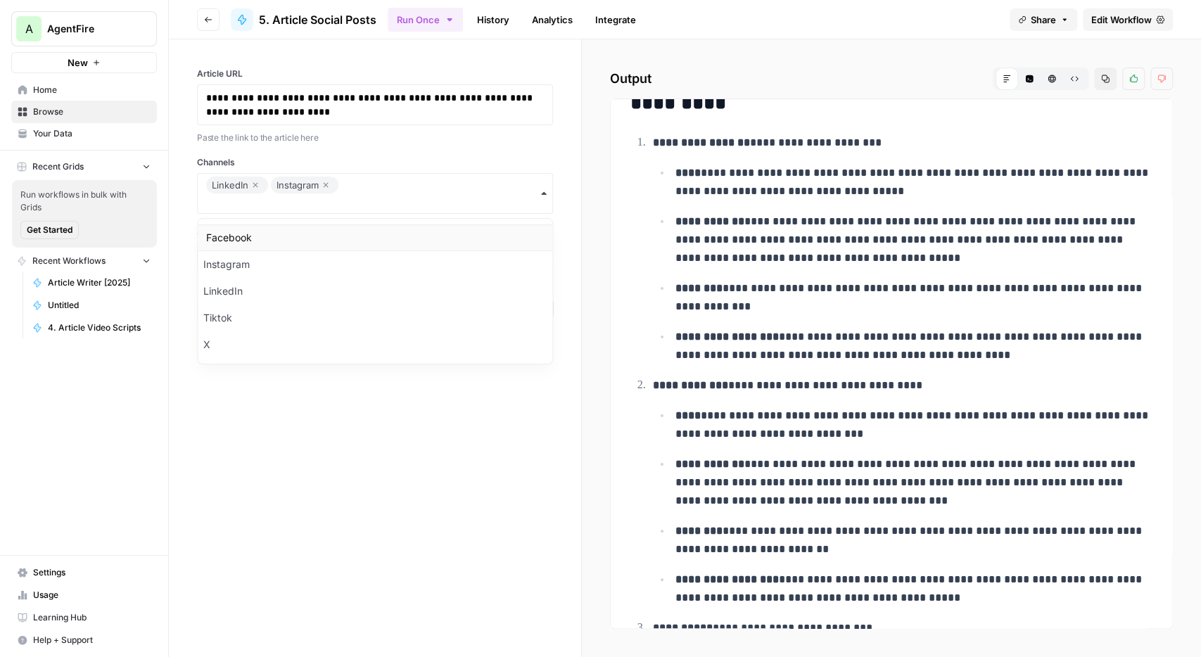
click at [495, 145] on div "**********" at bounding box center [375, 168] width 356 height 201
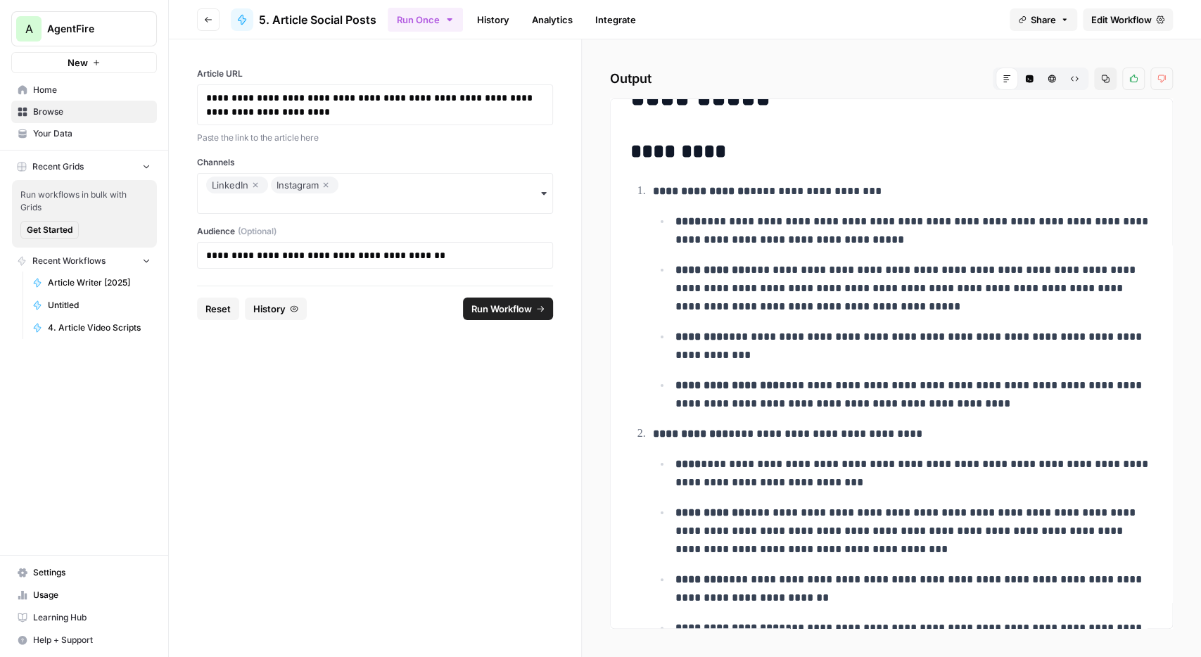
scroll to position [45, 0]
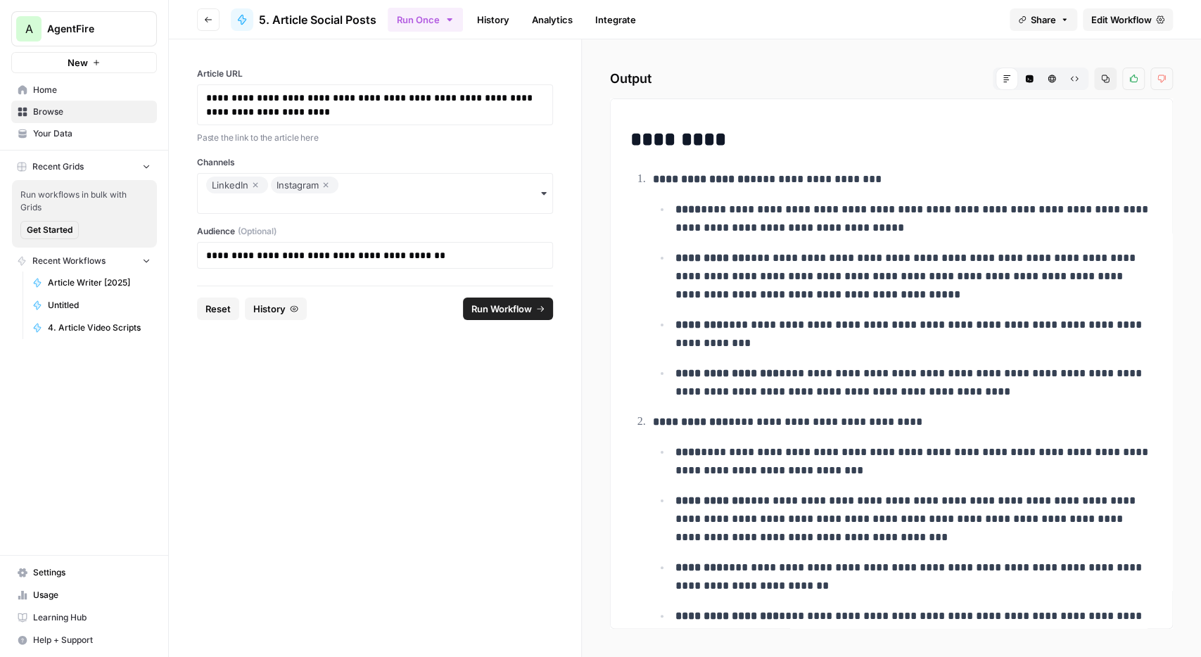
drag, startPoint x: 706, startPoint y: 208, endPoint x: 922, endPoint y: 234, distance: 218.4
click at [922, 234] on p "**********" at bounding box center [914, 219] width 478 height 37
click at [877, 272] on p "**********" at bounding box center [914, 276] width 478 height 55
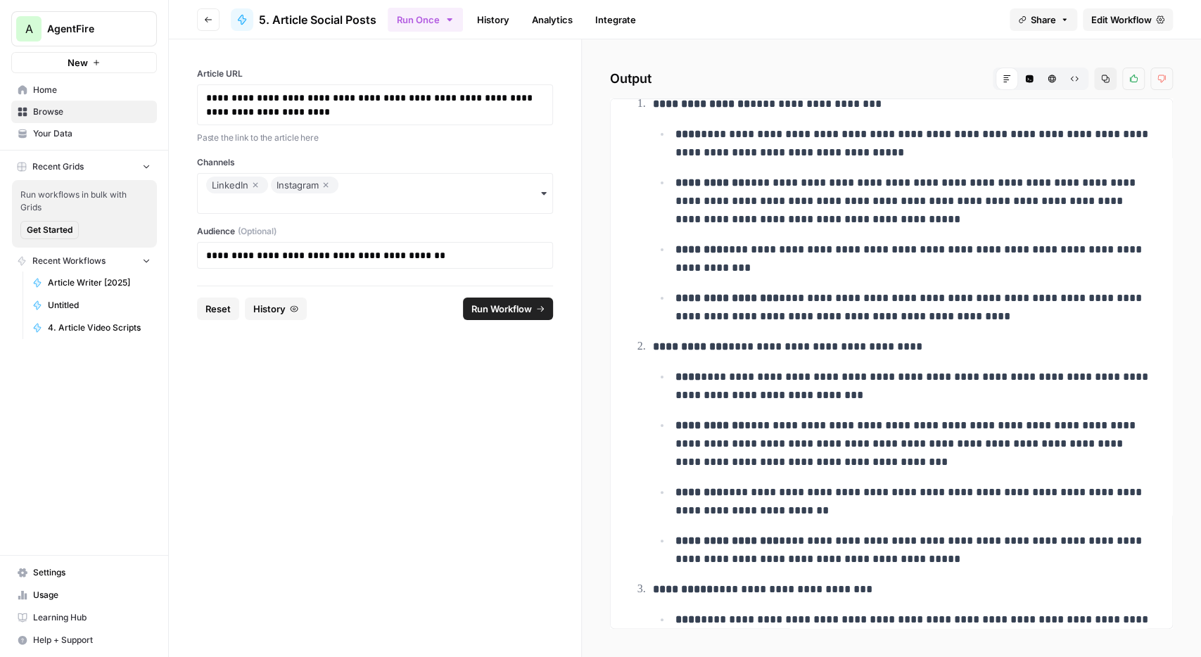
scroll to position [127, 0]
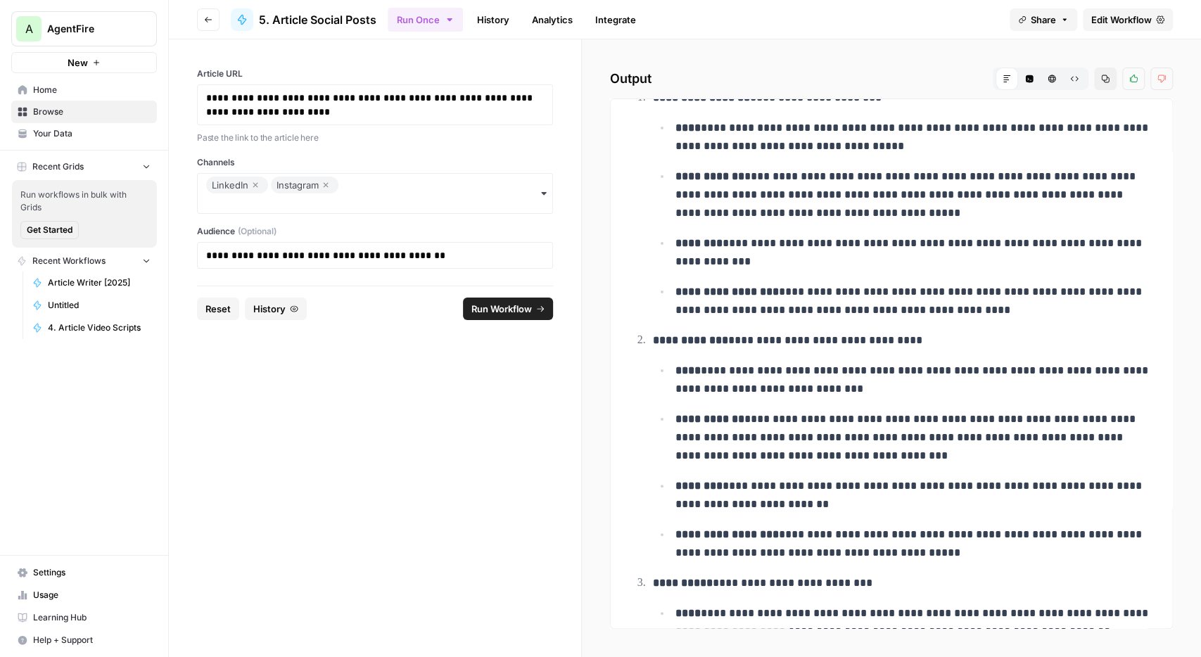
drag, startPoint x: 782, startPoint y: 184, endPoint x: 832, endPoint y: 203, distance: 53.4
click at [832, 203] on p "**********" at bounding box center [914, 194] width 478 height 55
click at [804, 257] on p "**********" at bounding box center [914, 252] width 478 height 37
drag, startPoint x: 738, startPoint y: 241, endPoint x: 783, endPoint y: 265, distance: 51.0
click at [784, 265] on p "**********" at bounding box center [914, 252] width 478 height 37
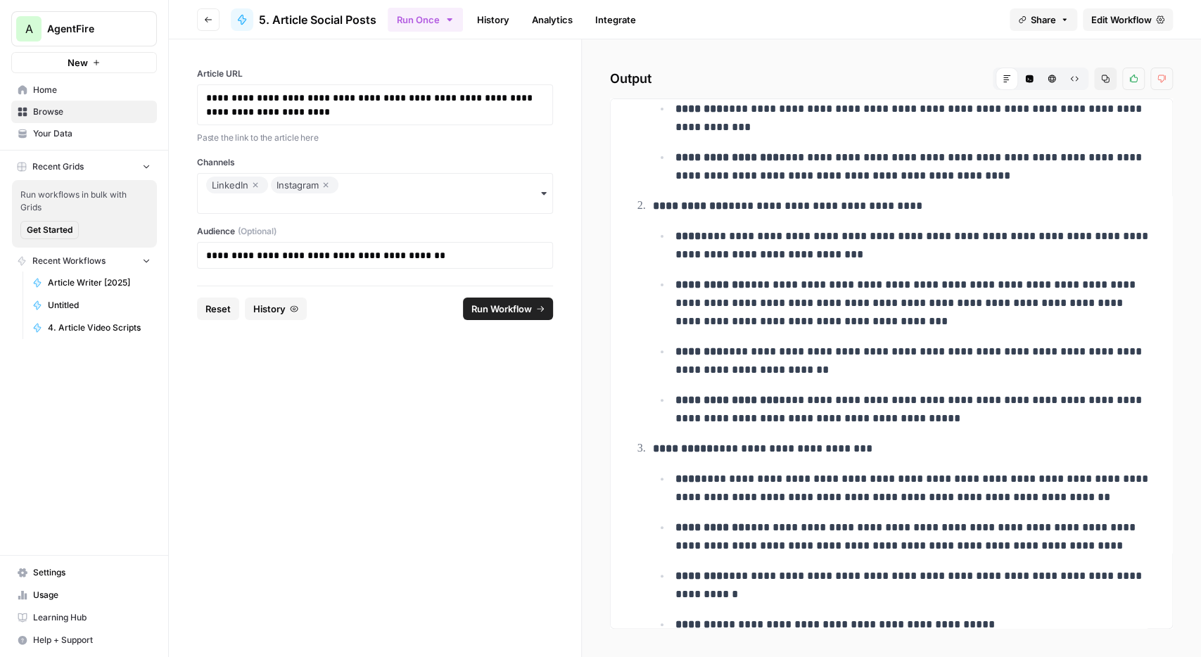
scroll to position [208, 0]
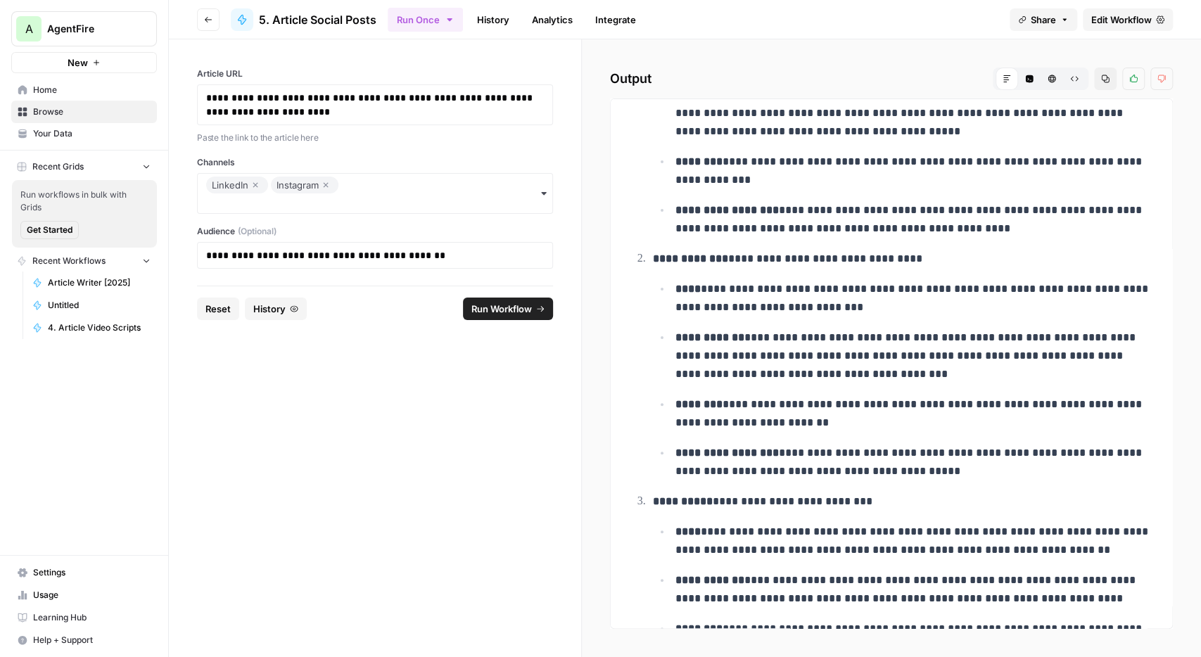
drag, startPoint x: 806, startPoint y: 211, endPoint x: 928, endPoint y: 239, distance: 125.5
click at [928, 239] on ol "**********" at bounding box center [891, 410] width 522 height 808
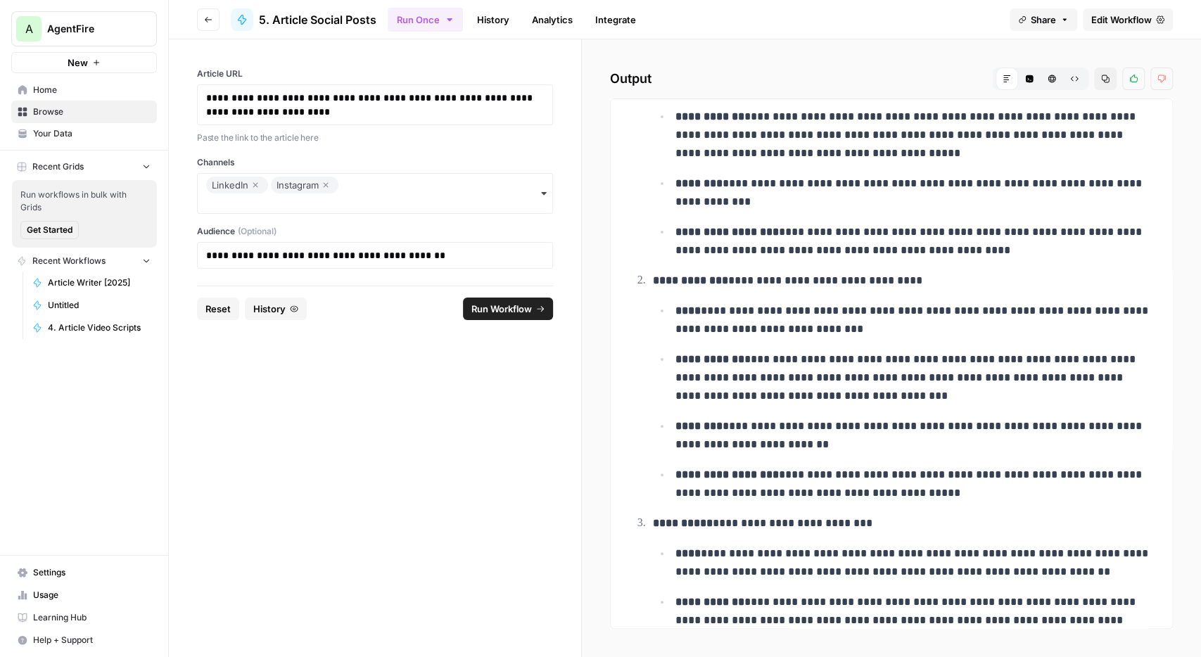
scroll to position [0, 0]
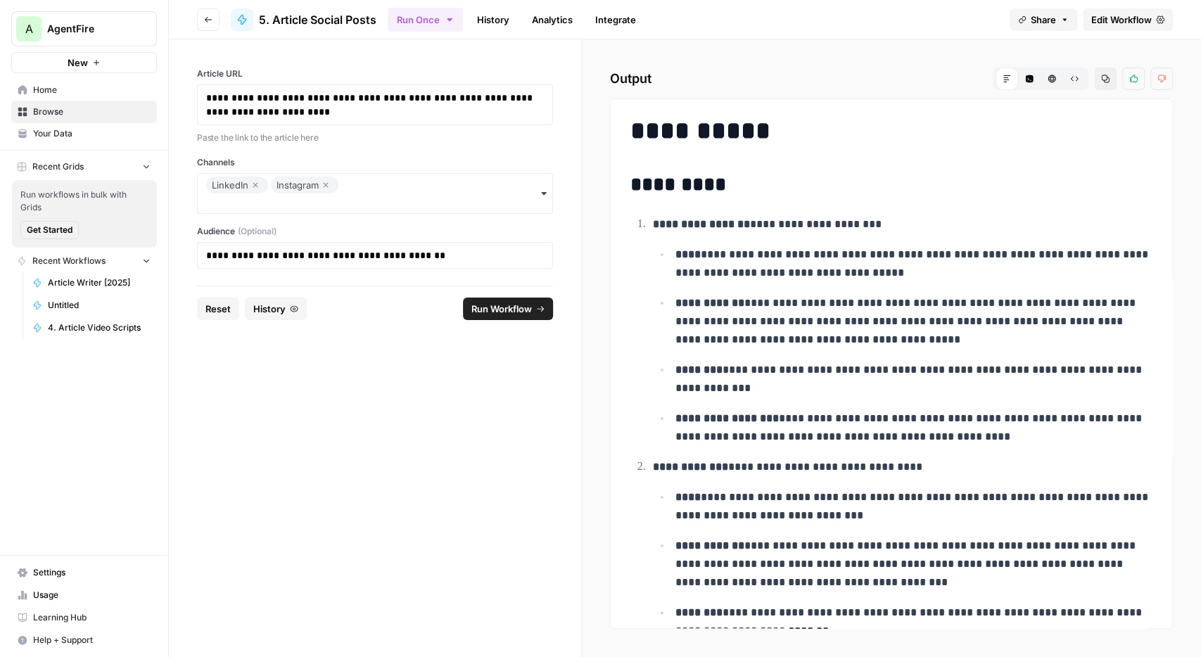
click at [837, 120] on h1 "**********" at bounding box center [891, 131] width 523 height 30
